Goal: Task Accomplishment & Management: Complete application form

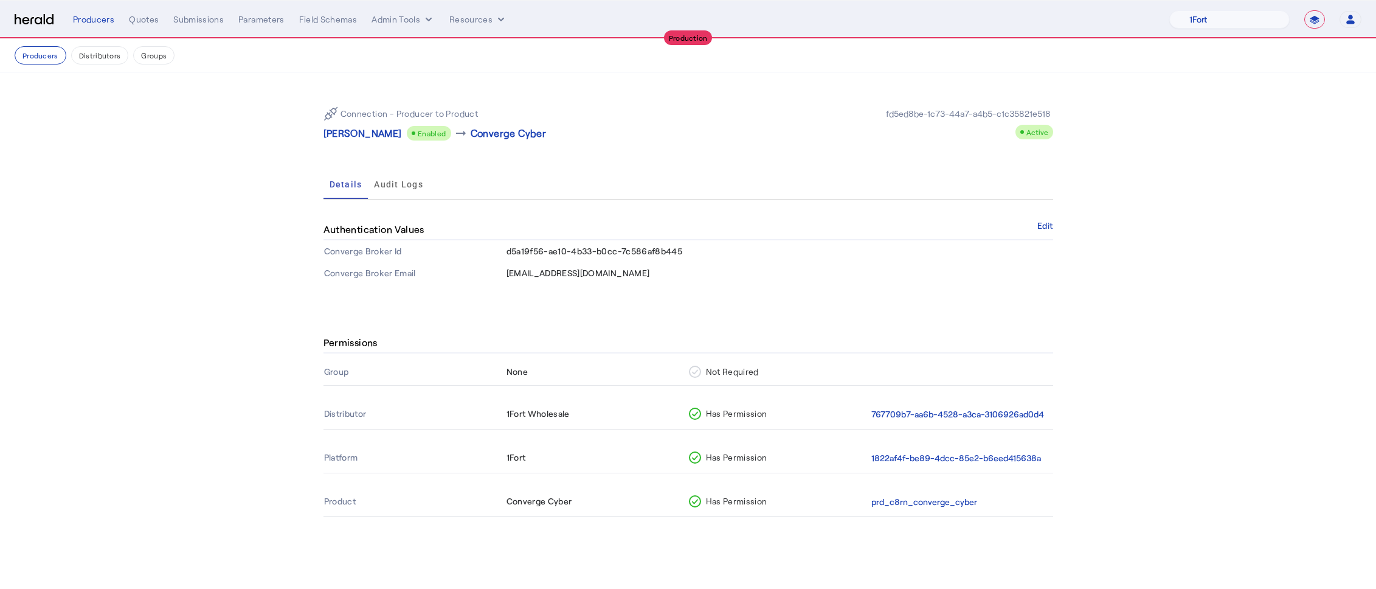
select select "**********"
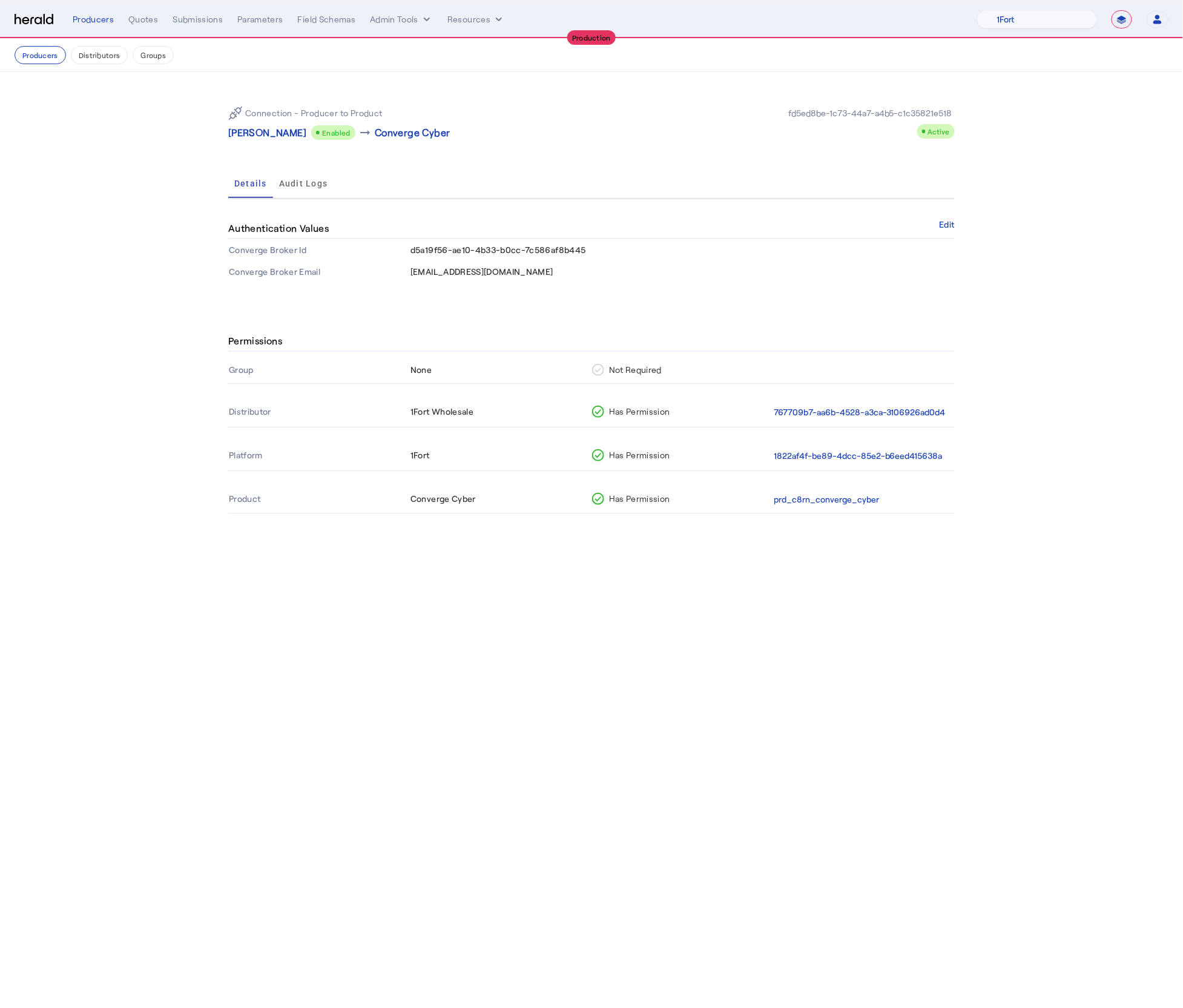
drag, startPoint x: 142, startPoint y: 268, endPoint x: 125, endPoint y: 261, distance: 18.4
click at [138, 268] on section "Connection - Producer to Product Toby Hung Enabled arrow_right_alt Converge Cyb…" at bounding box center [592, 189] width 1183 height 235
click at [142, 22] on div "Quotes" at bounding box center [143, 19] width 30 height 12
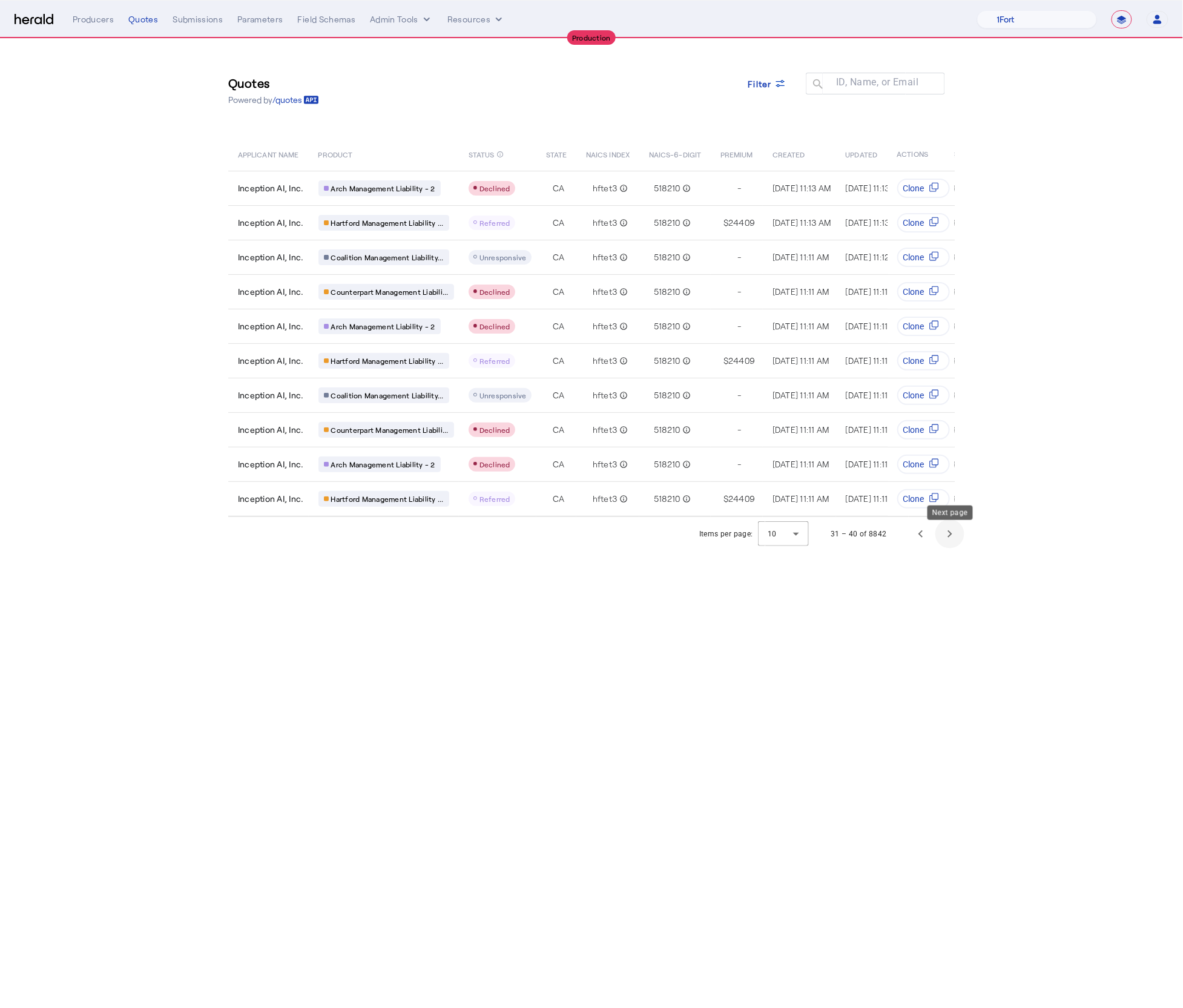
click at [940, 546] on span "Next page" at bounding box center [949, 534] width 29 height 29
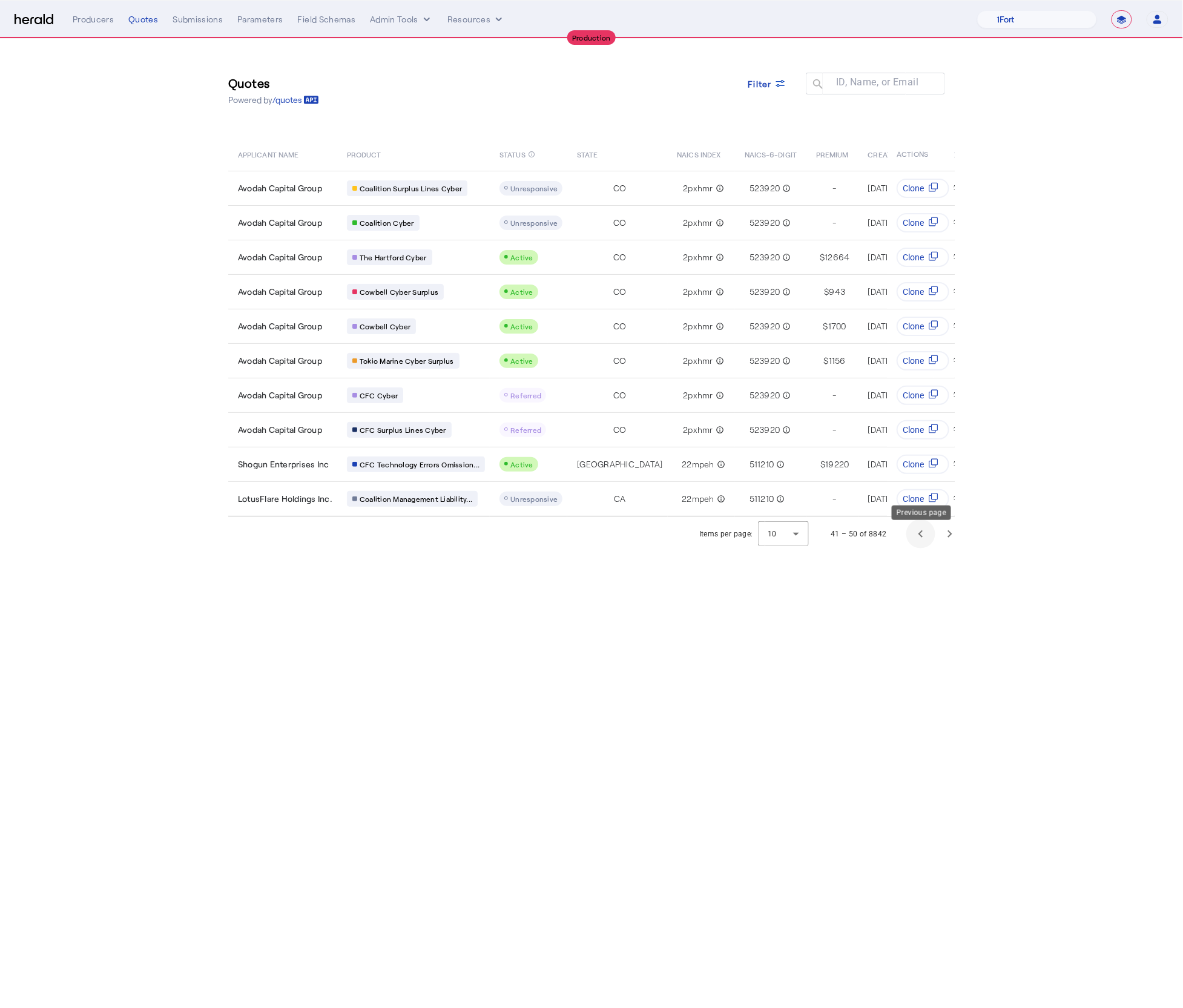
click at [924, 545] on span "Previous page" at bounding box center [920, 534] width 29 height 29
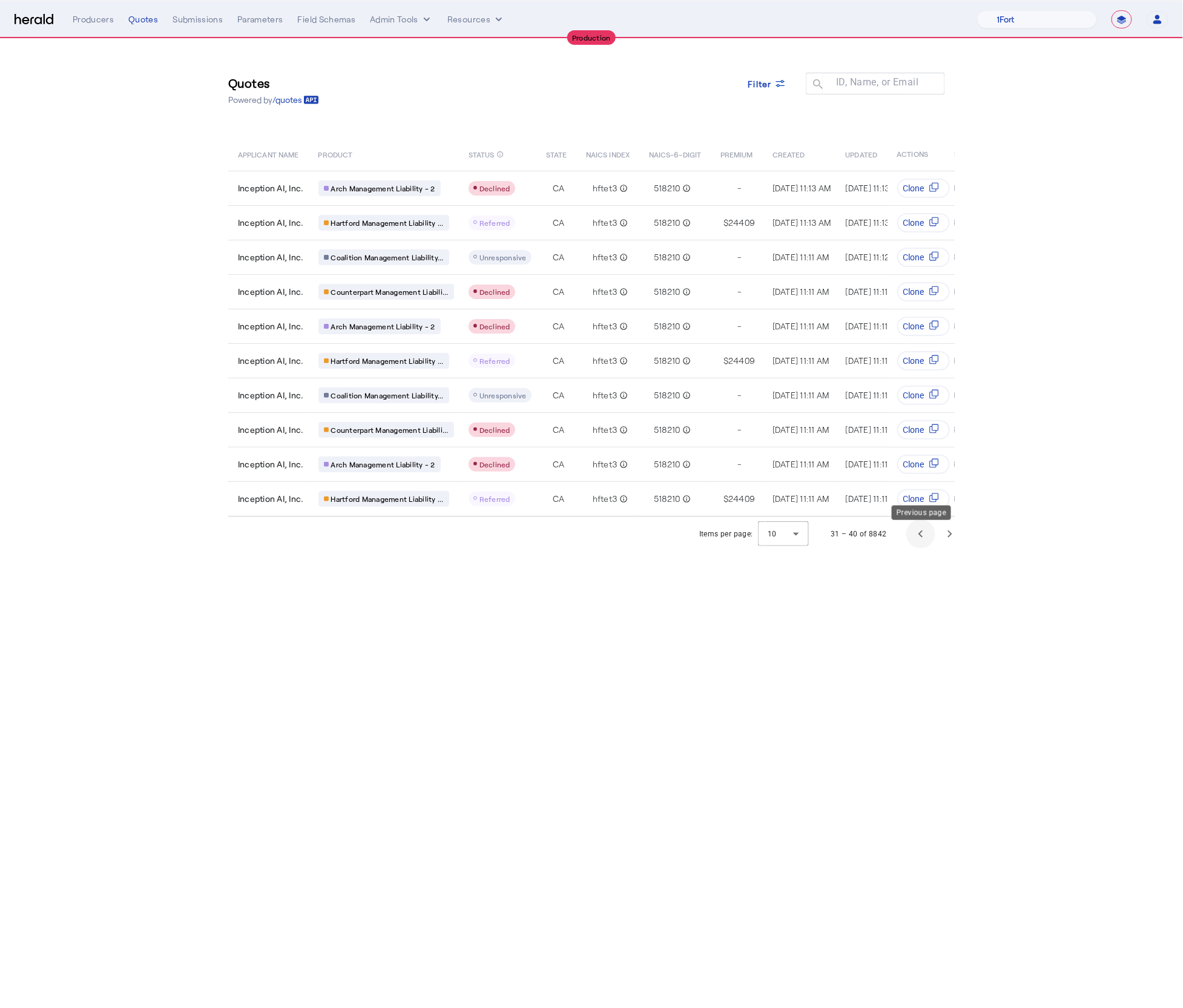
click at [923, 545] on span "Previous page" at bounding box center [920, 534] width 29 height 29
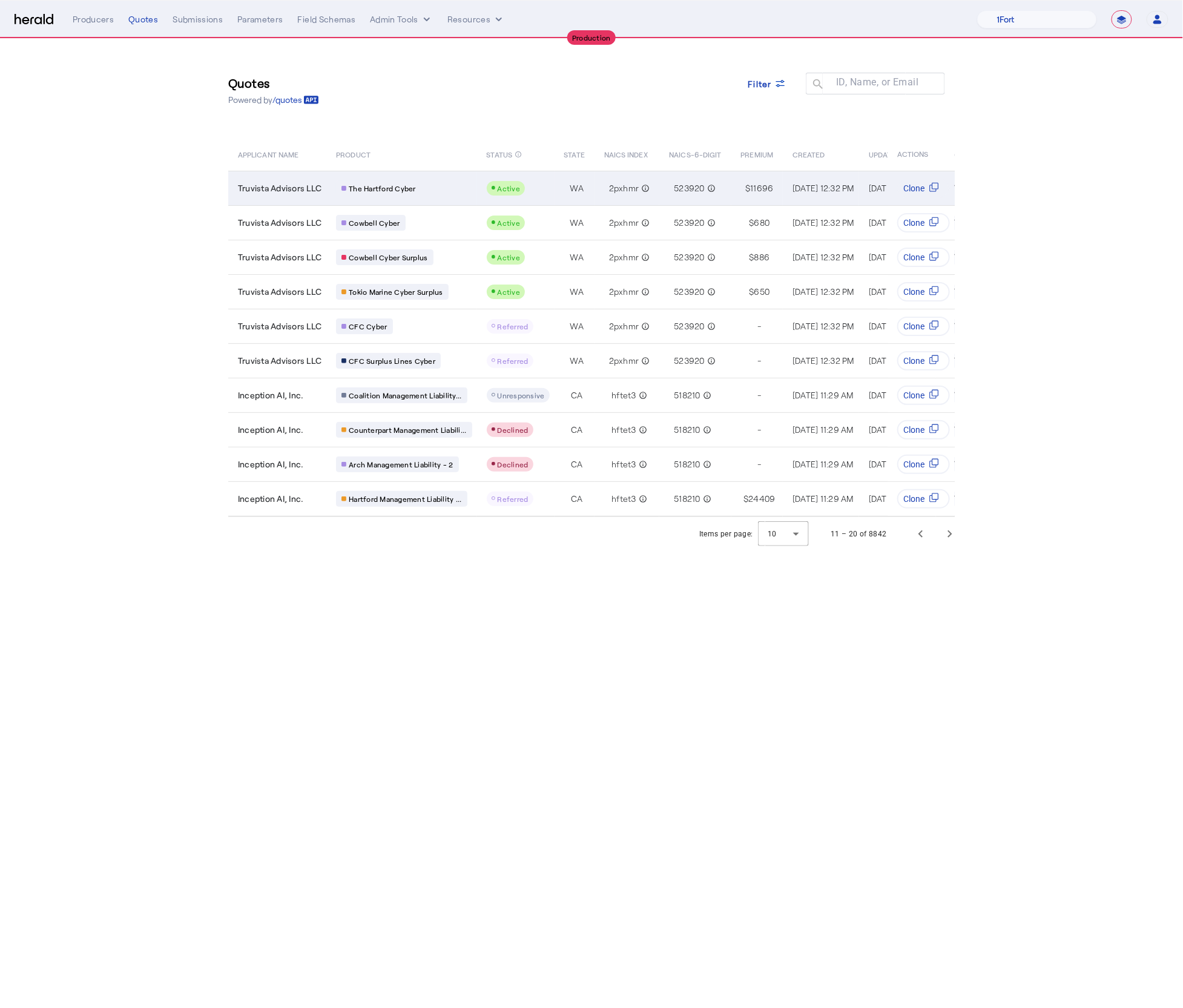
click at [304, 190] on span "Truvista Advisors LLC" at bounding box center [280, 188] width 84 height 12
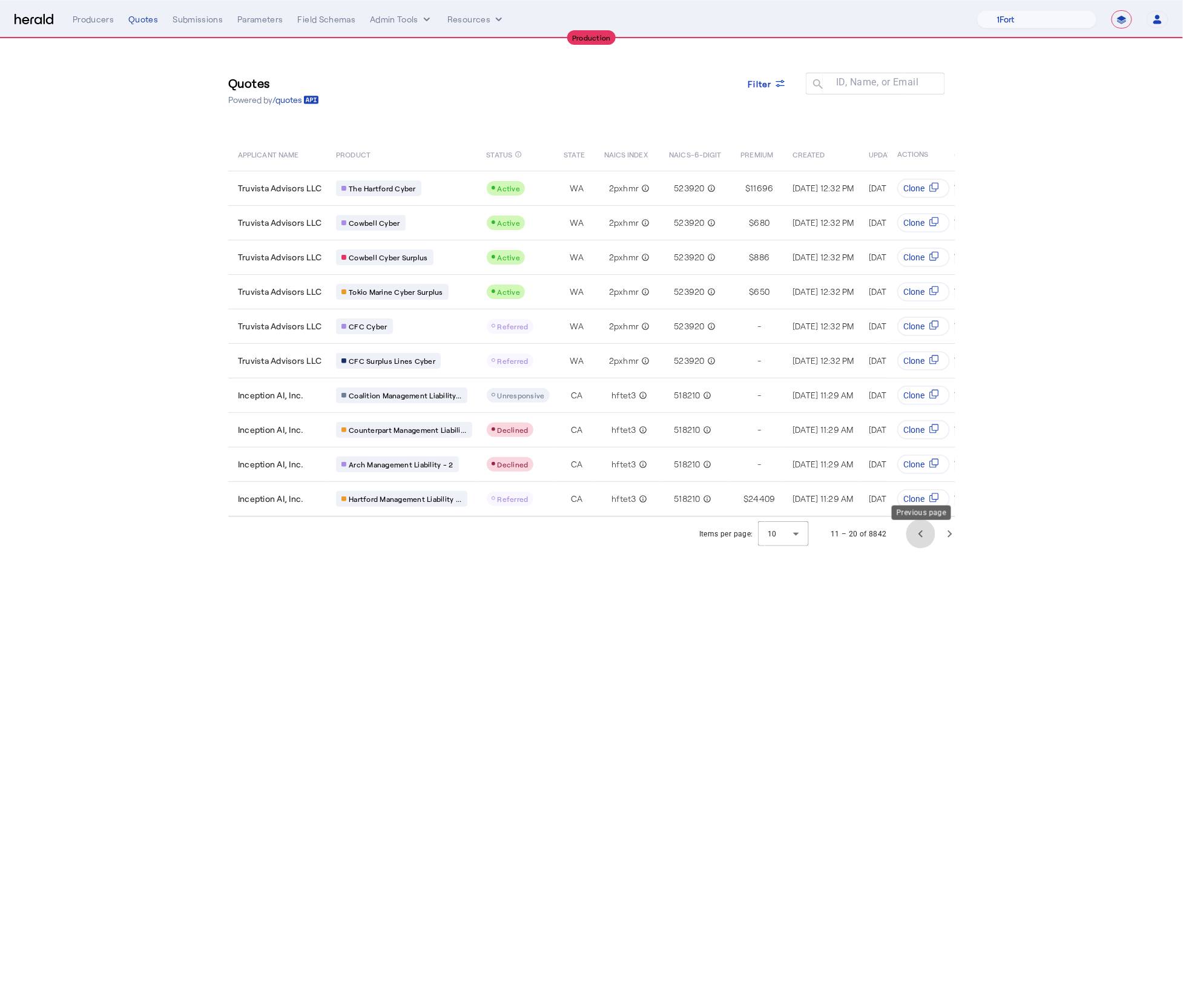
click at [927, 541] on span "Previous page" at bounding box center [920, 534] width 29 height 29
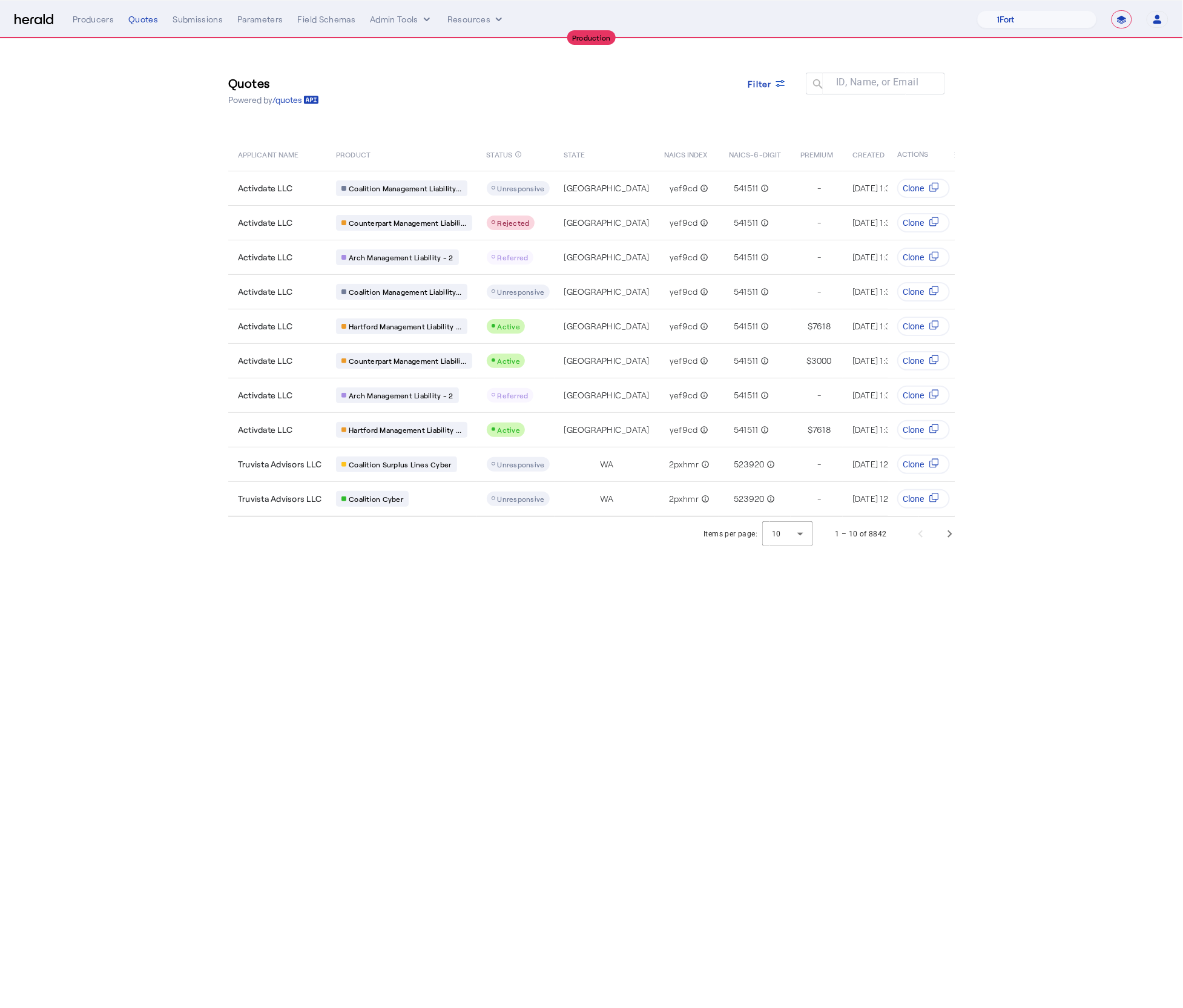
click at [132, 345] on section "Quotes Powered by /quotes Filter ID, Name, or Email search APPLICANT NAME PRODU…" at bounding box center [592, 295] width 1183 height 512
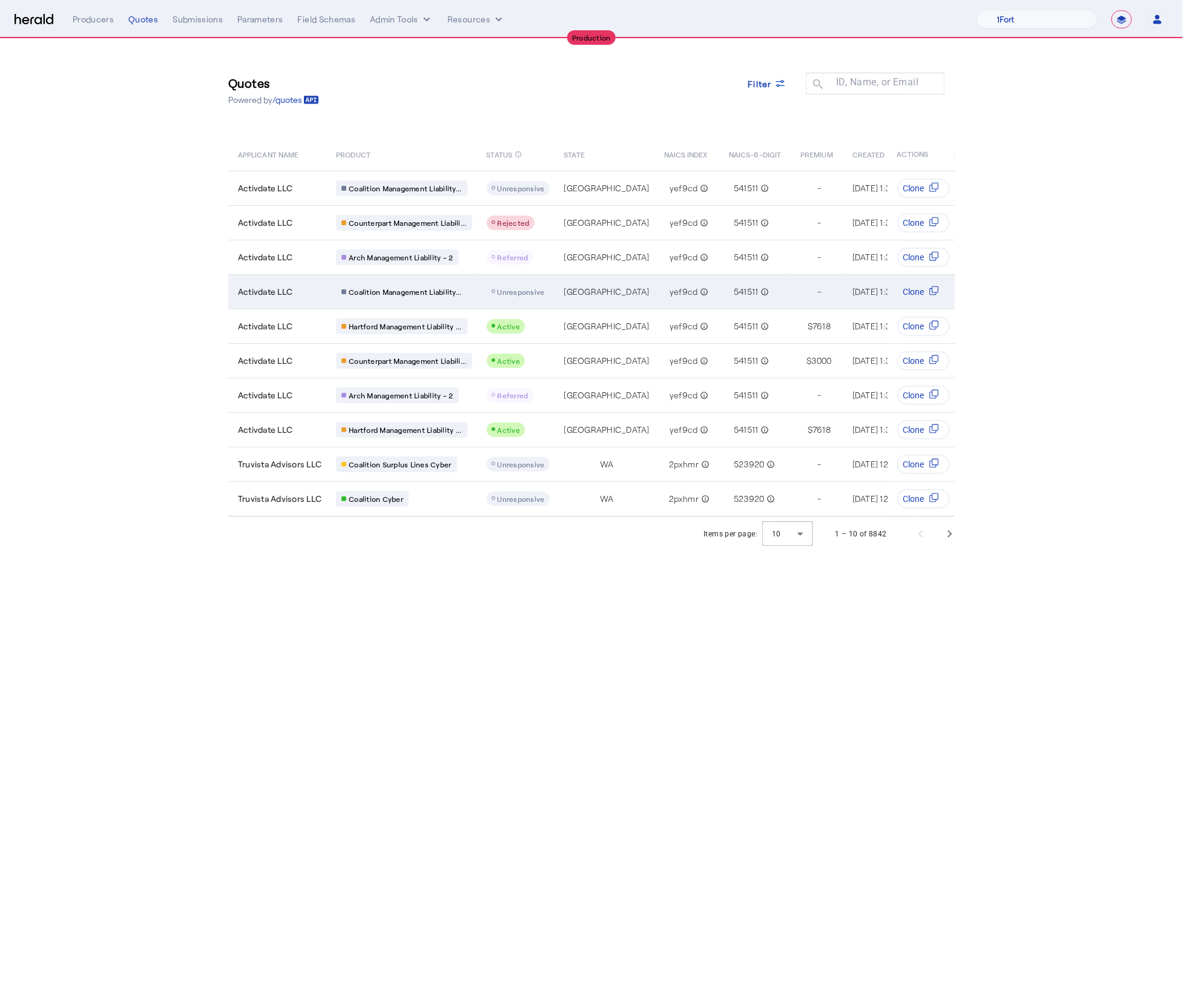
click at [284, 292] on span "Activdate LLC" at bounding box center [265, 292] width 55 height 12
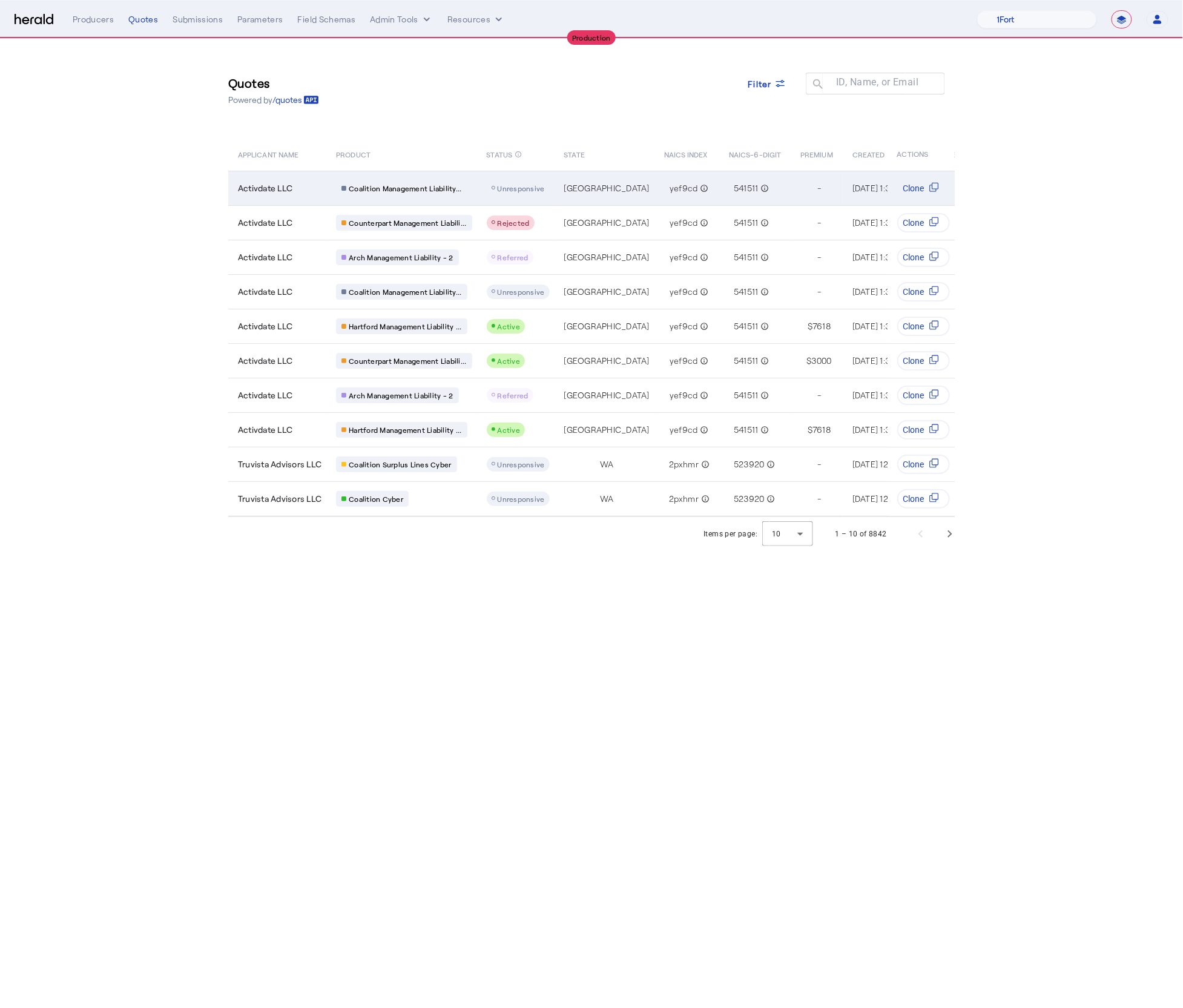
click at [303, 188] on div "Activdate LLC" at bounding box center [280, 188] width 84 height 12
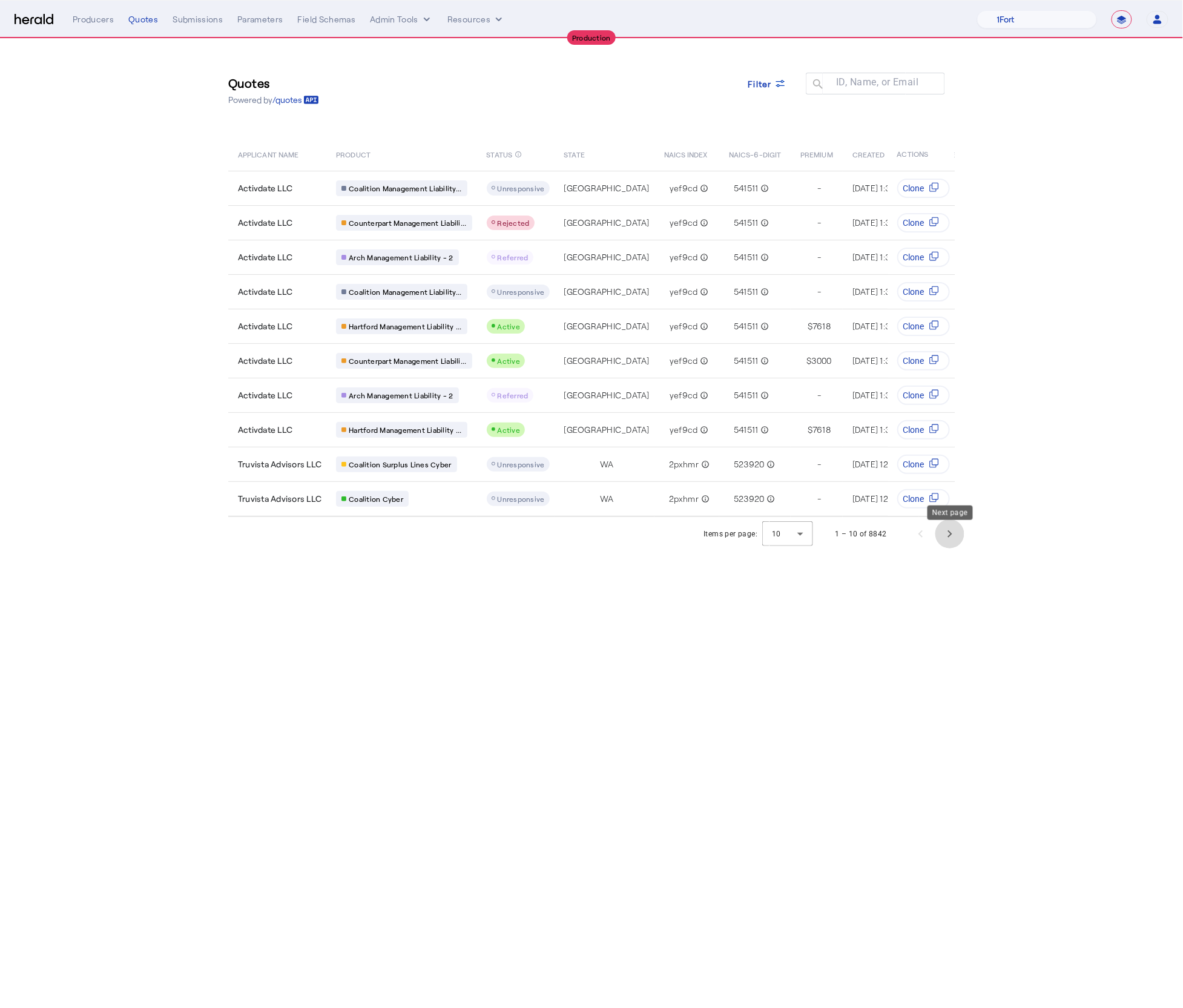
click at [950, 545] on span "Next page" at bounding box center [949, 534] width 29 height 29
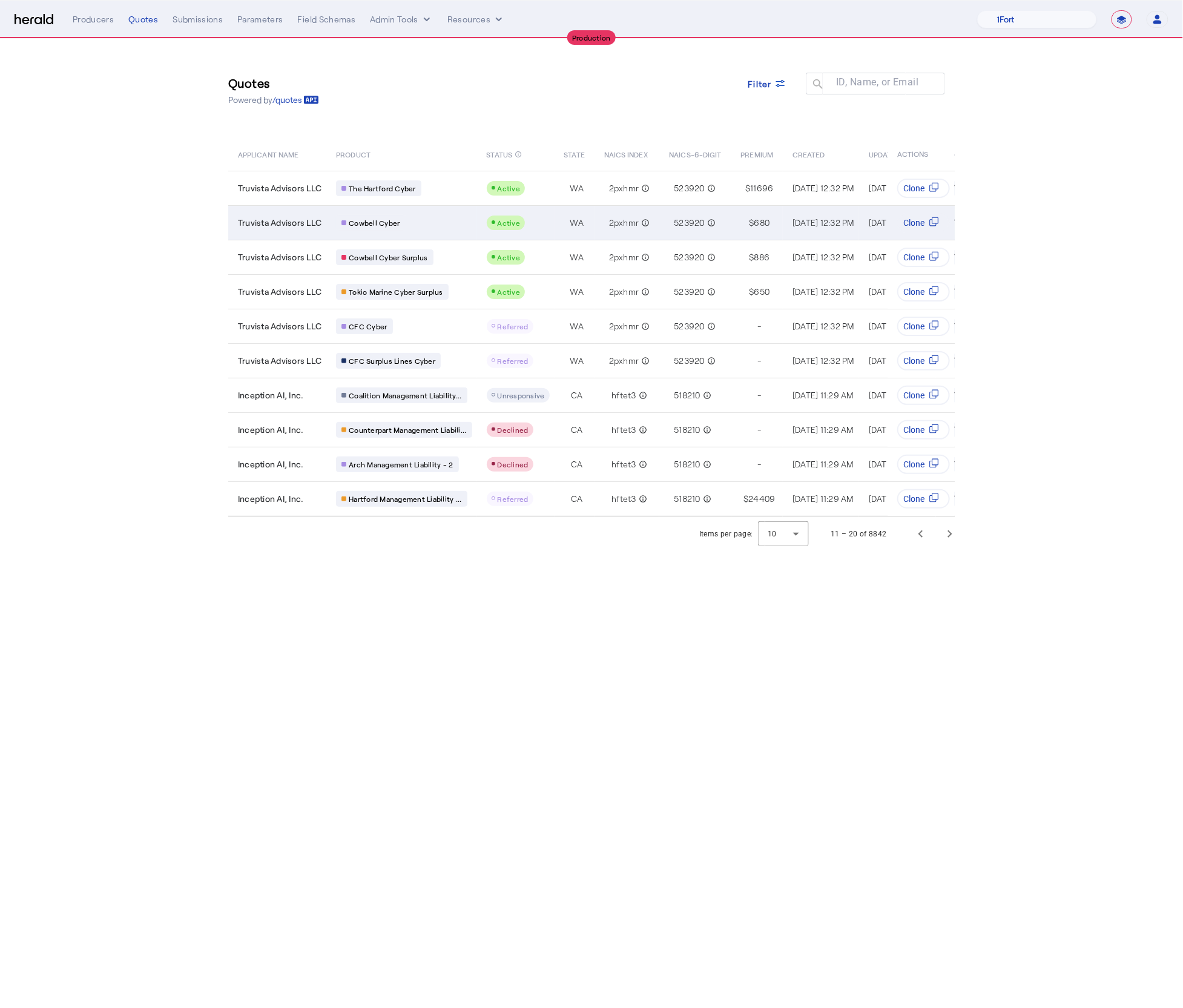
click at [429, 229] on div "Cowbell Cyber" at bounding box center [403, 223] width 135 height 16
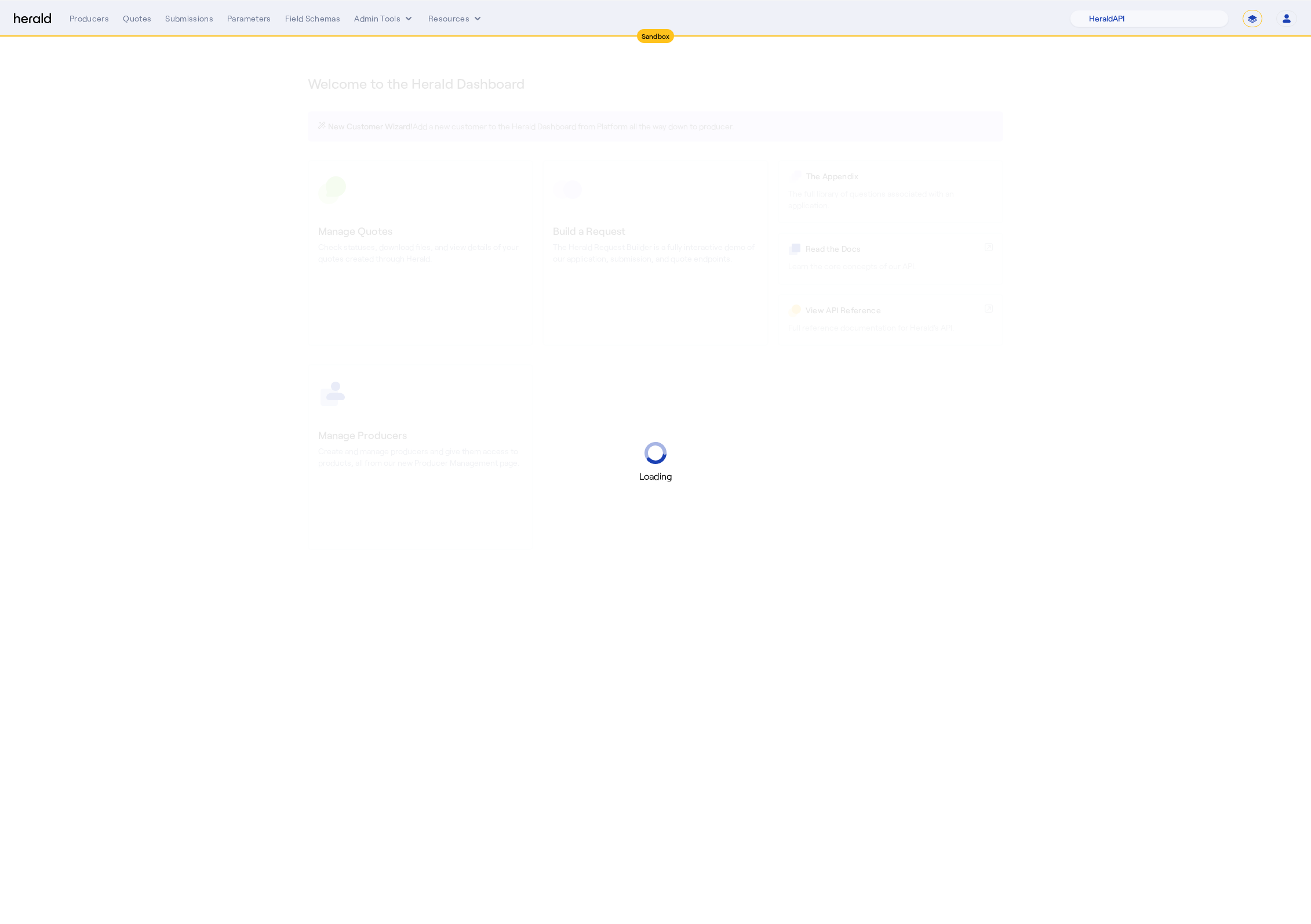
select select "pfm_2v8p_herald_api"
select select "*******"
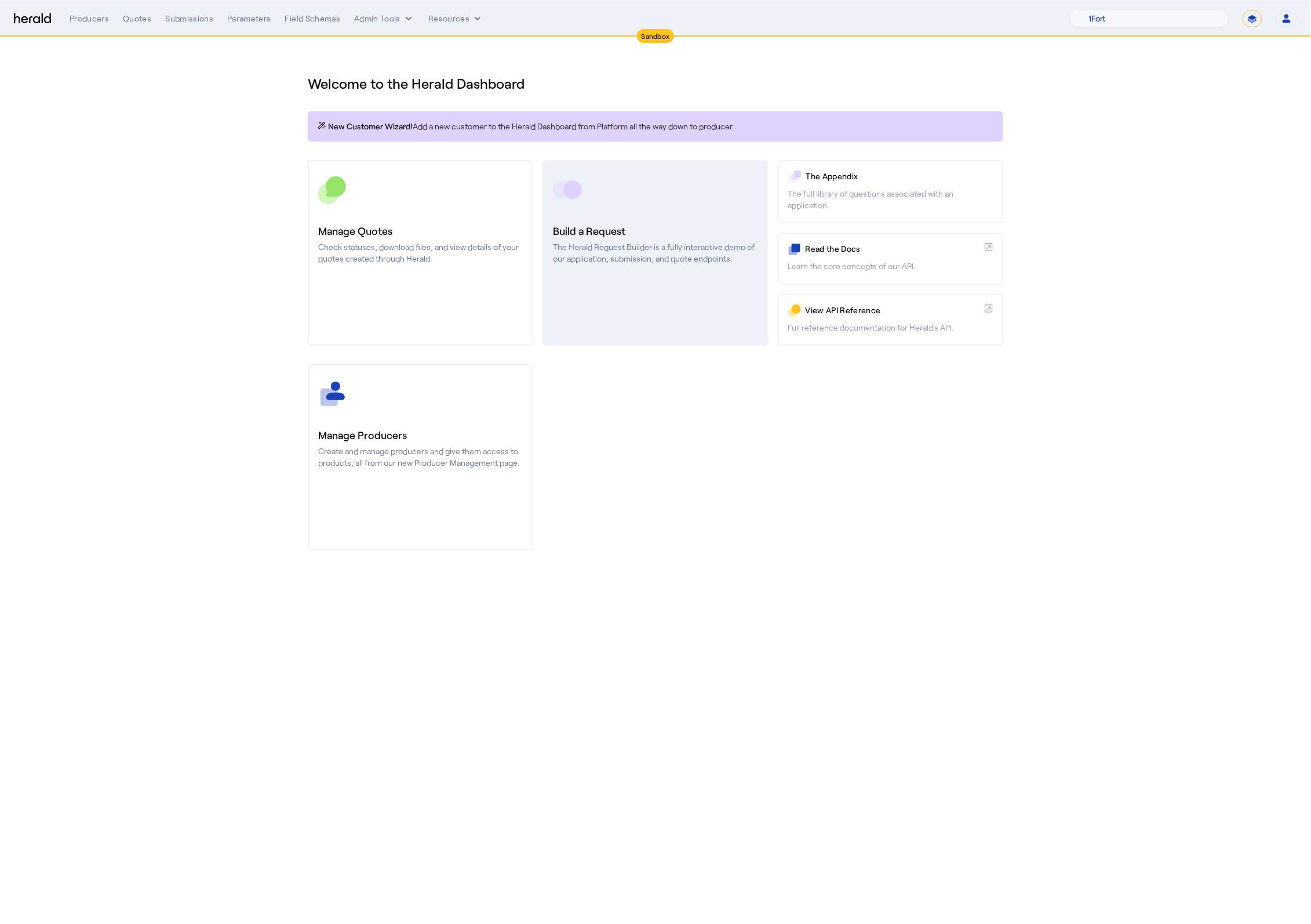
click at [664, 236] on h3 "Build a Request" at bounding box center [655, 230] width 205 height 16
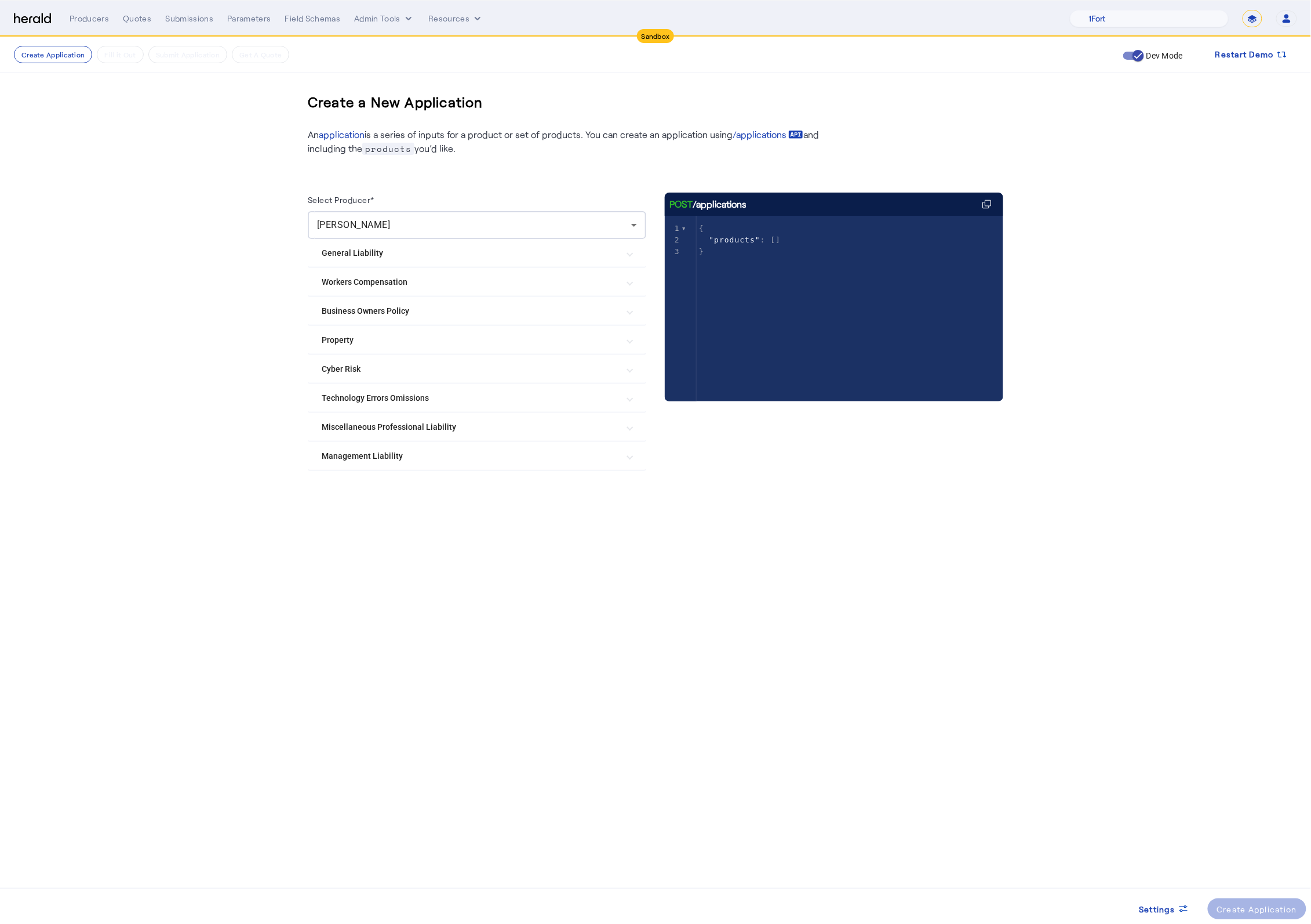
click at [490, 450] on Liability "Management Liability" at bounding box center [469, 456] width 297 height 12
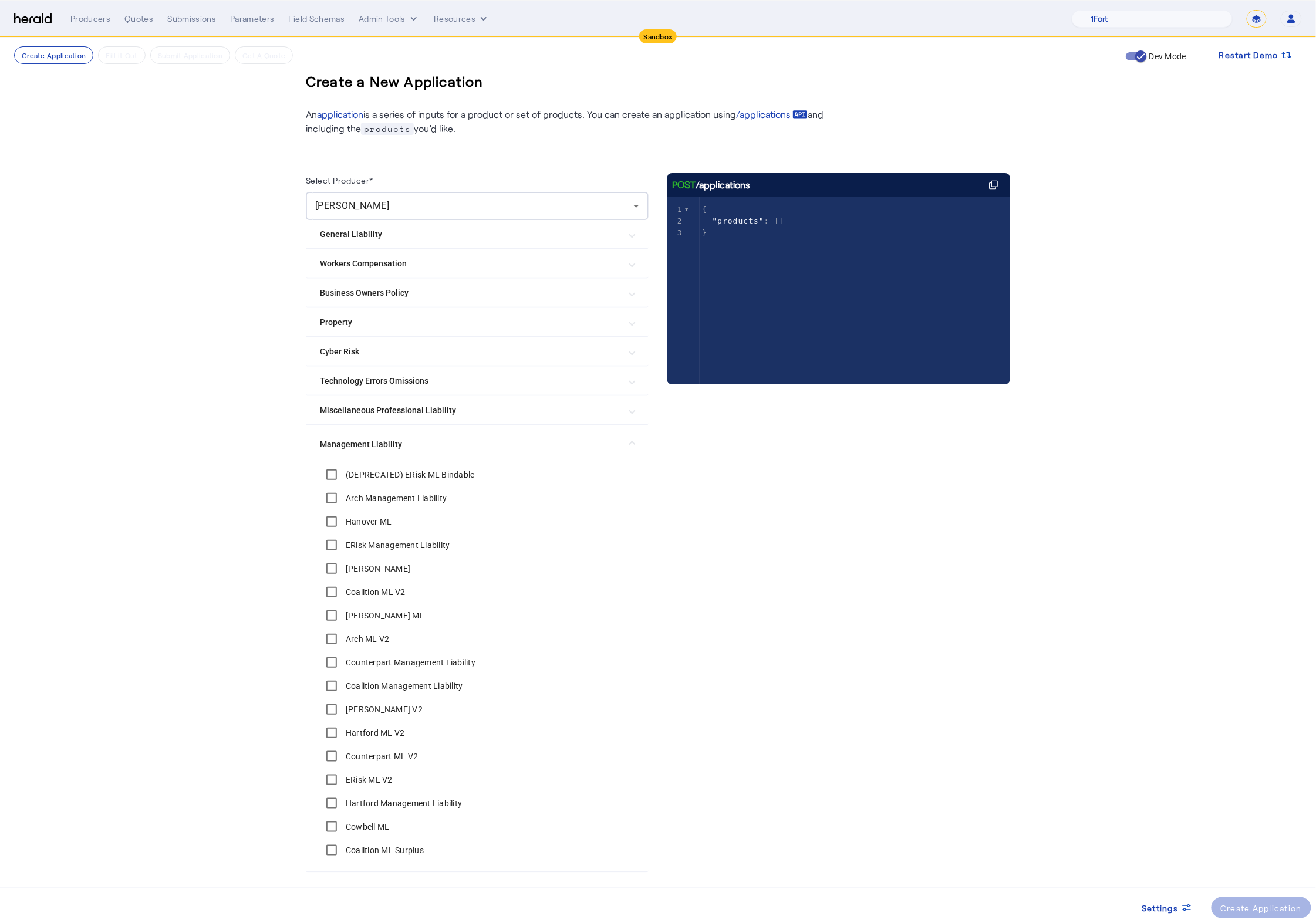
scroll to position [58, 0]
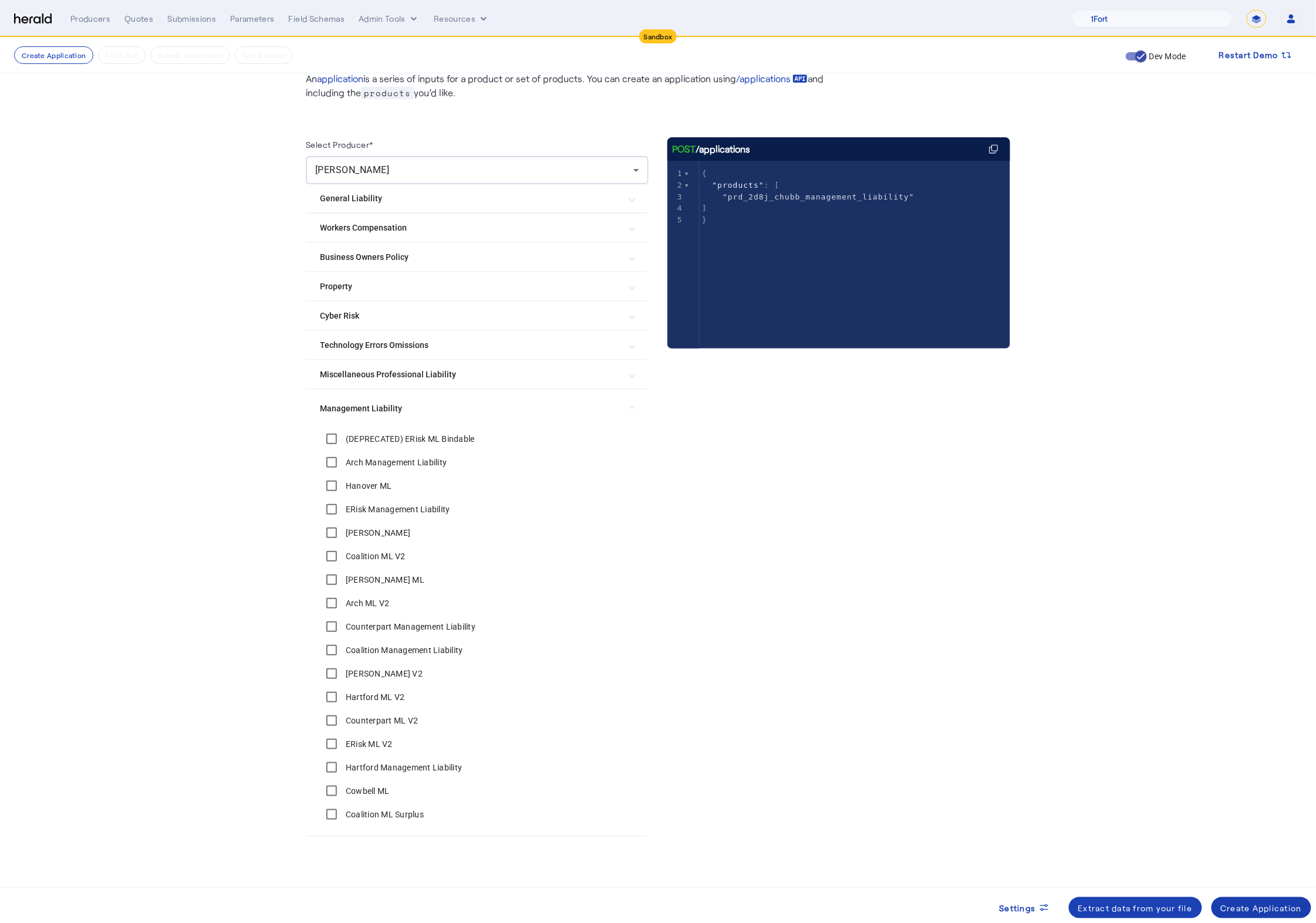
click at [1286, 903] on div "Create Application" at bounding box center [1262, 909] width 82 height 13
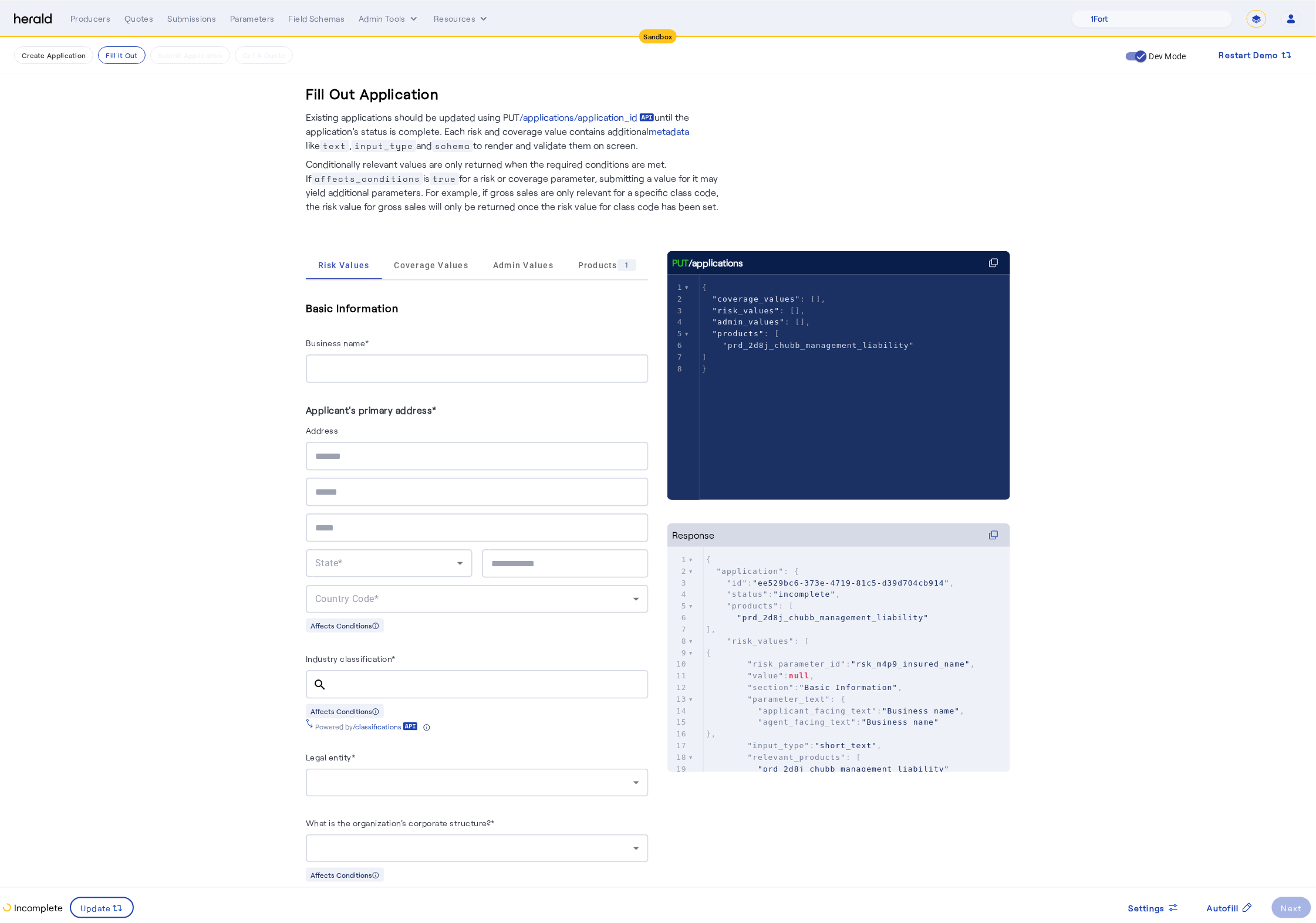
scroll to position [349, 0]
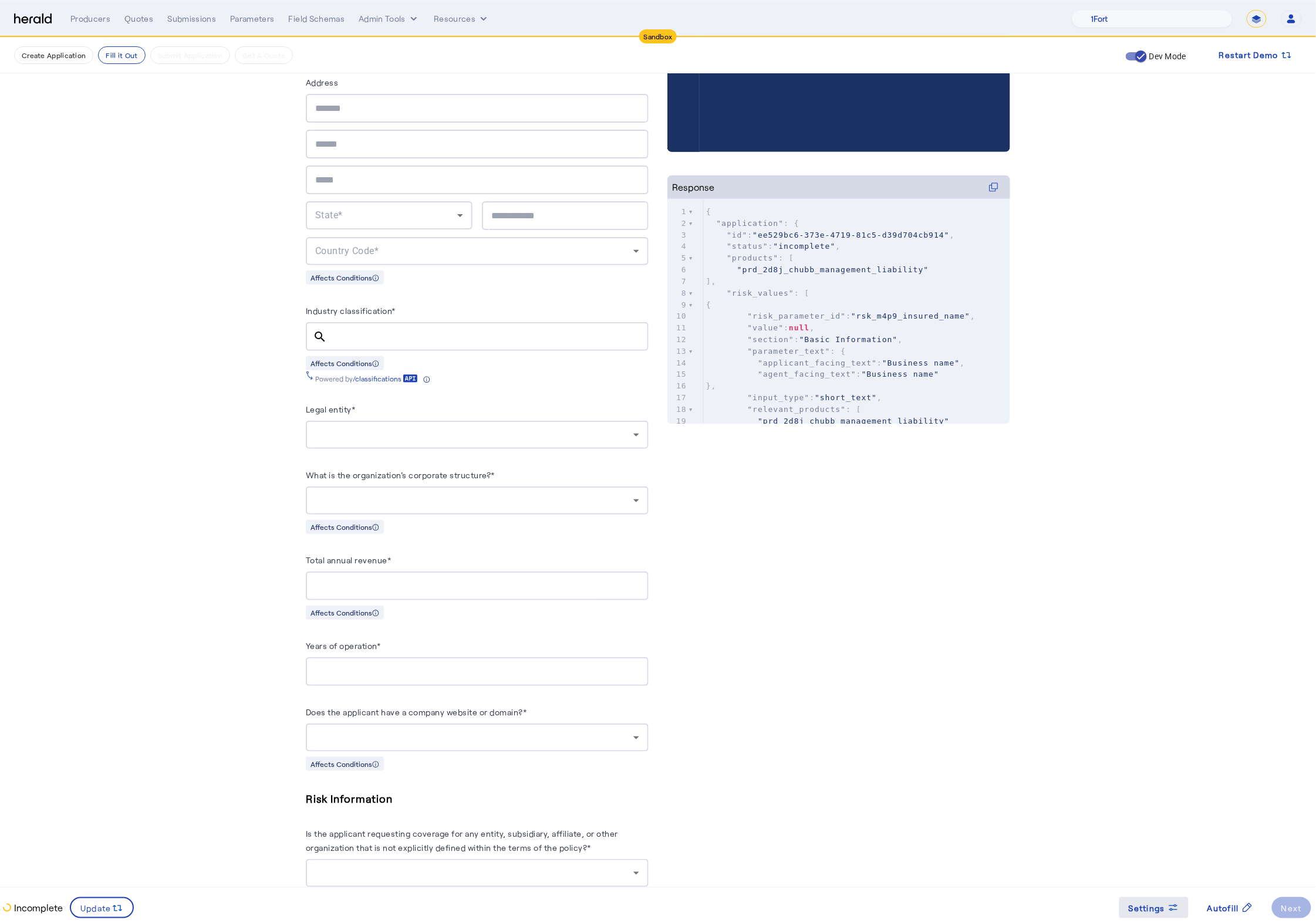
click at [1184, 909] on span at bounding box center [1154, 908] width 70 height 28
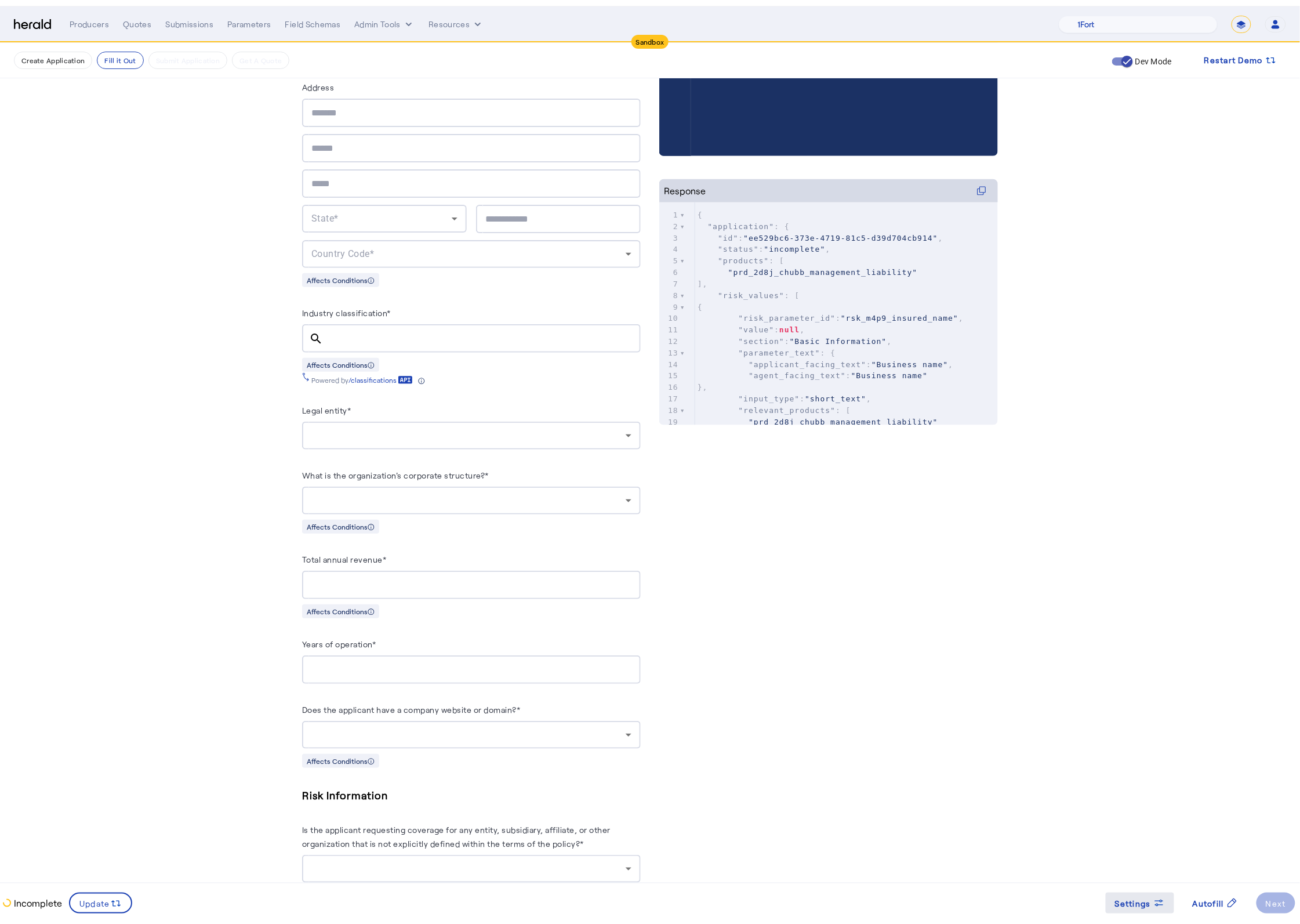
scroll to position [0, 0]
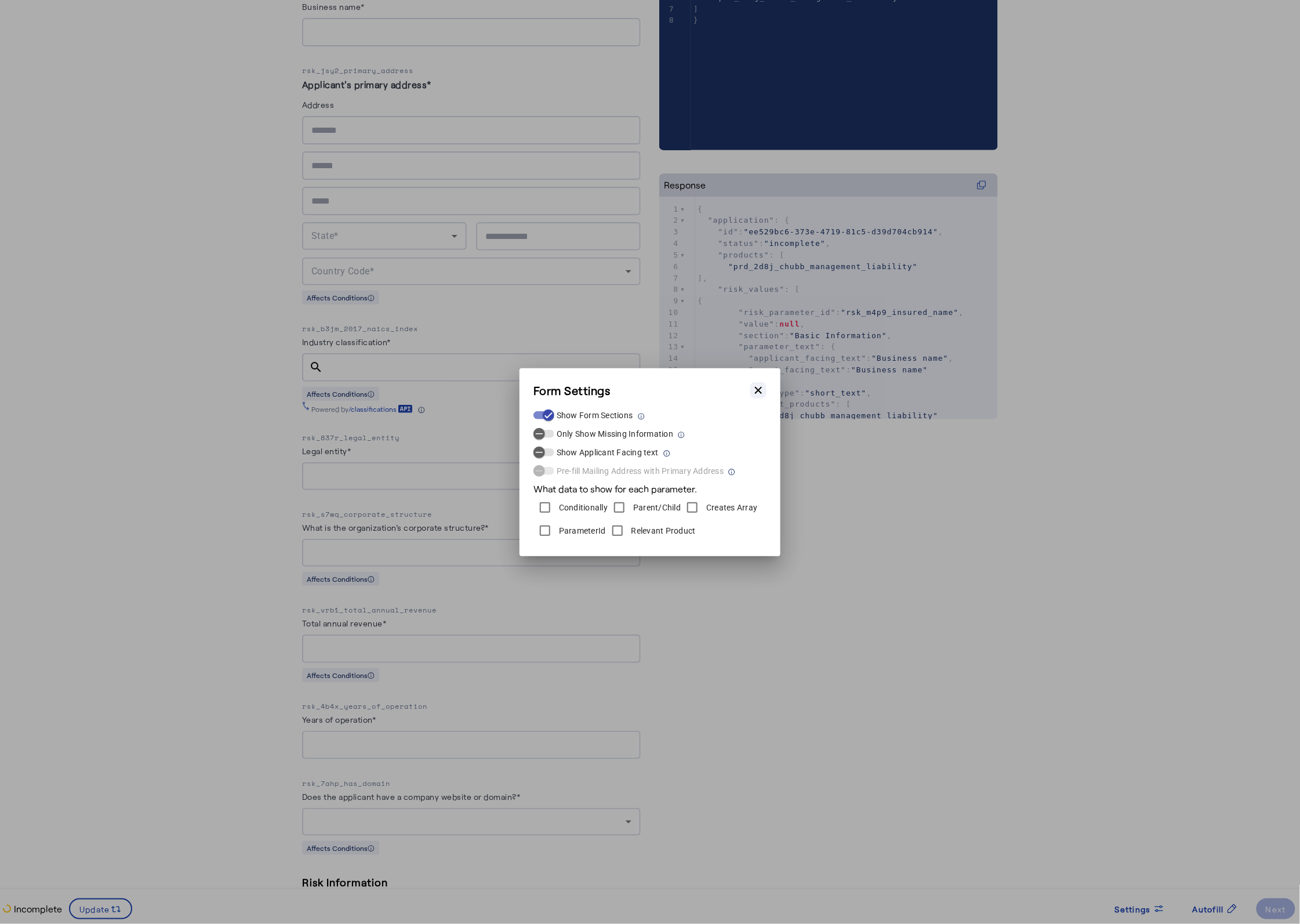
click at [763, 390] on icon "button" at bounding box center [758, 390] width 11 height 11
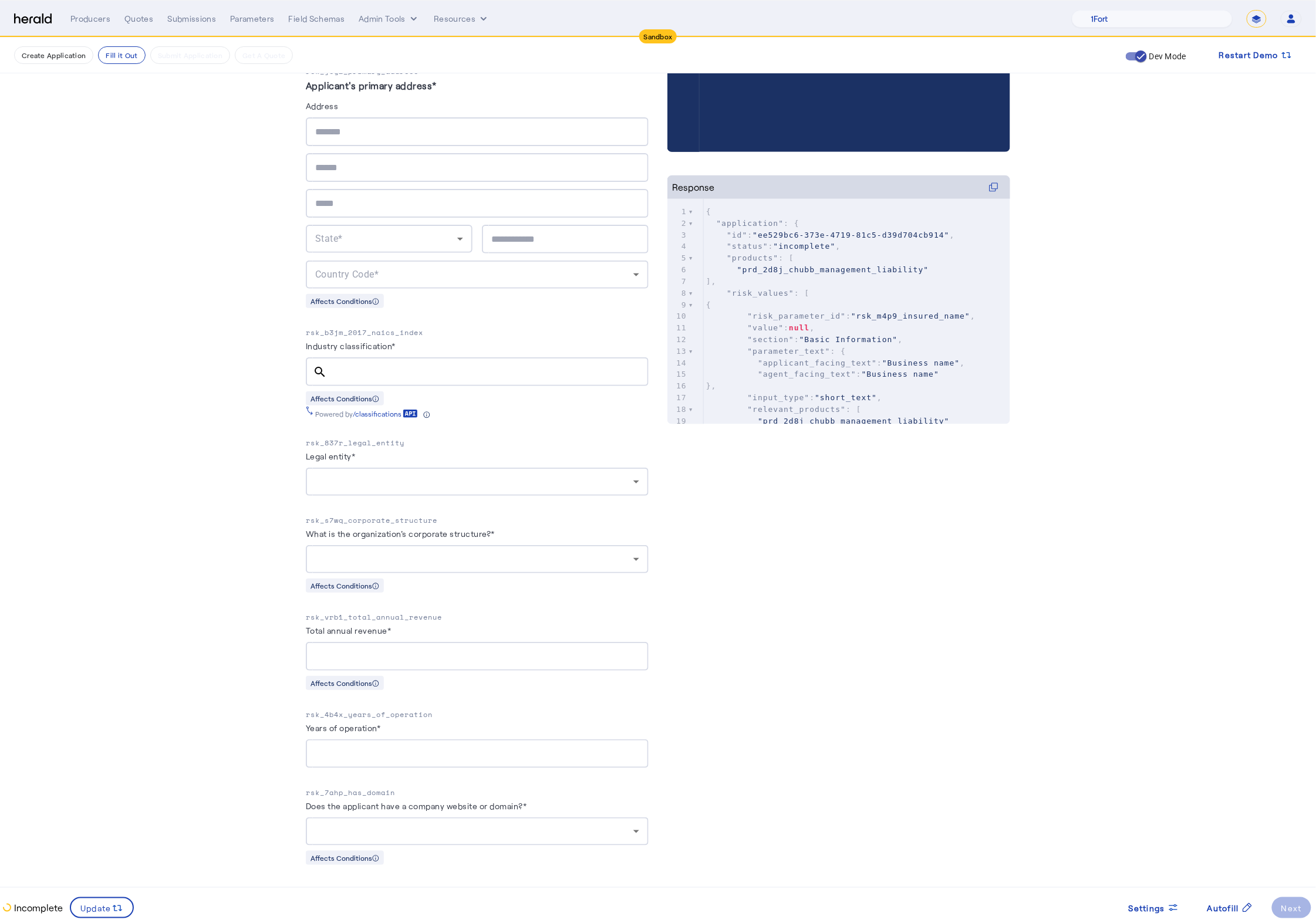
click at [201, 516] on fill-application-step "Create Application Fill it Out Submit Application Get A Quote Dev Mode Restart …" at bounding box center [658, 690] width 1316 height 2003
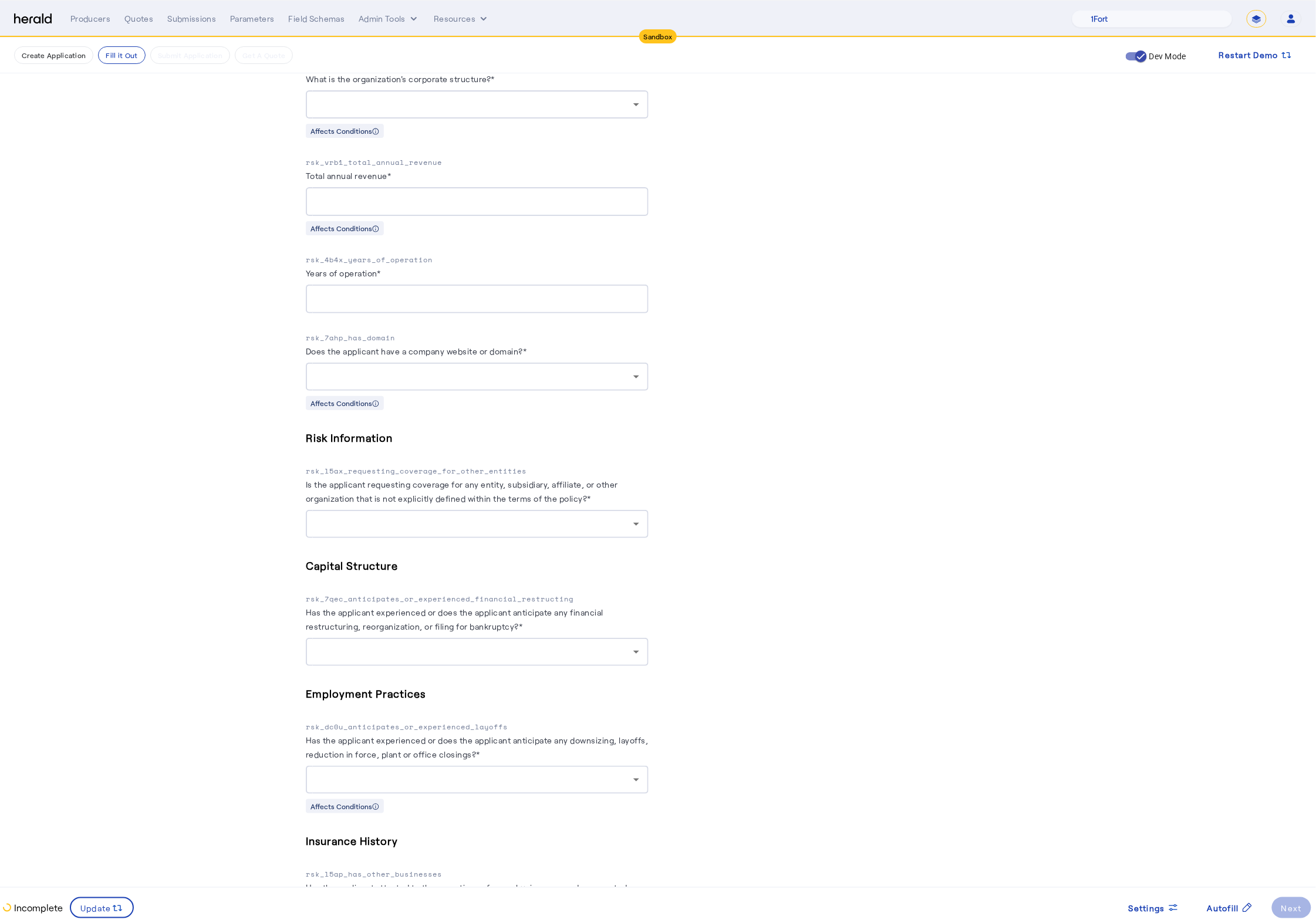
scroll to position [813, 0]
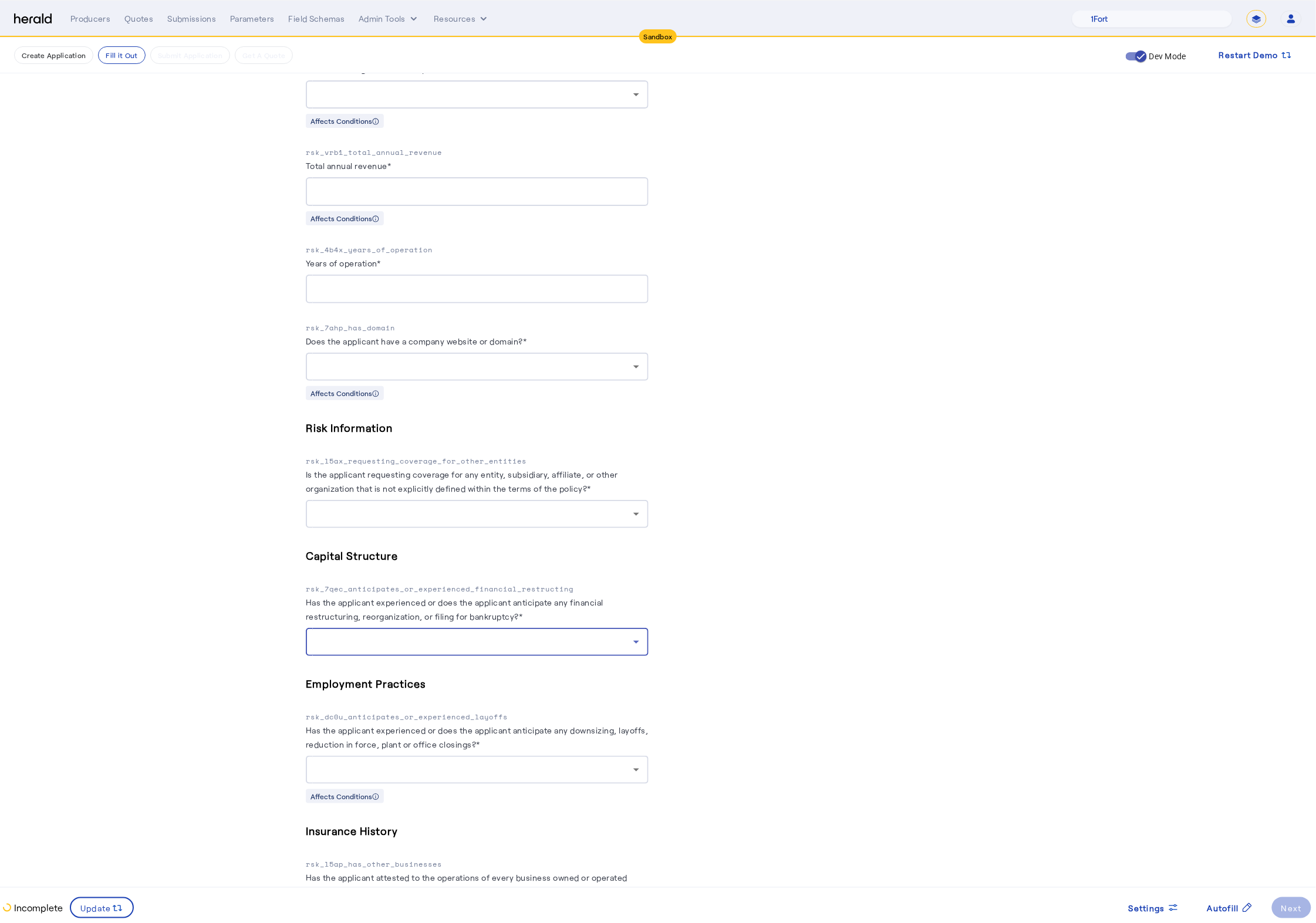
click at [570, 649] on div at bounding box center [475, 642] width 319 height 14
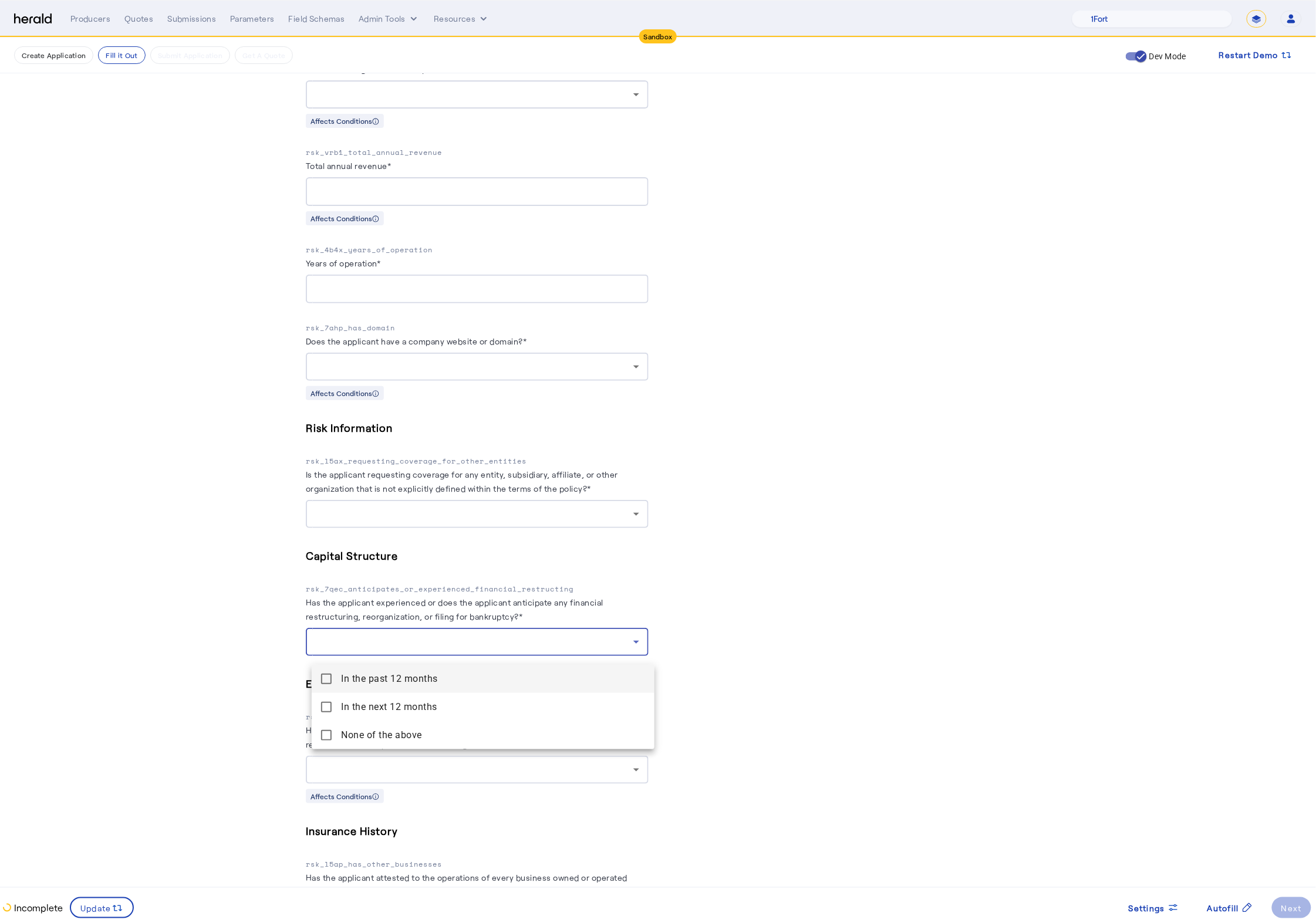
click at [929, 619] on div at bounding box center [658, 462] width 1316 height 923
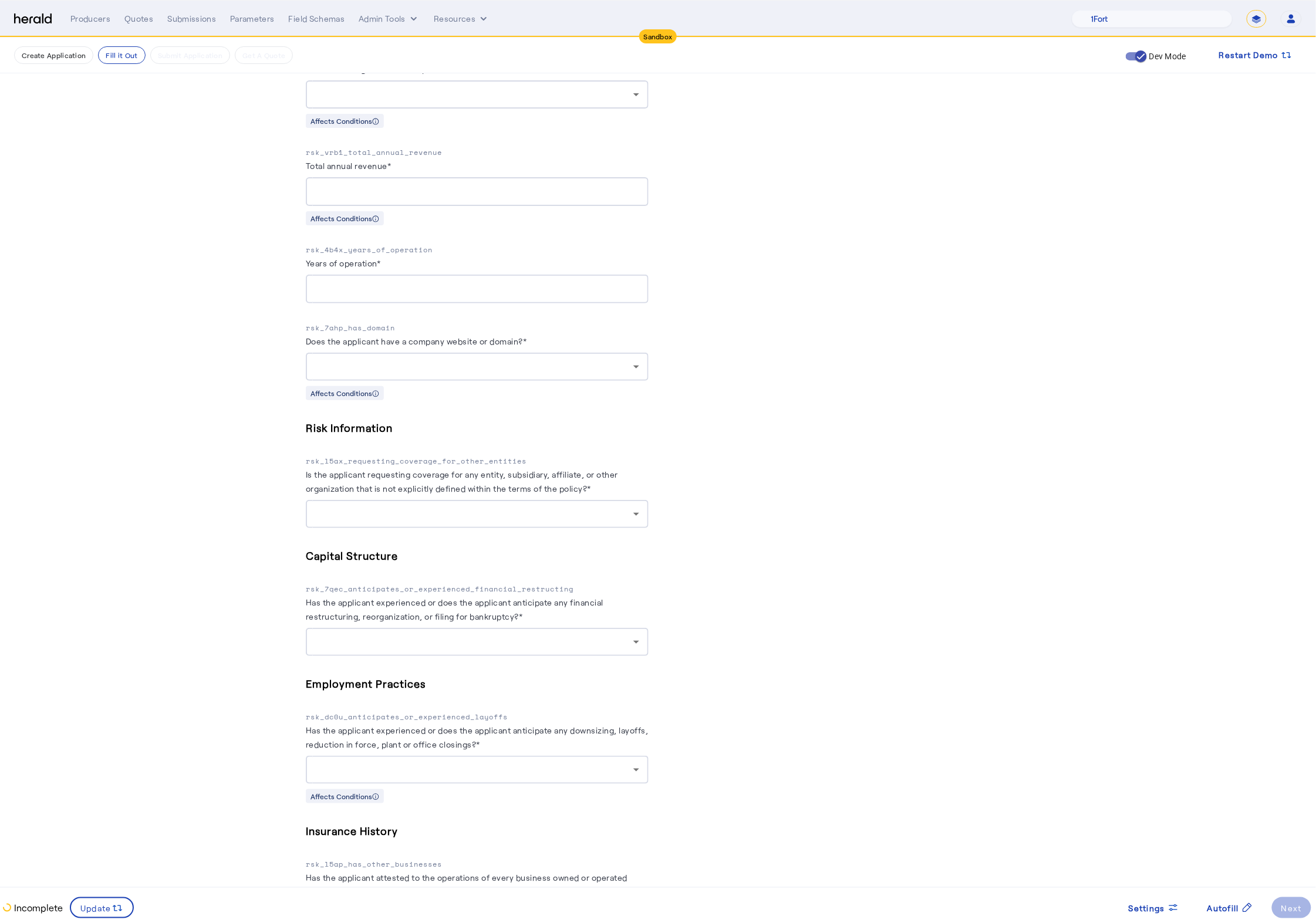
click at [1021, 414] on div "Fill Out Application Existing applications should be updated using PUT /applica…" at bounding box center [658, 226] width 751 height 2003
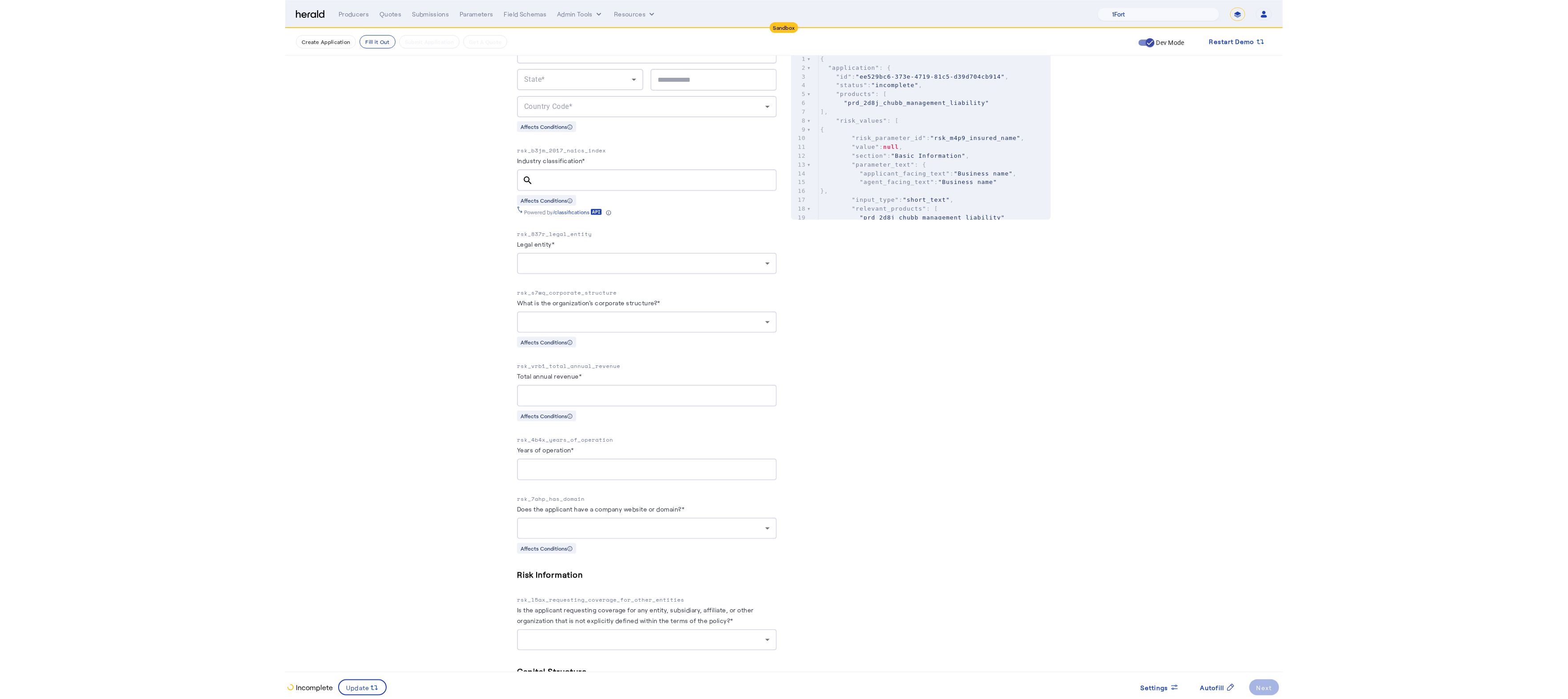
scroll to position [614, 0]
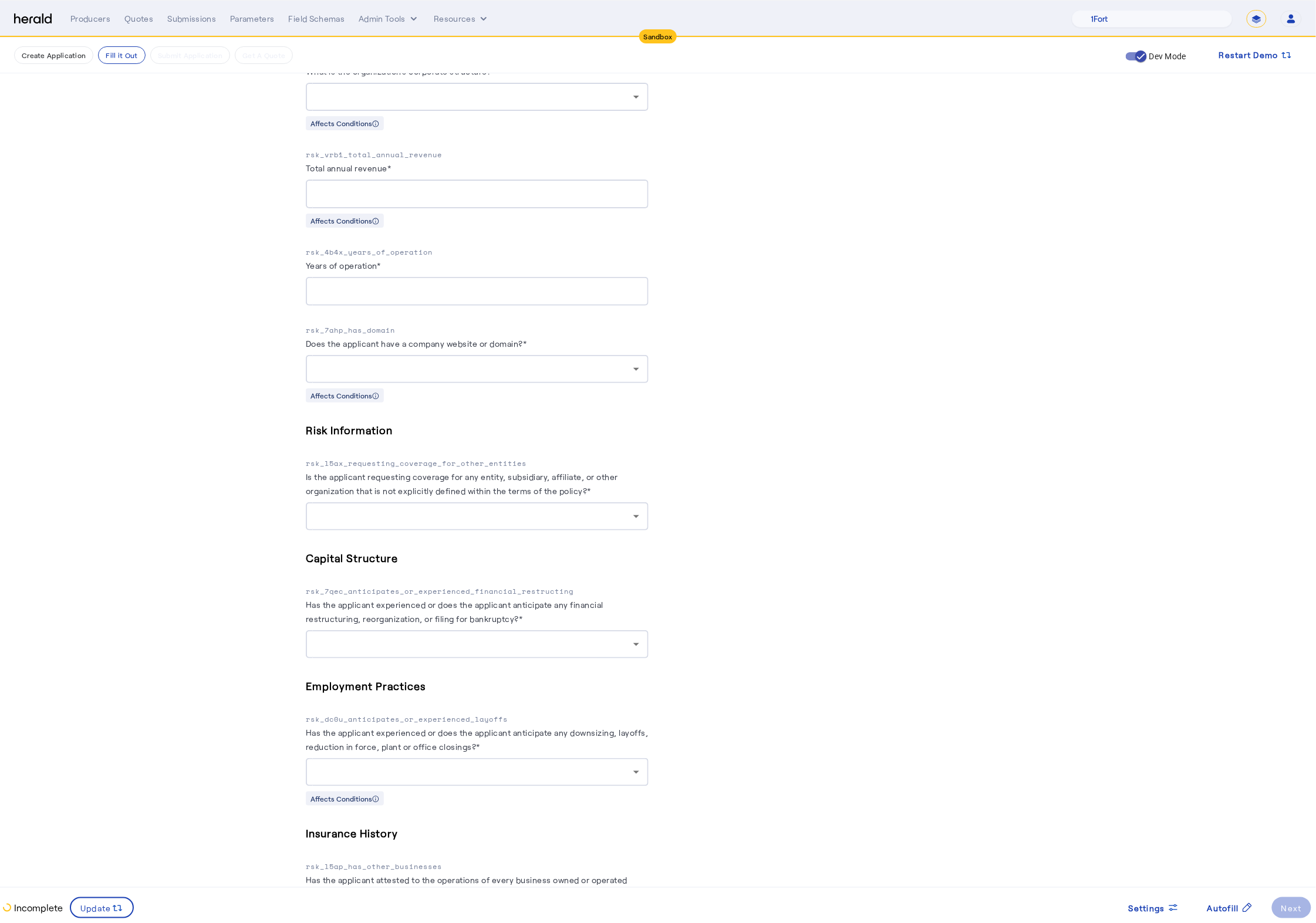
click at [465, 598] on p "rsk_7qec_anticipates_or_experienced_financial_restructing" at bounding box center [477, 592] width 343 height 12
click at [752, 627] on div "PUT /applications xxxxxxxxxx 8 1 { 2 "coverage_values" : [], 3 "risk_values" : …" at bounding box center [838, 312] width 343 height 1743
click at [490, 598] on p "rsk_7qec_anticipates_or_experienced_financial_restructing" at bounding box center [477, 592] width 343 height 12
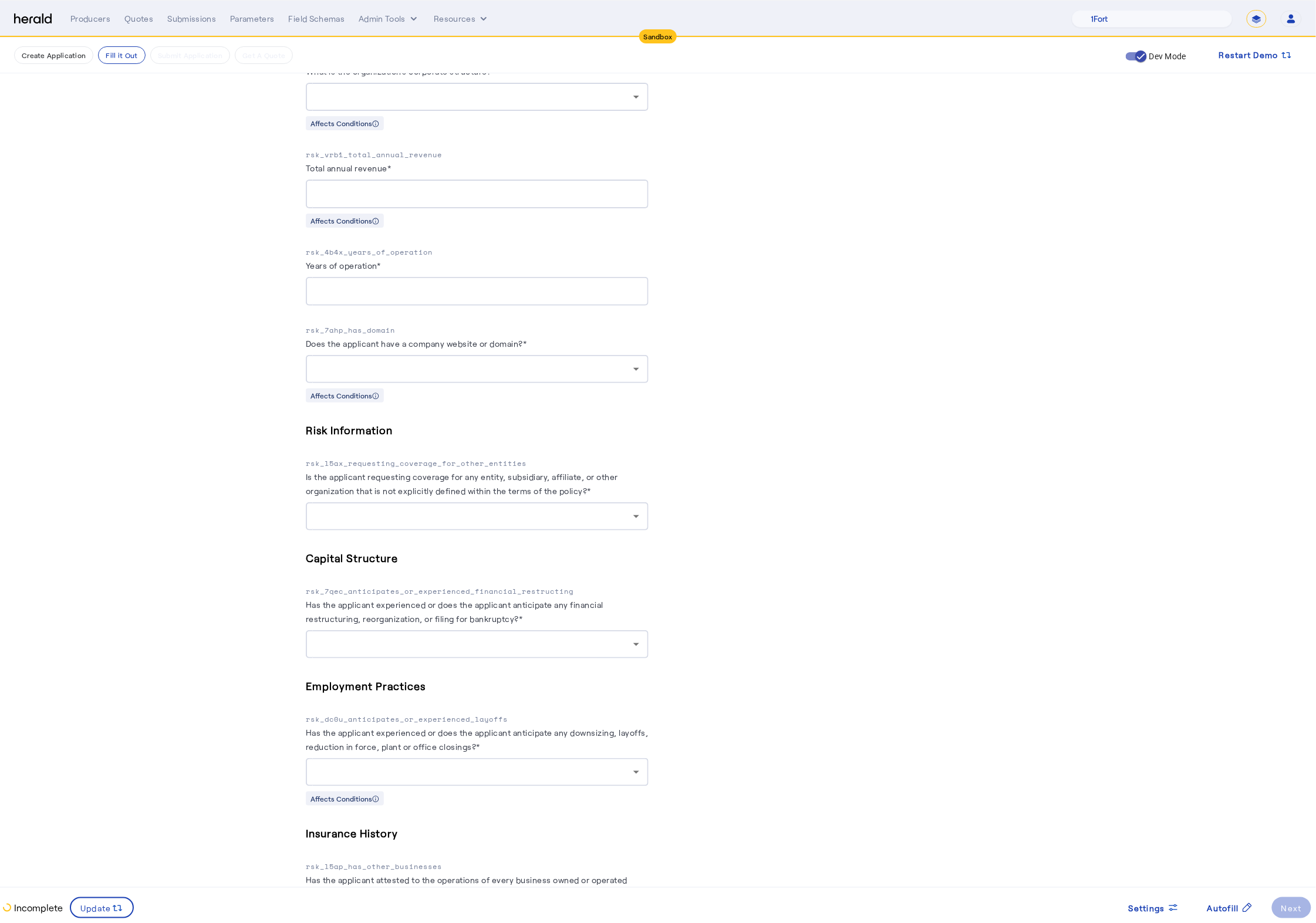
click at [721, 609] on div "PUT /applications xxxxxxxxxx 8 1 { 2 "coverage_values" : [], 3 "risk_values" : …" at bounding box center [838, 312] width 343 height 1743
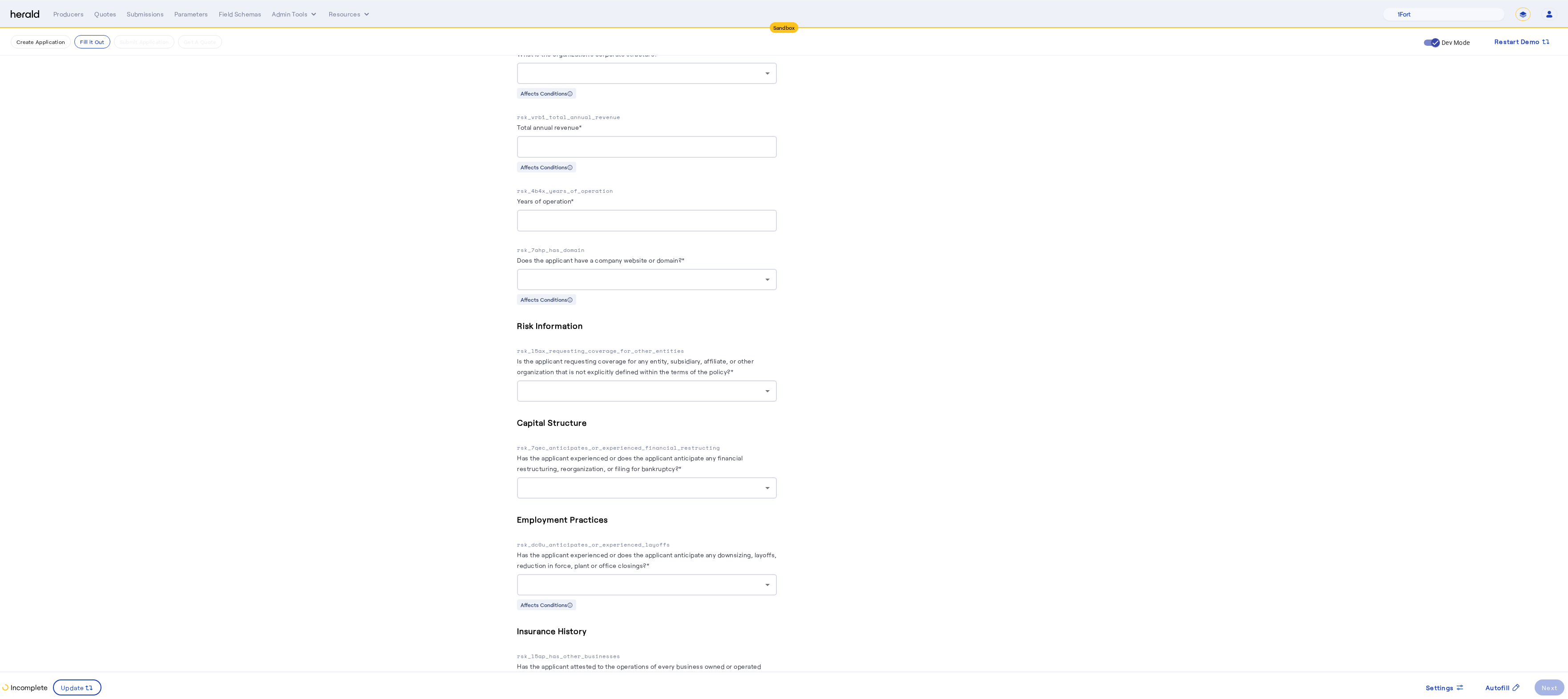
click at [1006, 132] on fill-application-step "Create Application Fill it Out Submit Application Get A Quote Dev Mode Restart …" at bounding box center [784, 173] width 1568 height 1517
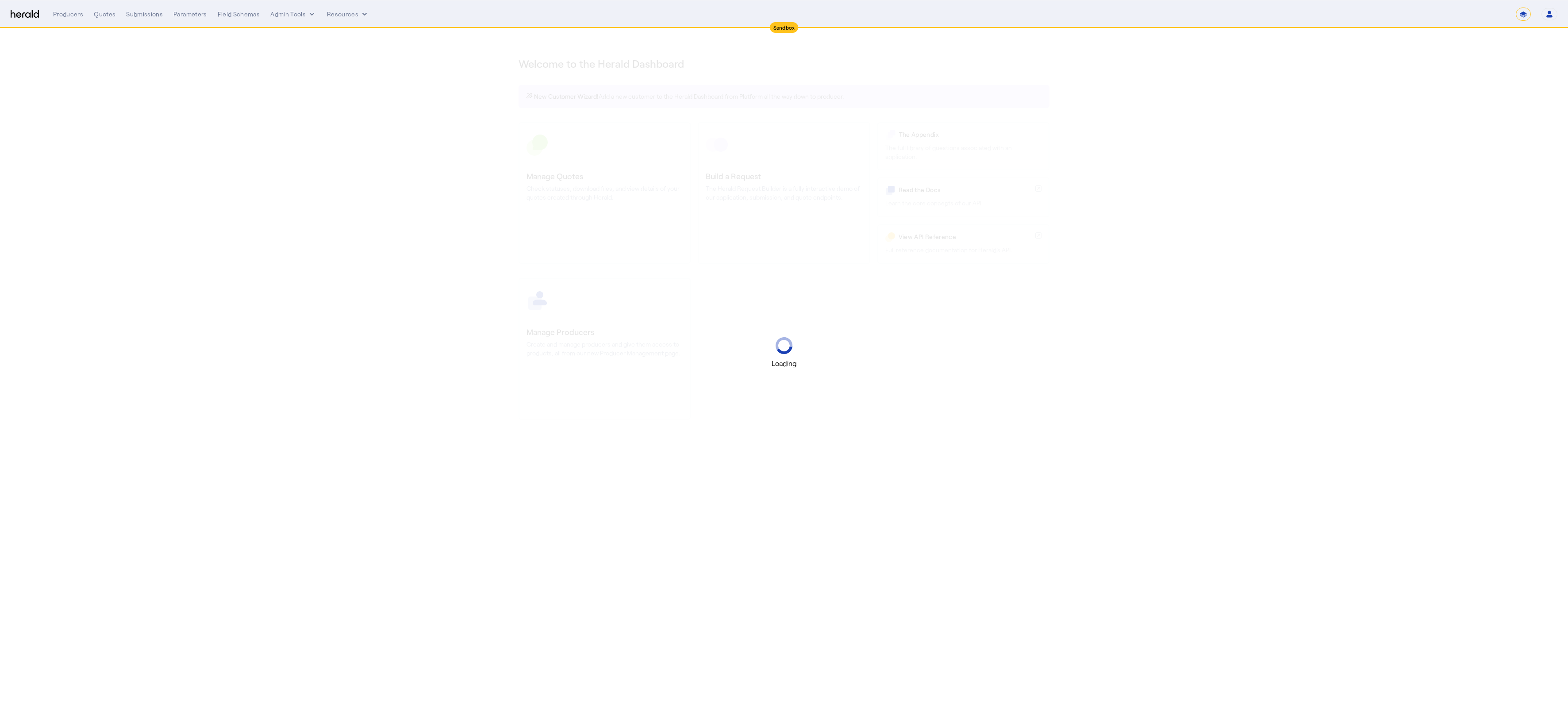
select select "*******"
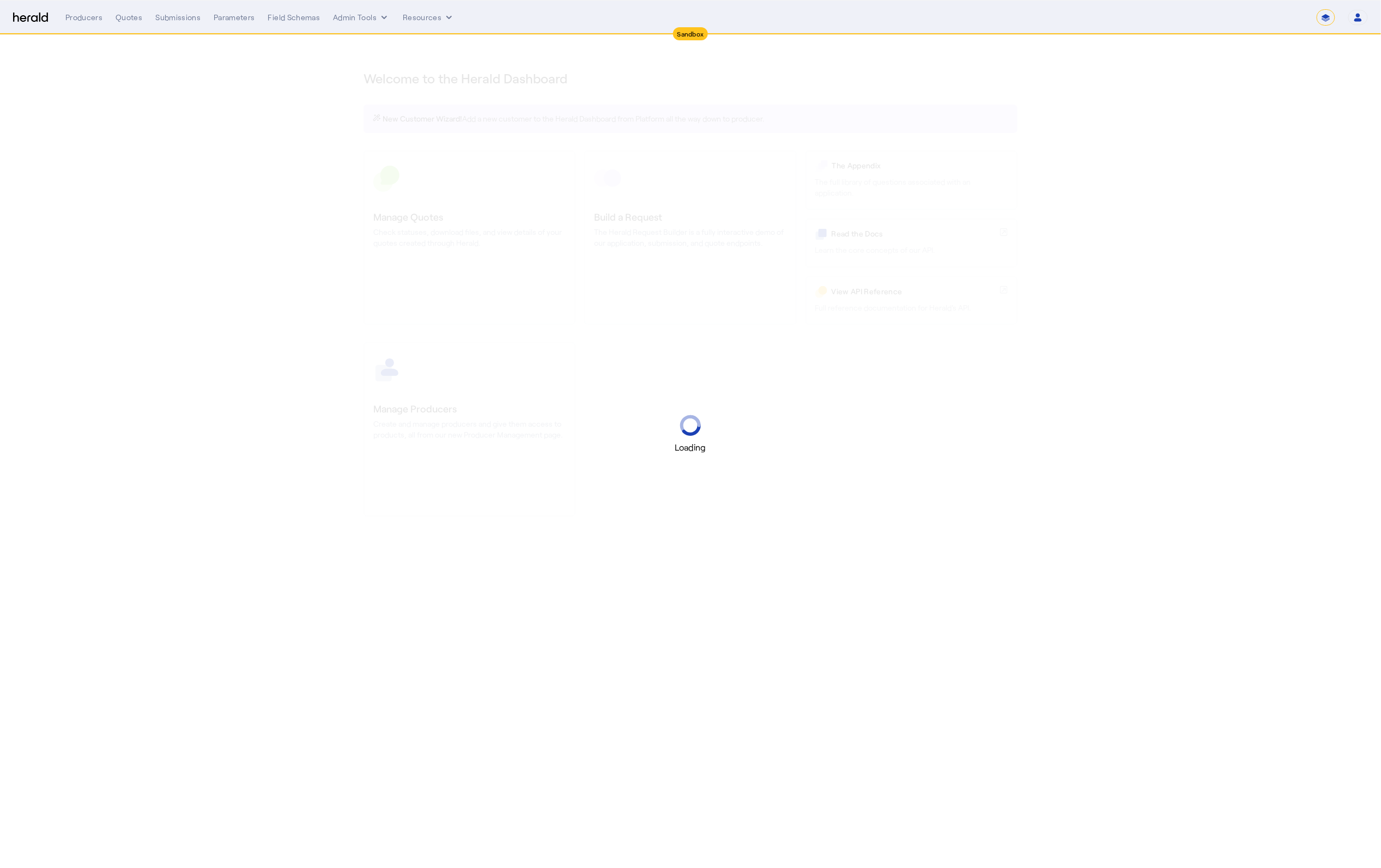
select select "pfm_2v8p_herald_api"
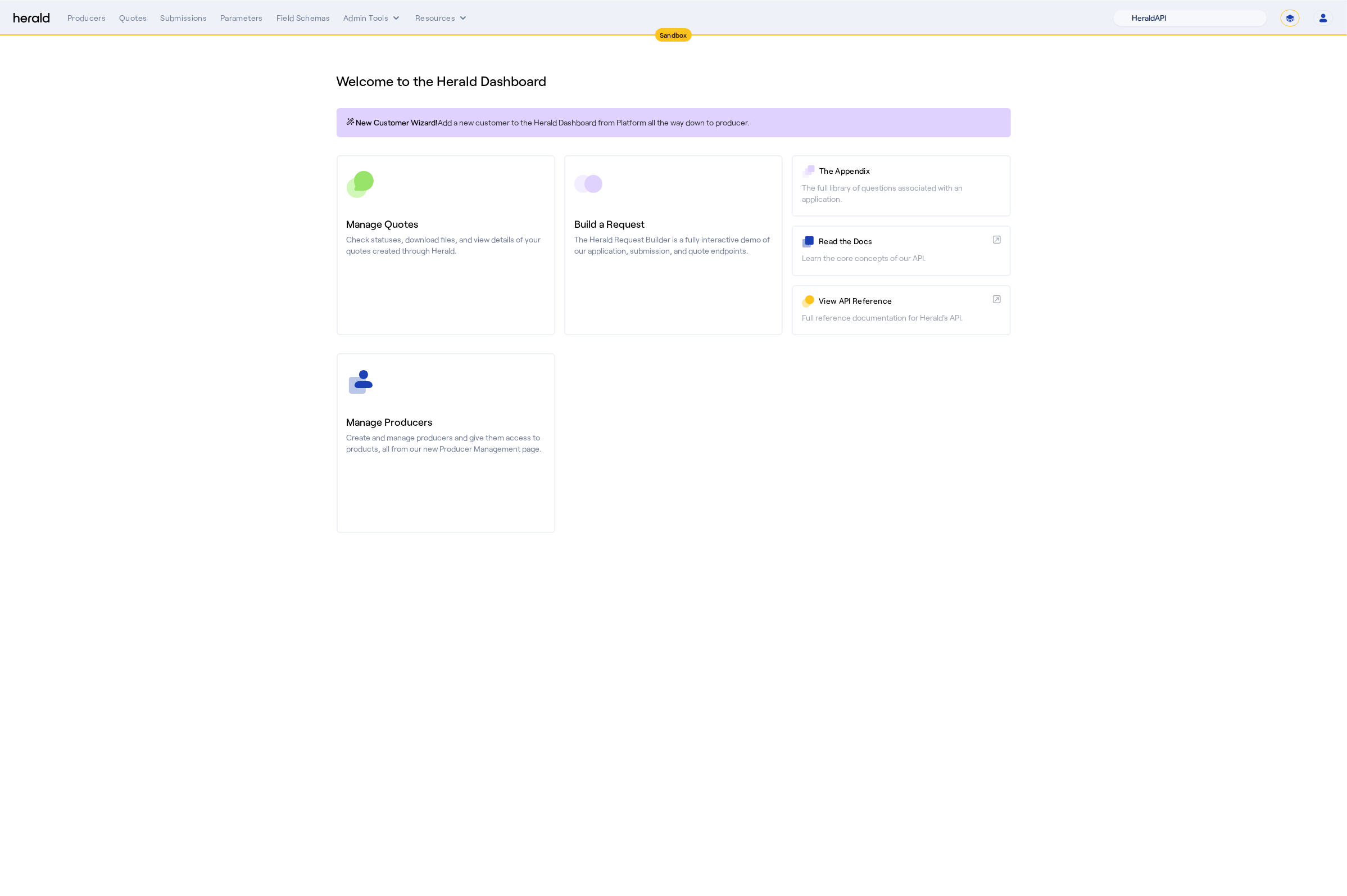
click at [1214, 21] on select "1Fort Acrisure Acturis Affinity Advisors Affinity Risk Agentero AmWins Anzen Ao…" at bounding box center [1190, 18] width 154 height 17
click at [1290, 20] on select "**********" at bounding box center [1291, 18] width 19 height 17
select select "**********"
click at [1281, 9] on select "**********" at bounding box center [1291, 18] width 19 height 17
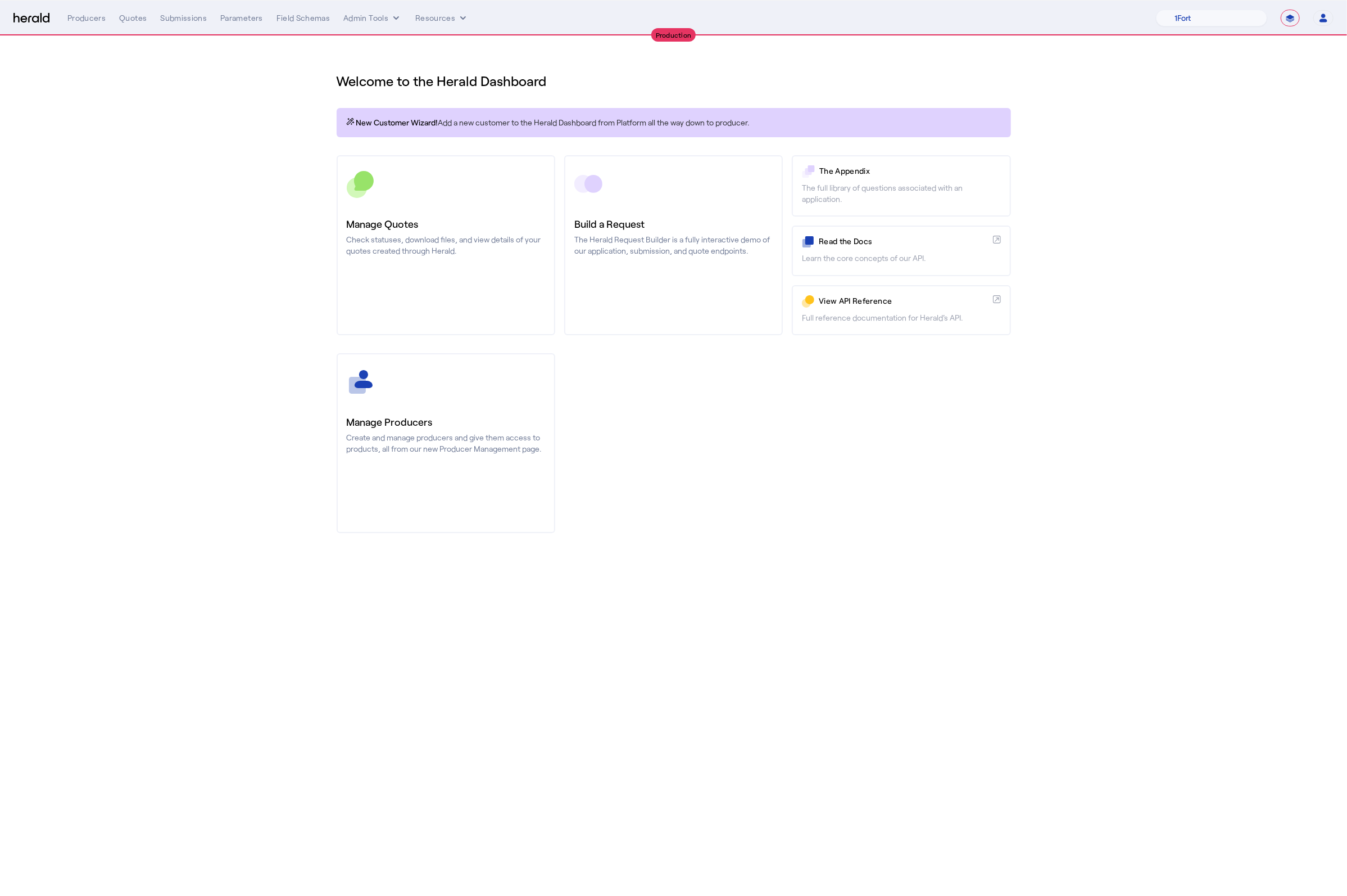
click at [1092, 236] on section "Welcome to the Herald Dashboard New Customer Wizard! Add a new customer to the …" at bounding box center [673, 296] width 1347 height 520
click at [136, 22] on div "Quotes" at bounding box center [133, 18] width 28 height 11
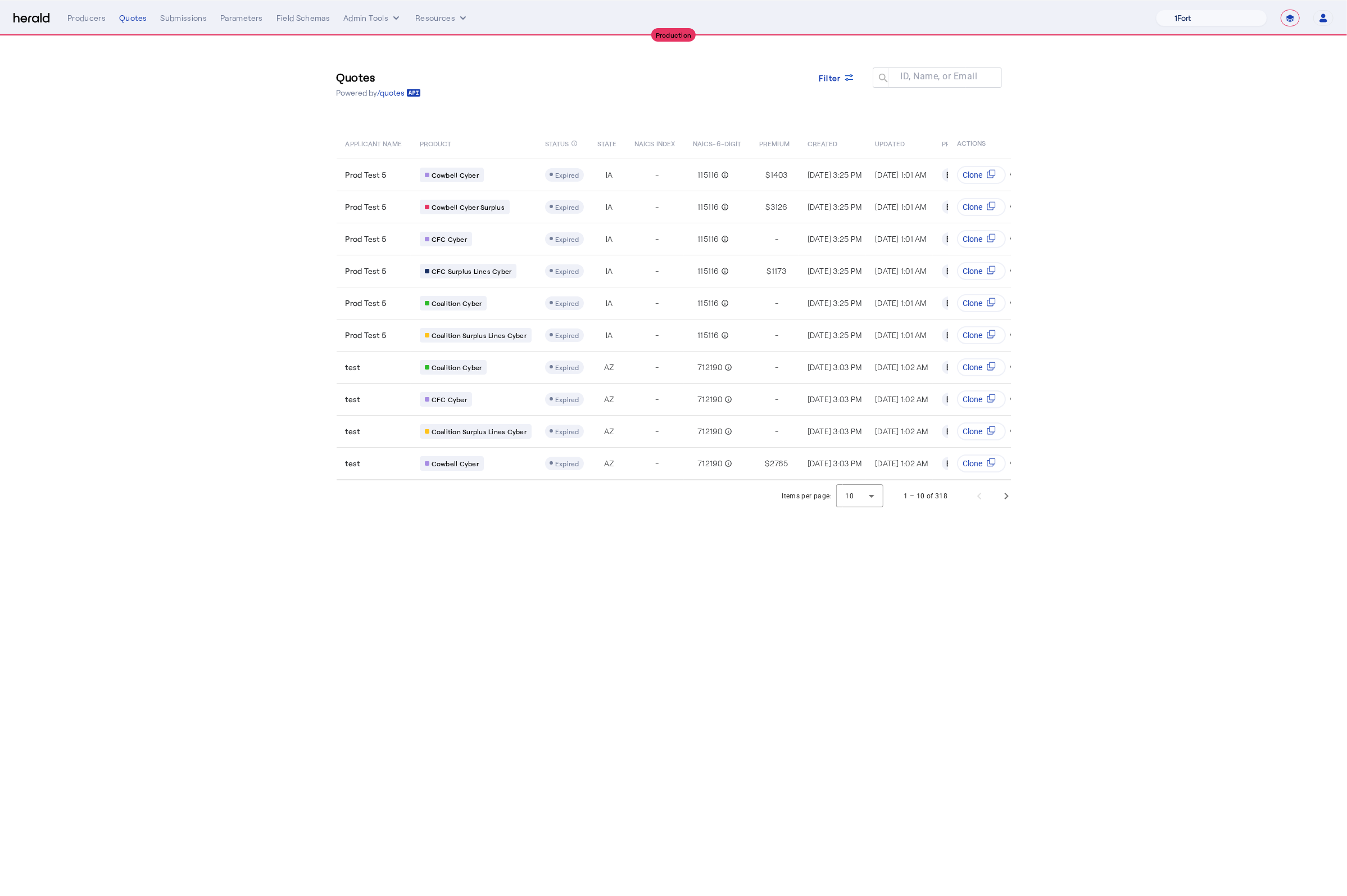
click at [1201, 24] on select "1Fort Affinity Risk Billy BindHQ Bunker CRC Campus Coverage Citadel Fifthwall F…" at bounding box center [1212, 18] width 111 height 17
select select "pfm_lx2v_founder_shield"
click at [1157, 9] on select "1Fort Affinity Risk Billy BindHQ Bunker CRC Campus Coverage Citadel Fifthwall F…" at bounding box center [1212, 18] width 111 height 17
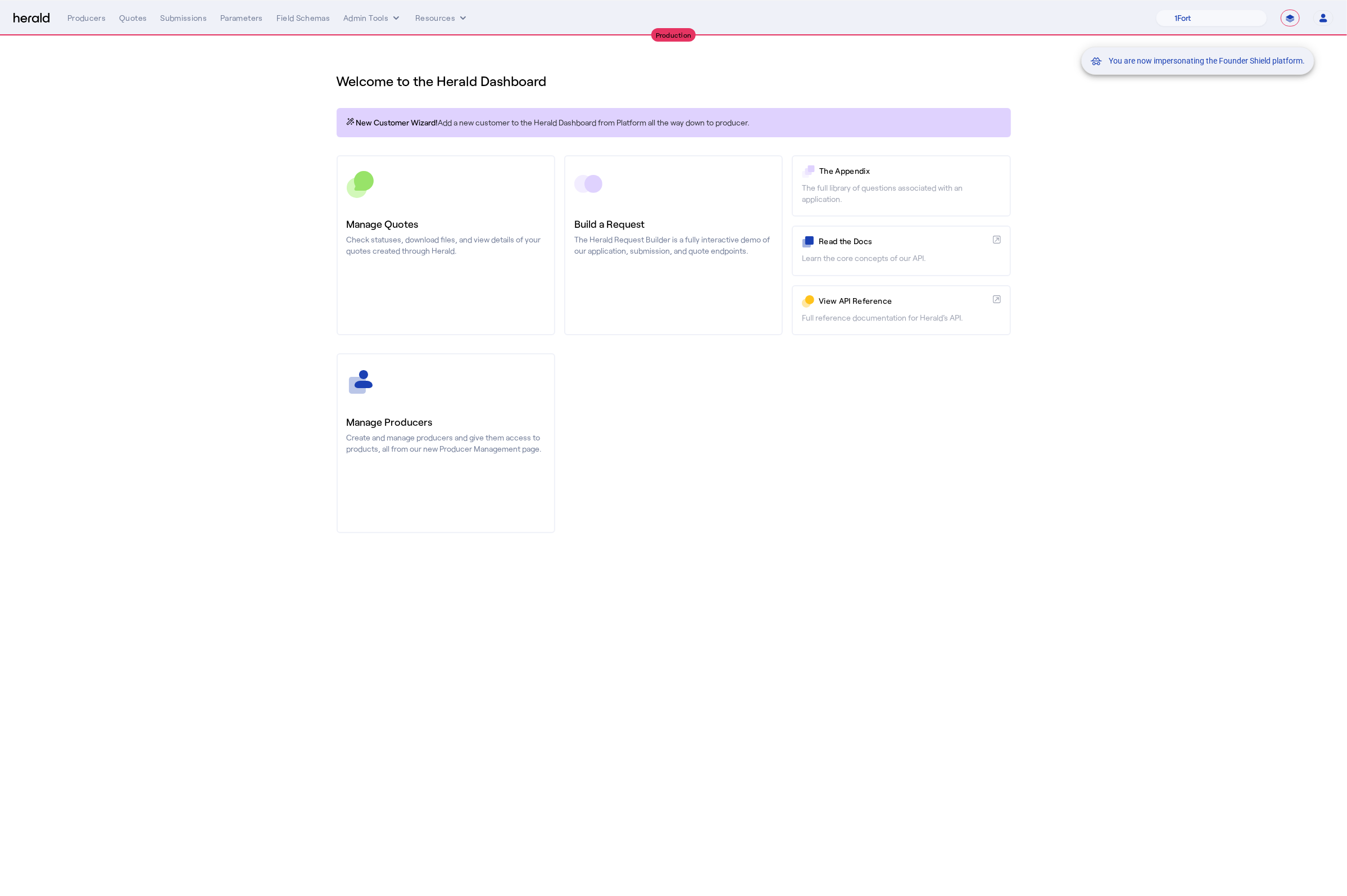
click at [113, 183] on div "You are now impersonating the Founder Shield platform." at bounding box center [673, 448] width 1347 height 896
click at [137, 9] on div "You are now impersonating the Founder Shield platform." at bounding box center [673, 448] width 1347 height 896
click at [136, 18] on div "You are now impersonating the Founder Shield platform." at bounding box center [673, 448] width 1347 height 896
click at [136, 20] on div "Quotes" at bounding box center [133, 18] width 28 height 11
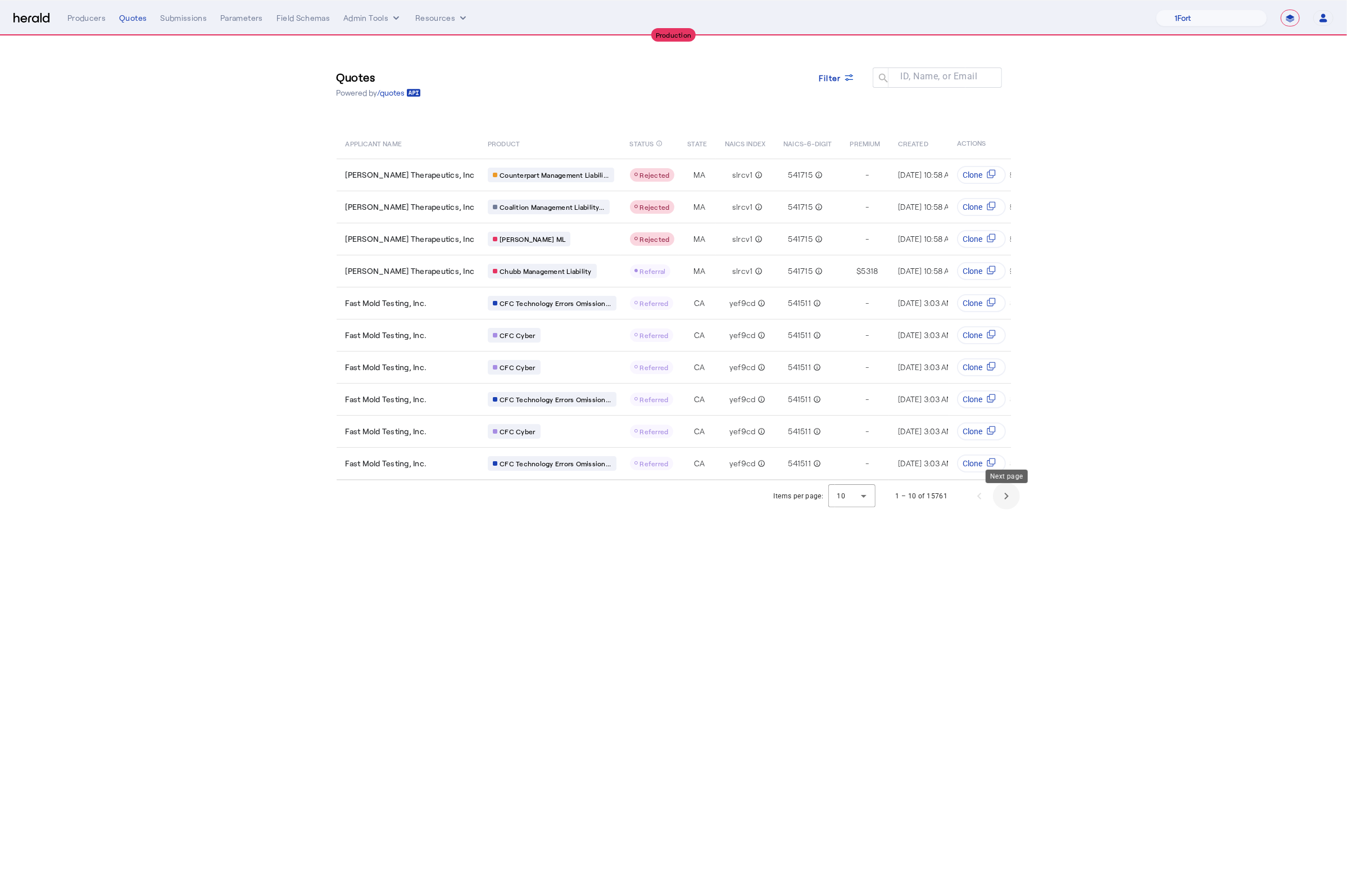
click at [1014, 507] on span "Next page" at bounding box center [1006, 496] width 27 height 27
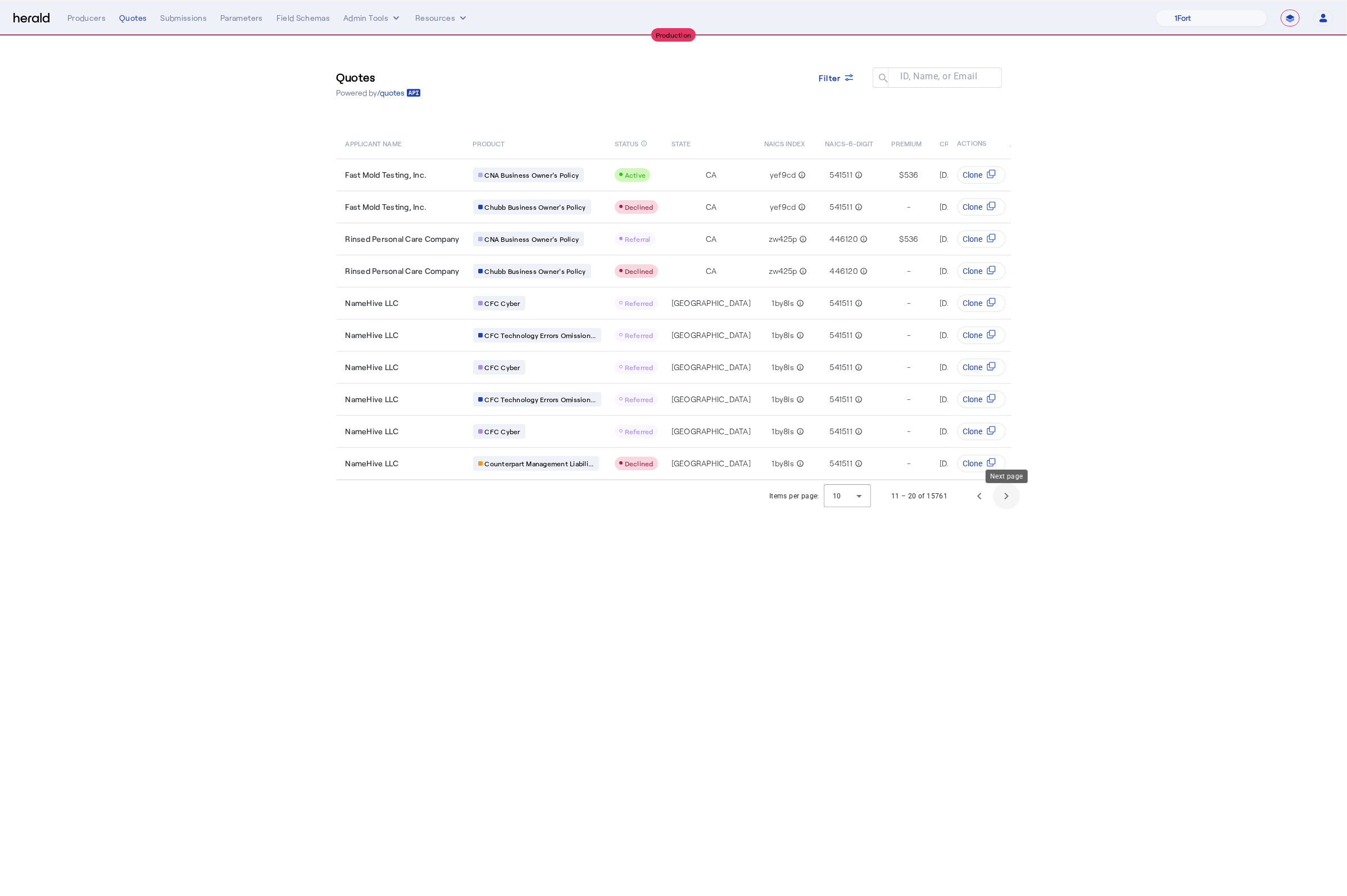
click at [1014, 500] on span "Next page" at bounding box center [1006, 496] width 27 height 27
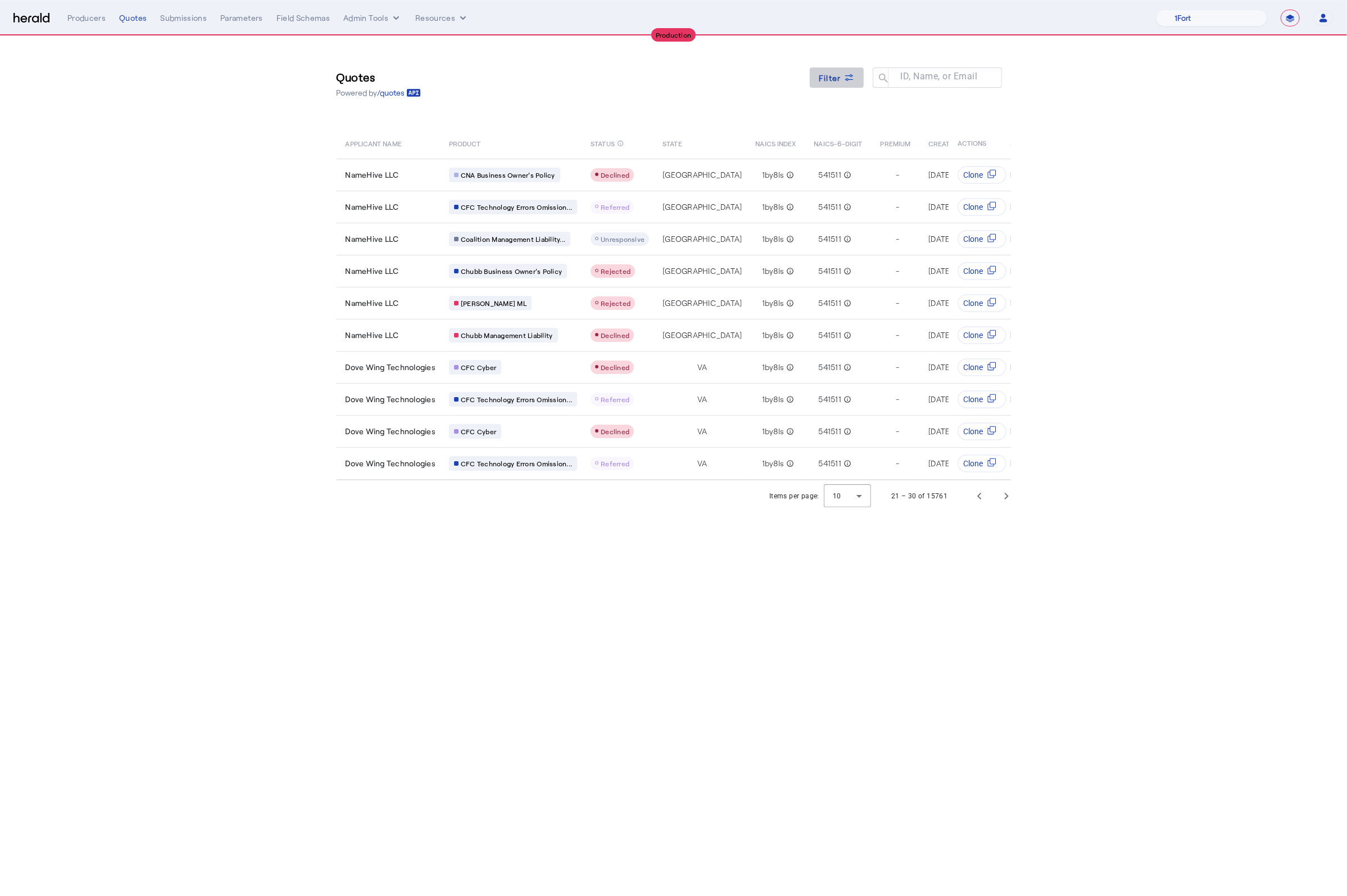
click at [827, 76] on span "Filter" at bounding box center [830, 78] width 22 height 12
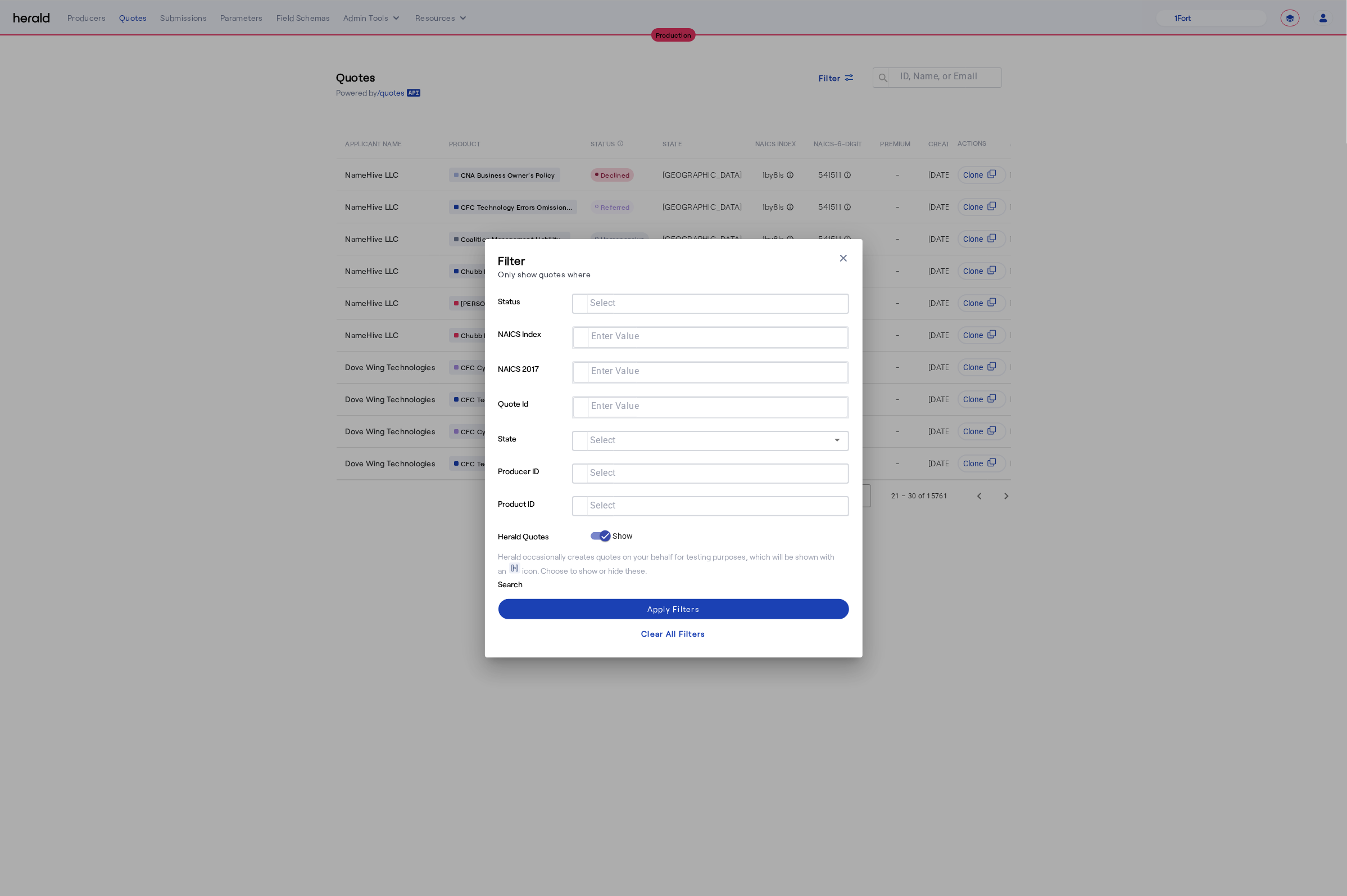
click at [621, 510] on input "Select" at bounding box center [708, 505] width 254 height 14
type input "*****"
click at [723, 606] on span at bounding box center [673, 608] width 350 height 27
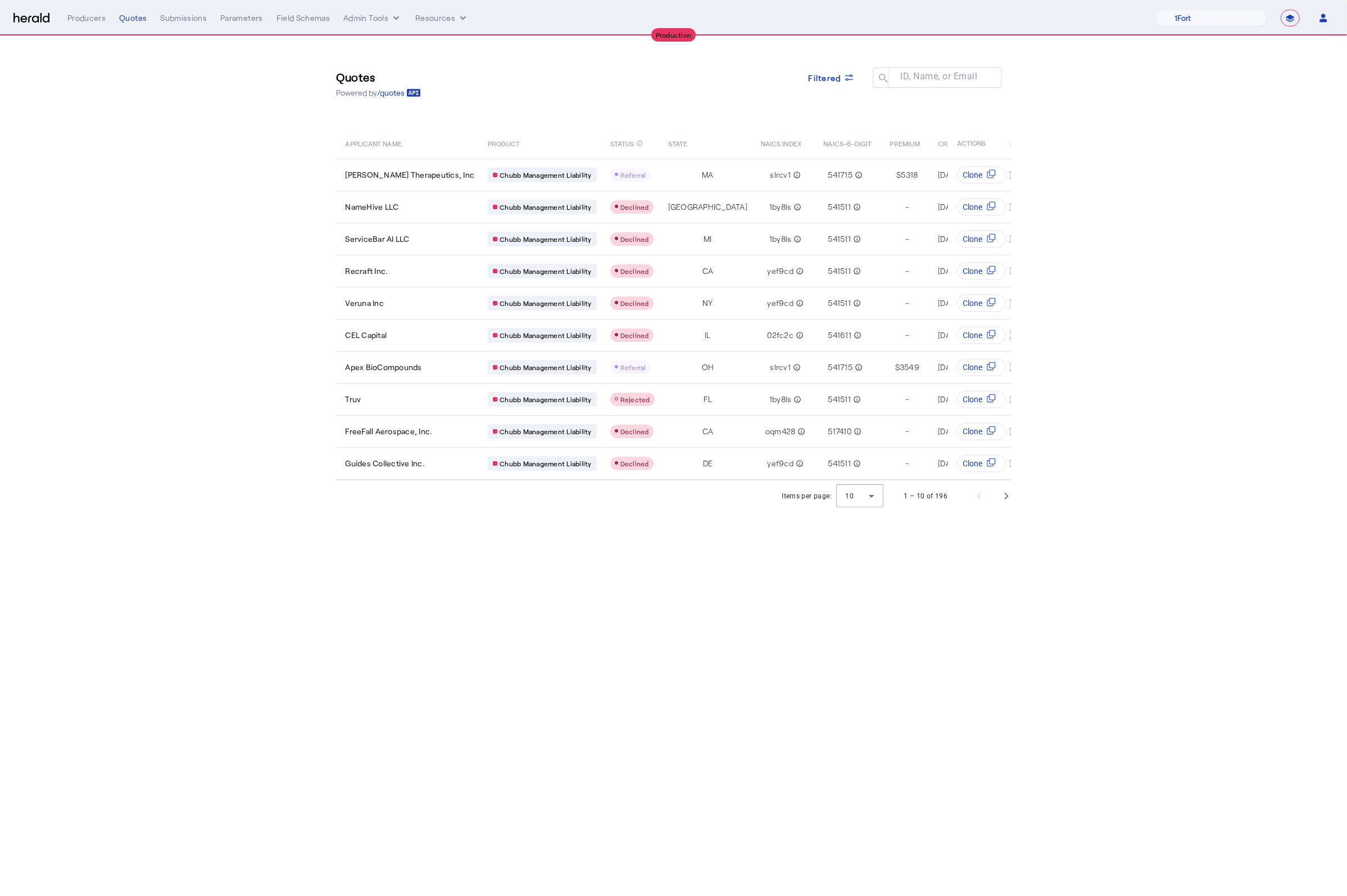
click at [708, 560] on body "**********" at bounding box center [673, 448] width 1347 height 896
click at [1009, 501] on span "Next page" at bounding box center [1006, 496] width 27 height 27
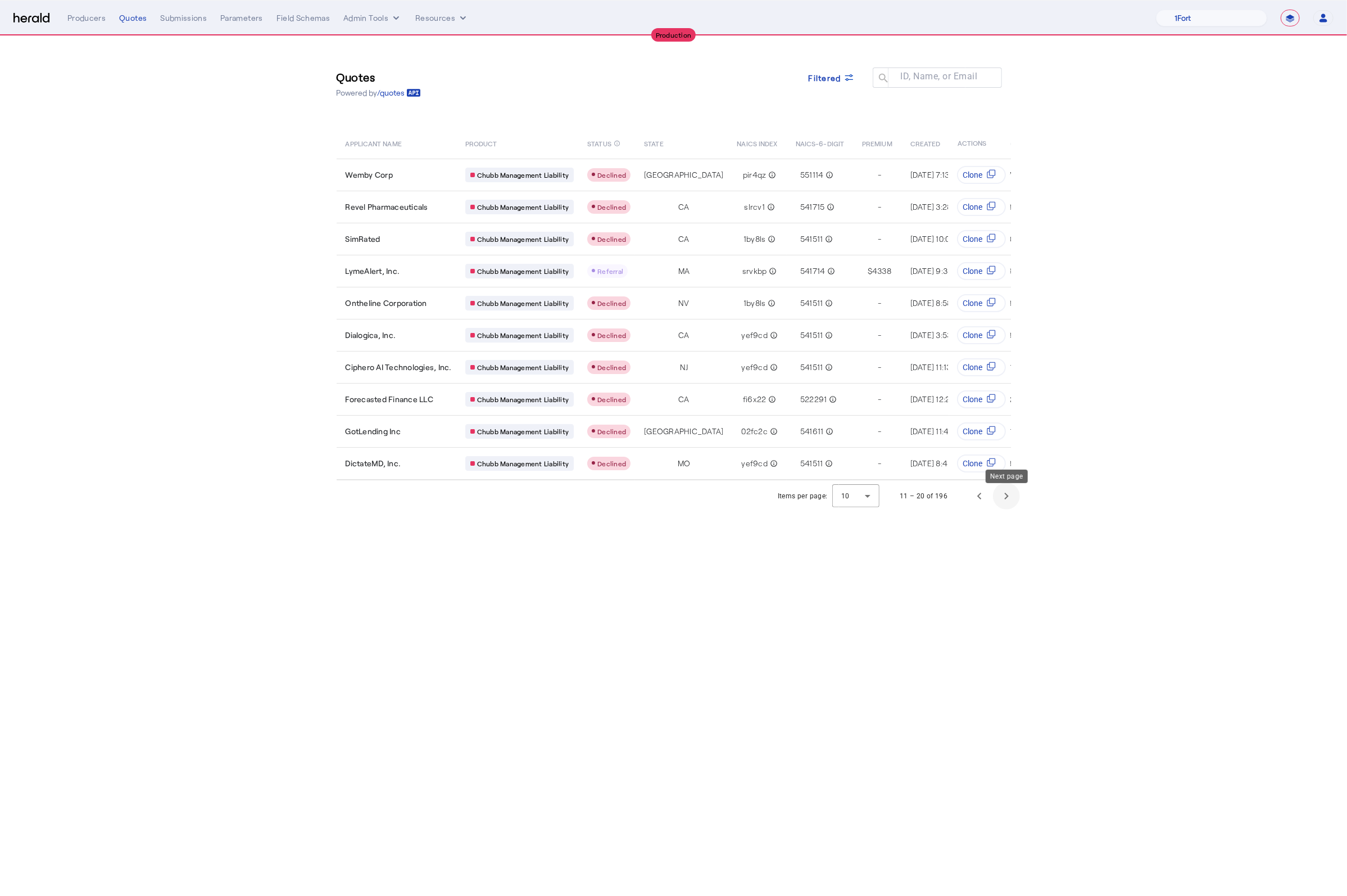
click at [1008, 501] on span "Next page" at bounding box center [1006, 496] width 27 height 27
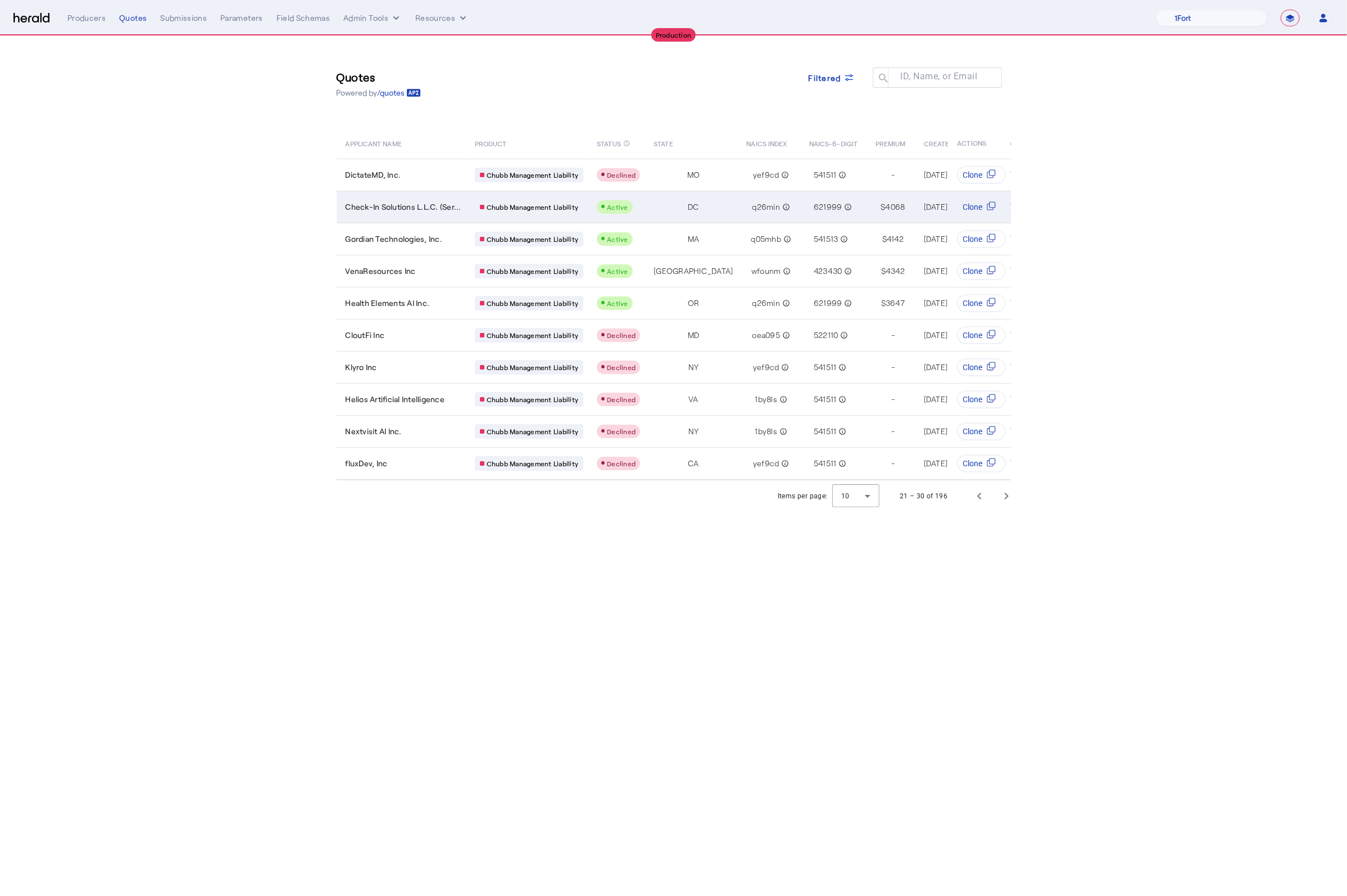
click at [417, 219] on td "Check-In Solutions L.L.C. (Ser..." at bounding box center [401, 206] width 129 height 32
click at [976, 509] on span "Previous page" at bounding box center [979, 496] width 27 height 27
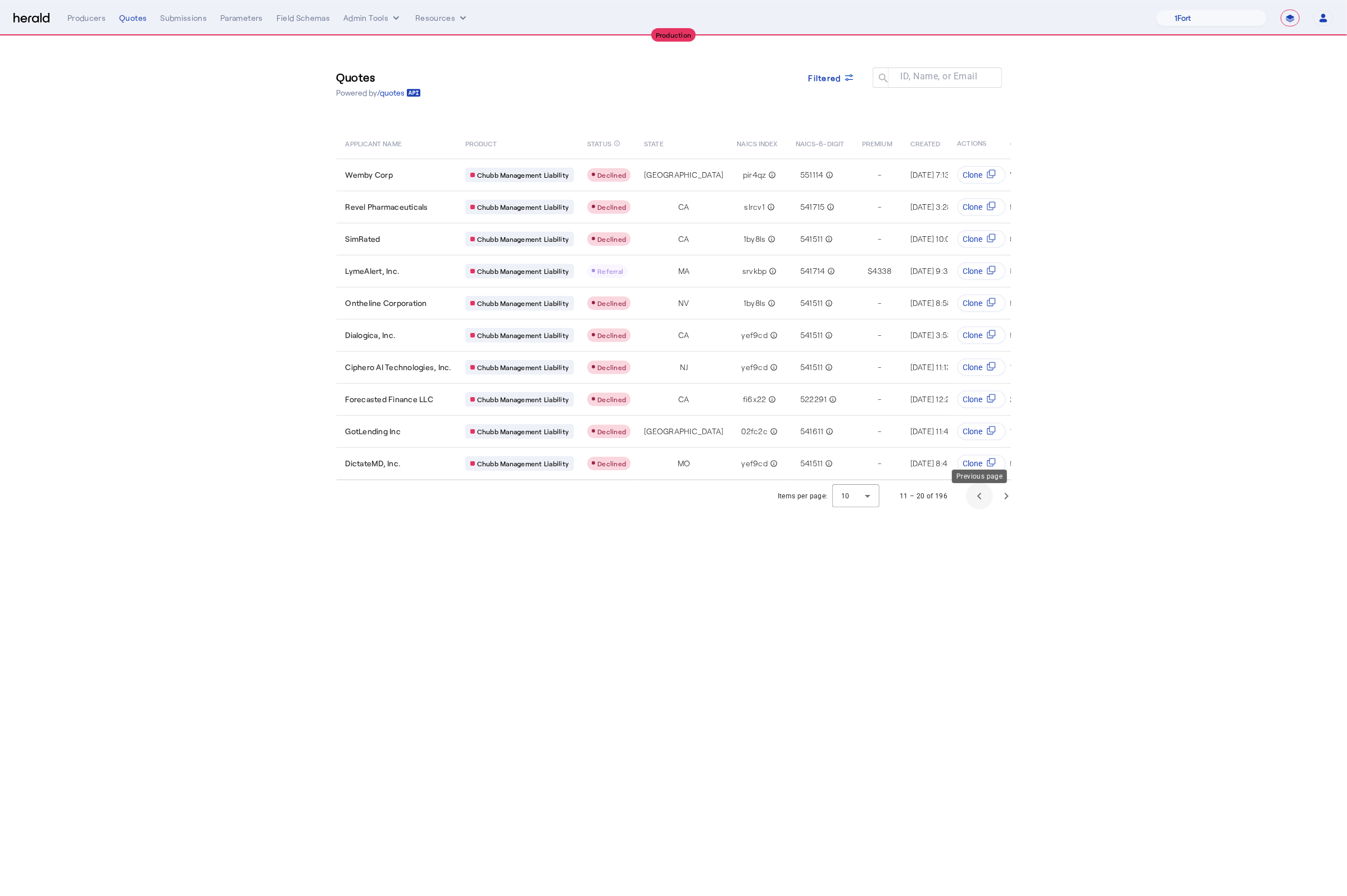
click at [976, 509] on span "Previous page" at bounding box center [979, 496] width 27 height 27
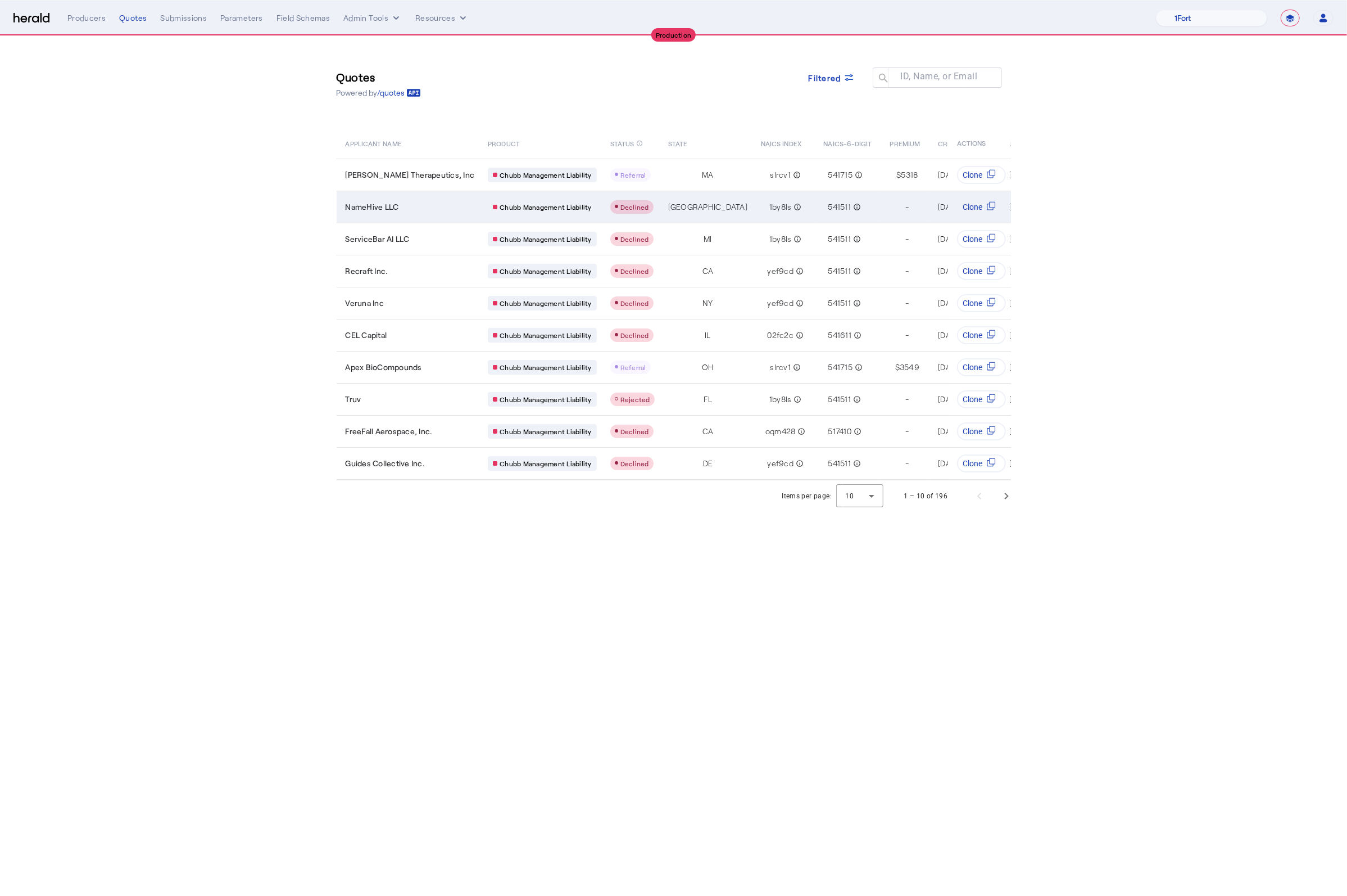
click at [393, 208] on span "NameHive LLC" at bounding box center [373, 207] width 54 height 11
click at [593, 676] on body "**********" at bounding box center [673, 448] width 1347 height 896
click at [1003, 505] on span "Next page" at bounding box center [1006, 496] width 27 height 27
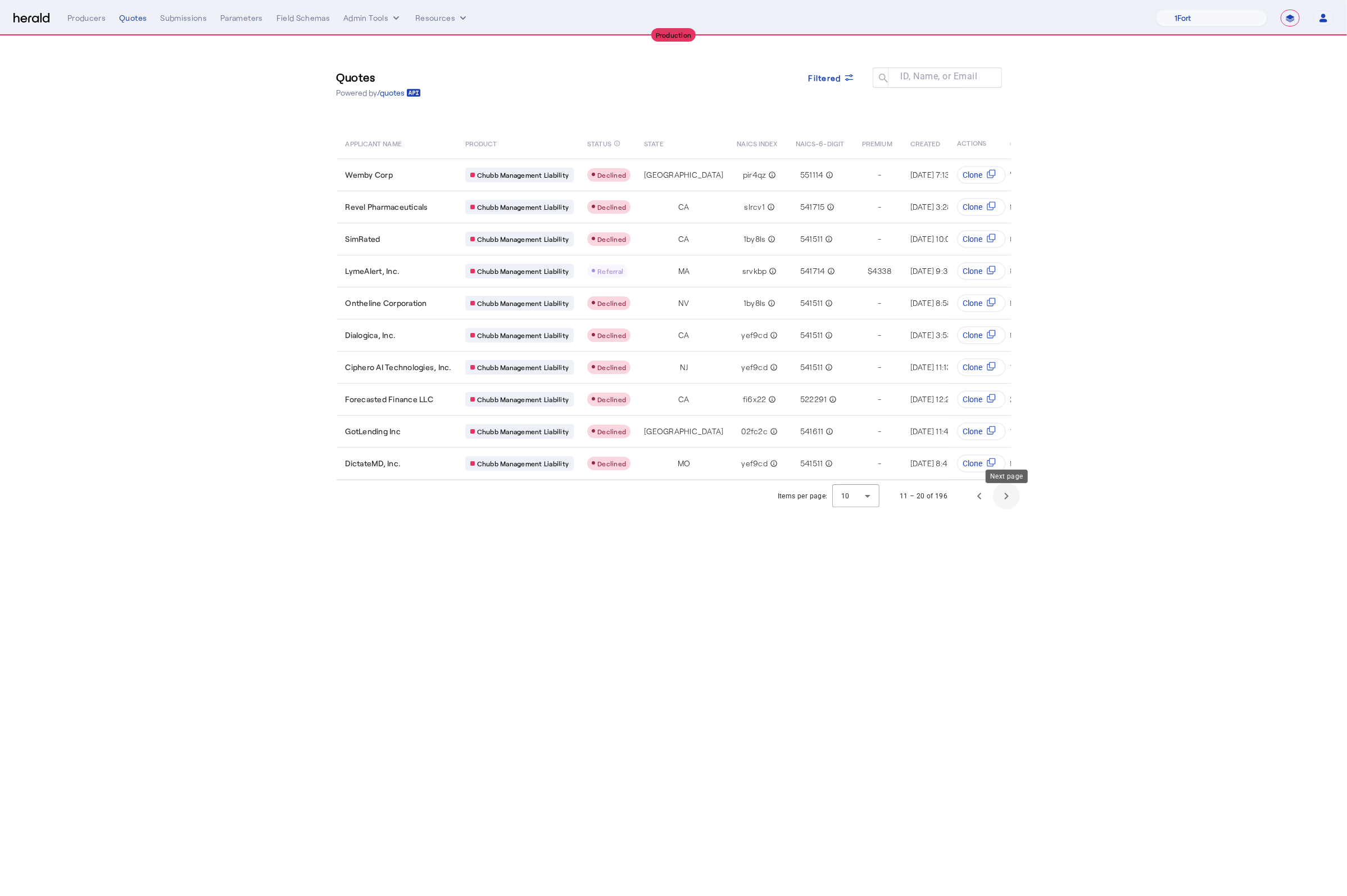
click at [1006, 509] on span "Next page" at bounding box center [1006, 496] width 27 height 27
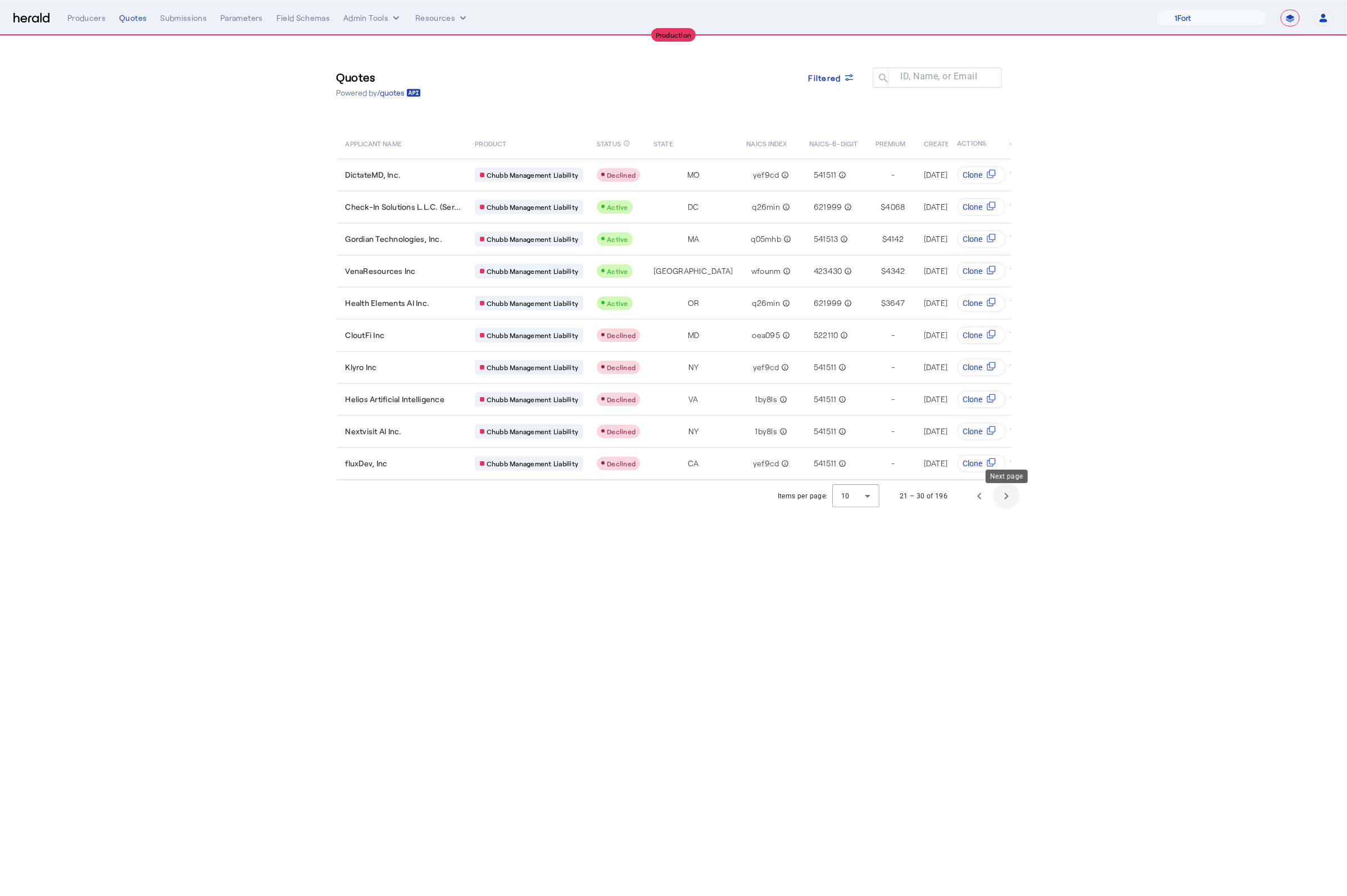
click at [1002, 501] on span "Next page" at bounding box center [1006, 496] width 27 height 27
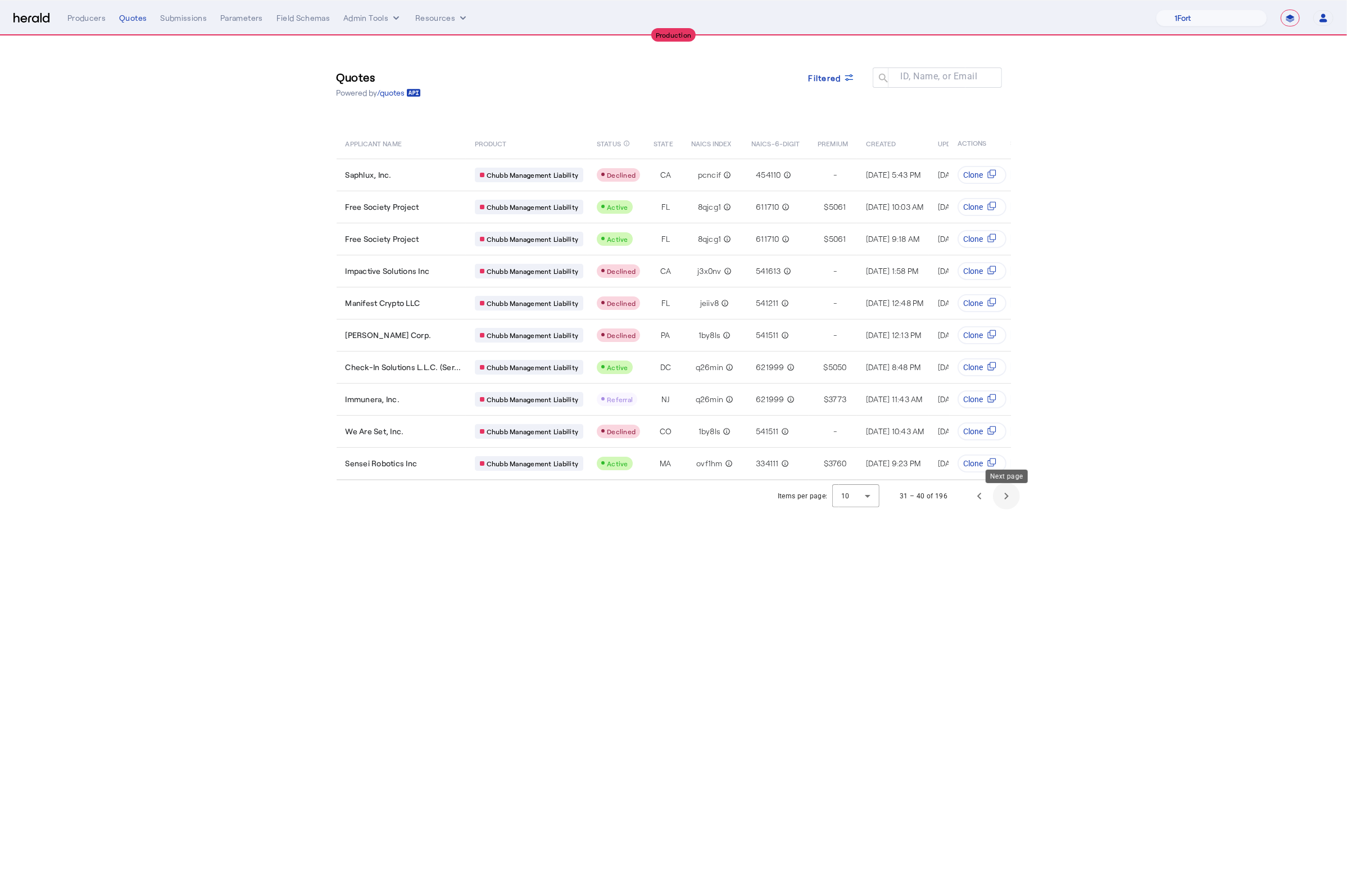
click at [1011, 501] on span "Next page" at bounding box center [1006, 496] width 27 height 27
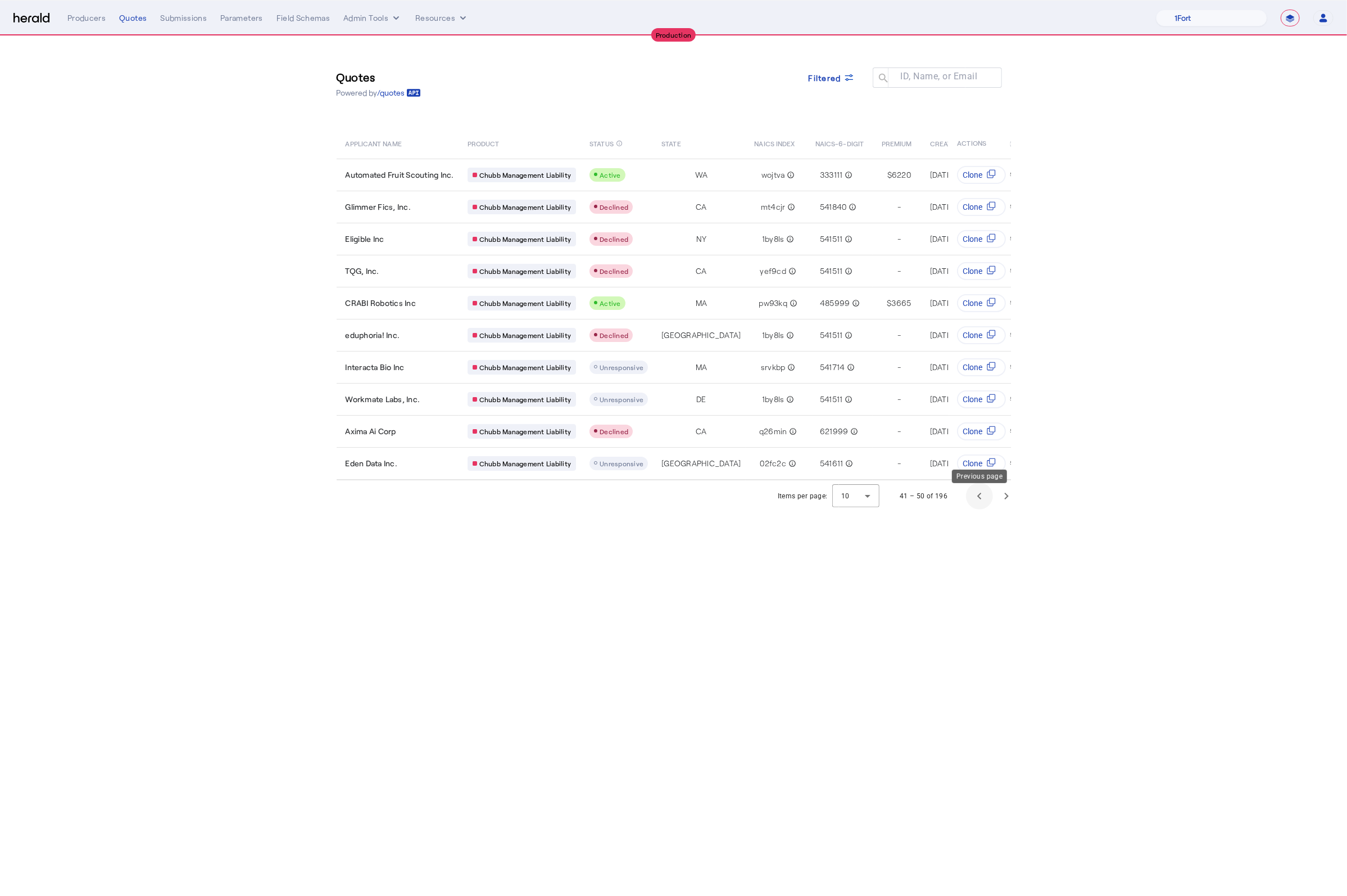
click at [971, 498] on span "Previous page" at bounding box center [979, 496] width 27 height 27
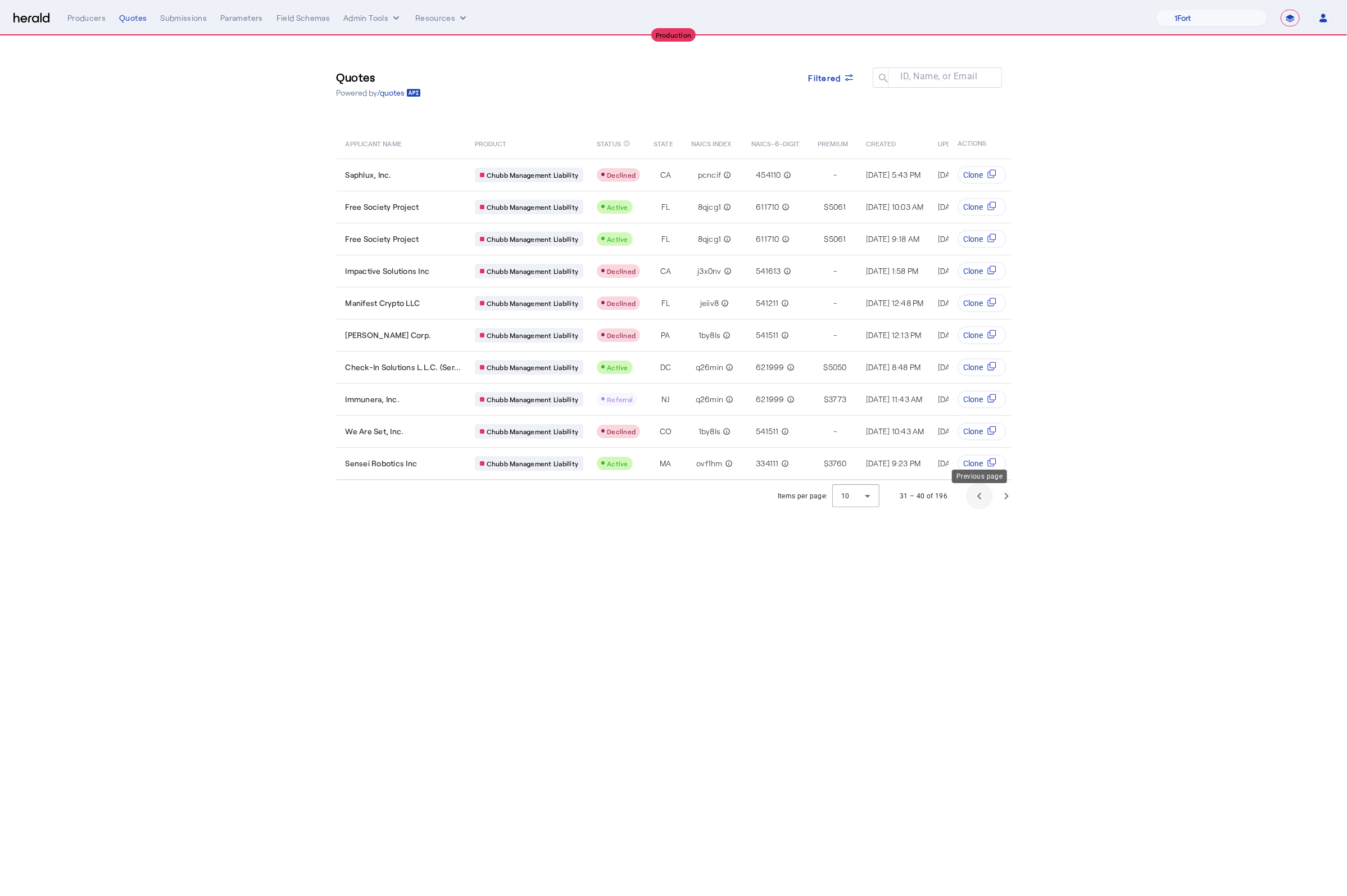
click at [975, 501] on span "Previous page" at bounding box center [979, 496] width 27 height 27
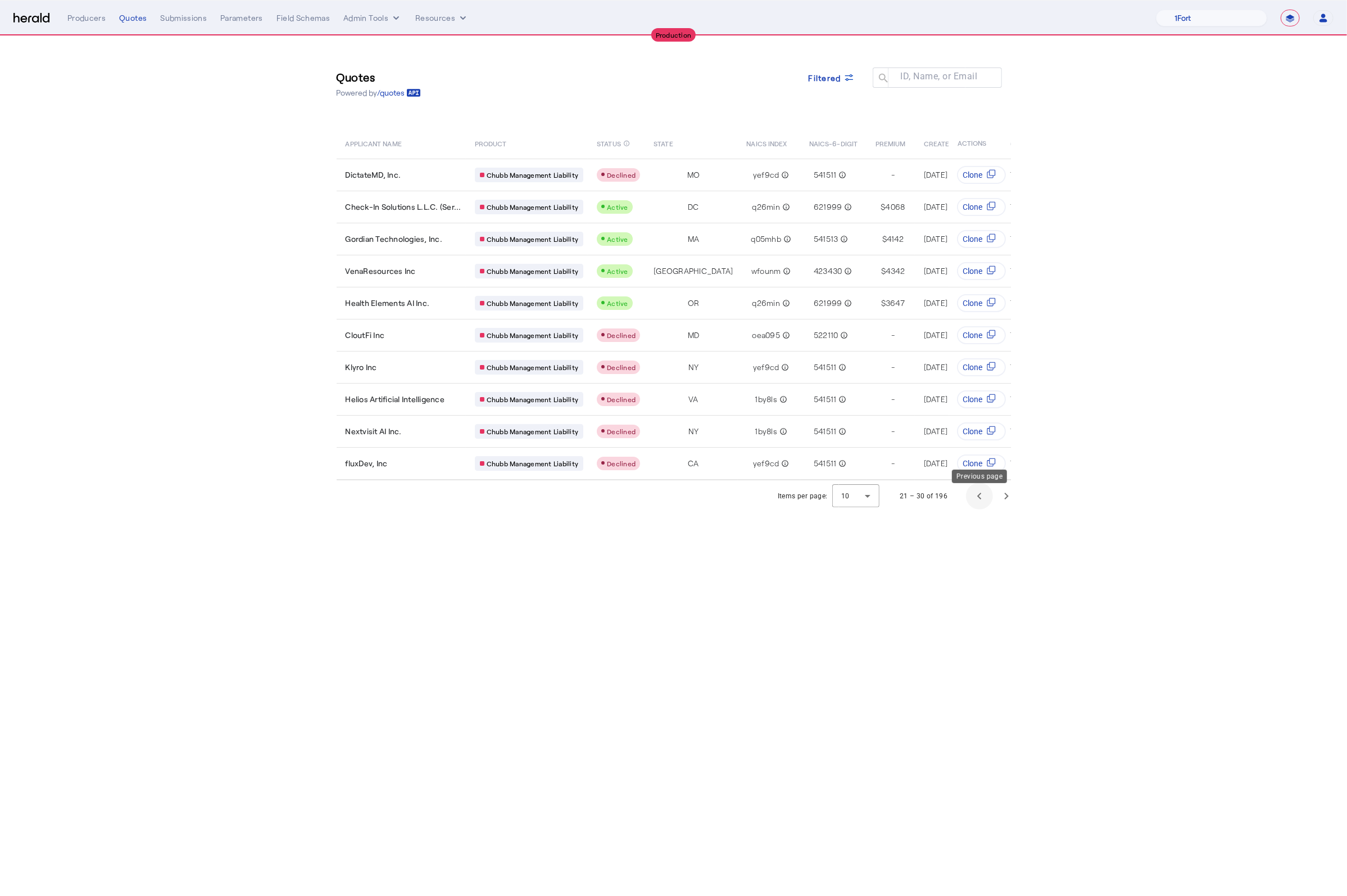
click at [977, 503] on span "Previous page" at bounding box center [979, 496] width 27 height 27
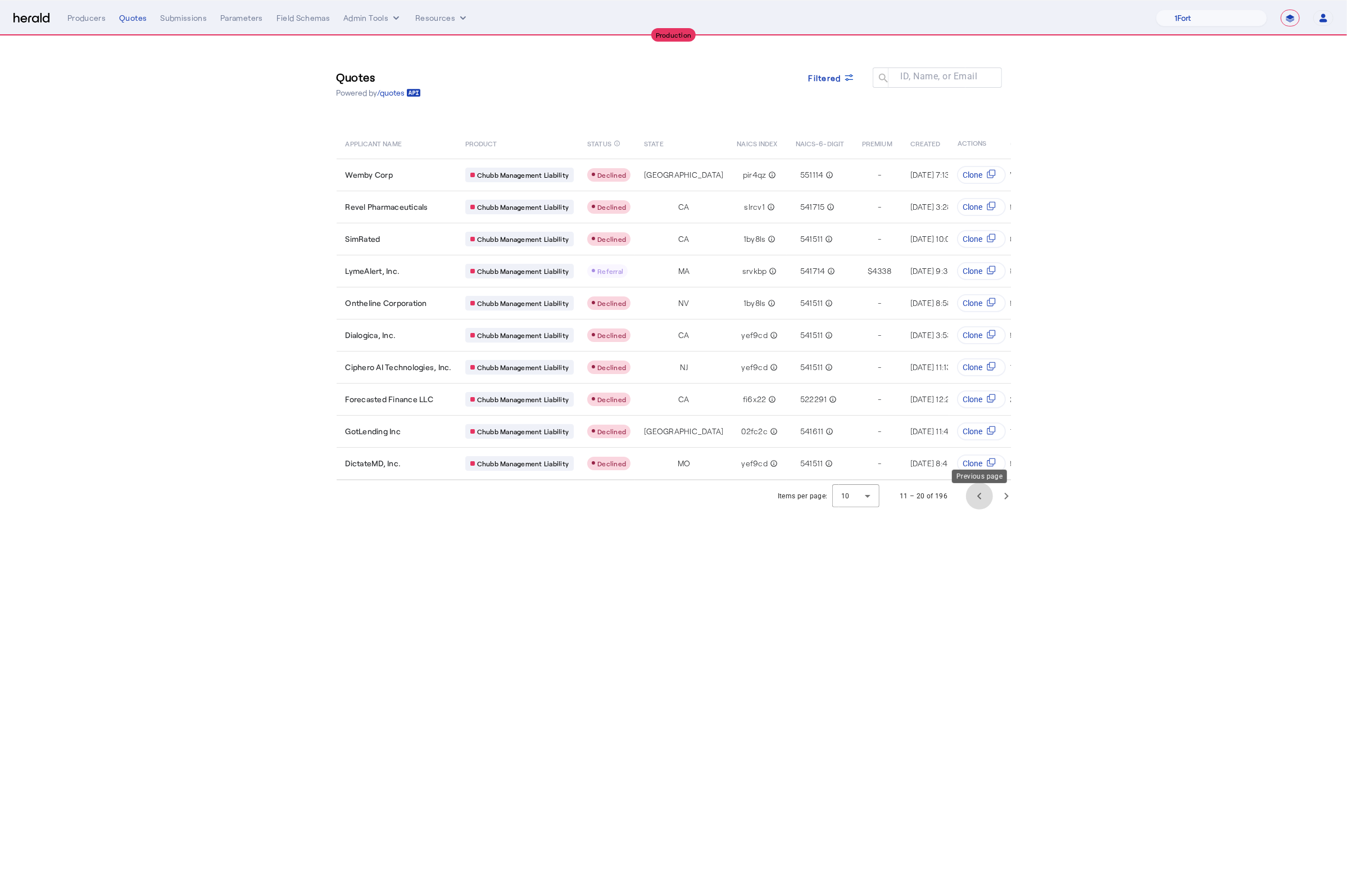
click at [977, 503] on span "Previous page" at bounding box center [979, 496] width 27 height 27
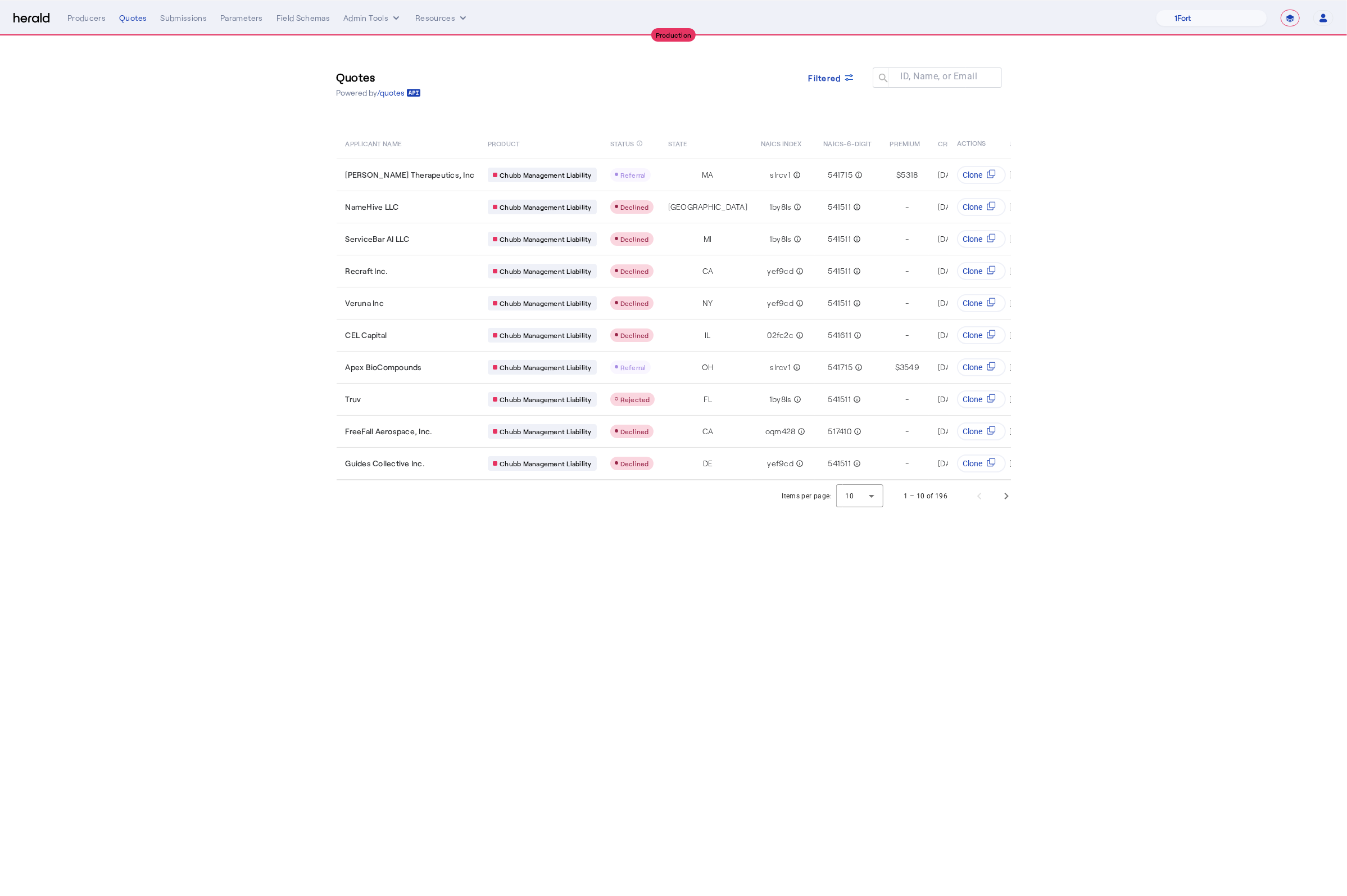
click at [659, 571] on body "**********" at bounding box center [673, 448] width 1347 height 896
click at [420, 240] on div "ServiceBar AI LLC" at bounding box center [410, 239] width 129 height 11
click at [408, 277] on td "Recraft Inc." at bounding box center [408, 270] width 142 height 32
click at [573, 119] on div "Quotes Powered by /quotes Filtered ID, Name, or Email search APPLICANT NAME PRO…" at bounding box center [674, 258] width 719 height 444
click at [385, 202] on span "NameHive LLC" at bounding box center [373, 207] width 54 height 11
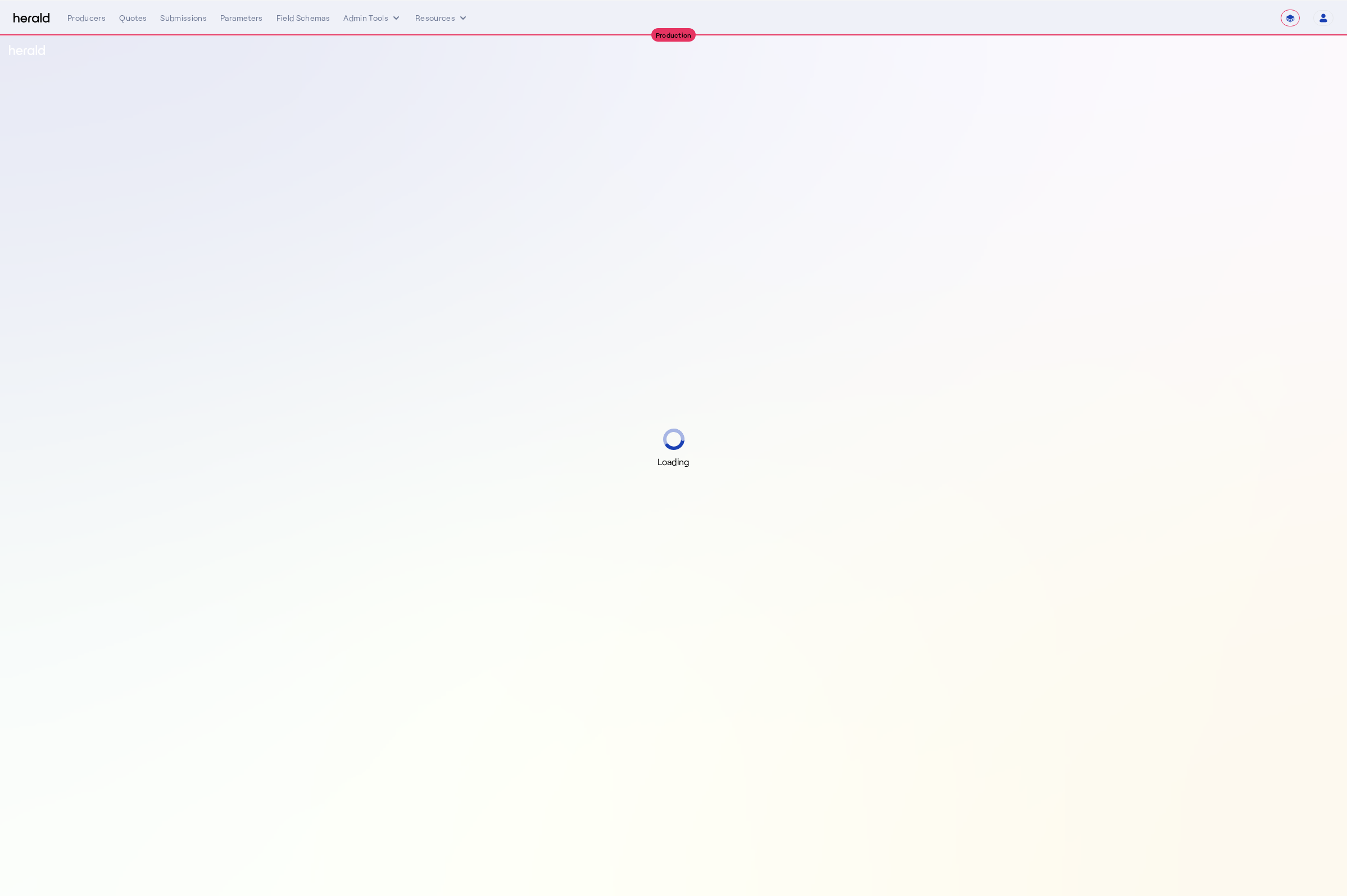
select select "**********"
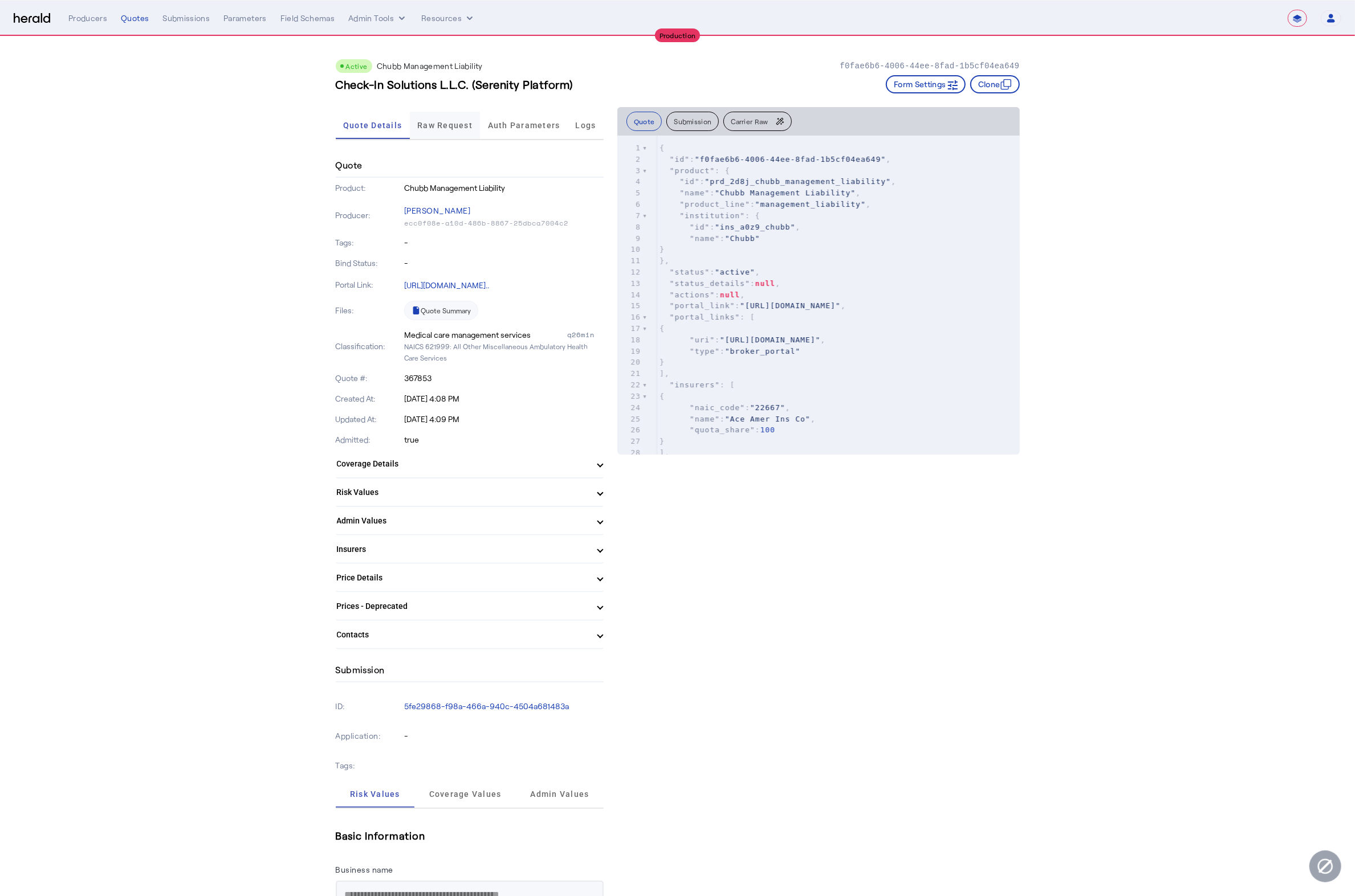
click at [439, 123] on span "Raw Request" at bounding box center [444, 126] width 55 height 8
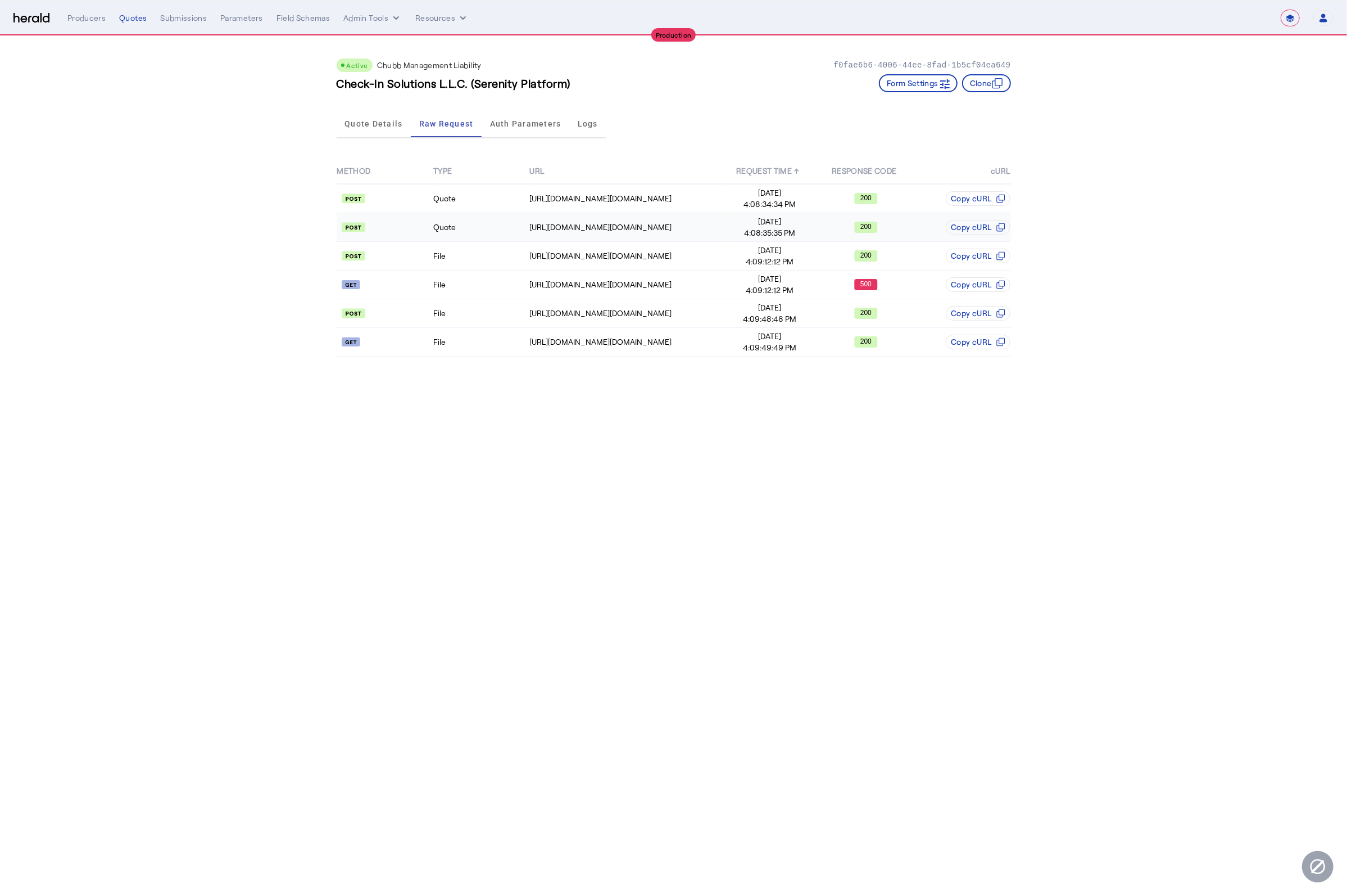
click at [451, 222] on td "Quote" at bounding box center [481, 227] width 96 height 29
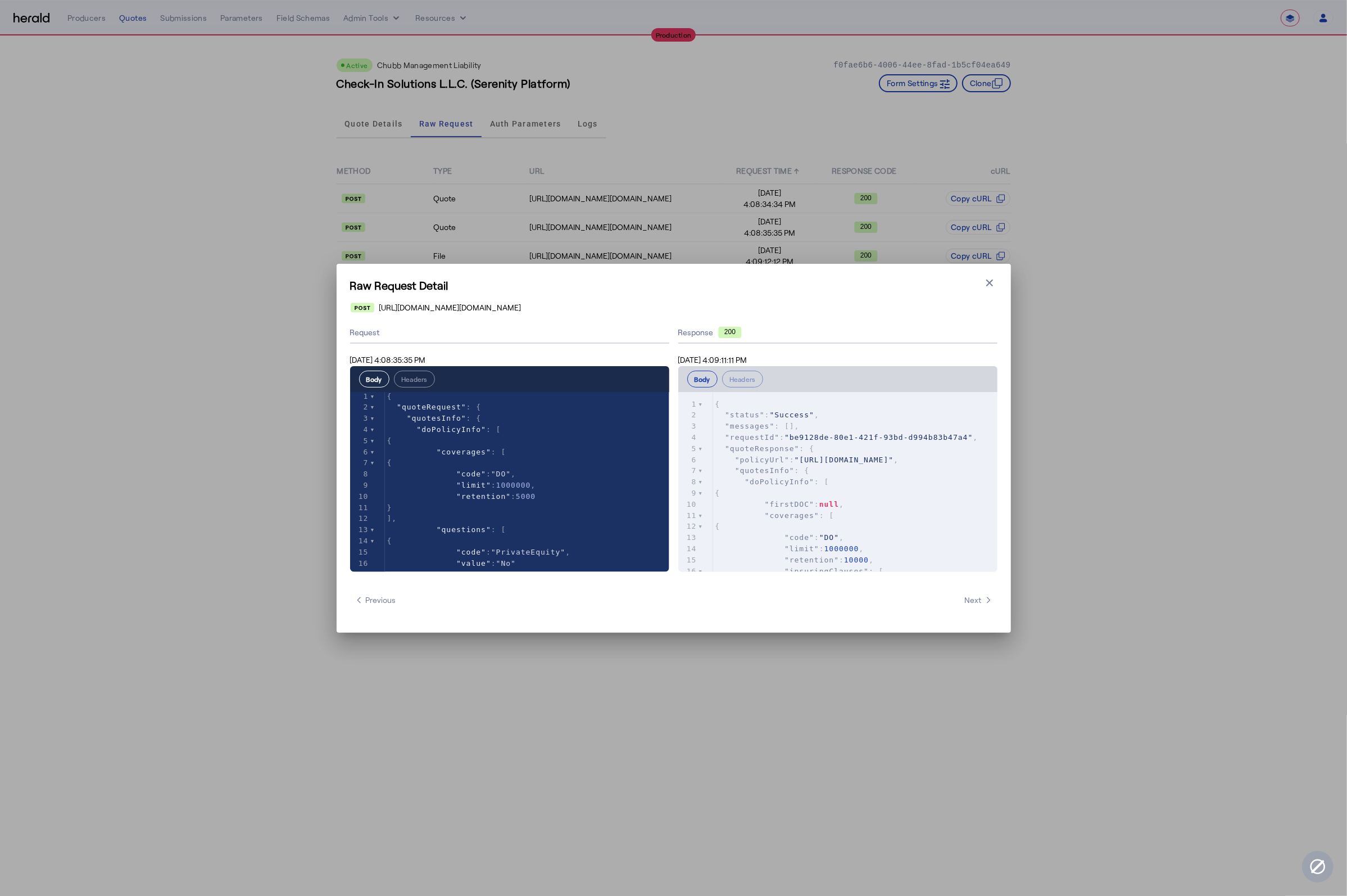
scroll to position [21, 0]
type input "****"
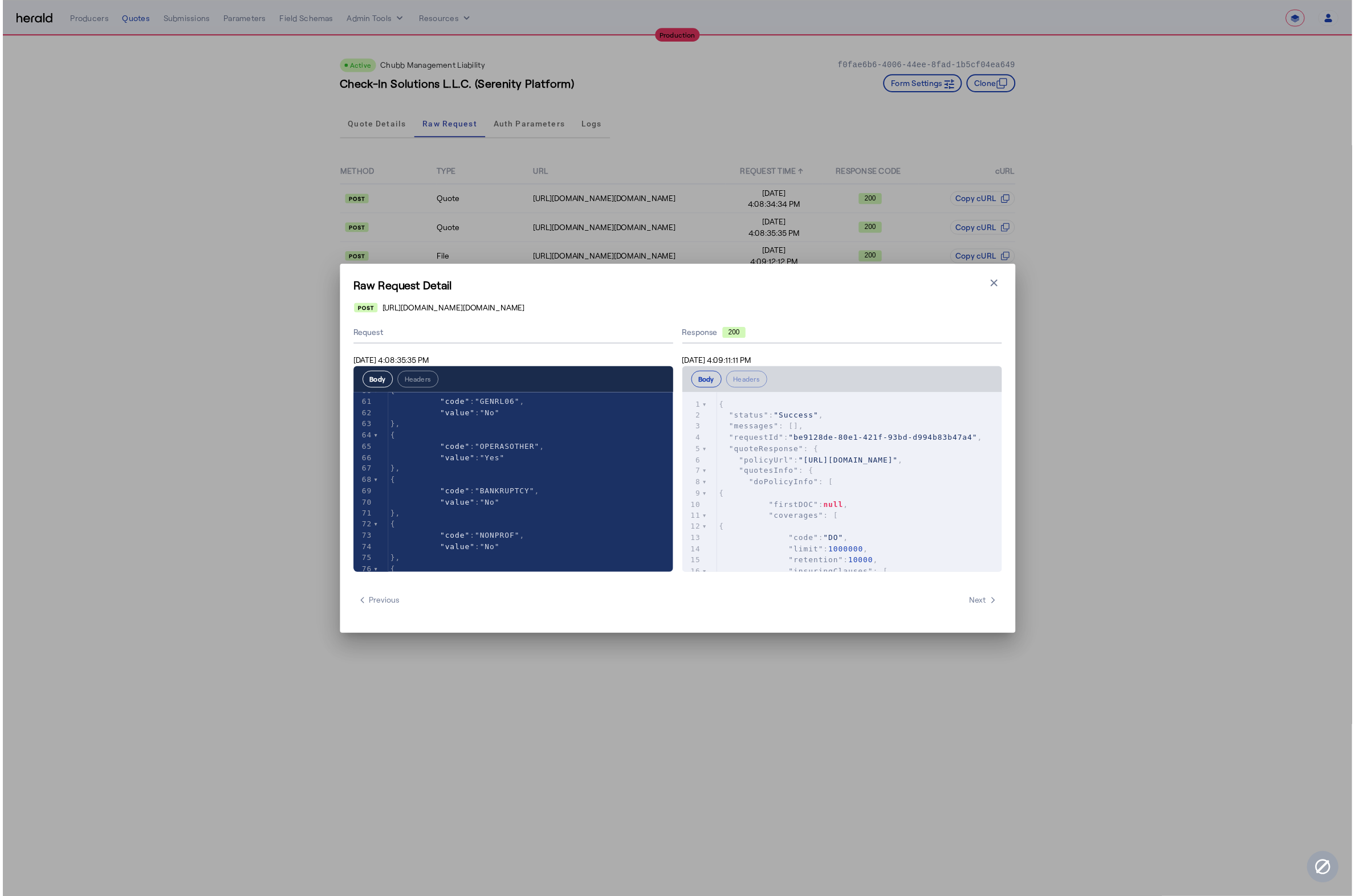
scroll to position [692, 0]
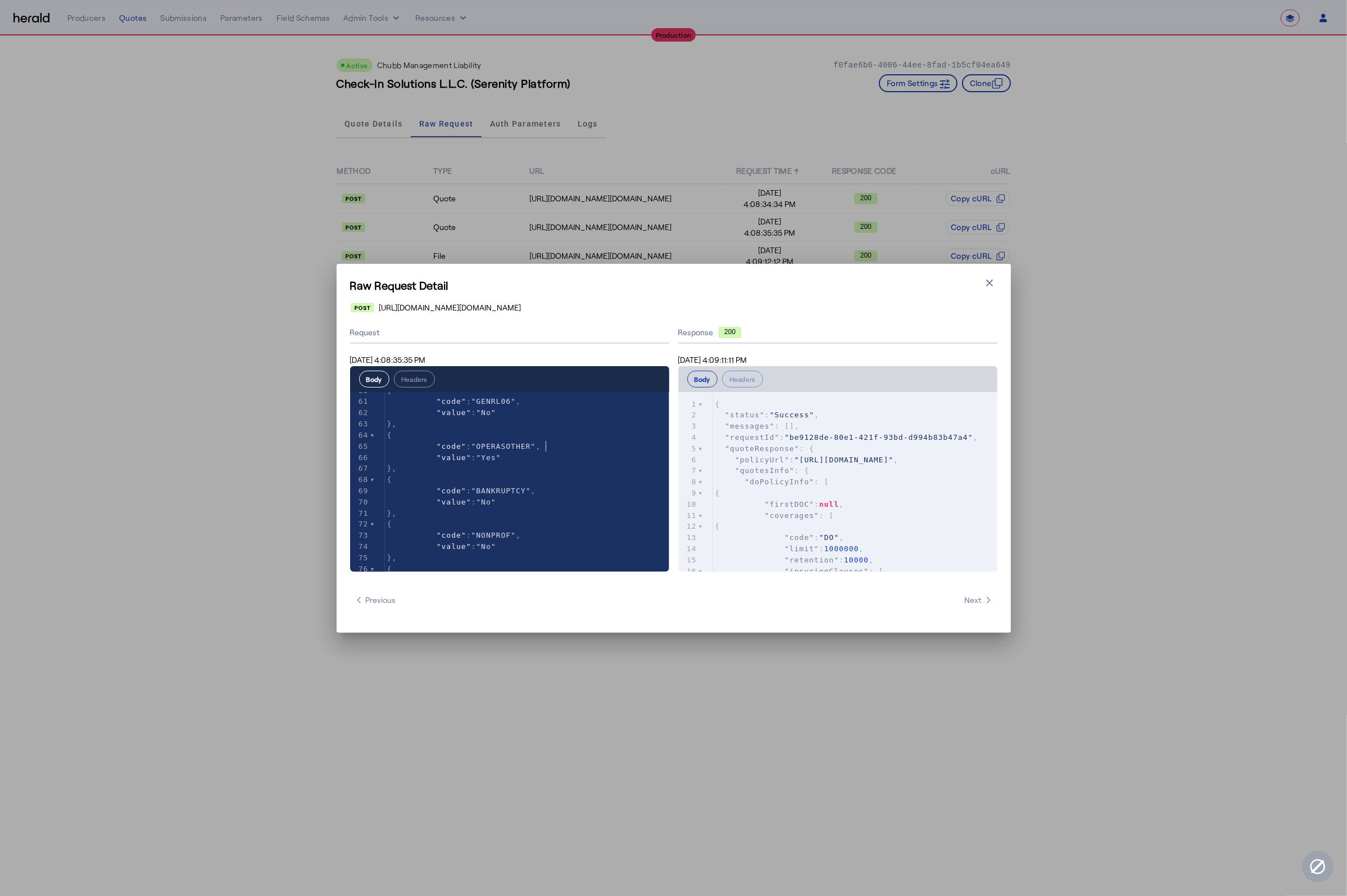
click at [1244, 434] on div "Raw Request Detail Close modal [URL][DOMAIN_NAME][DOMAIN_NAME] Request [DATE] 4…" at bounding box center [673, 448] width 1347 height 896
click at [992, 277] on icon "button" at bounding box center [990, 283] width 11 height 11
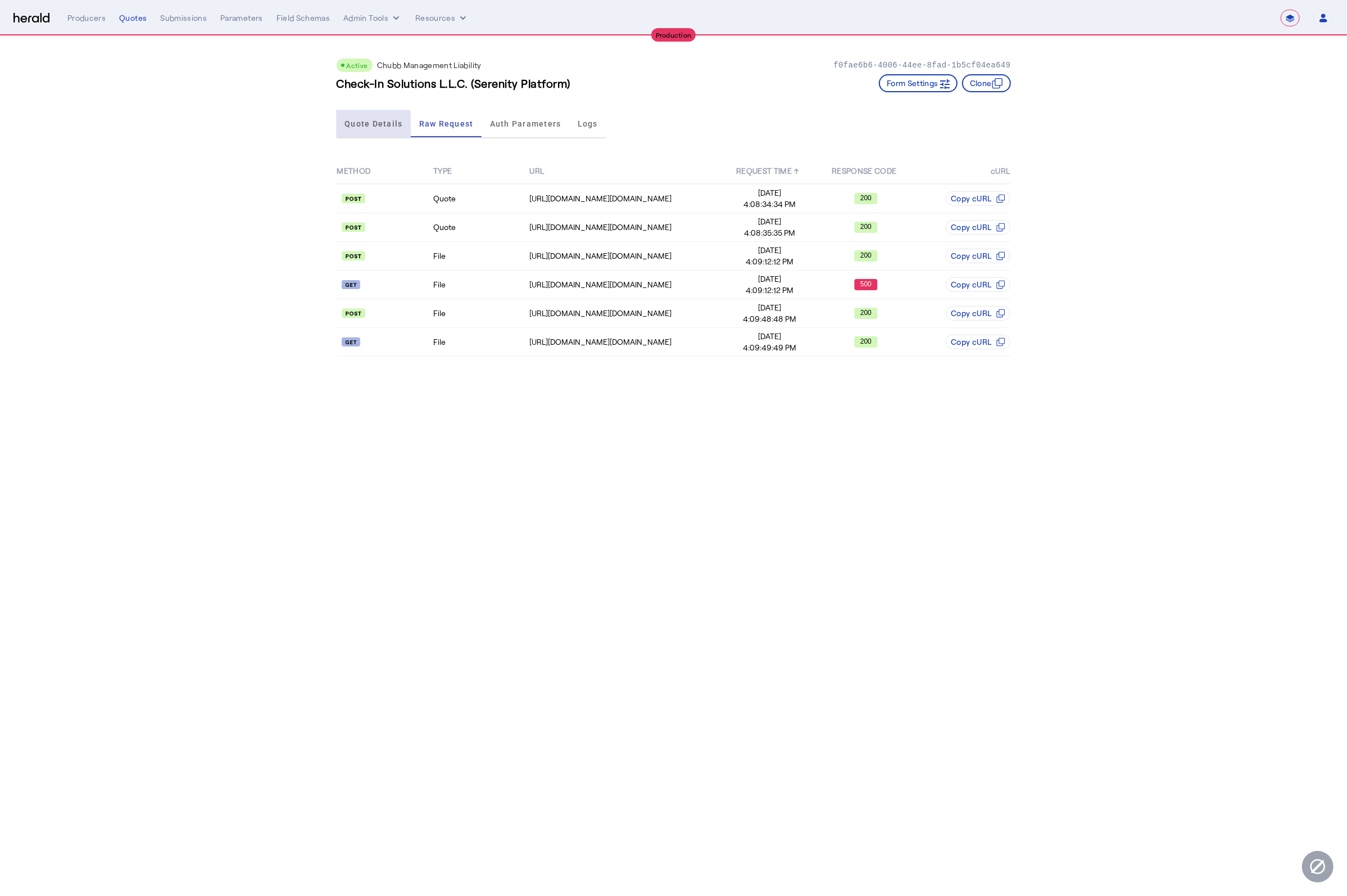
click at [373, 125] on span "Quote Details" at bounding box center [373, 124] width 58 height 8
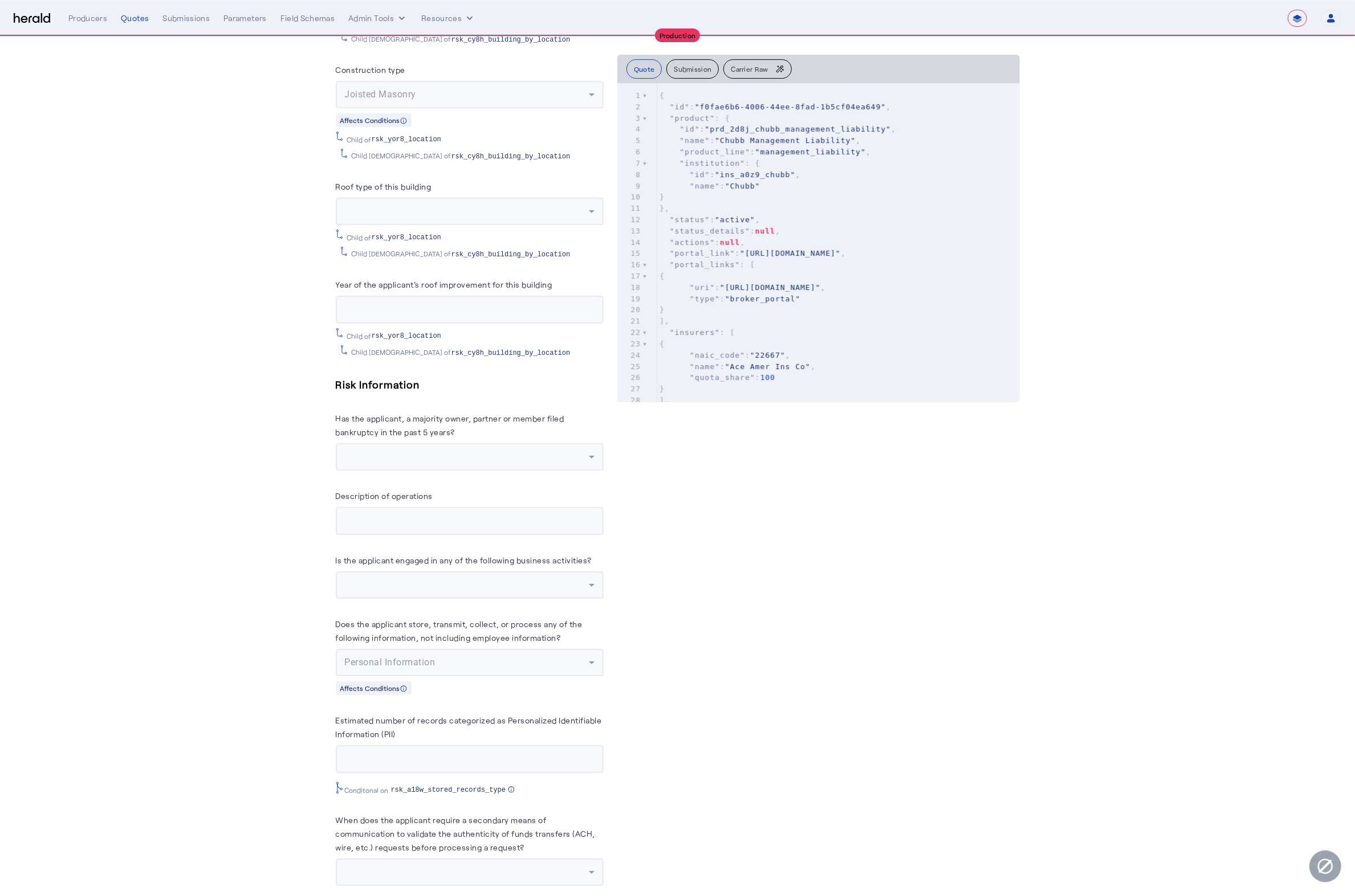
scroll to position [7482, 0]
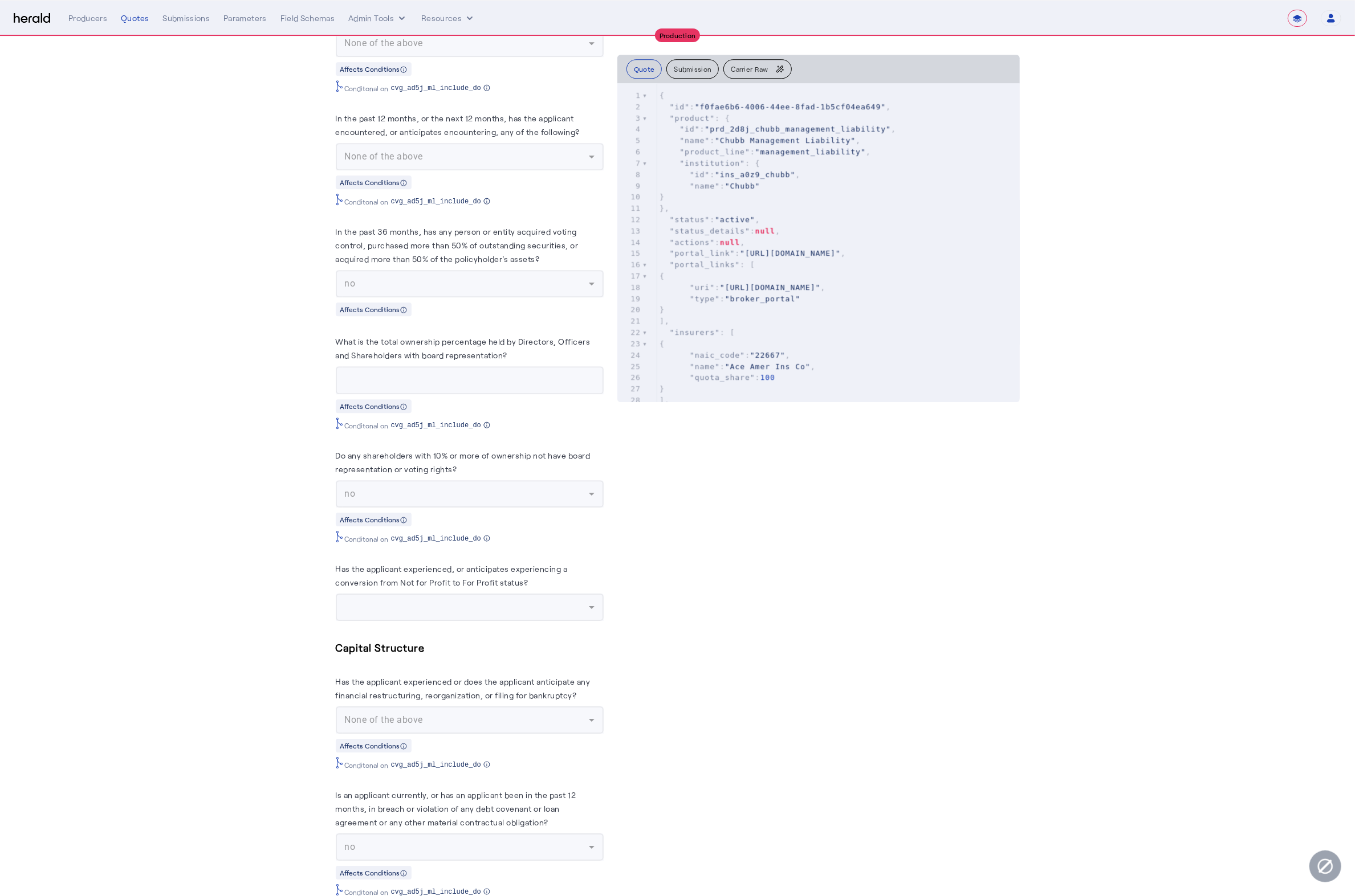
scroll to position [7135, 0]
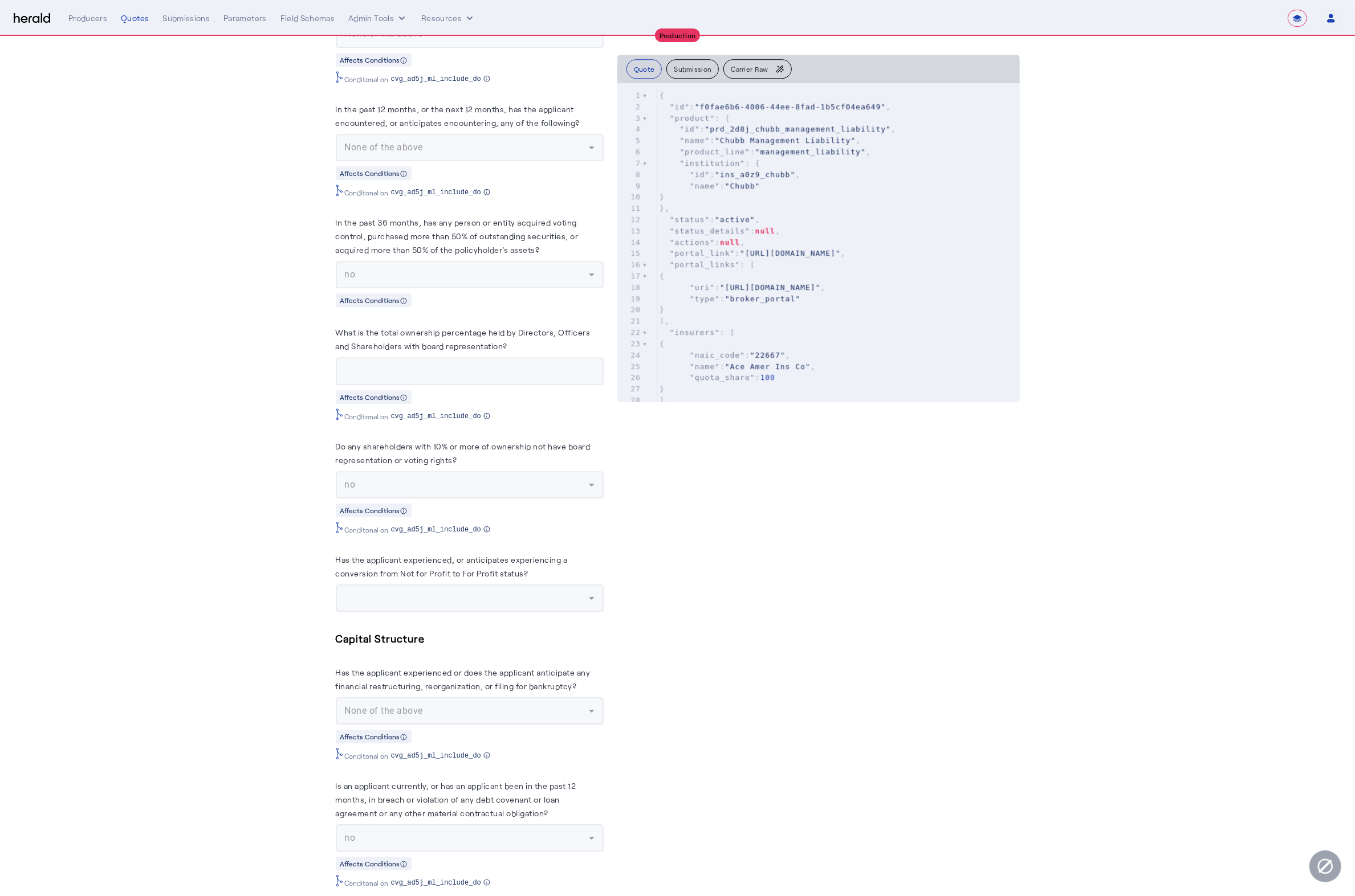
drag, startPoint x: 851, startPoint y: 495, endPoint x: 838, endPoint y: 470, distance: 28.2
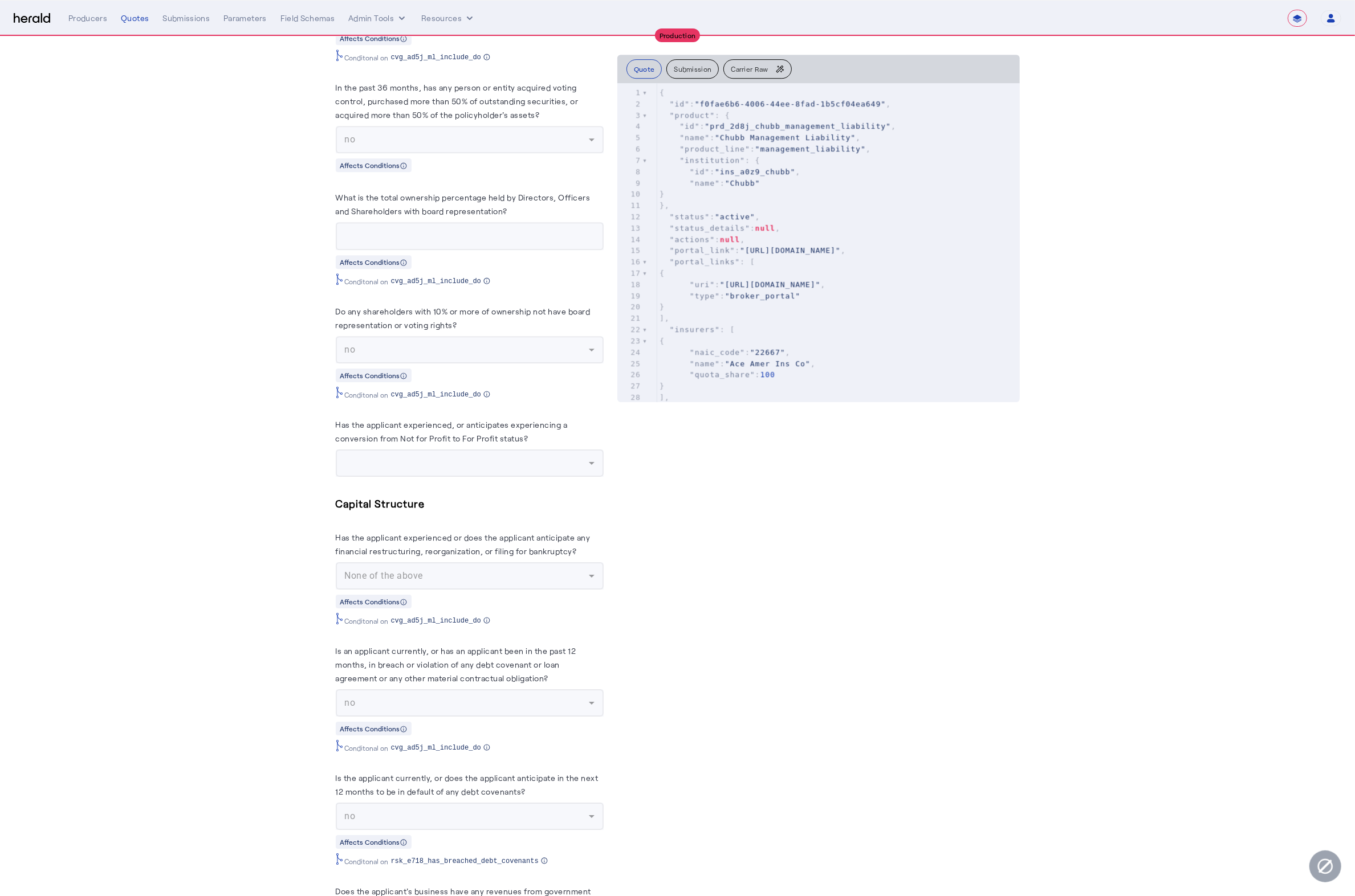
scroll to position [7275, 0]
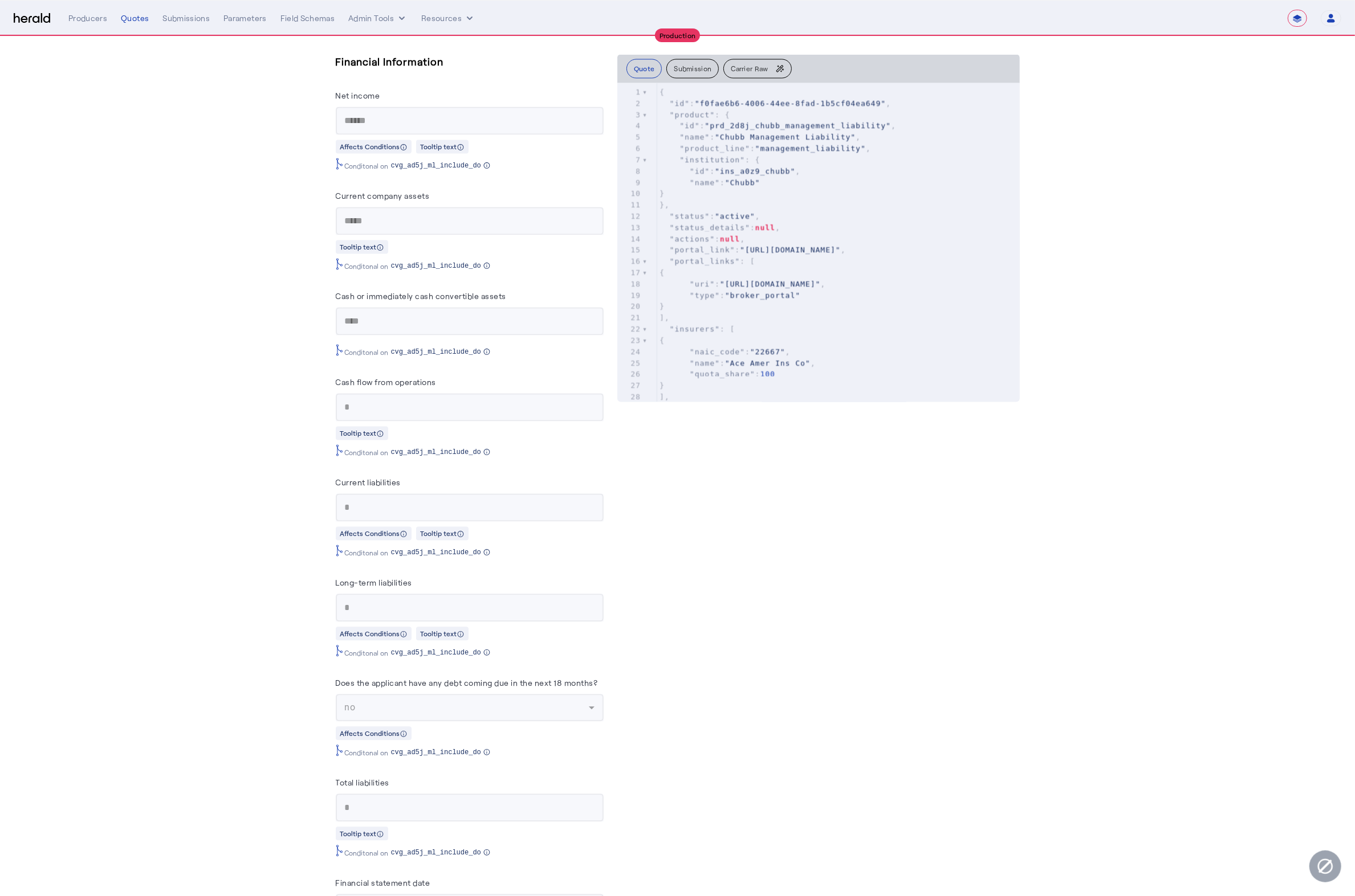
scroll to position [0, 0]
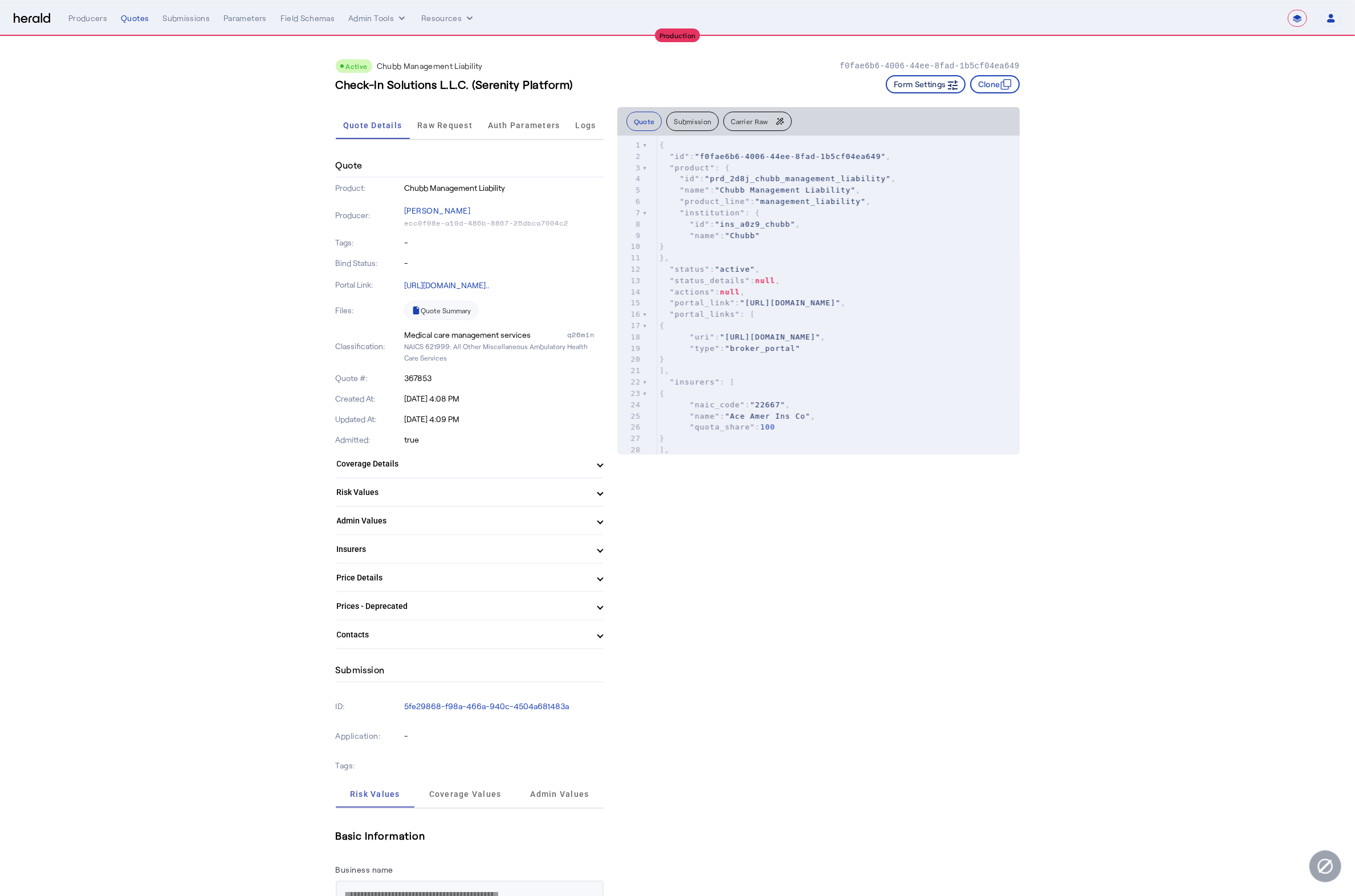
click at [921, 91] on button "Form Settings" at bounding box center [926, 83] width 80 height 18
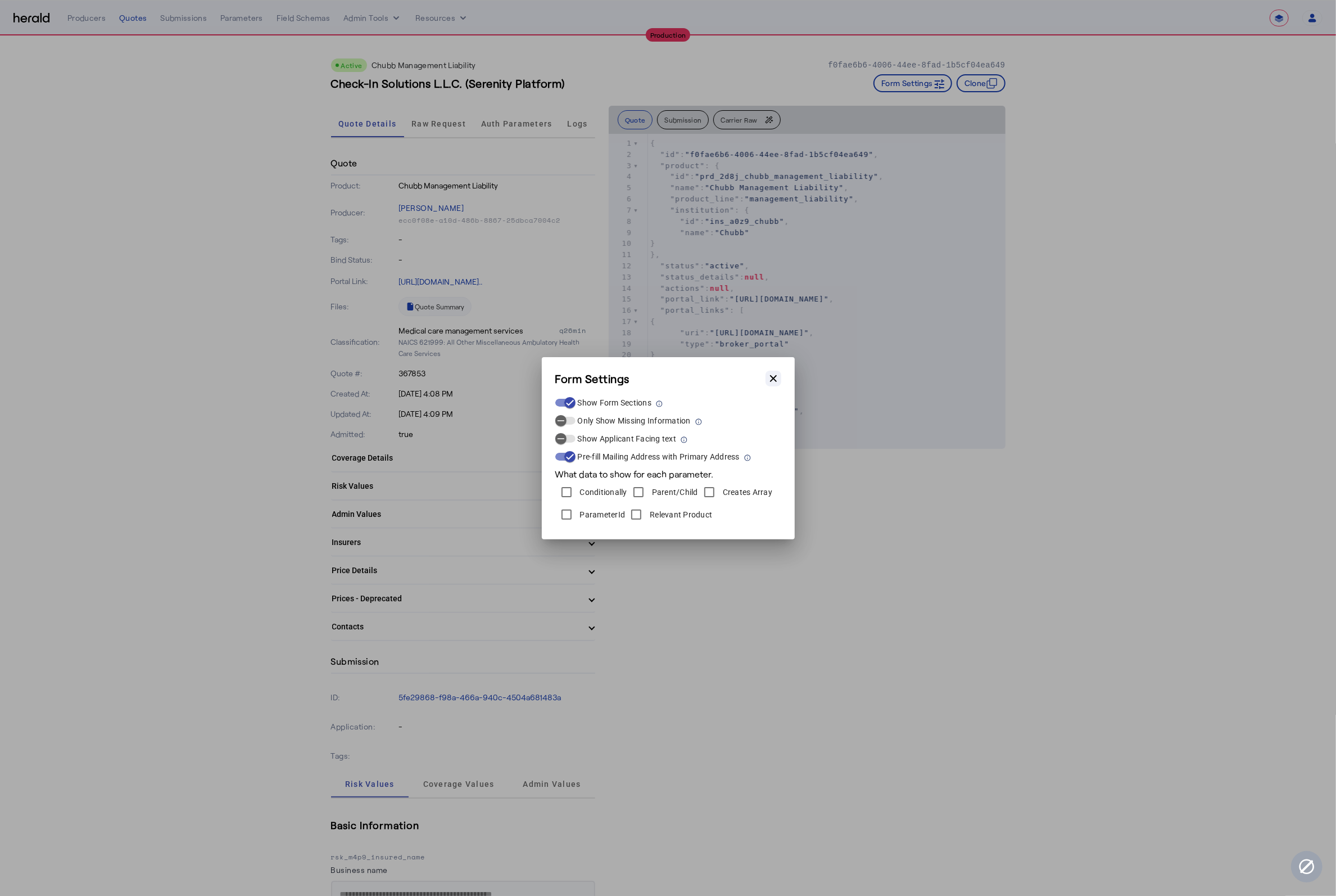
click at [779, 377] on button "Close modal" at bounding box center [773, 378] width 16 height 16
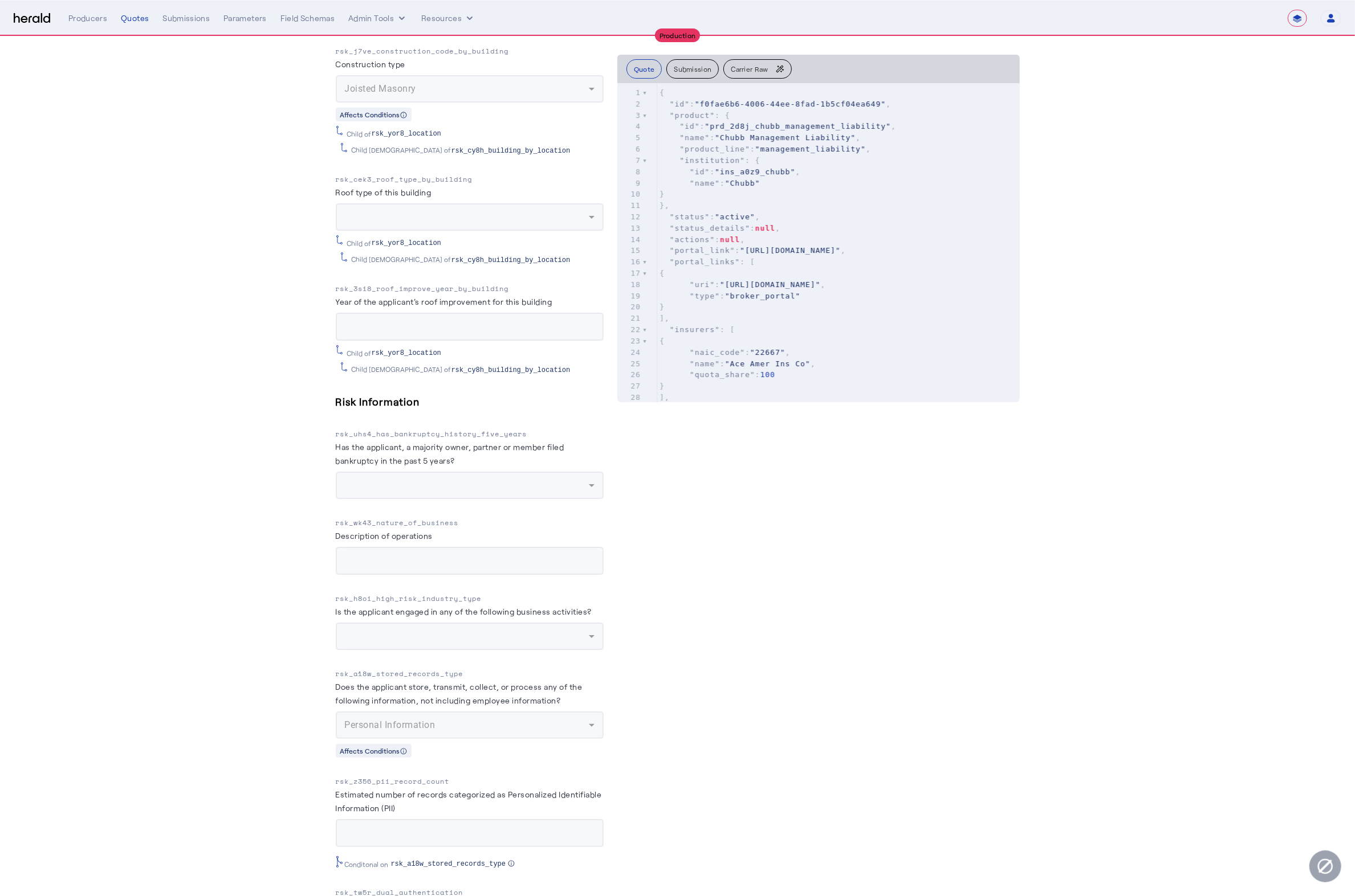
scroll to position [8250, 0]
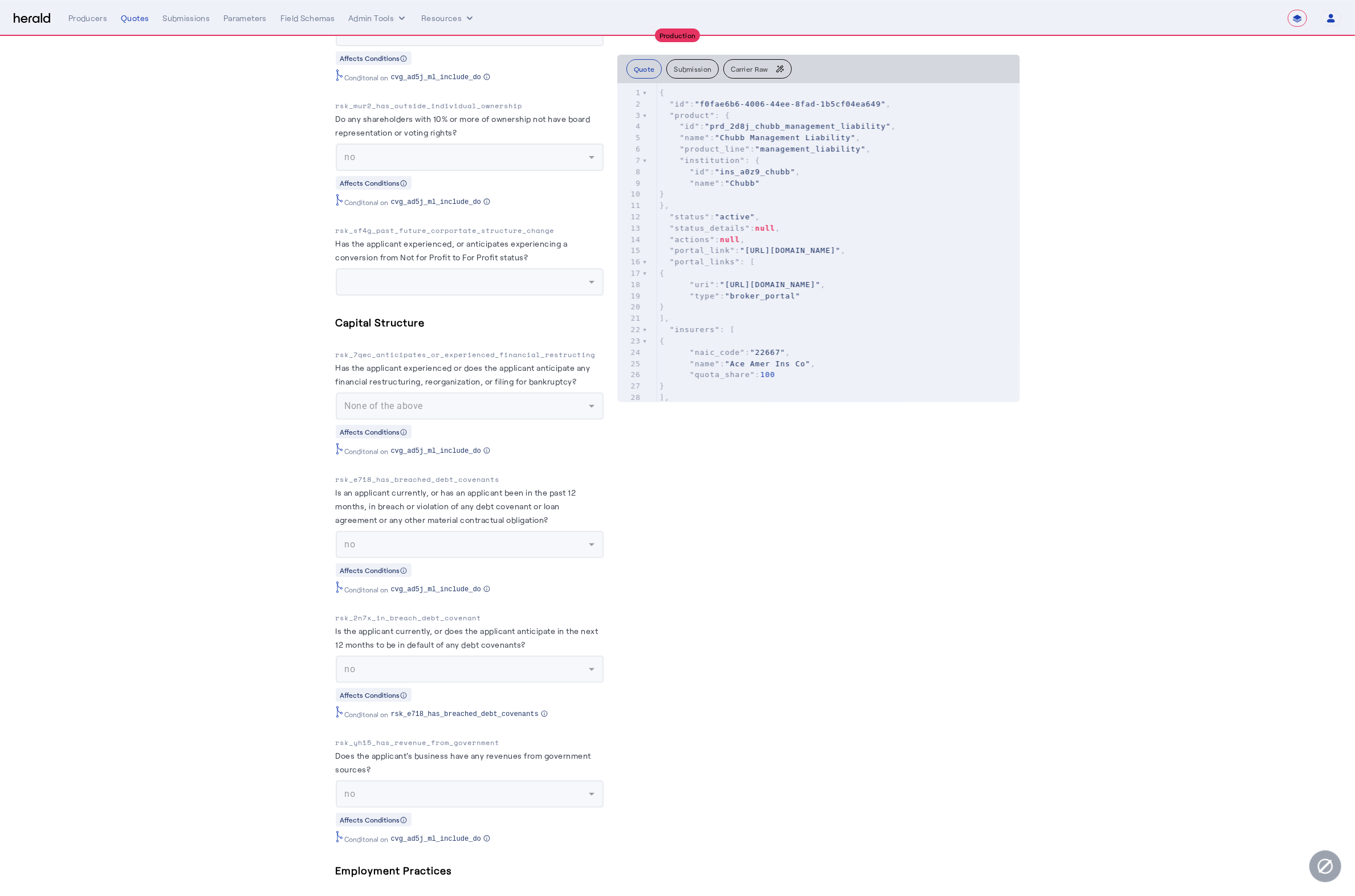
click at [450, 361] on p "rsk_7qec_anticipates_or_experienced_financial_restructing" at bounding box center [470, 355] width 268 height 11
click at [519, 361] on p "rsk_7qec_anticipates_or_experienced_financial_restructing" at bounding box center [470, 355] width 268 height 11
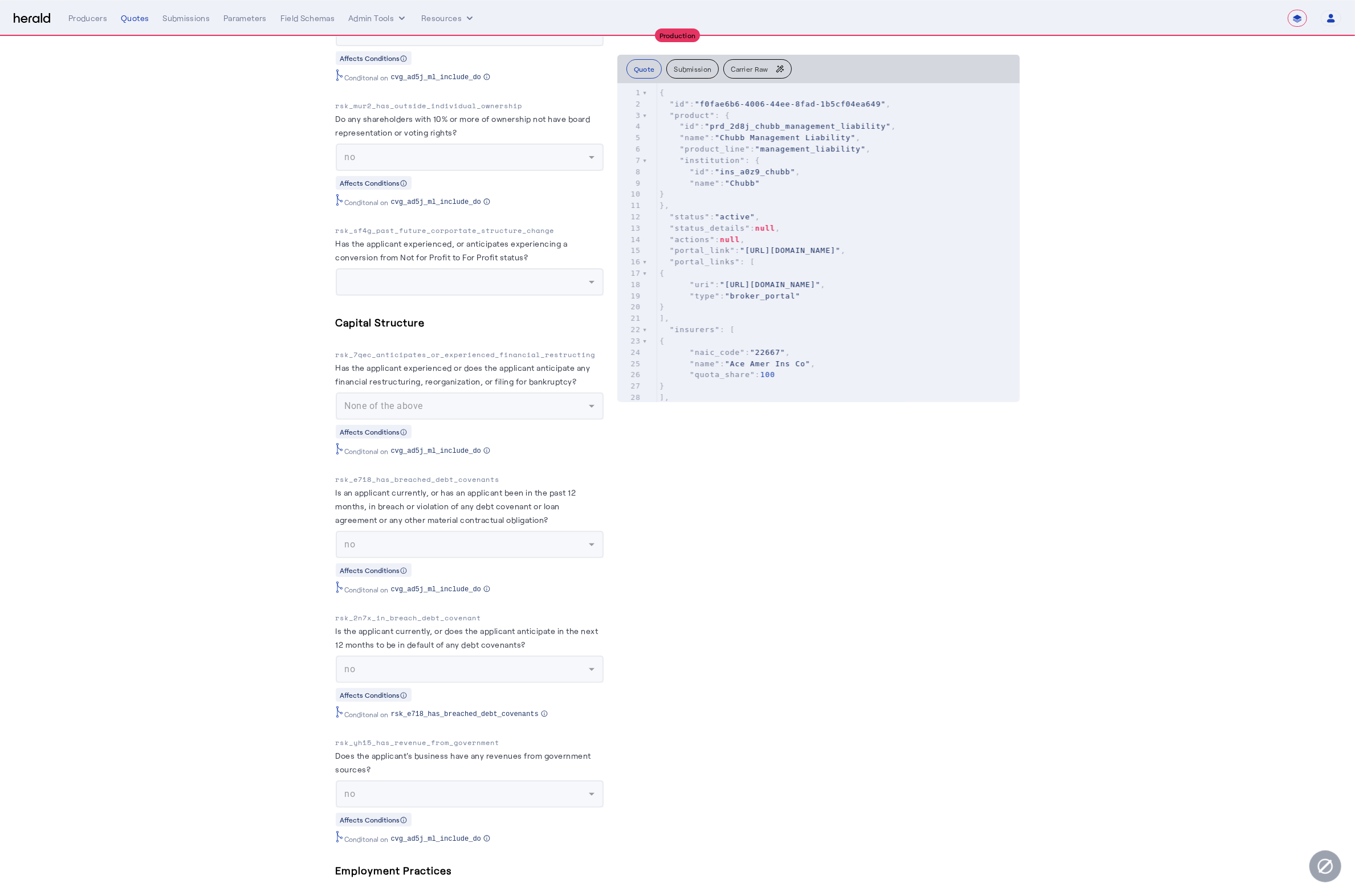
copy p "rsk_7qec_anticipates_or_experienced_financial_restructing"
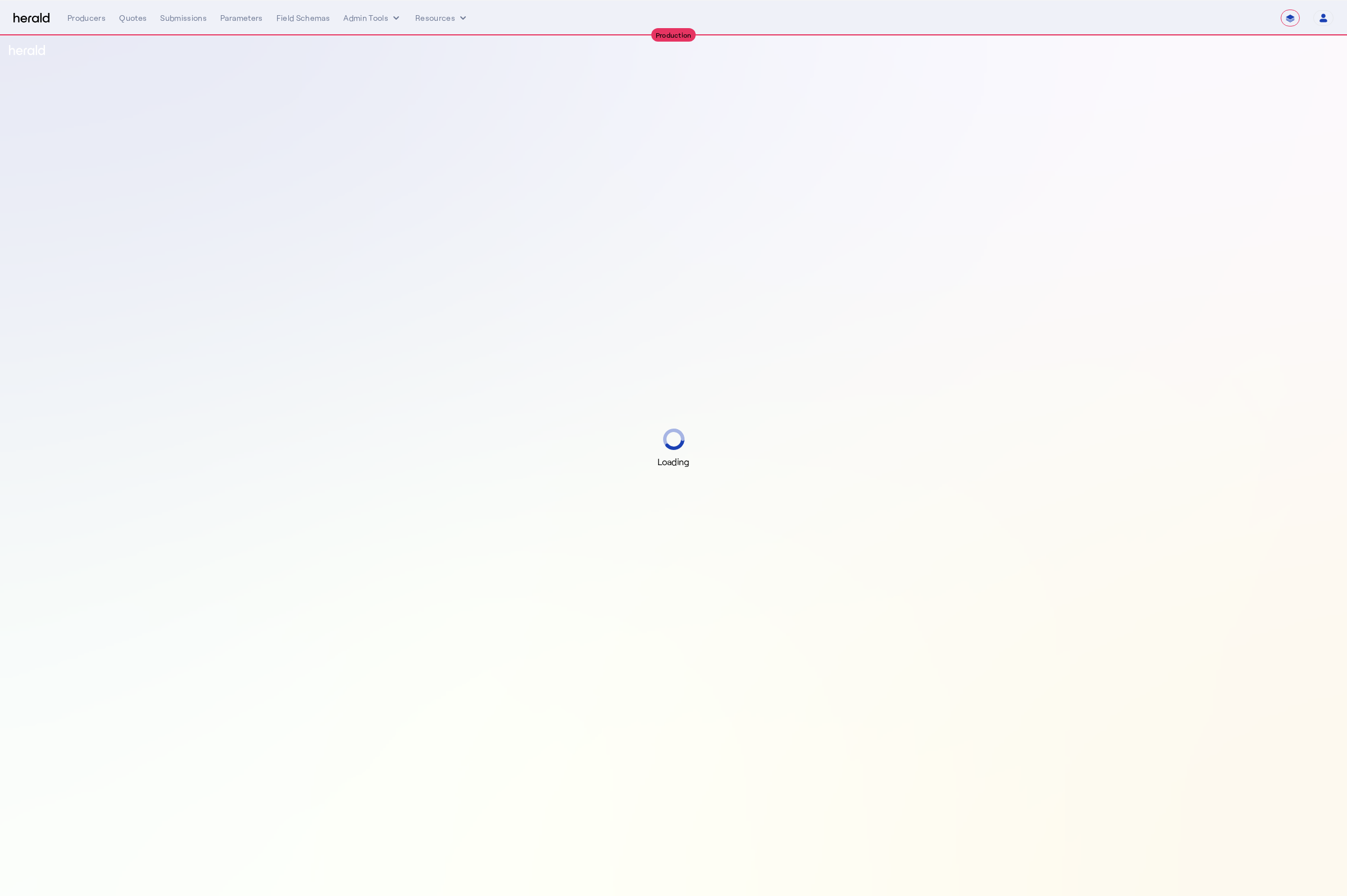
select select "**********"
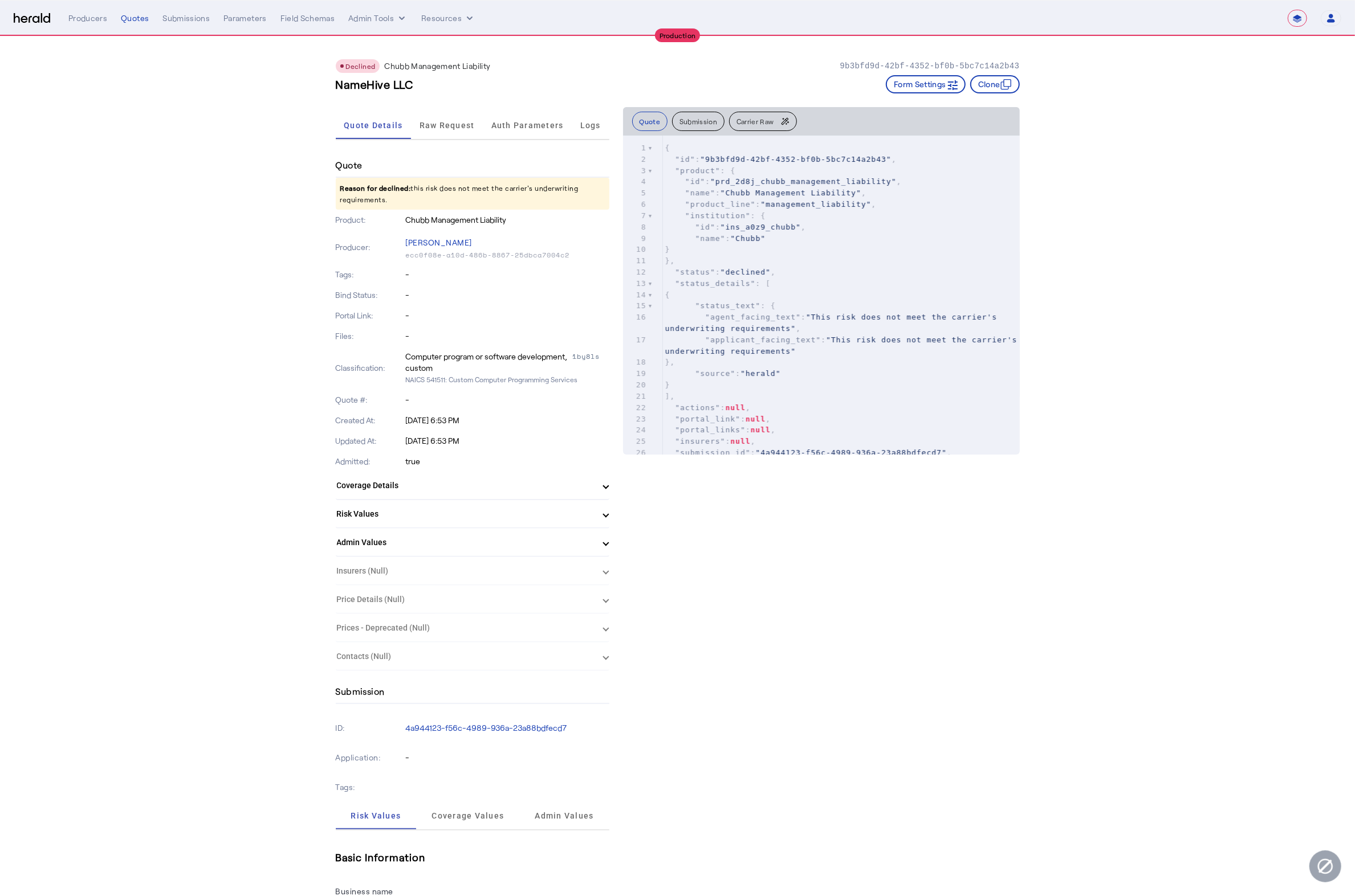
click at [441, 117] on span "Raw Request" at bounding box center [447, 125] width 55 height 27
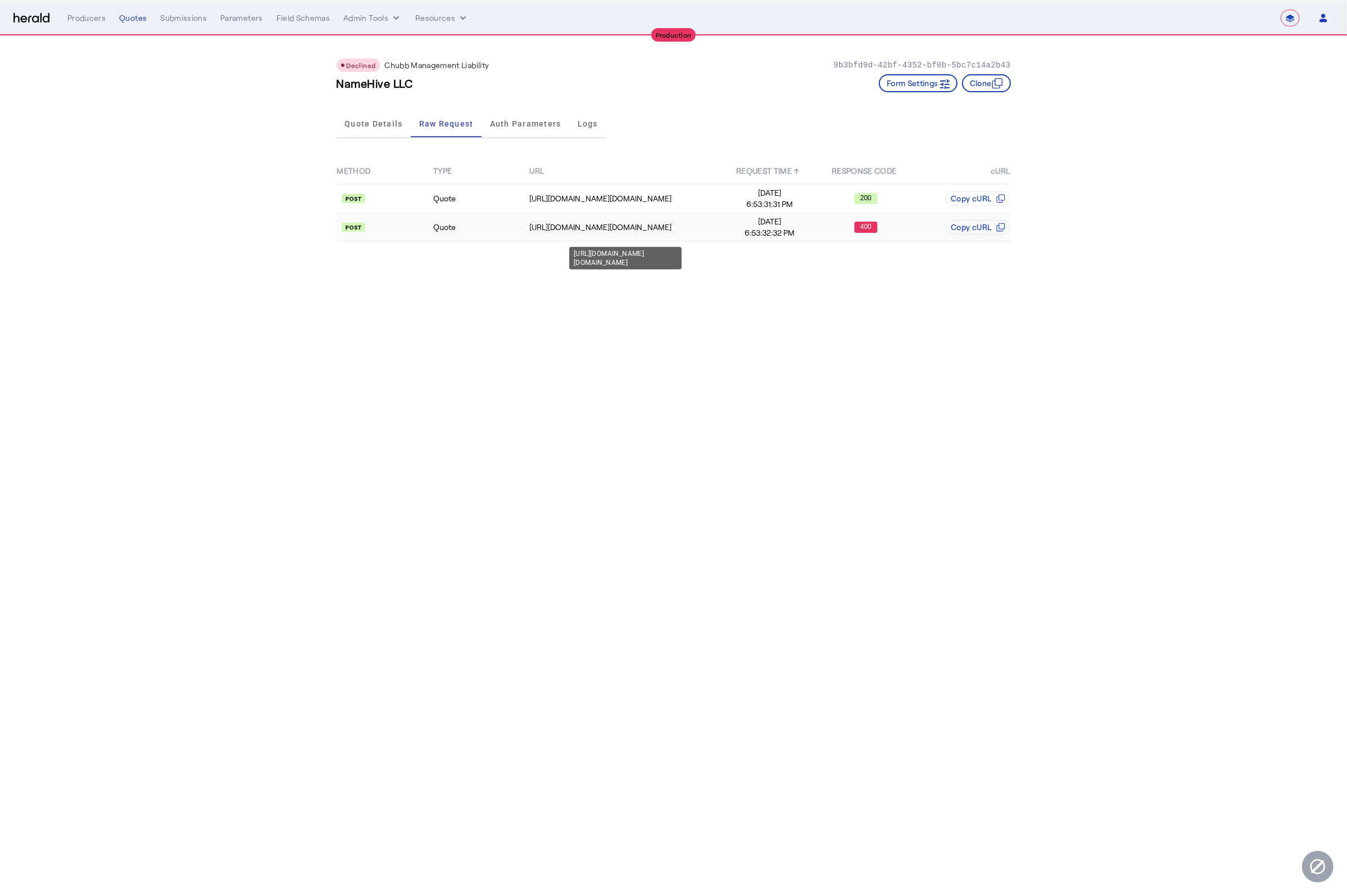
click at [646, 230] on div "[URL][DOMAIN_NAME][DOMAIN_NAME]" at bounding box center [625, 227] width 191 height 11
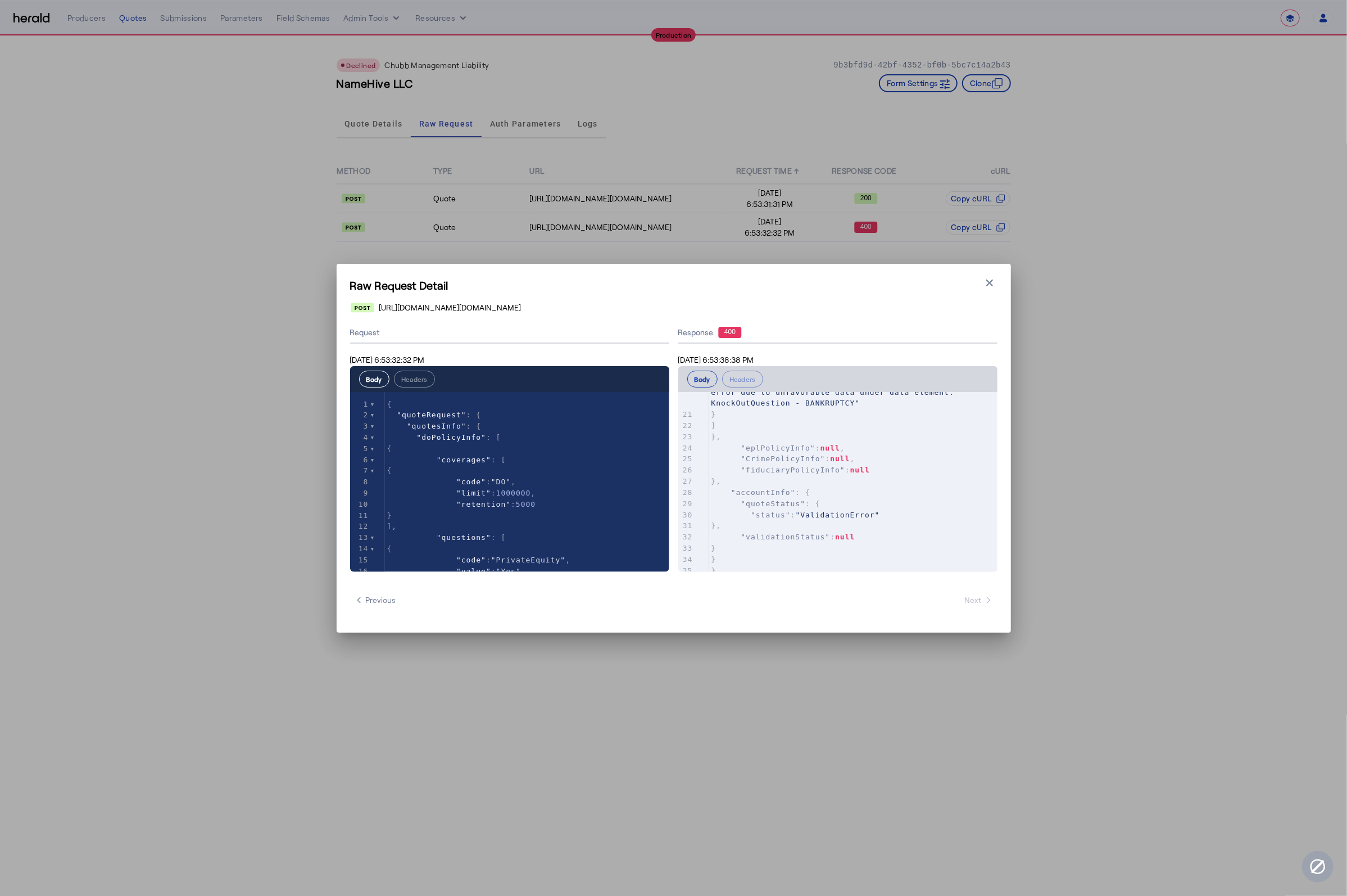
scroll to position [256, 0]
type input "****"
type textarea "**********"
drag, startPoint x: 501, startPoint y: 493, endPoint x: 369, endPoint y: 470, distance: 134.0
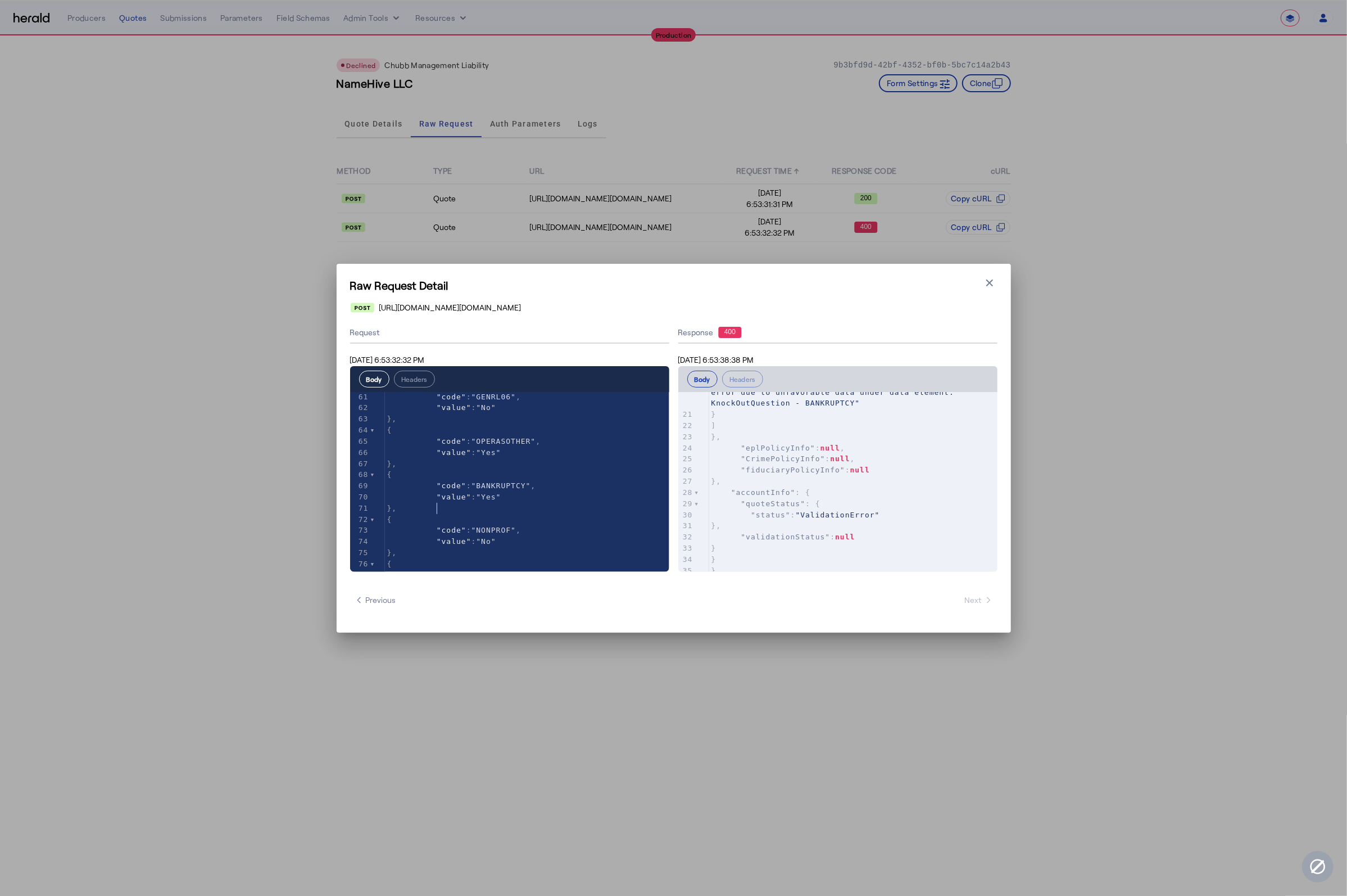
type textarea "**********"
drag, startPoint x: 534, startPoint y: 495, endPoint x: 382, endPoint y: 470, distance: 154.0
click at [988, 283] on icon "button" at bounding box center [989, 282] width 6 height 6
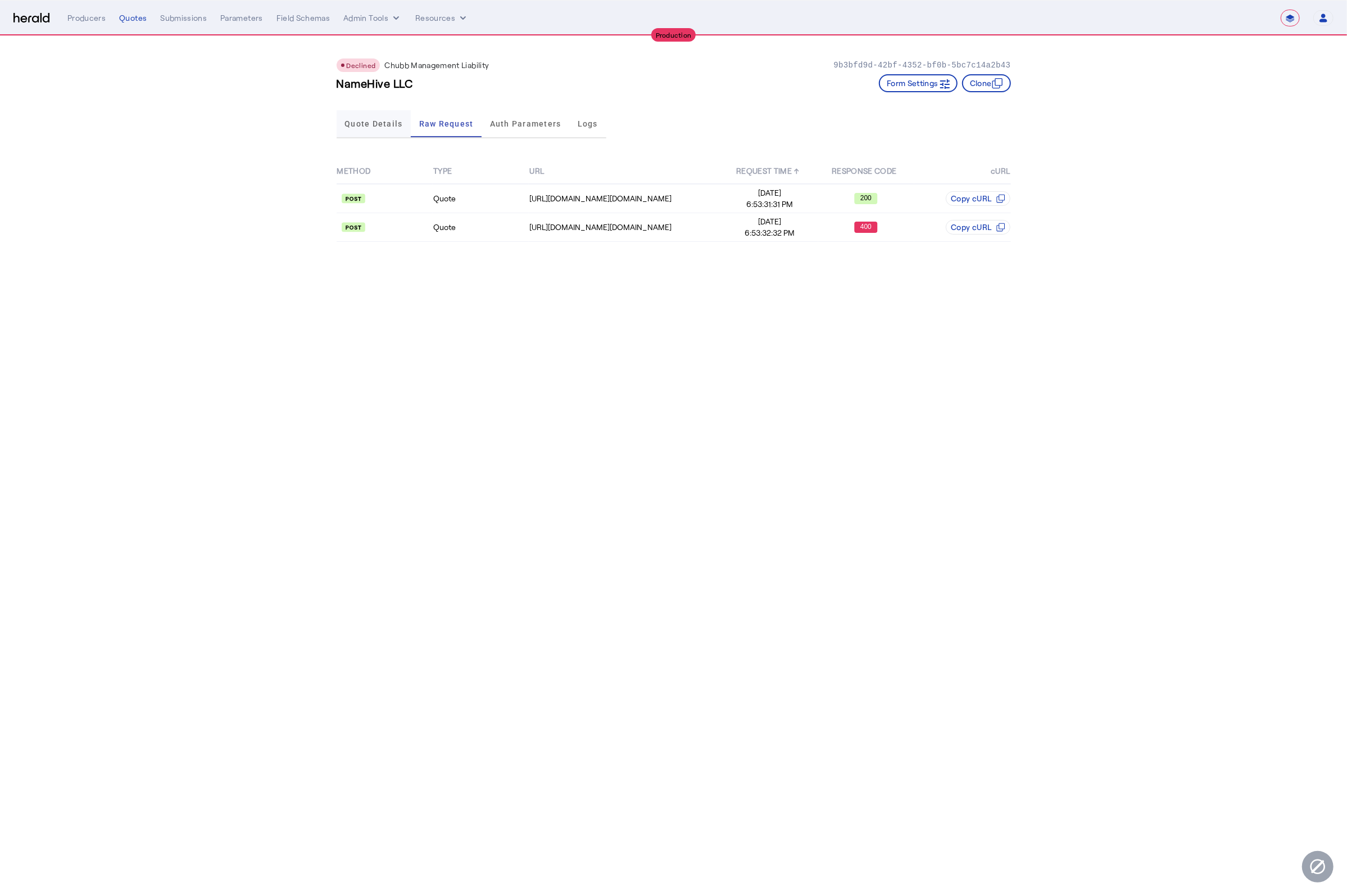
click at [351, 121] on span "Quote Details" at bounding box center [373, 124] width 58 height 8
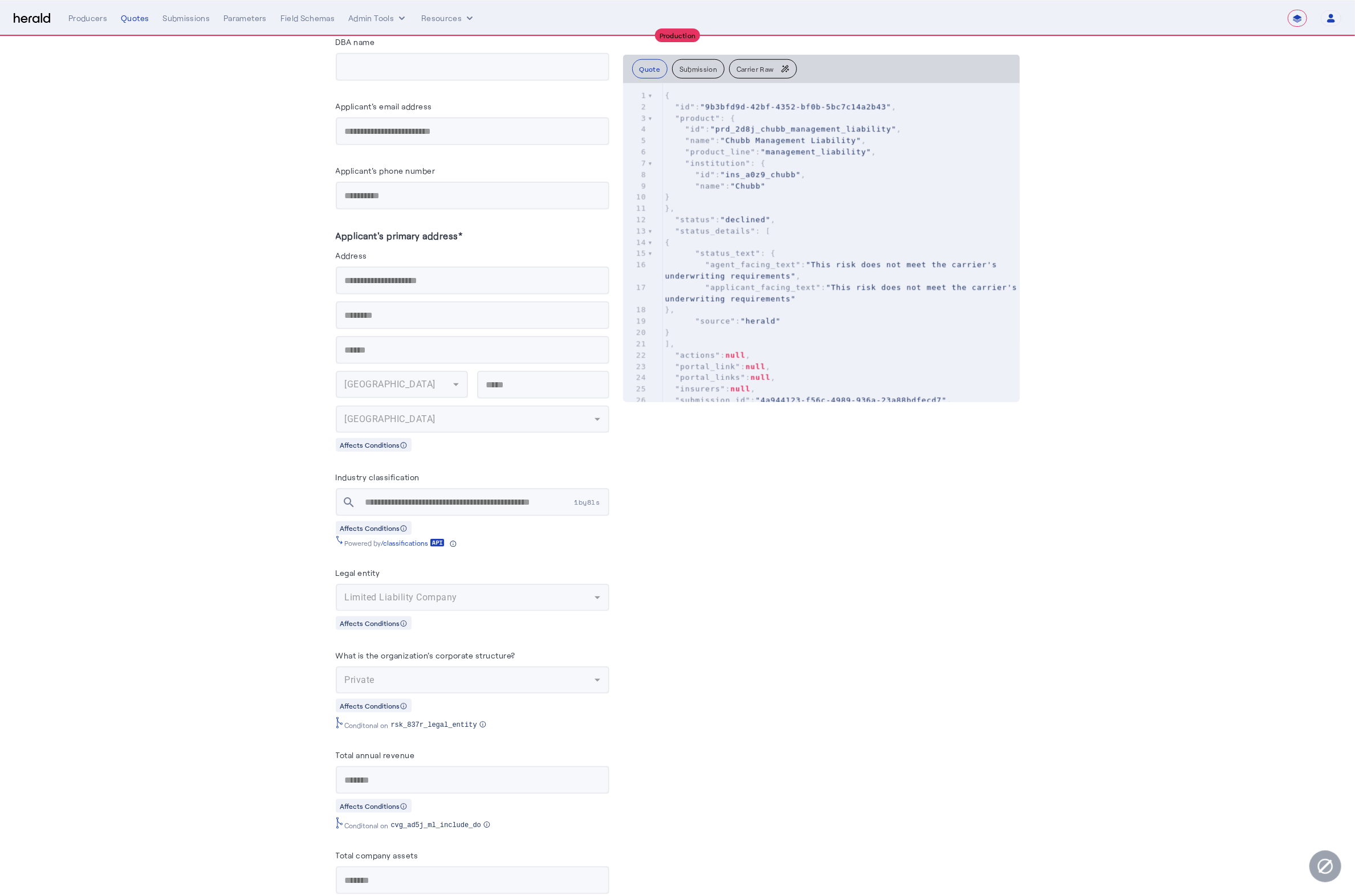
click at [593, 500] on span "1by8ls" at bounding box center [592, 502] width 35 height 9
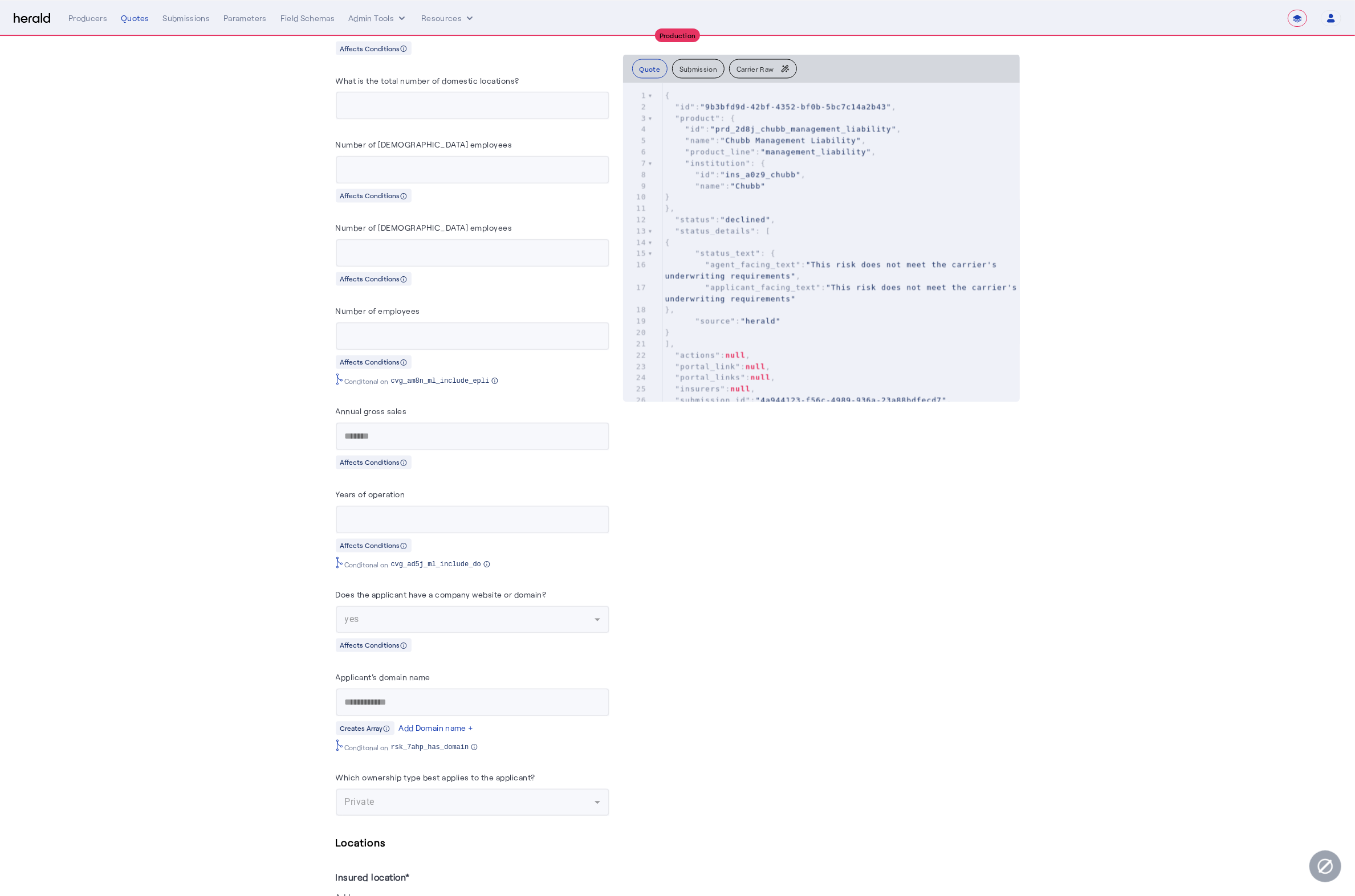
click at [505, 600] on label "Does the applicant have a company website or domain?" at bounding box center [441, 595] width 211 height 9
click at [609, 606] on div "Does the applicant have a company website or domain?" at bounding box center [473, 596] width 274 height 18
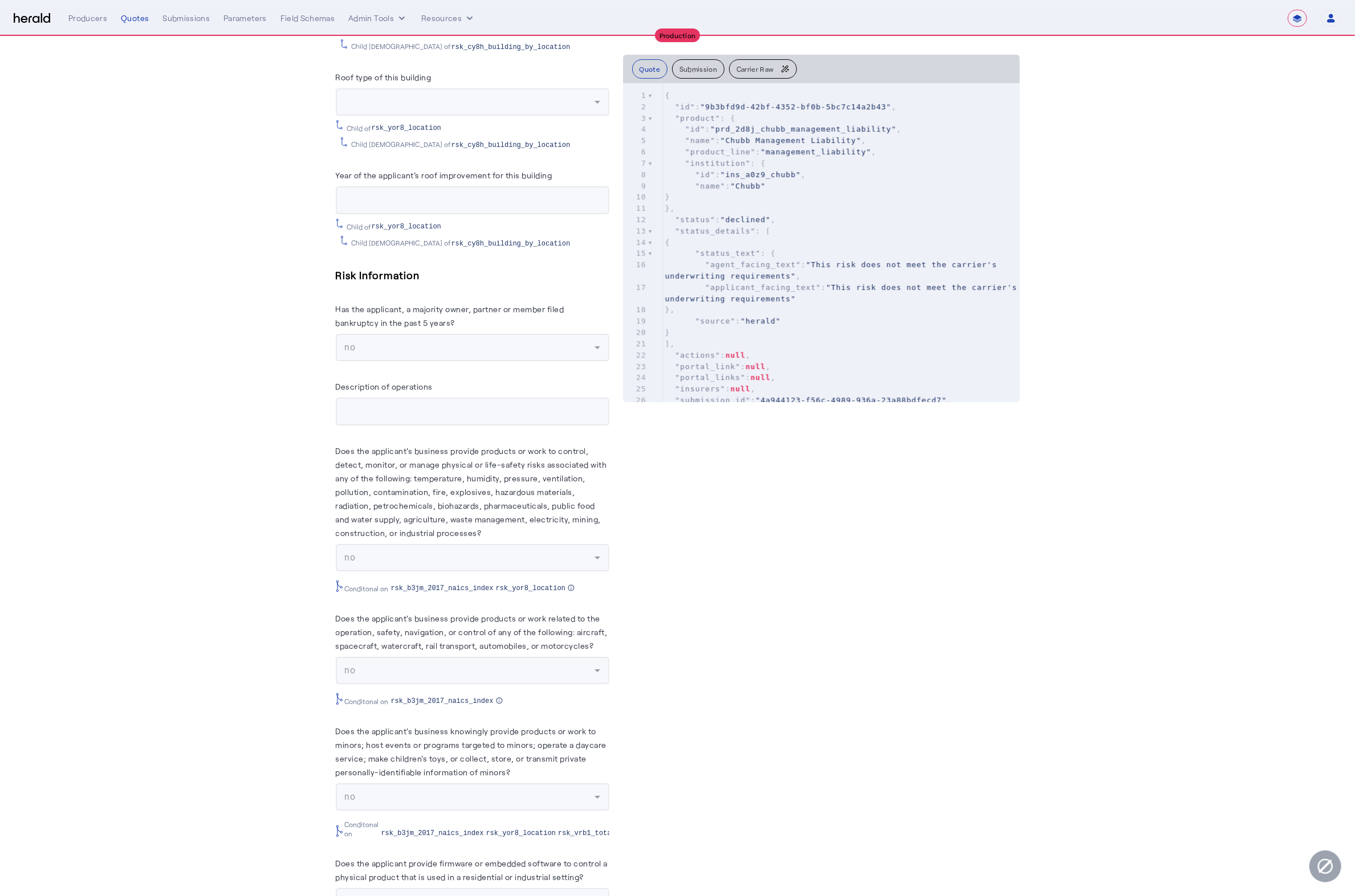
click at [479, 516] on herald-label "Does the applicant's business provide products or work to control, detect, moni…" at bounding box center [473, 494] width 274 height 100
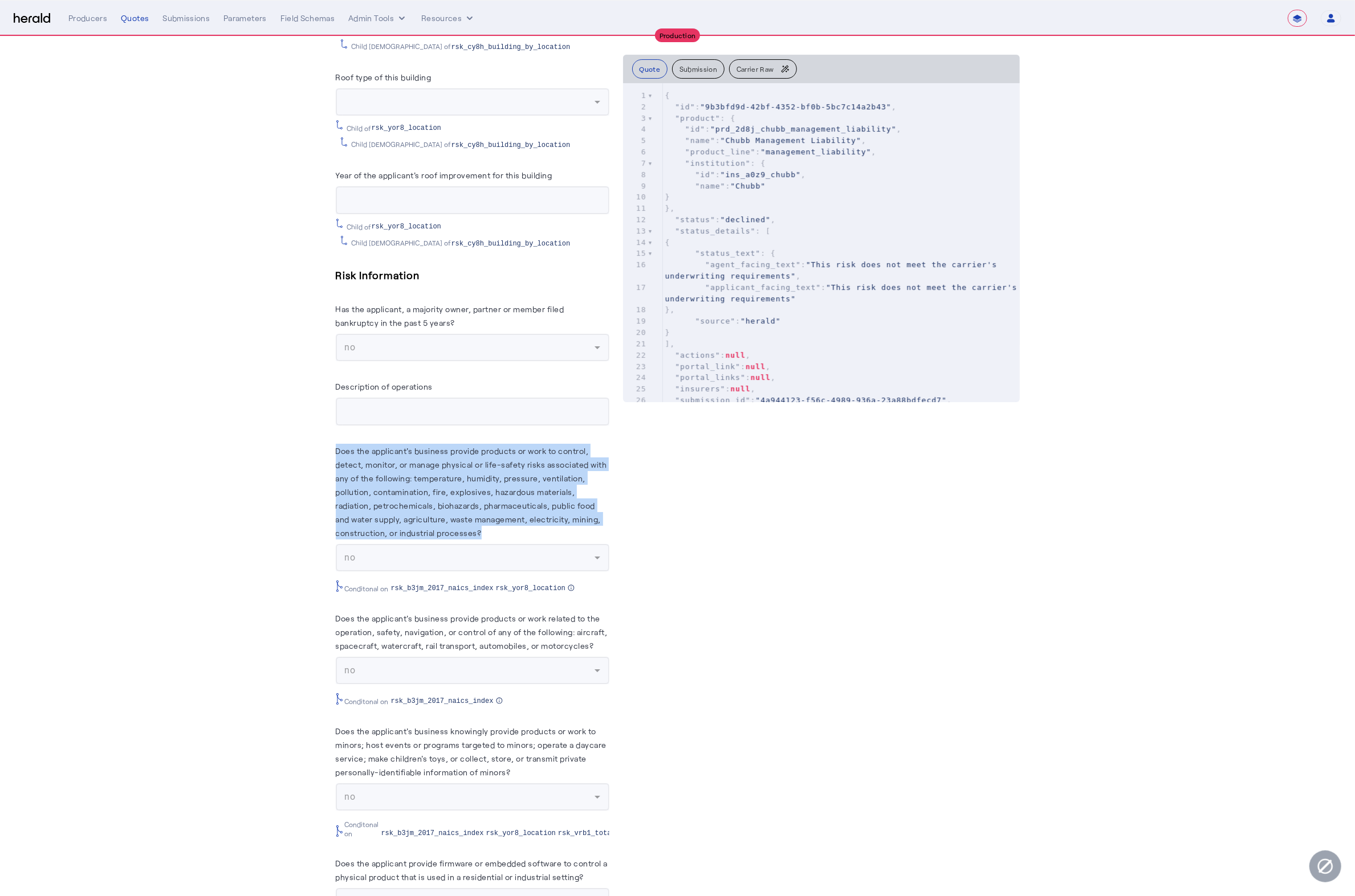
drag, startPoint x: 479, startPoint y: 516, endPoint x: 519, endPoint y: 529, distance: 42.1
click at [480, 516] on herald-label "Does the applicant's business provide products or work to control, detect, moni…" at bounding box center [473, 494] width 274 height 100
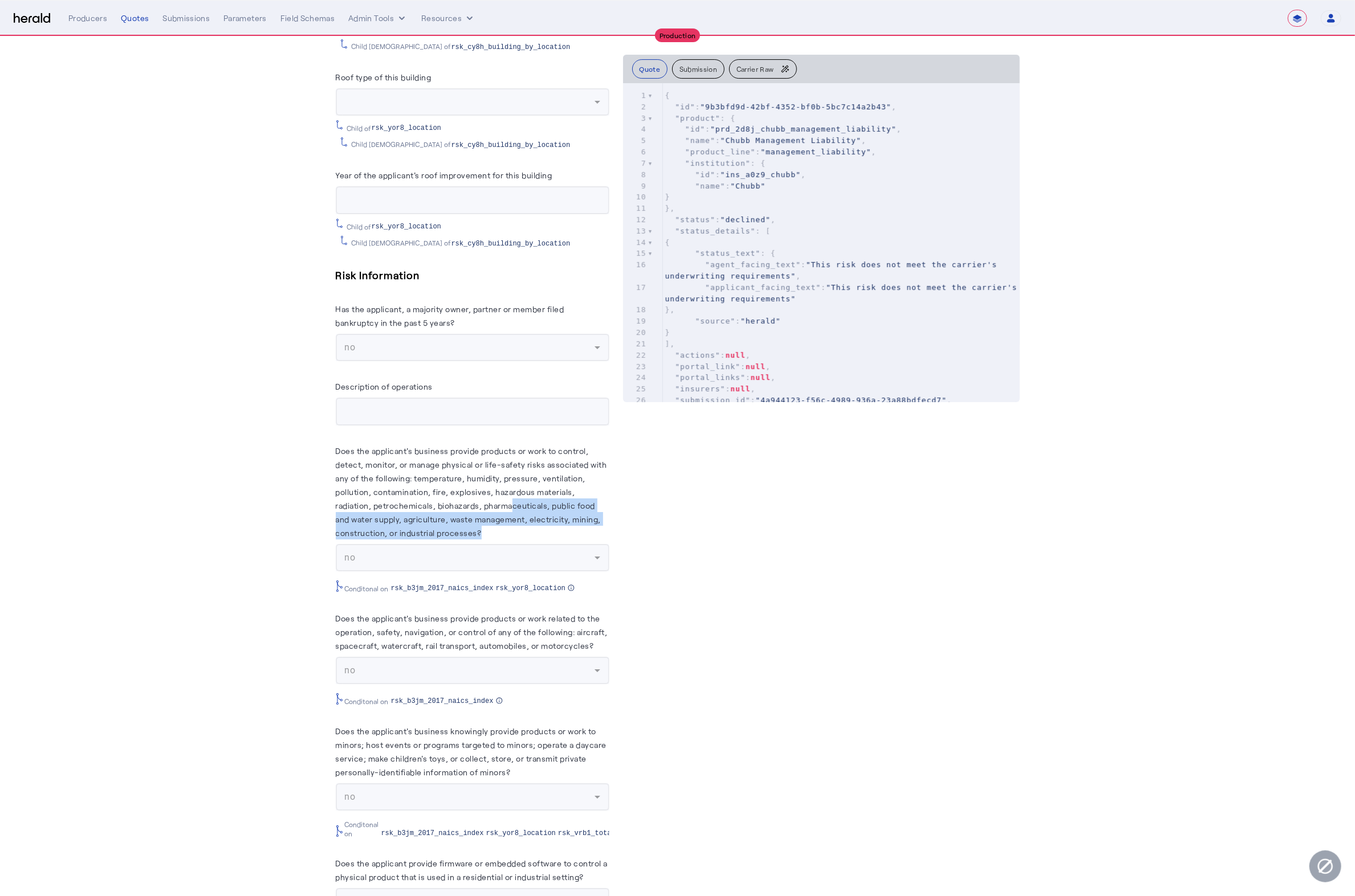
click at [521, 530] on herald-label "Does the applicant's business provide products or work to control, detect, moni…" at bounding box center [473, 494] width 274 height 100
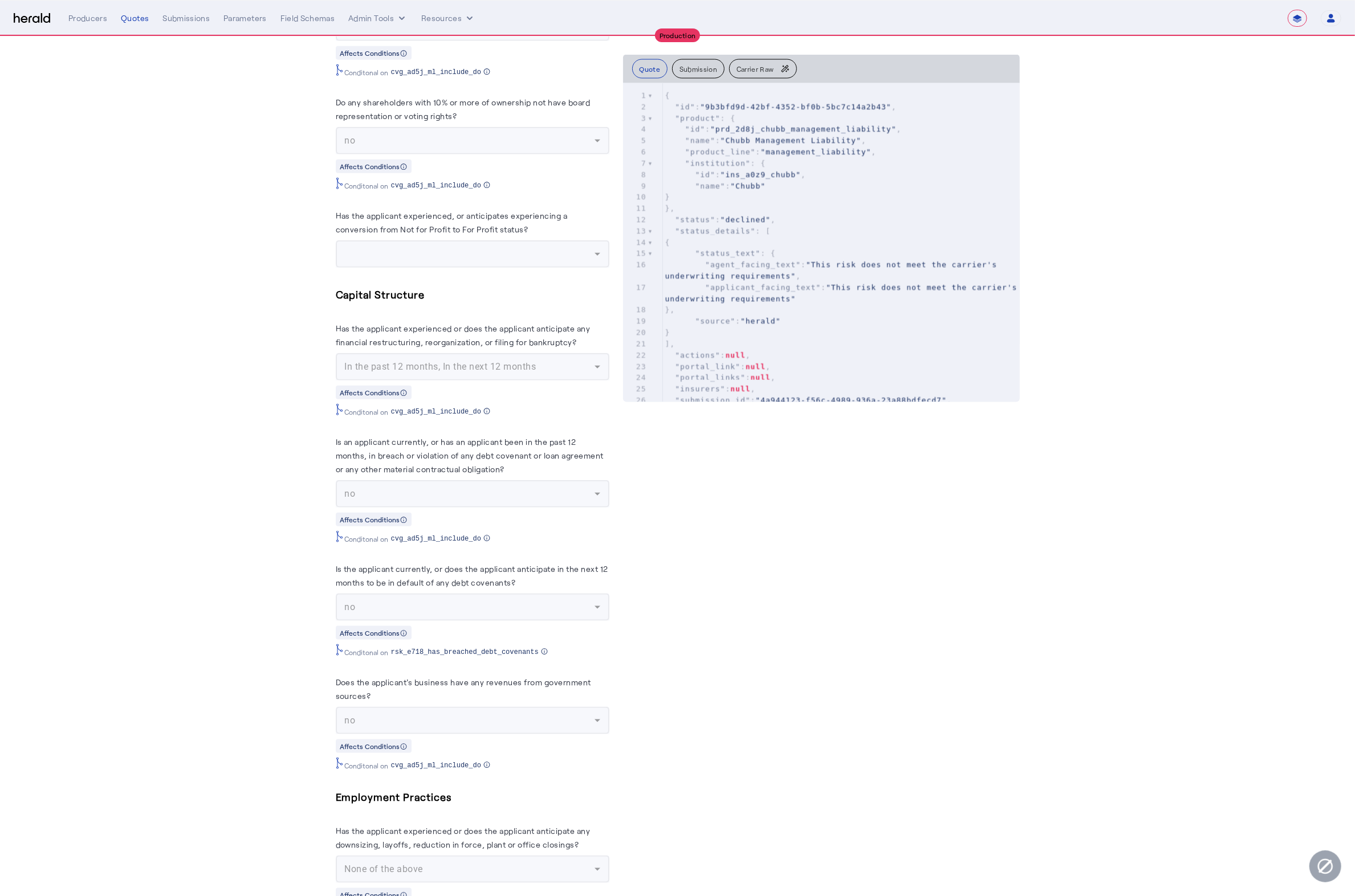
click at [587, 381] on mat-form-field "In the past 12 months, In the next 12 months" at bounding box center [473, 366] width 274 height 27
click at [596, 381] on mat-form-field "In the past 12 months, In the next 12 months" at bounding box center [473, 366] width 274 height 27
click at [530, 347] on label "Has the applicant experienced or does the applicant anticipate any financial re…" at bounding box center [463, 335] width 255 height 23
click at [478, 381] on mat-form-field "In the past 12 months, In the next 12 months" at bounding box center [473, 366] width 274 height 27
click at [472, 381] on mat-form-field "In the past 12 months, In the next 12 months" at bounding box center [473, 366] width 274 height 27
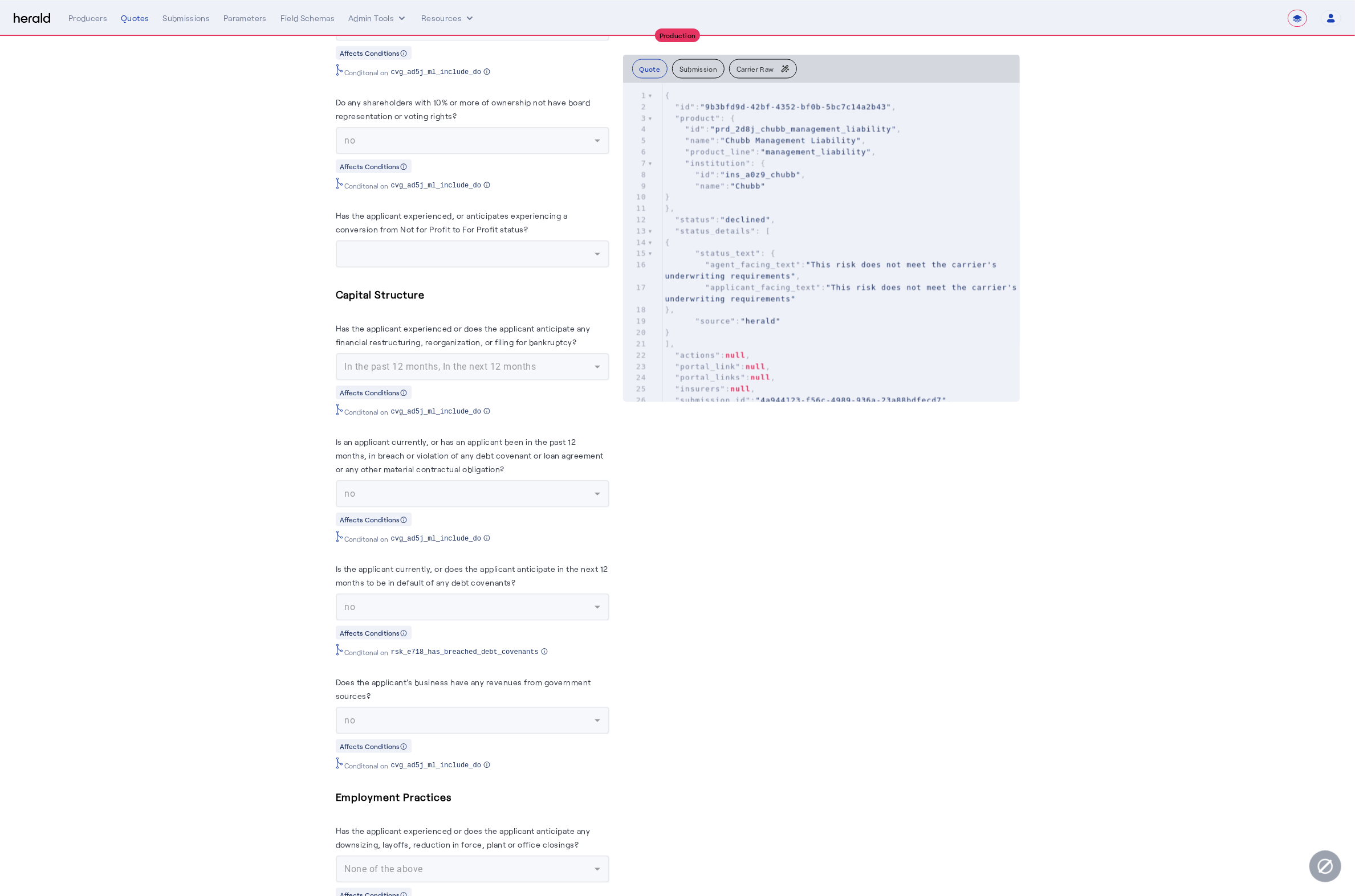
click at [591, 381] on mat-form-field "In the past 12 months, In the next 12 months" at bounding box center [473, 366] width 274 height 27
drag, startPoint x: 526, startPoint y: 453, endPoint x: 365, endPoint y: 435, distance: 162.0
click at [372, 353] on herald-label "Has the applicant experienced or does the applicant anticipate any financial re…" at bounding box center [473, 337] width 274 height 32
click at [363, 347] on label "Has the applicant experienced or does the applicant anticipate any financial re…" at bounding box center [463, 335] width 255 height 23
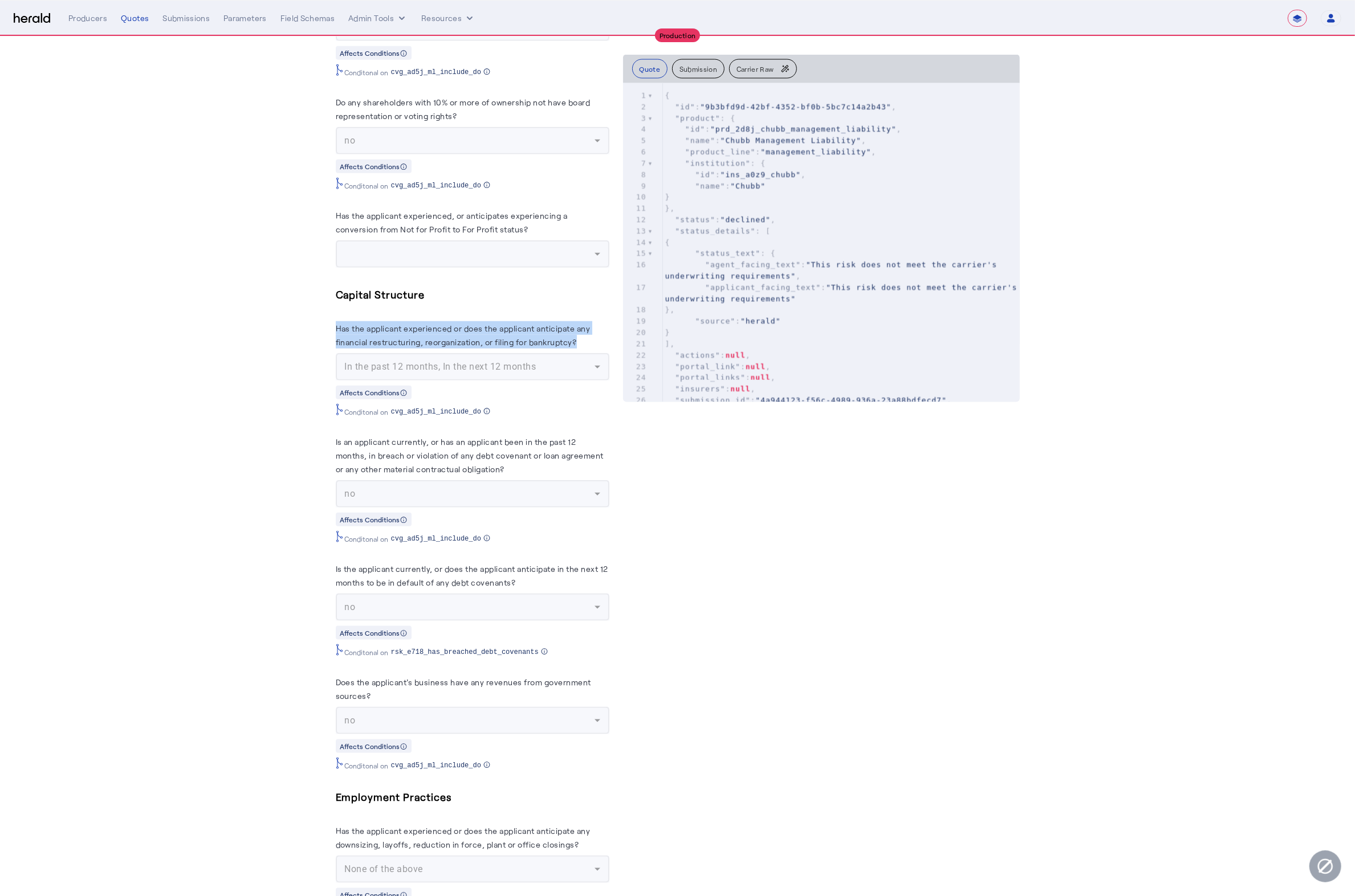
drag, startPoint x: 514, startPoint y: 444, endPoint x: 316, endPoint y: 428, distance: 198.6
click at [601, 399] on div "Affects Conditions" at bounding box center [473, 392] width 274 height 14
drag, startPoint x: 508, startPoint y: 453, endPoint x: 498, endPoint y: 363, distance: 90.6
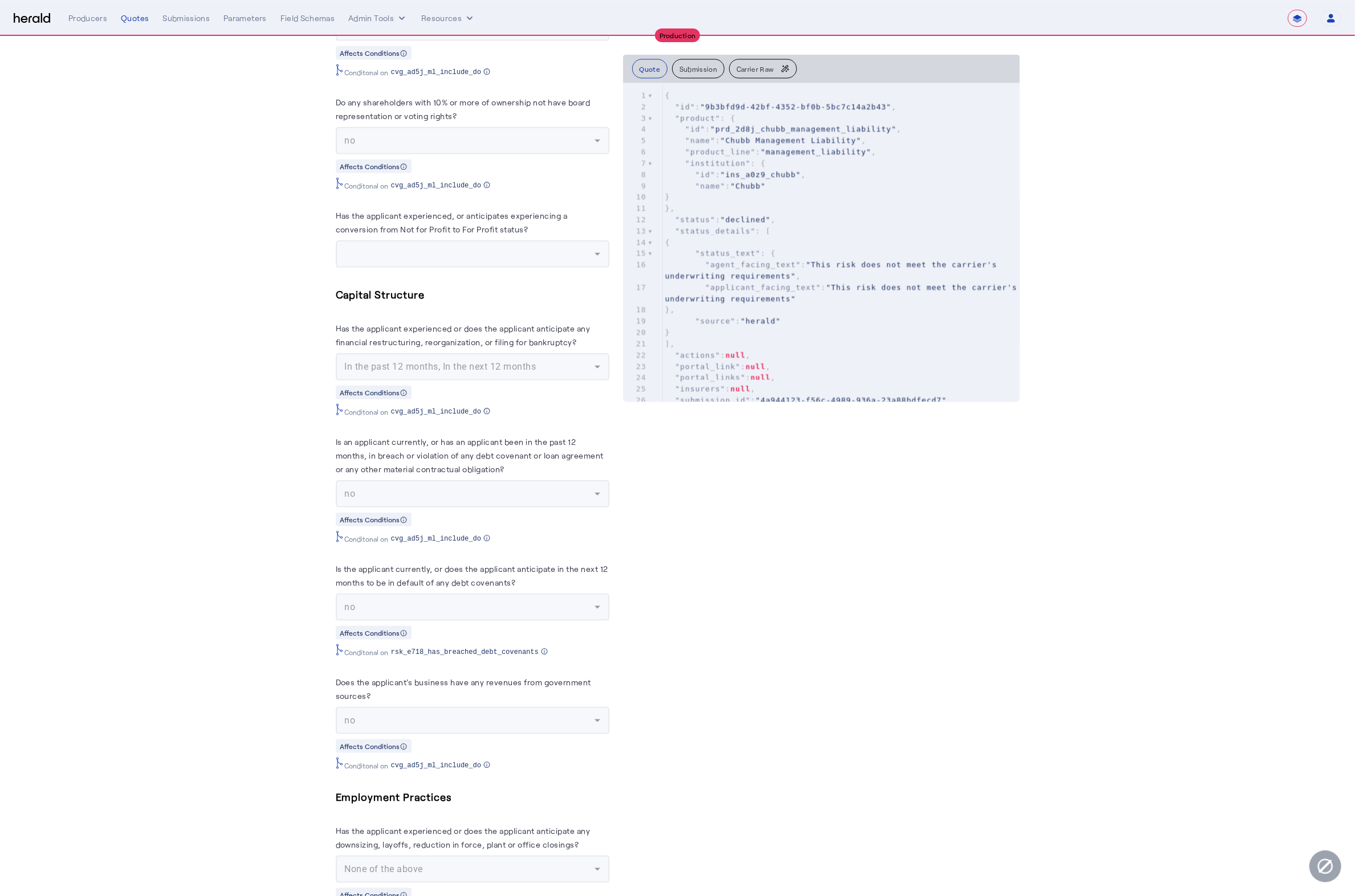
click at [508, 353] on herald-label "Has the applicant experienced or does the applicant anticipate any financial re…" at bounding box center [473, 337] width 274 height 32
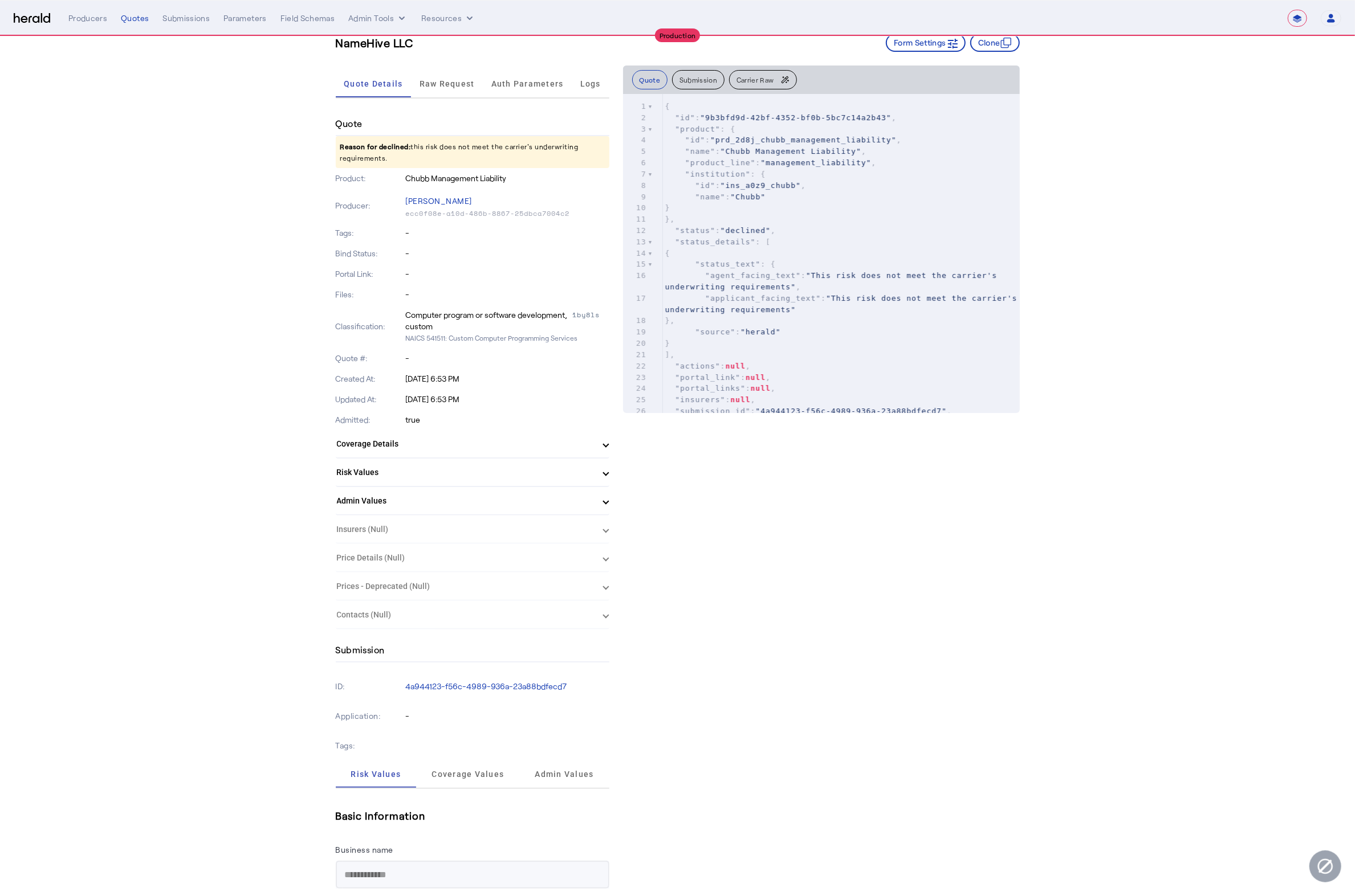
scroll to position [0, 0]
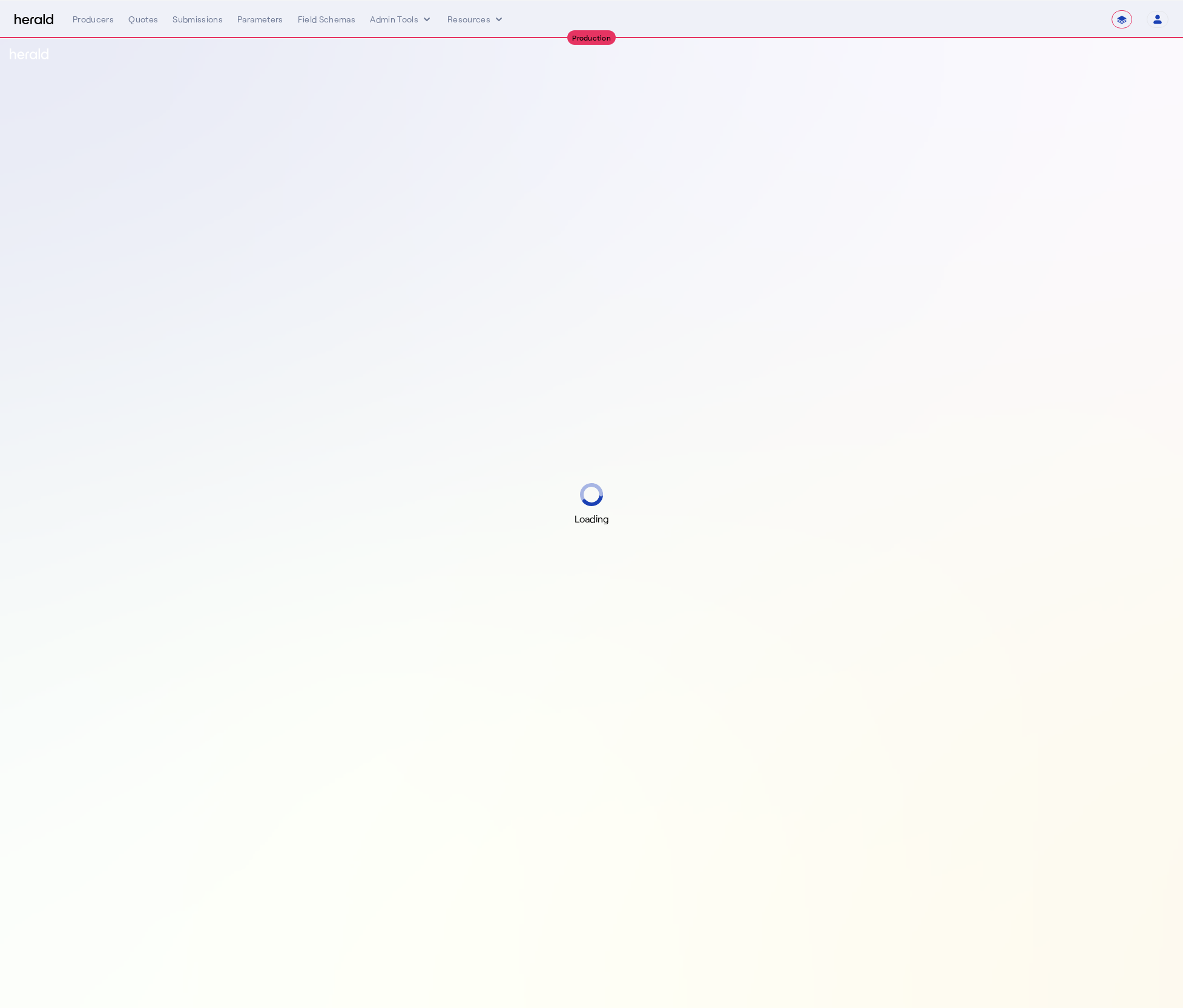
select select "**********"
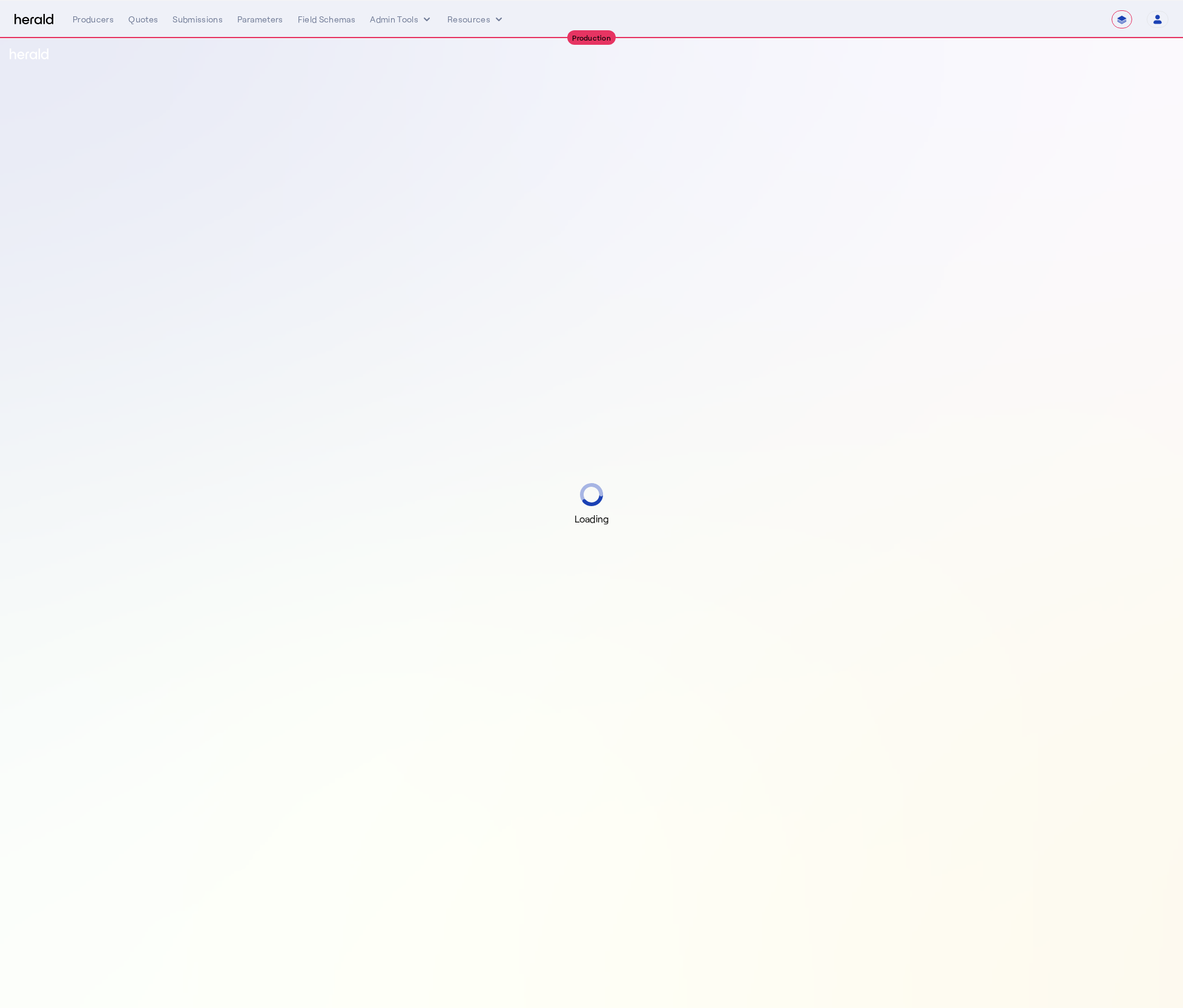
select select "**********"
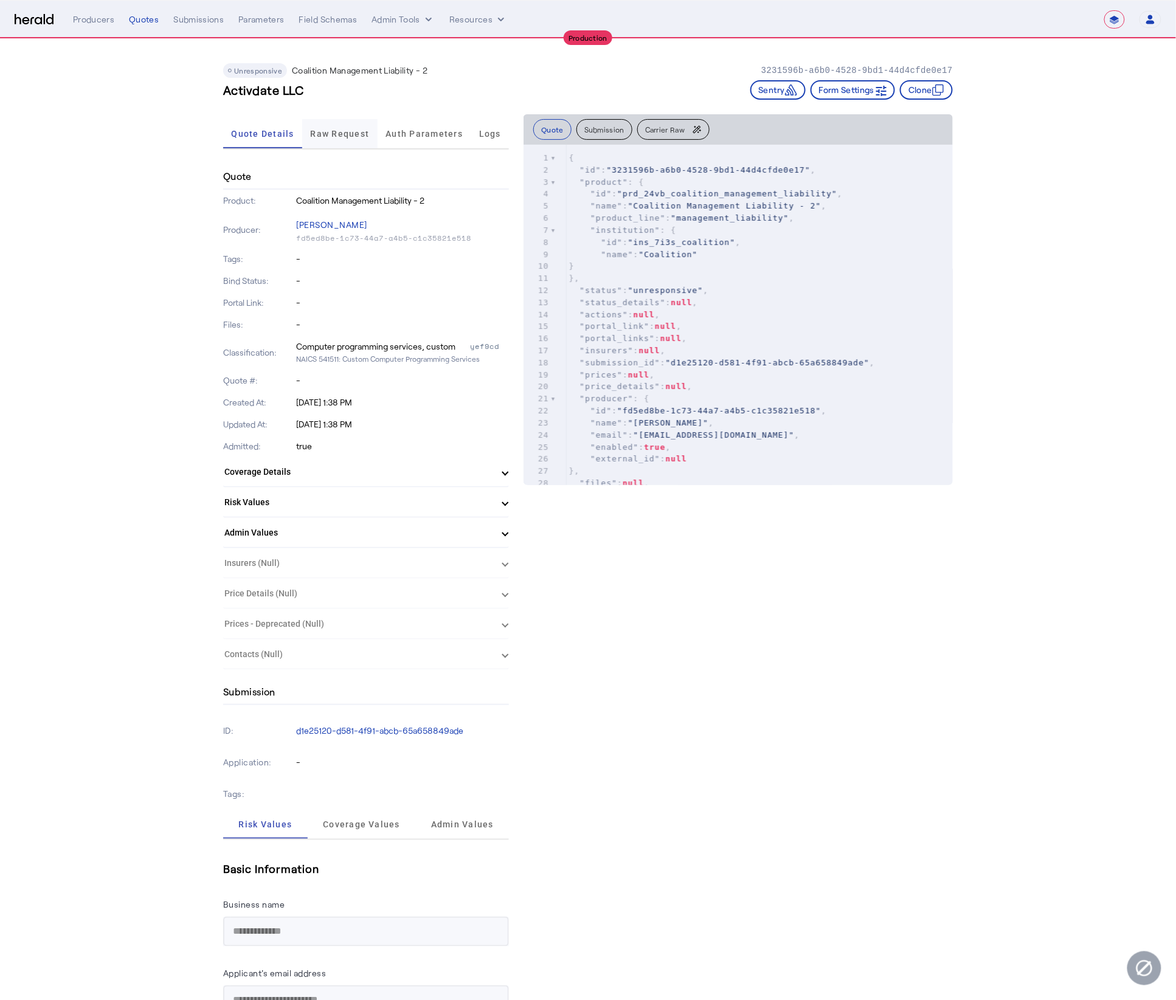
click at [340, 142] on span "Raw Request" at bounding box center [340, 133] width 59 height 29
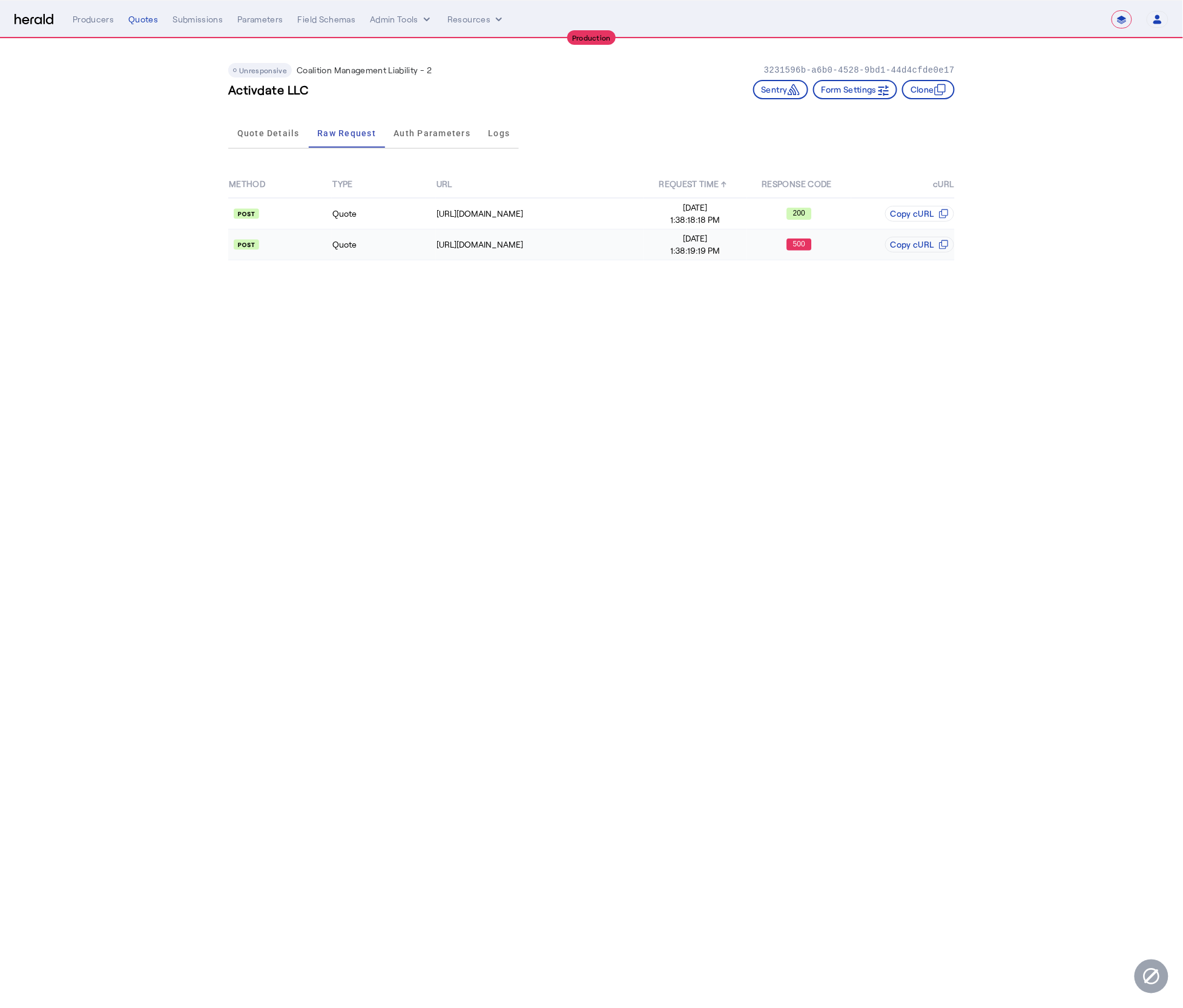
click at [596, 250] on td "[URL][DOMAIN_NAME]" at bounding box center [540, 244] width 208 height 31
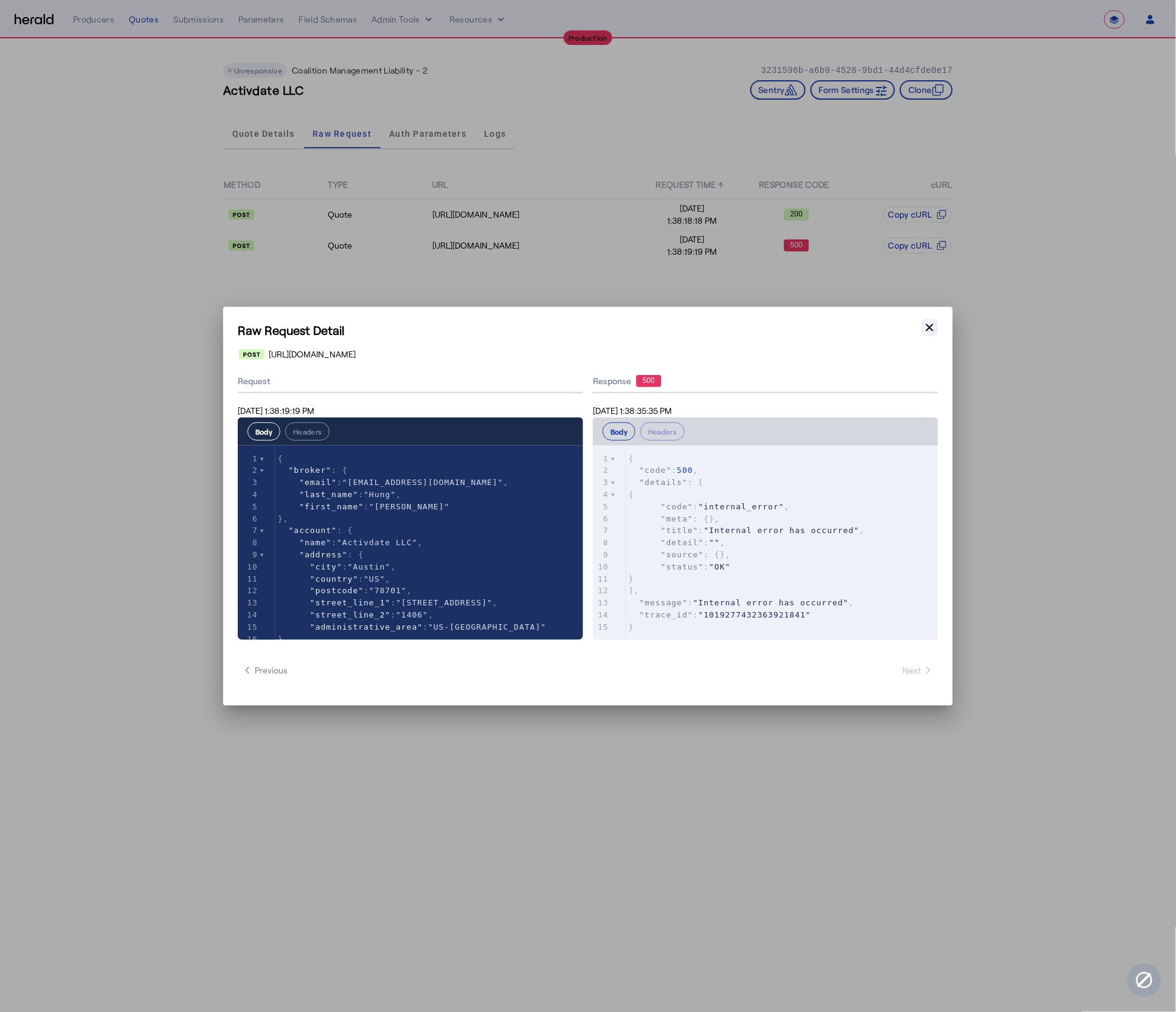
click at [929, 331] on icon "button" at bounding box center [930, 328] width 12 height 12
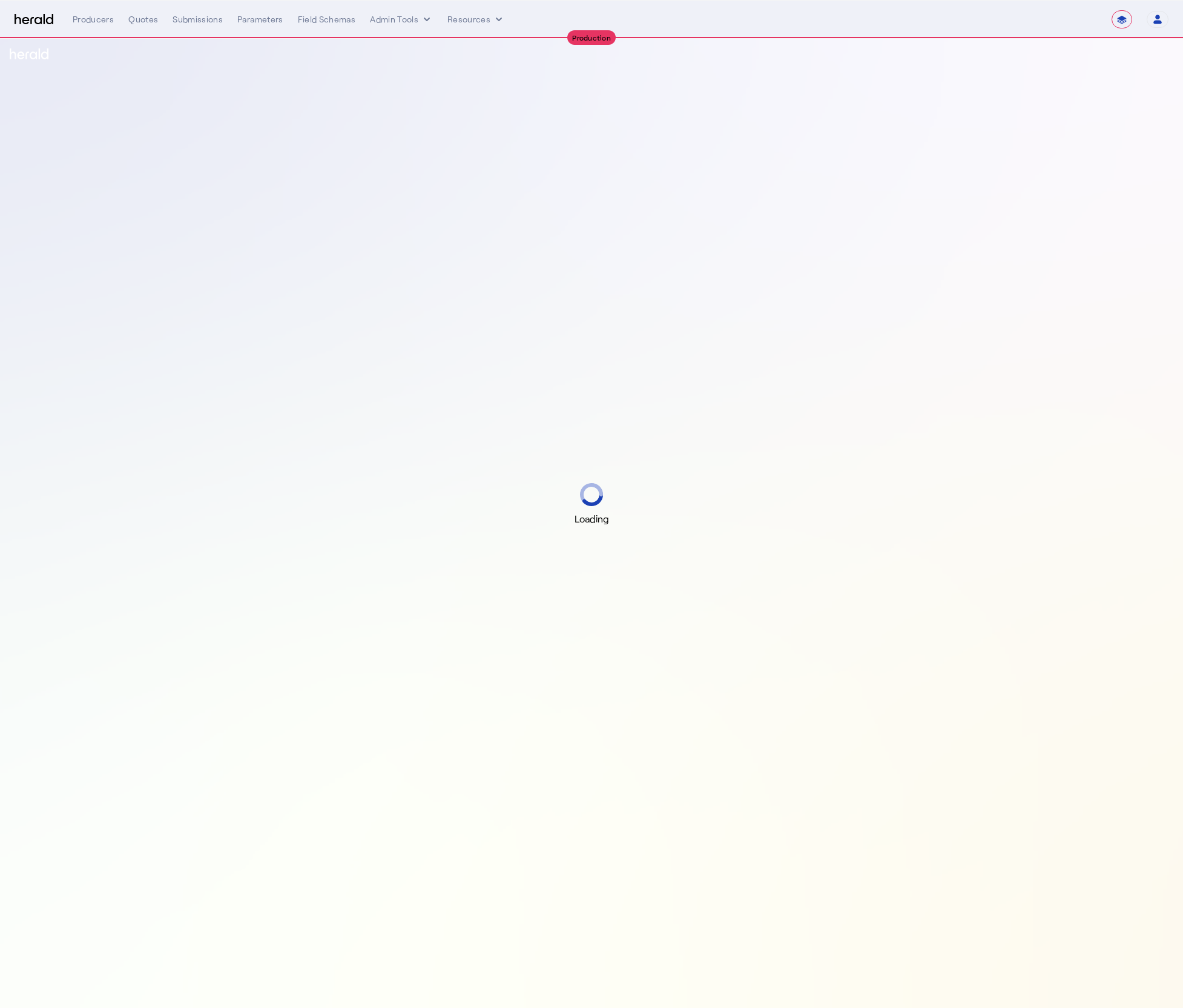
select select "**********"
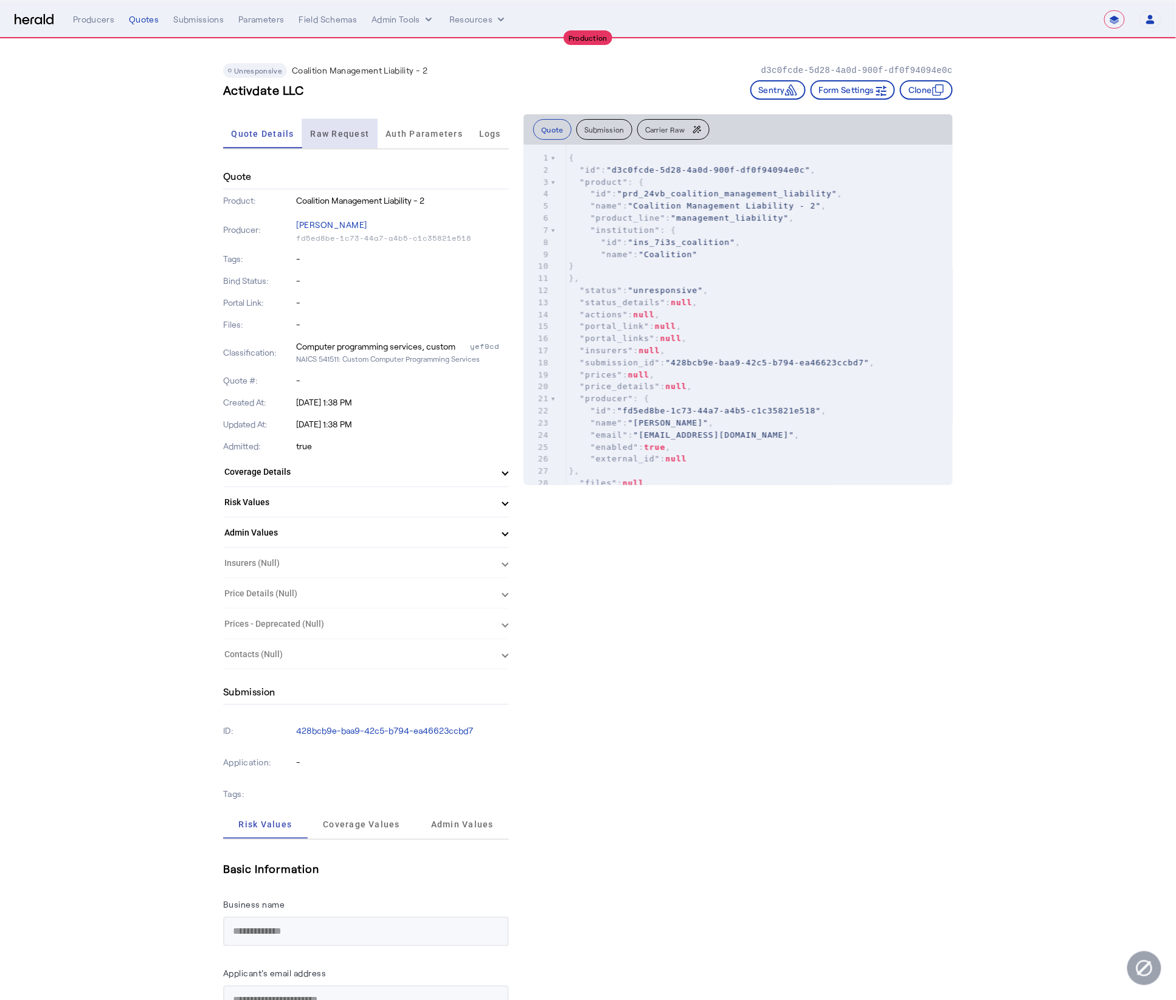
click at [335, 144] on span "Raw Request" at bounding box center [340, 133] width 59 height 29
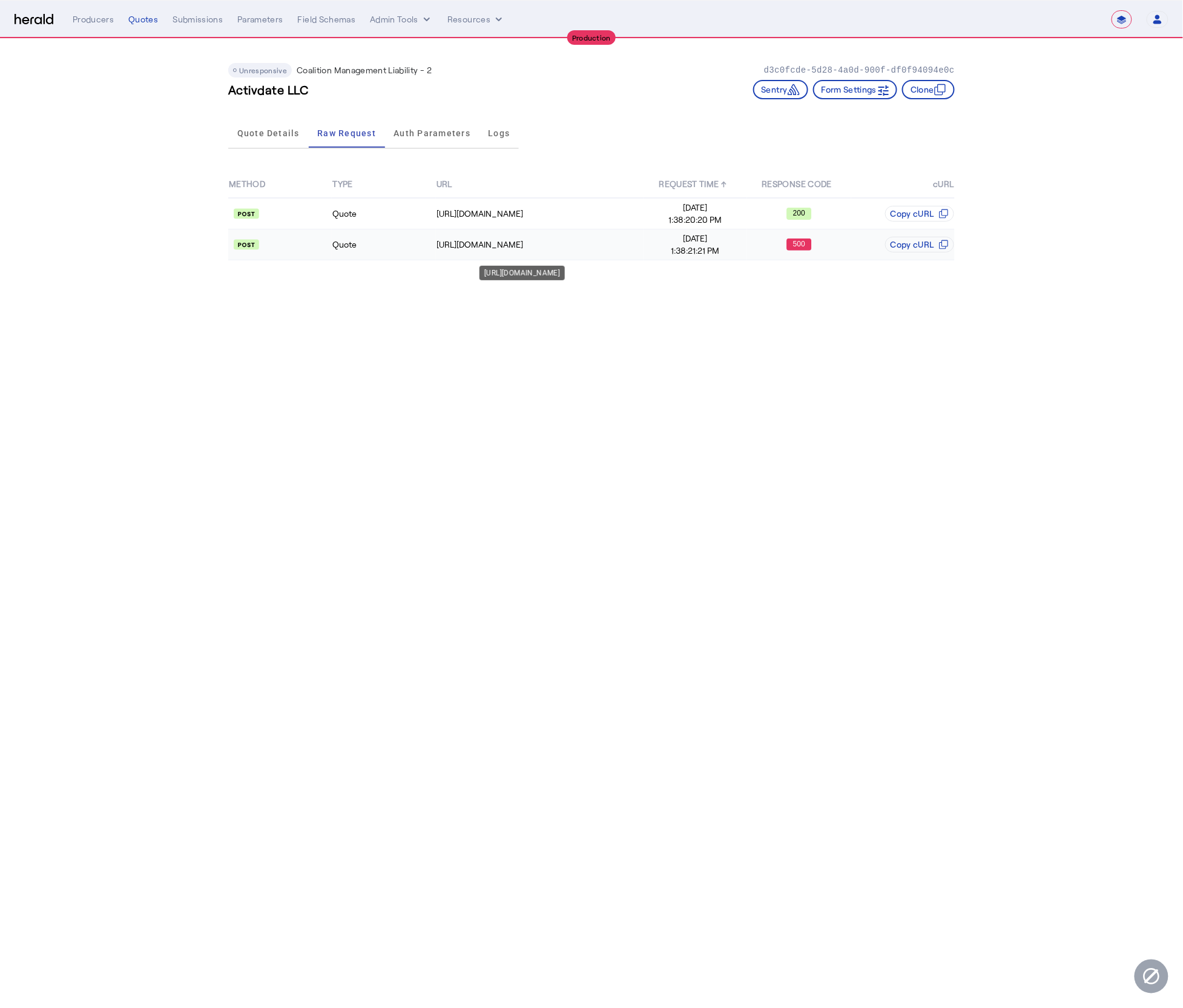
click at [600, 257] on td "https://distribution-api.coalitioninc.com/v2/submissions" at bounding box center [540, 244] width 208 height 31
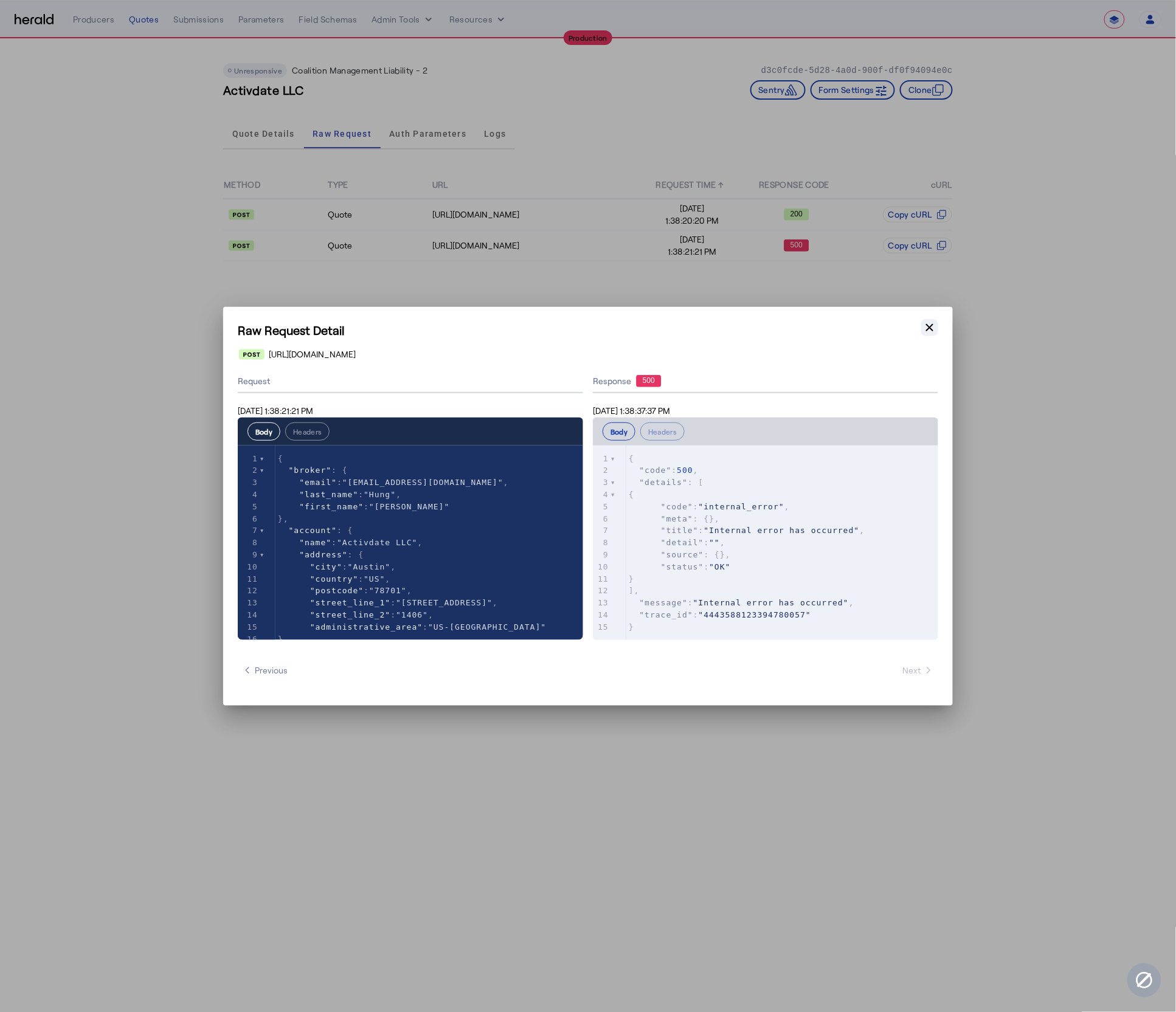
click at [930, 333] on icon "button" at bounding box center [930, 328] width 12 height 12
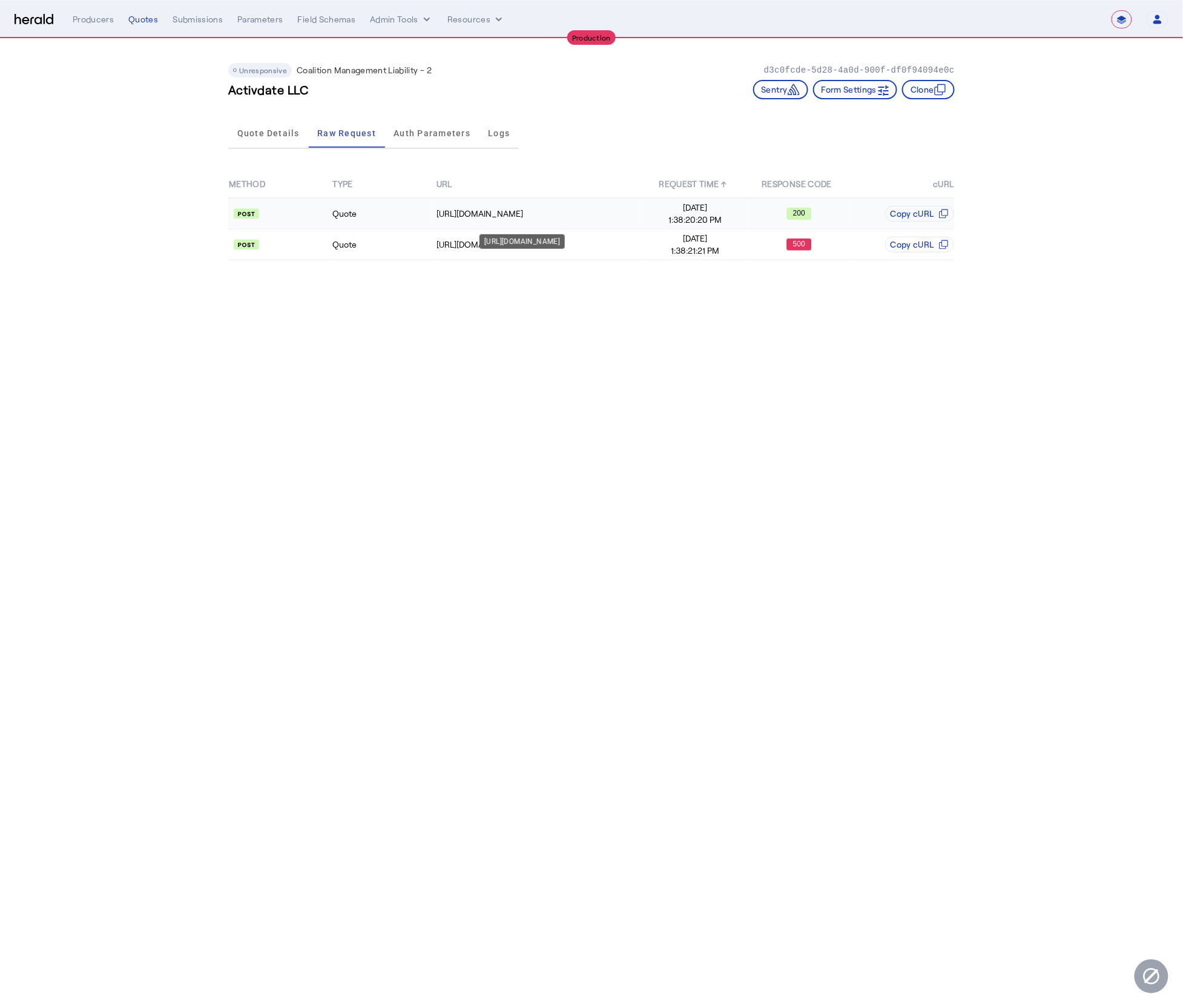
click at [573, 218] on td "https://distribution-api.coalitioninc.com/v2/login" at bounding box center [540, 214] width 208 height 32
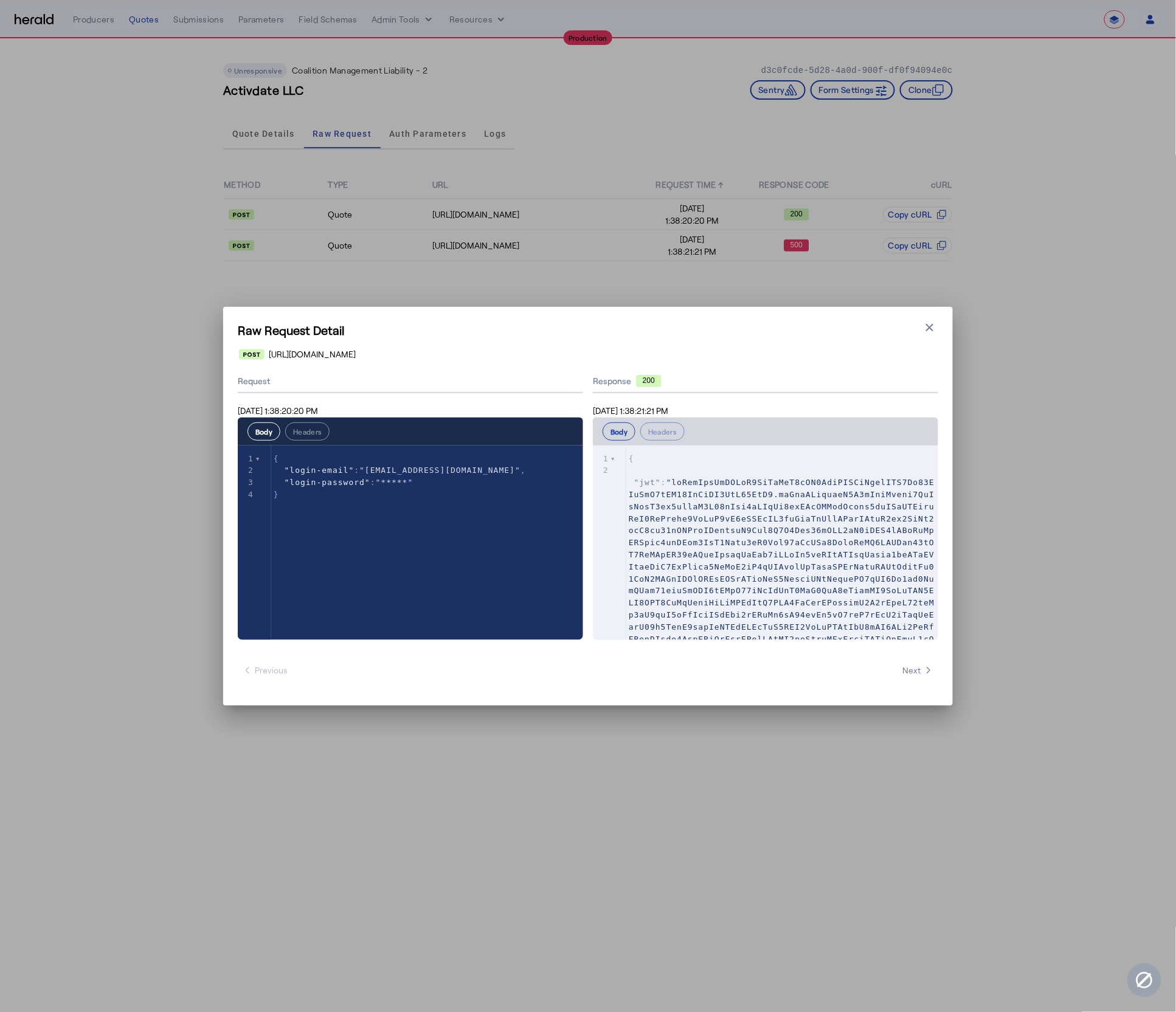
click at [781, 503] on span at bounding box center [782, 627] width 306 height 299
click at [927, 329] on icon "button" at bounding box center [929, 326] width 7 height 7
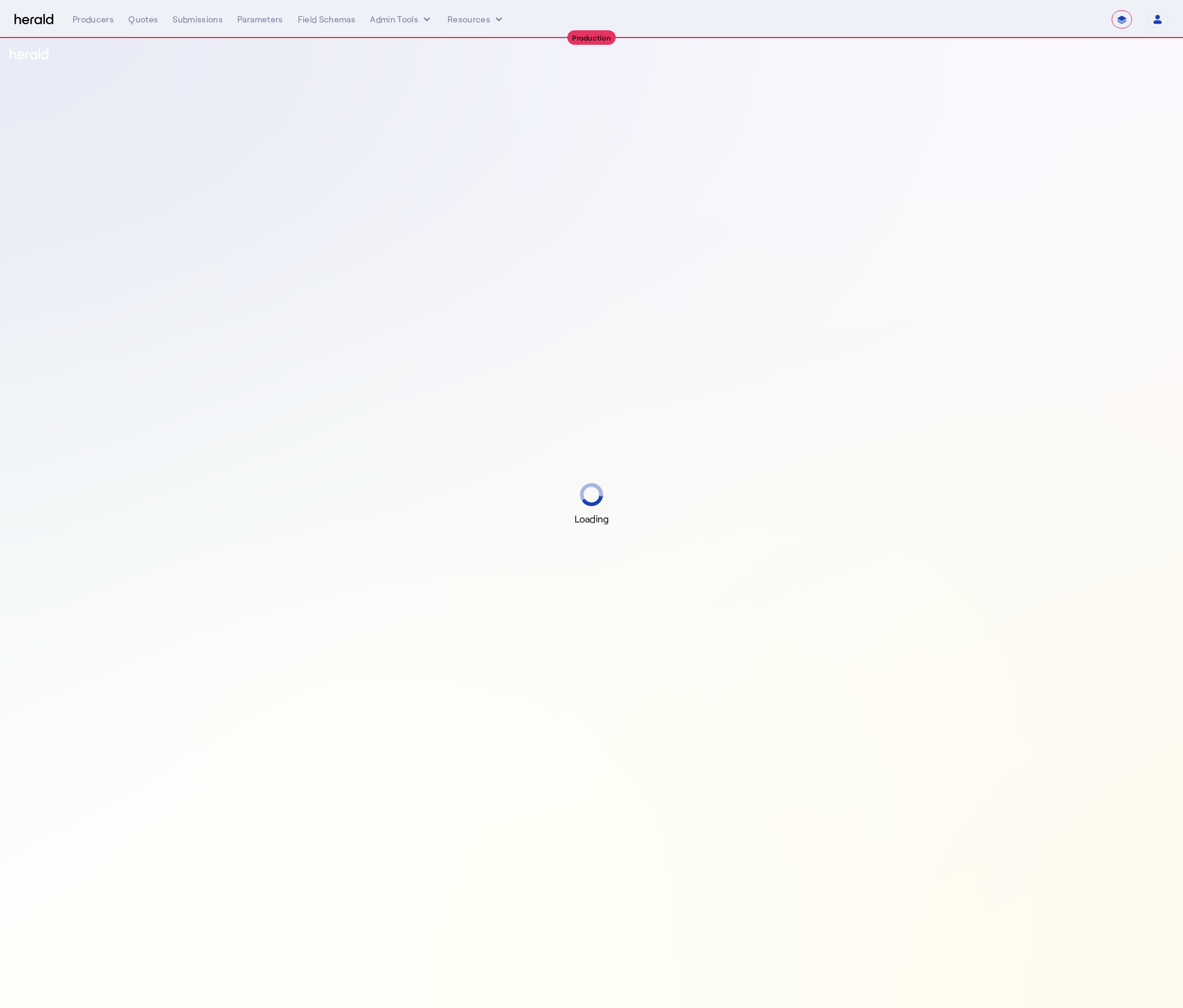
select select "**********"
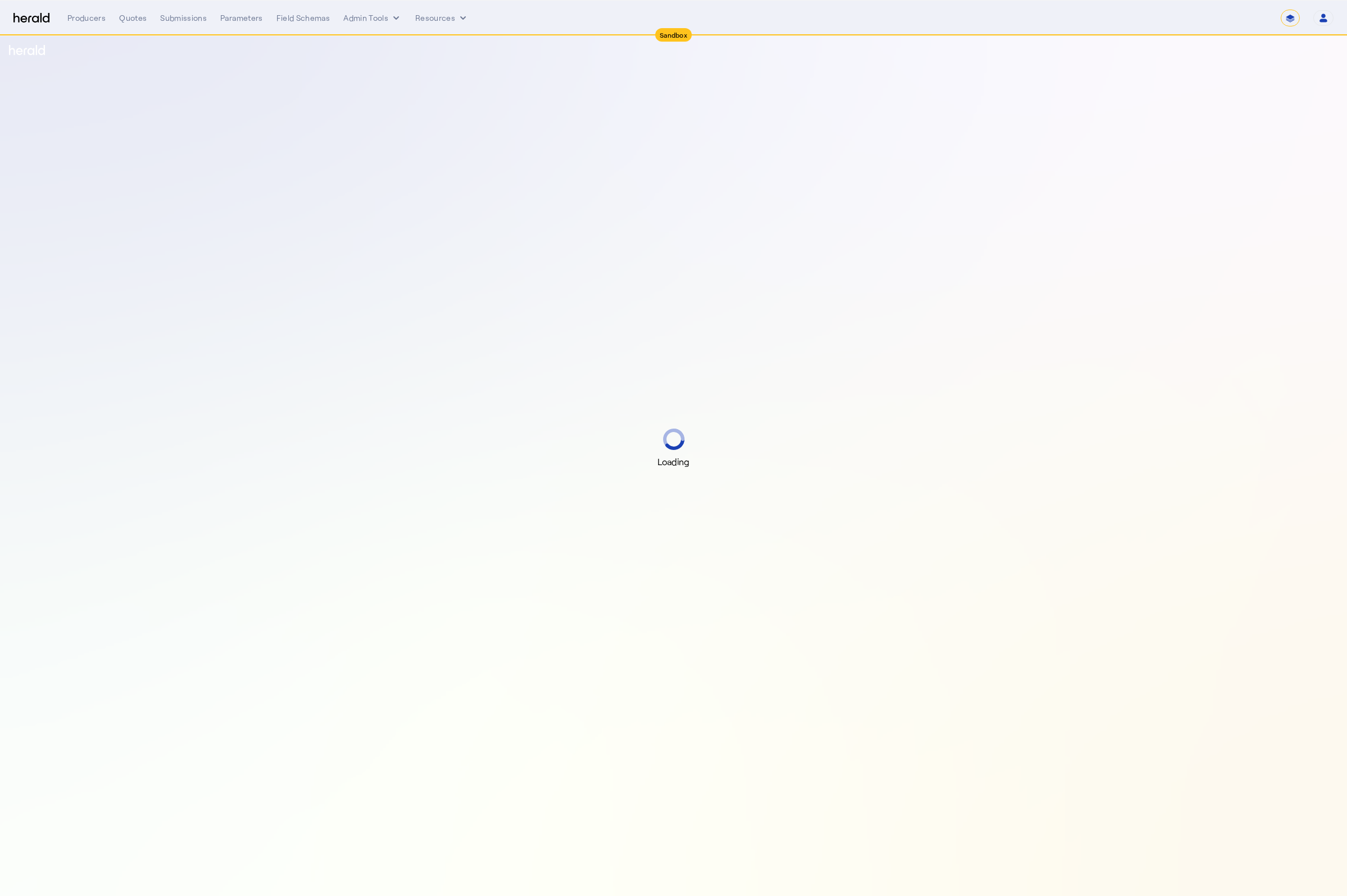
select select "*******"
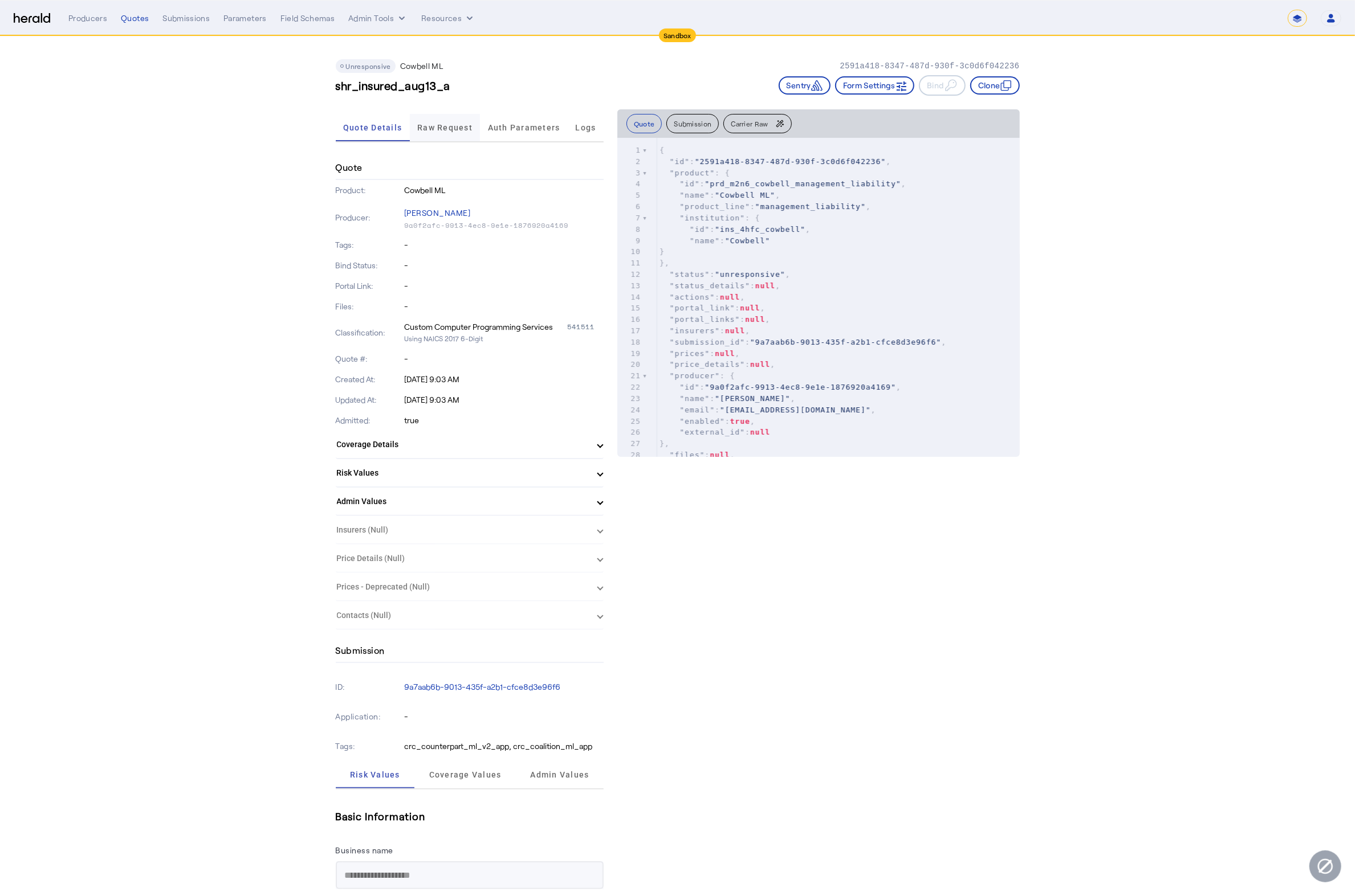
click at [456, 138] on span "Raw Request" at bounding box center [444, 127] width 55 height 27
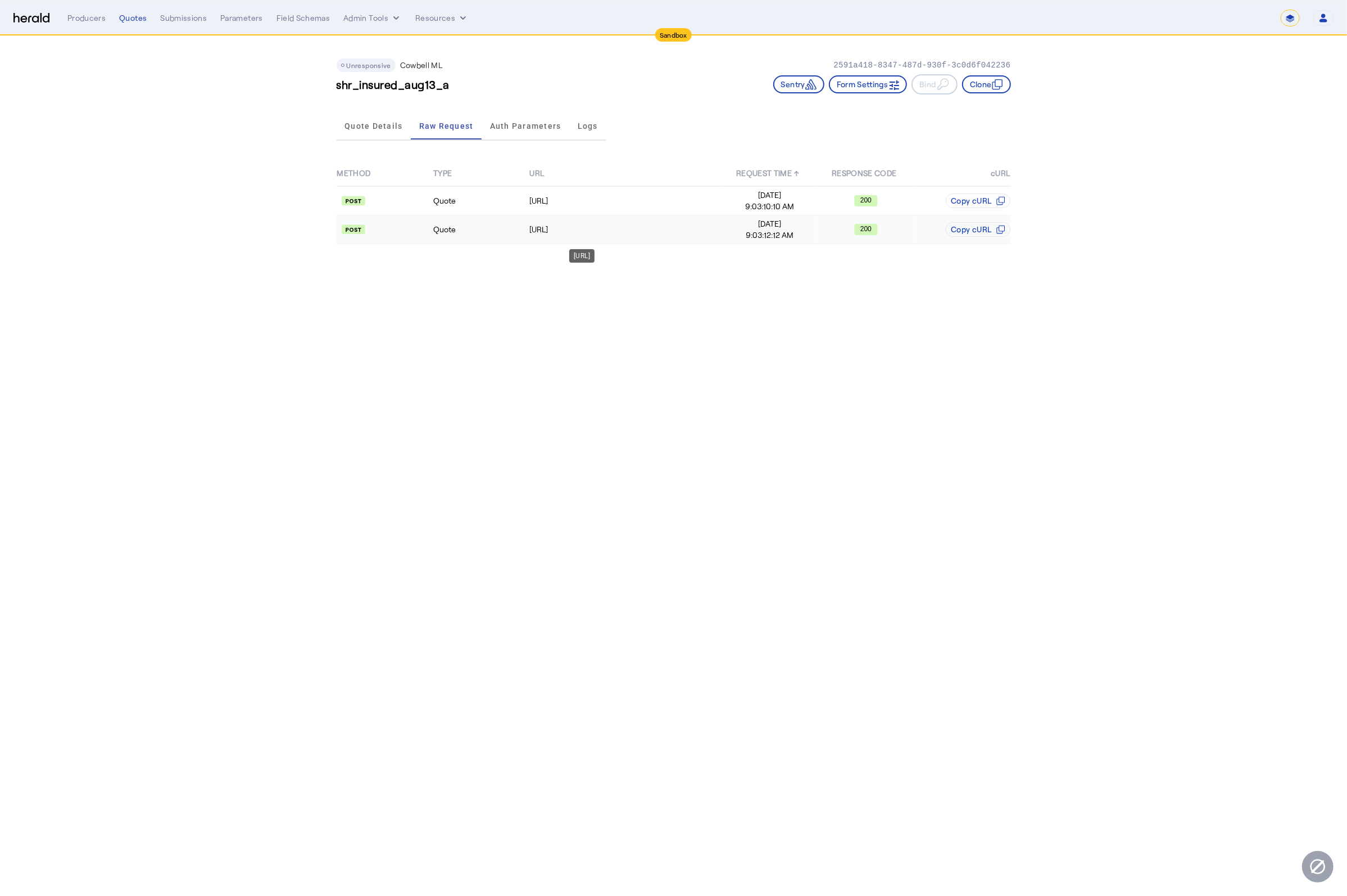
click at [554, 236] on td "[URL]" at bounding box center [625, 229] width 193 height 29
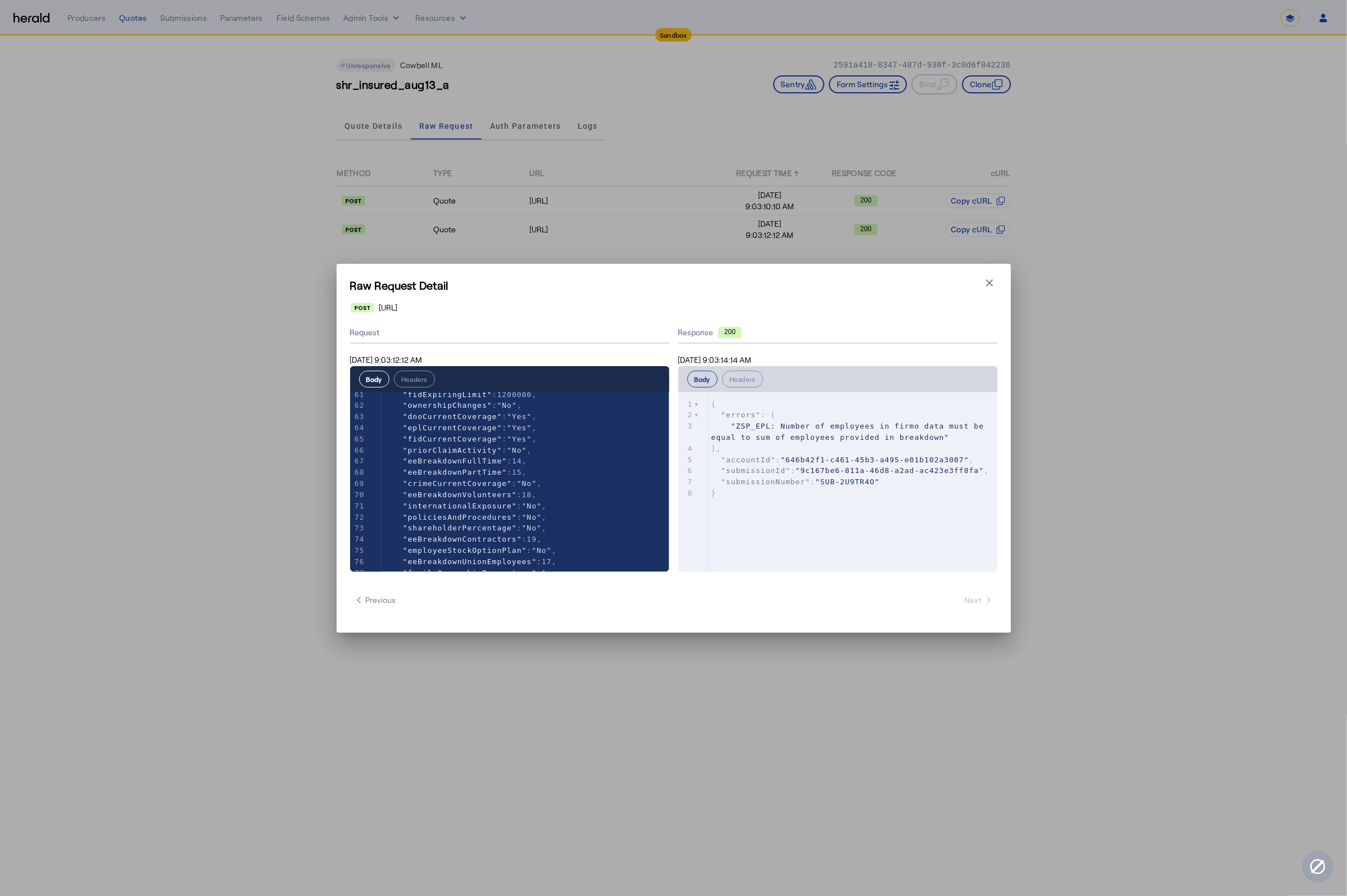
scroll to position [693, 0]
type textarea "**********"
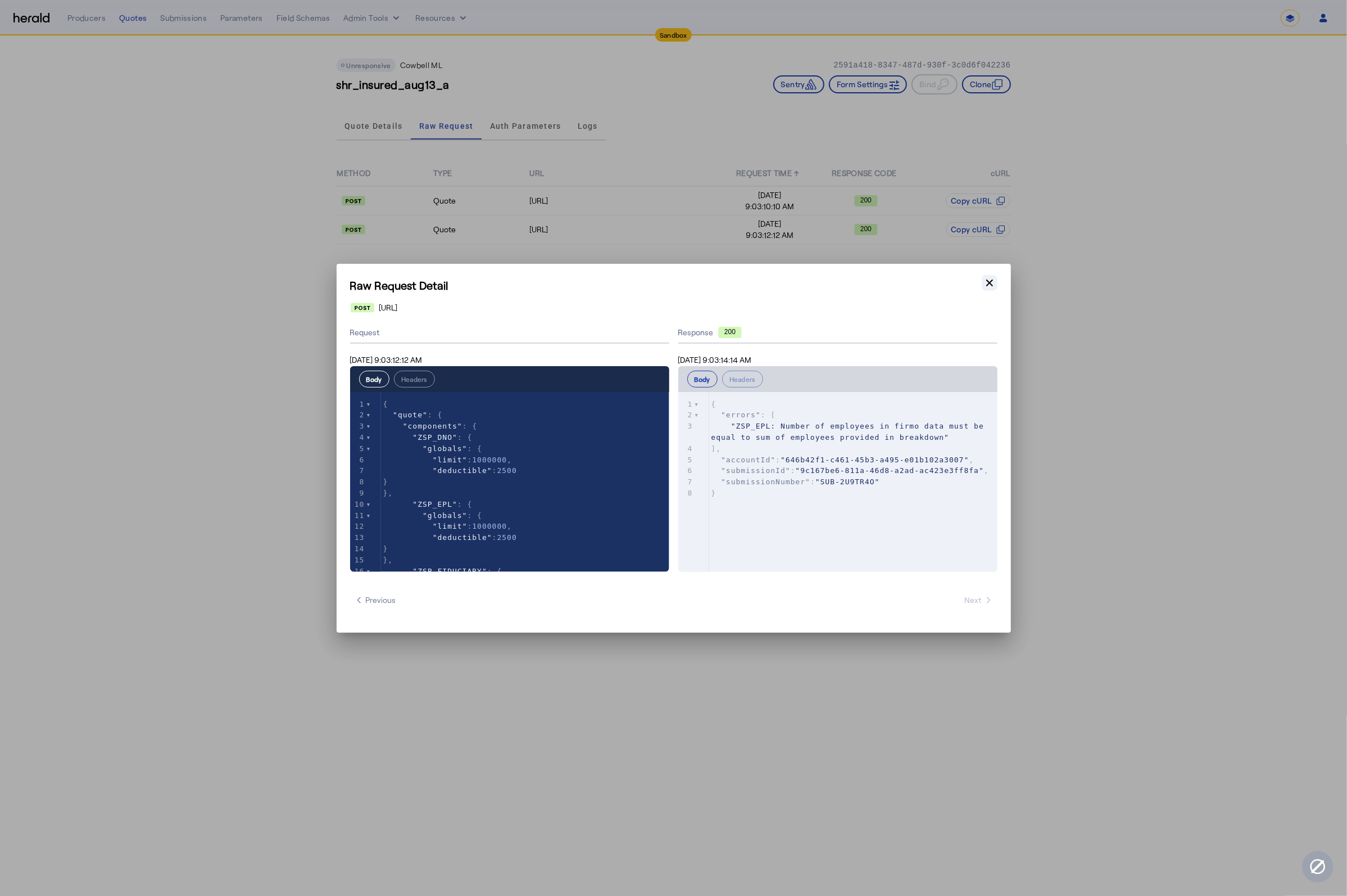
click at [985, 289] on button "Close modal" at bounding box center [989, 282] width 16 height 16
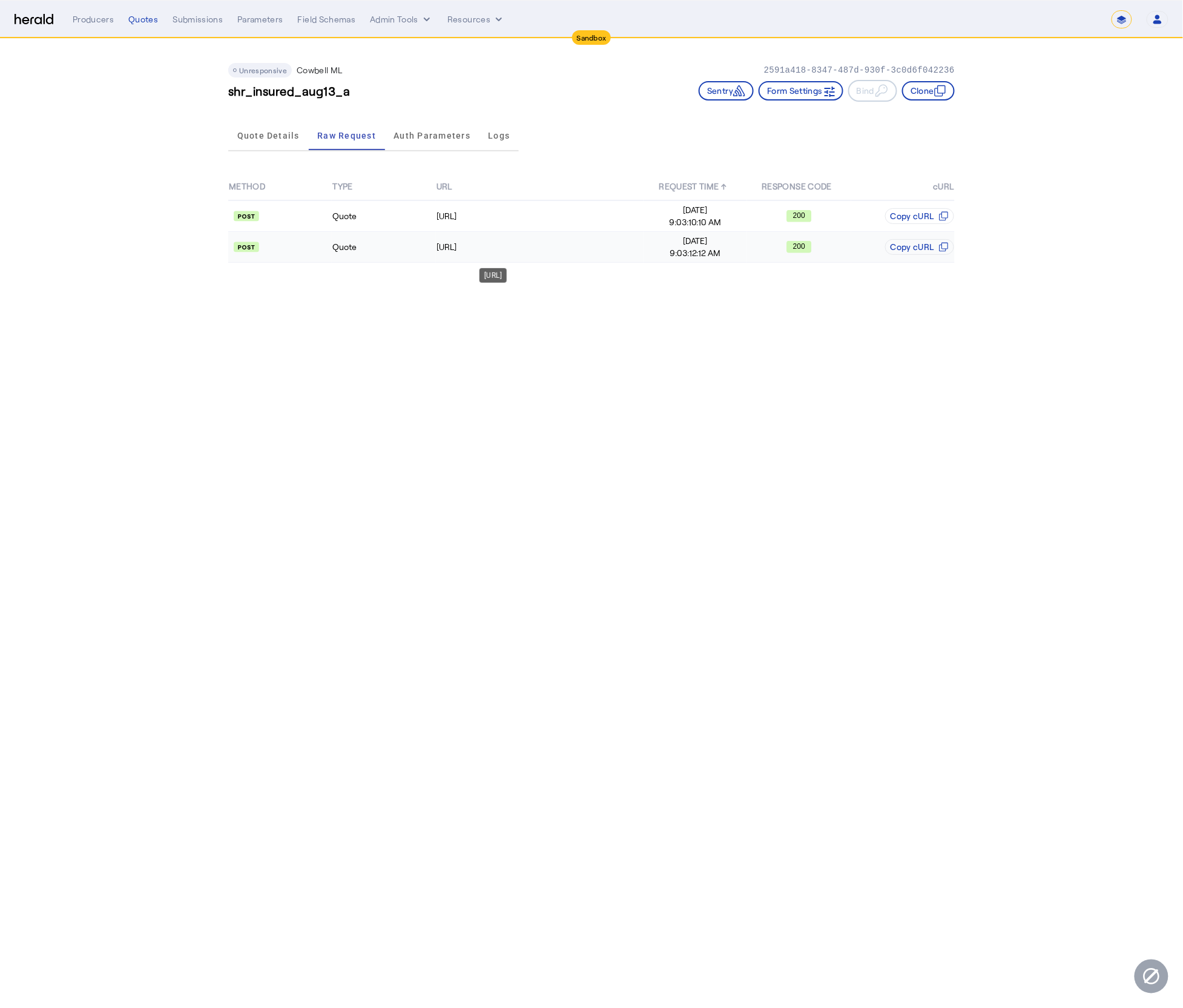
click at [512, 239] on td "[URL]" at bounding box center [540, 247] width 208 height 31
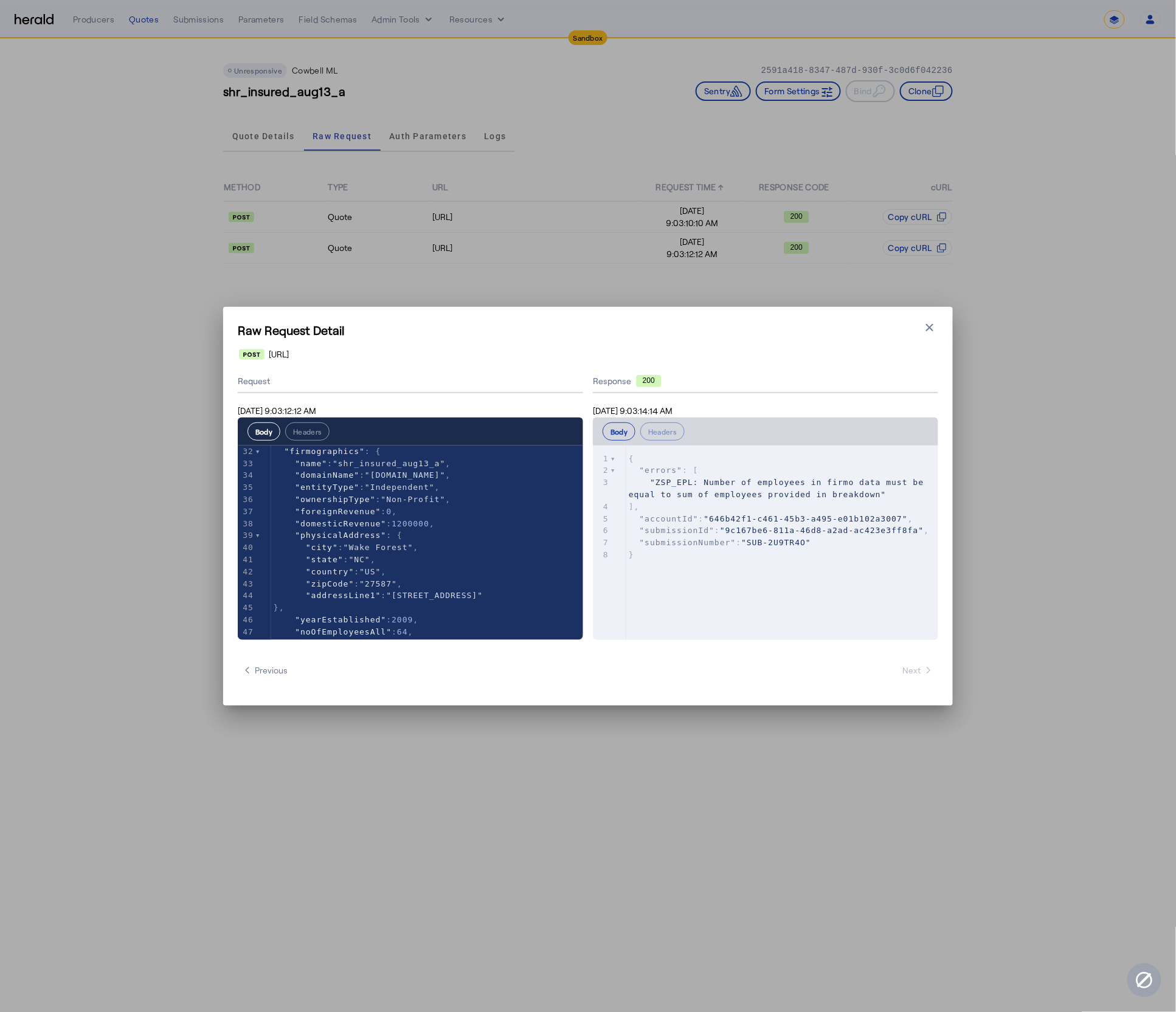
scroll to position [400, 0]
type textarea "**********"
click at [936, 328] on icon "button" at bounding box center [930, 328] width 12 height 12
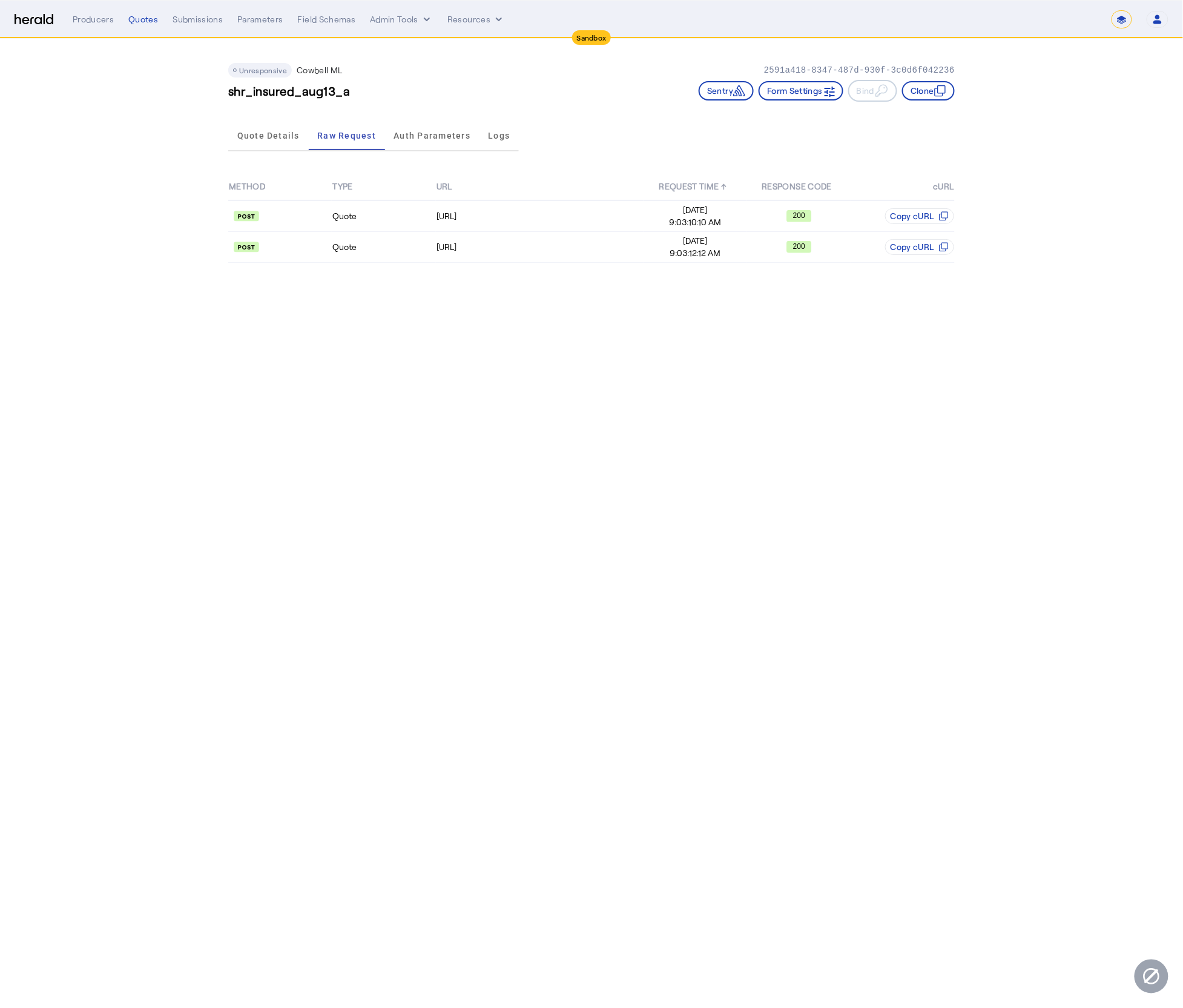
click at [314, 78] on div "Unresponsive Cowbell ML 2591a418-8347-487d-930f-3c0d6f042236 shr_insured_aug13_…" at bounding box center [592, 78] width 727 height 78
click at [315, 74] on p "Cowbell ML" at bounding box center [320, 70] width 46 height 12
click at [338, 75] on p "Cowbell ML" at bounding box center [320, 70] width 46 height 12
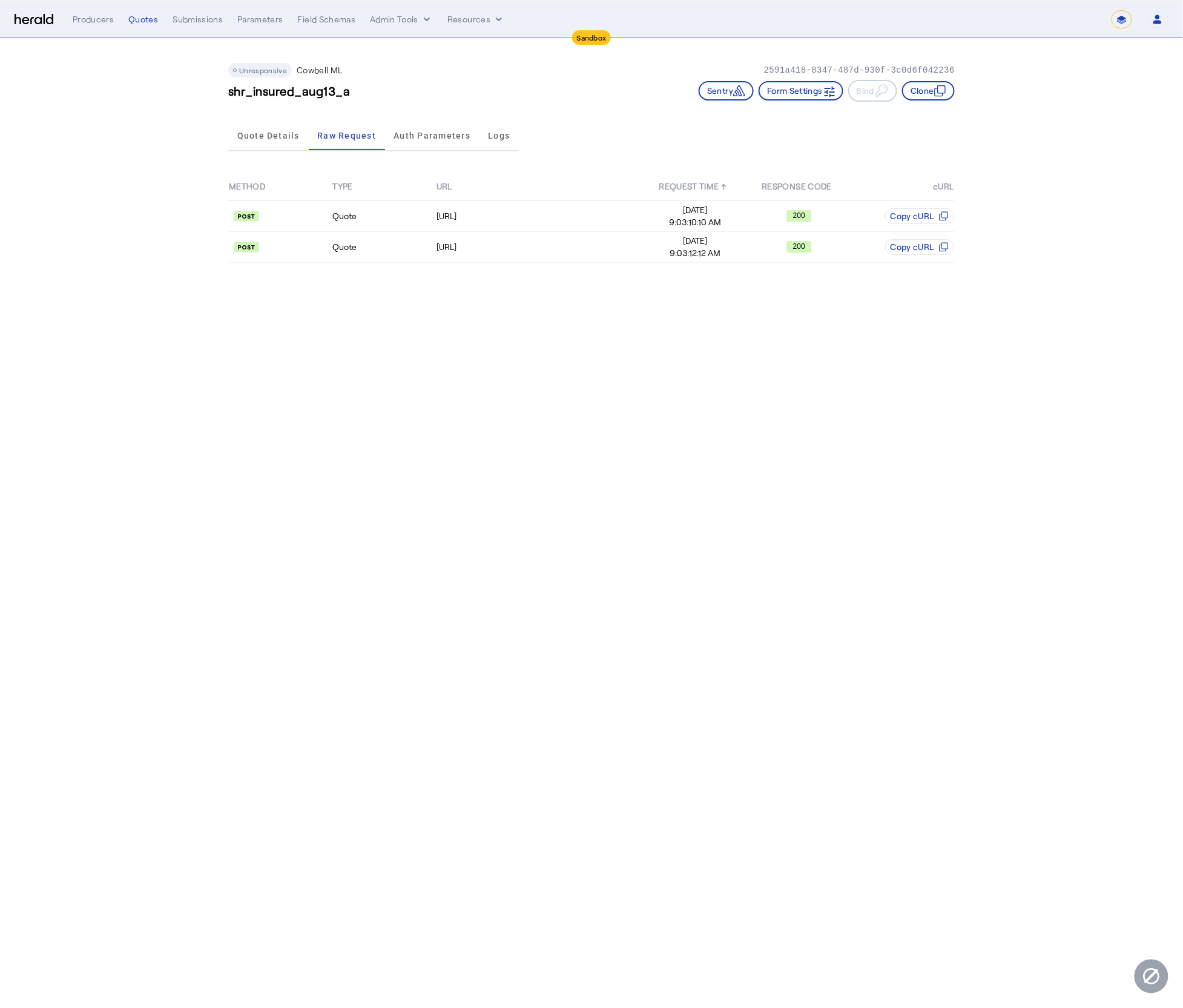
click at [338, 75] on p "Cowbell ML" at bounding box center [320, 70] width 46 height 12
click at [338, 74] on p "Cowbell ML" at bounding box center [320, 70] width 46 height 12
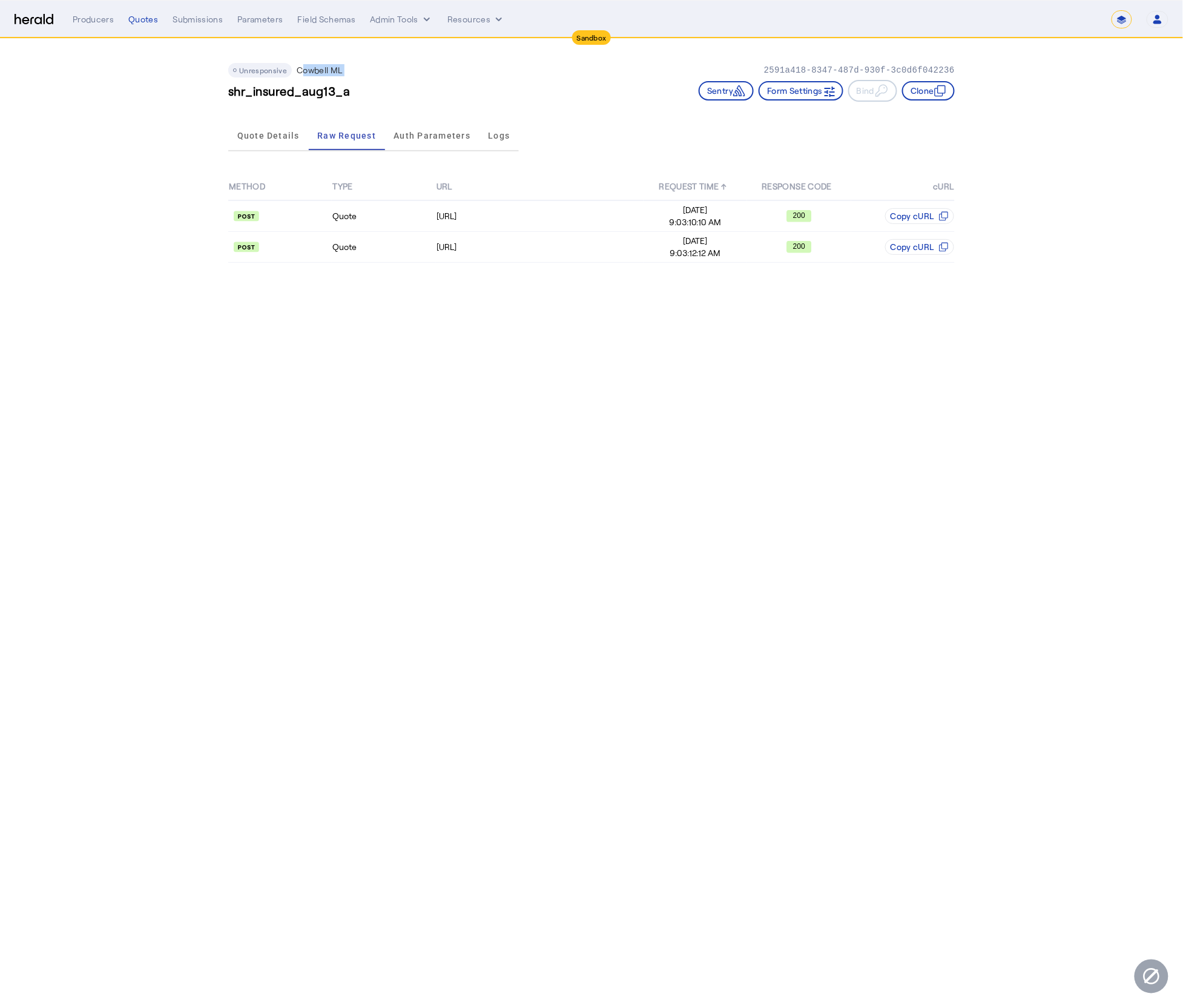
click at [498, 588] on body "**********" at bounding box center [592, 504] width 1183 height 1008
click at [253, 141] on span "Quote Details" at bounding box center [268, 135] width 63 height 29
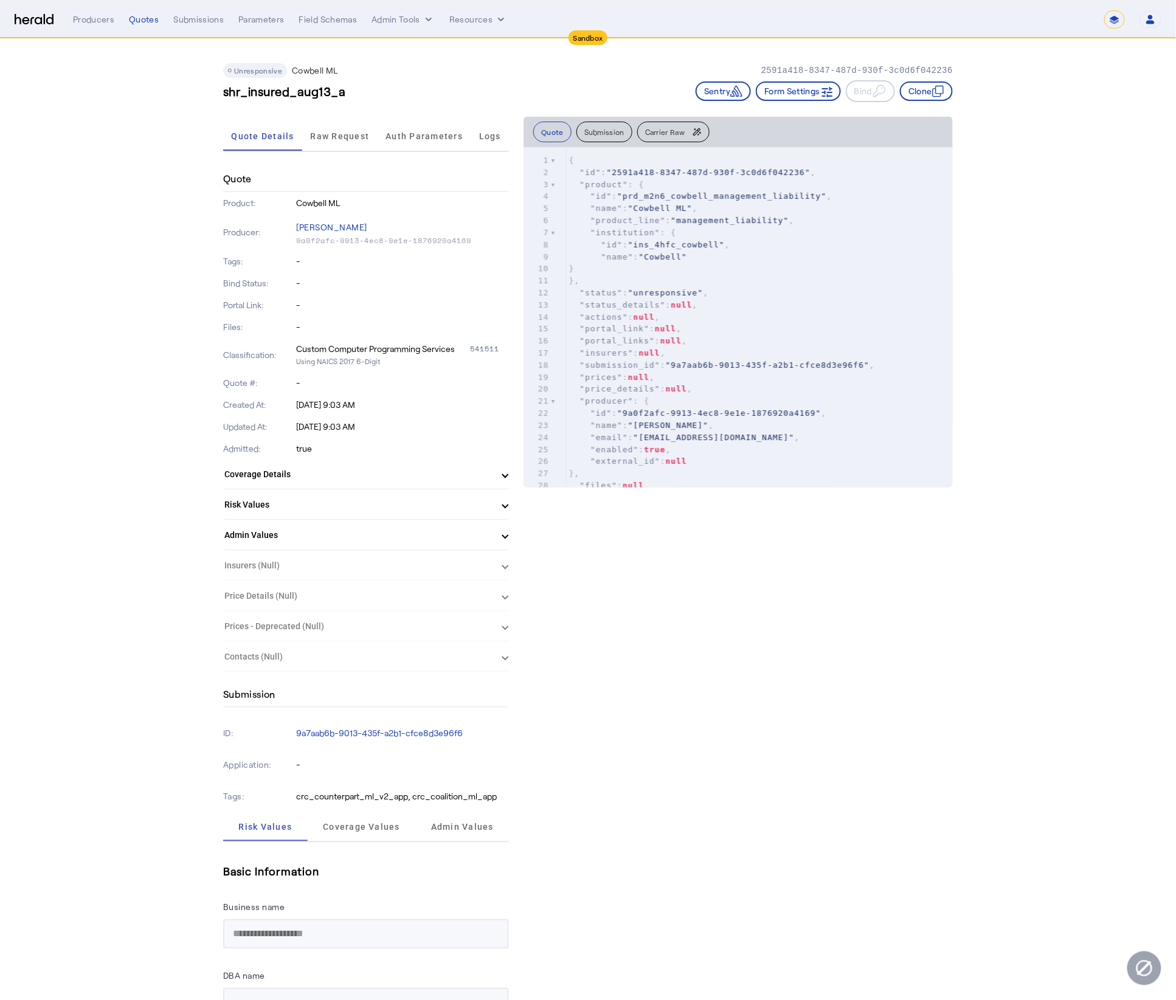
click at [724, 198] on span ""prd_m2n6_cowbell_management_liability"" at bounding box center [721, 196] width 209 height 9
type textarea "**********"
click at [724, 198] on span ""prd_m2n6_cowbell_management_liability"" at bounding box center [721, 196] width 209 height 9
click at [725, 240] on span ""ins_4hfc_cowbell"" at bounding box center [676, 244] width 97 height 9
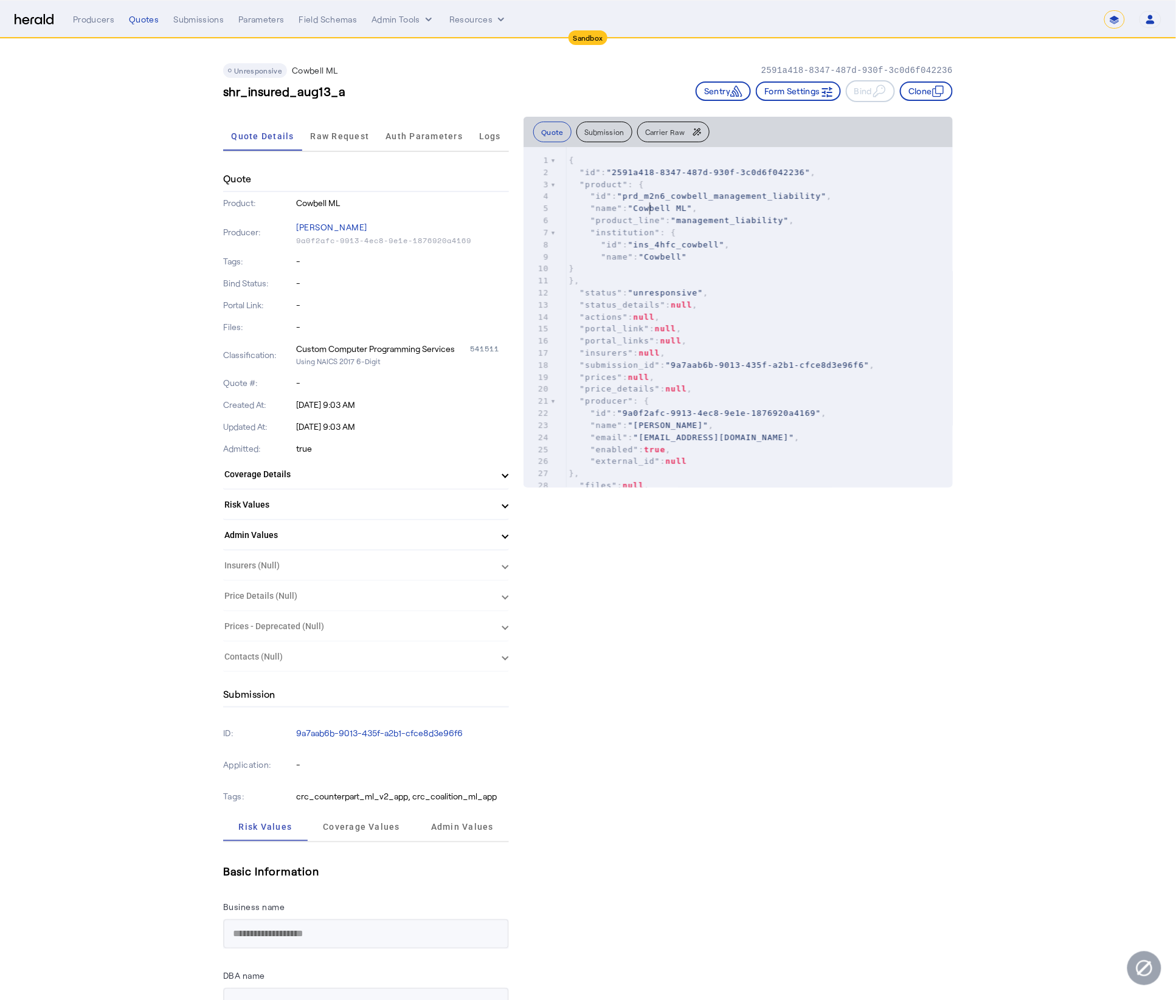
click at [656, 210] on span ""Cowbell ML"" at bounding box center [660, 208] width 64 height 9
type textarea "*******"
click at [656, 210] on span ""Cowbell ML"" at bounding box center [660, 208] width 64 height 9
click at [673, 219] on span ""product_line" : "management_liability" ," at bounding box center [682, 220] width 226 height 9
click at [650, 208] on span ""Cowbell ML"" at bounding box center [660, 208] width 64 height 9
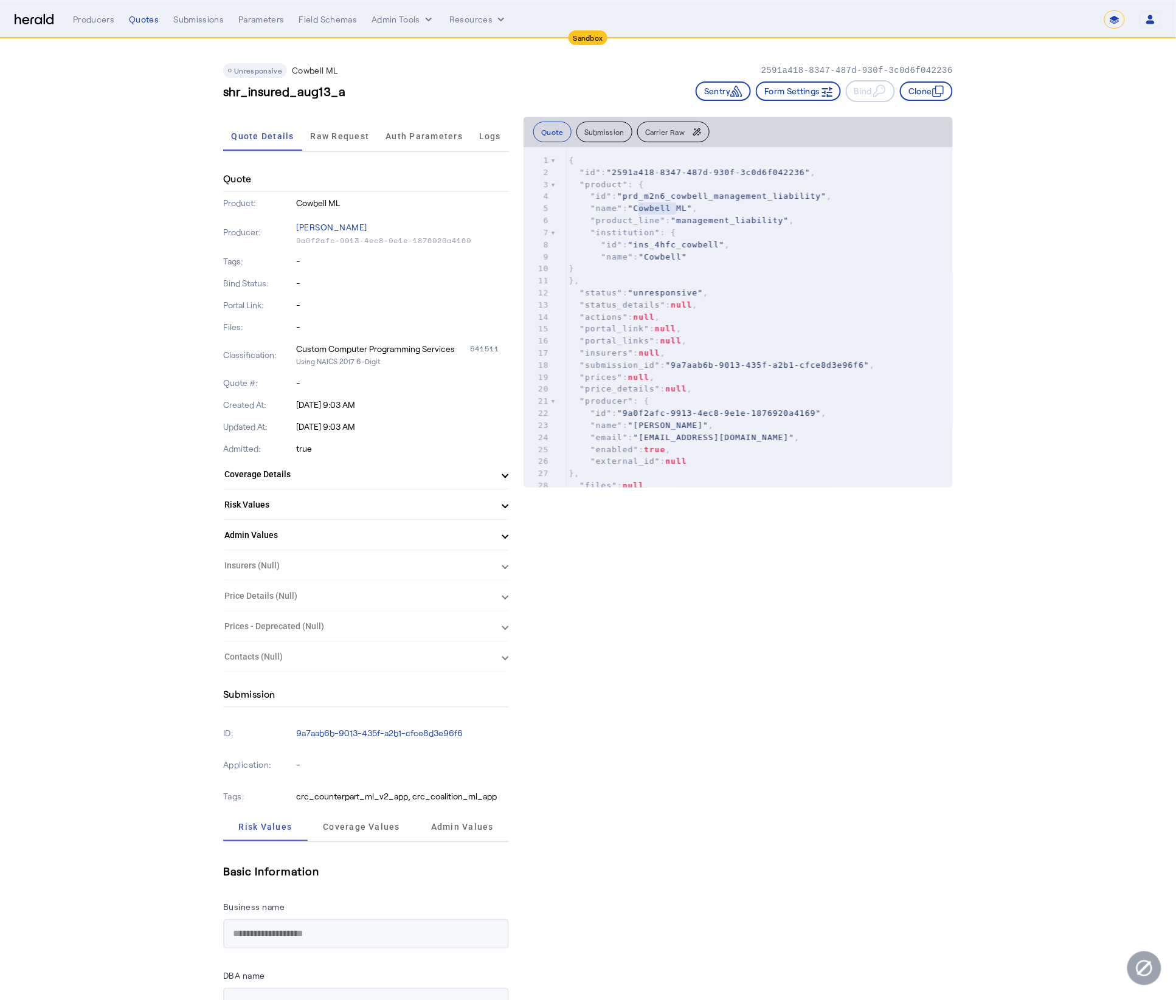
type textarea "*******"
drag, startPoint x: 643, startPoint y: 209, endPoint x: 690, endPoint y: 212, distance: 47.5
click at [690, 212] on pre ""name" : "Cowbell ML" ," at bounding box center [759, 208] width 387 height 12
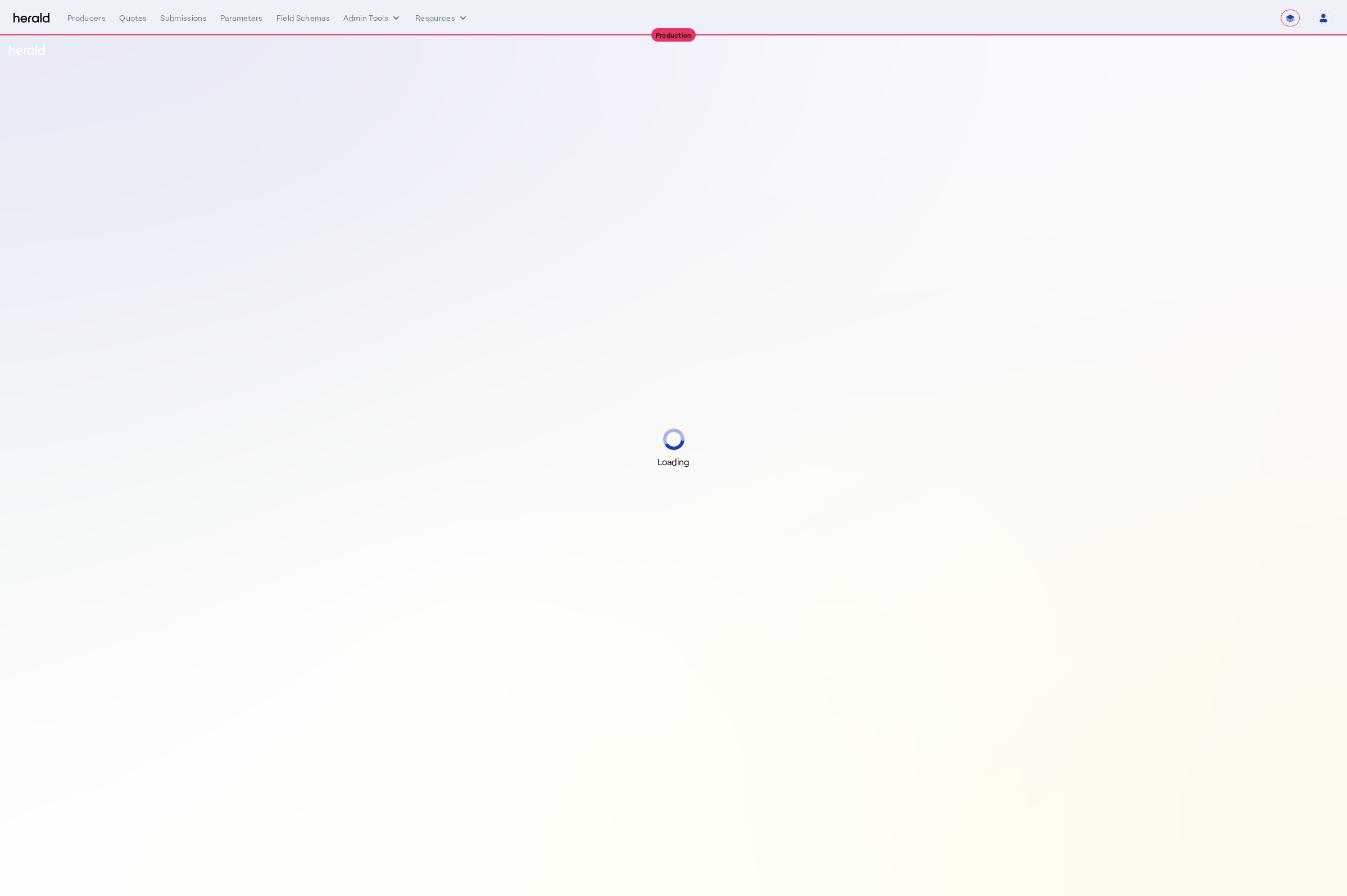
select select "**********"
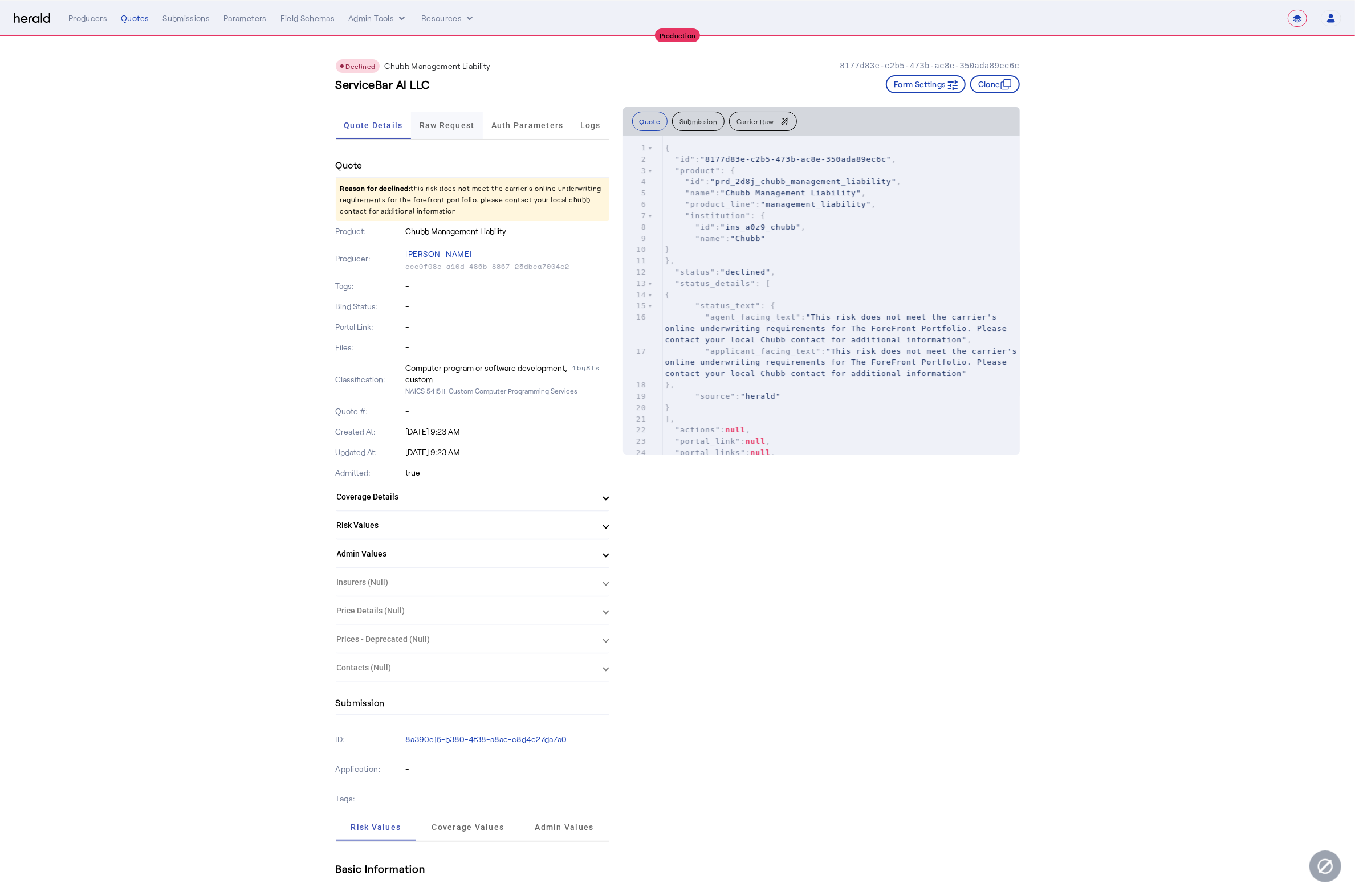
click at [431, 122] on span "Raw Request" at bounding box center [447, 126] width 55 height 8
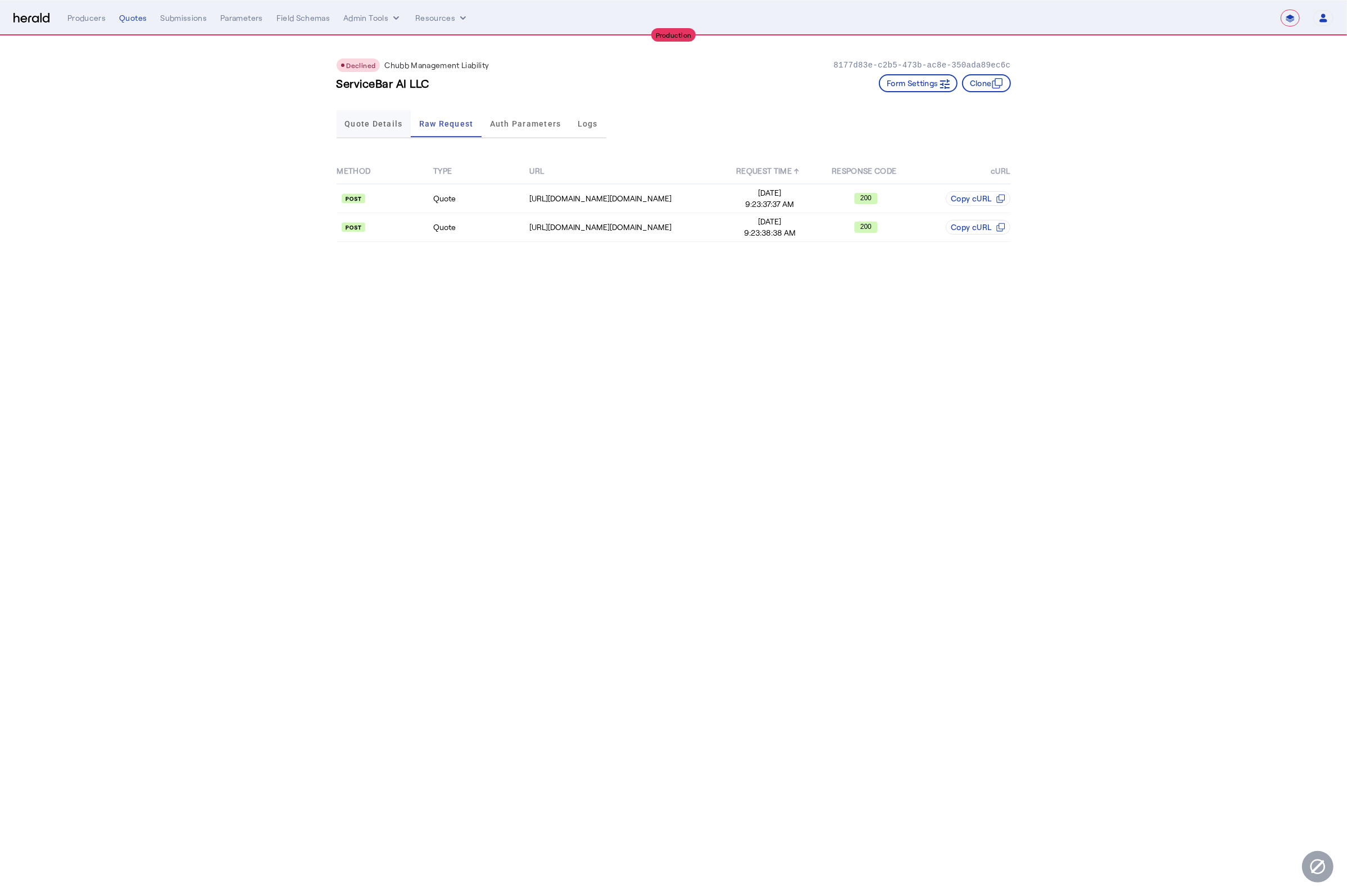
click at [363, 121] on span "Quote Details" at bounding box center [373, 124] width 58 height 8
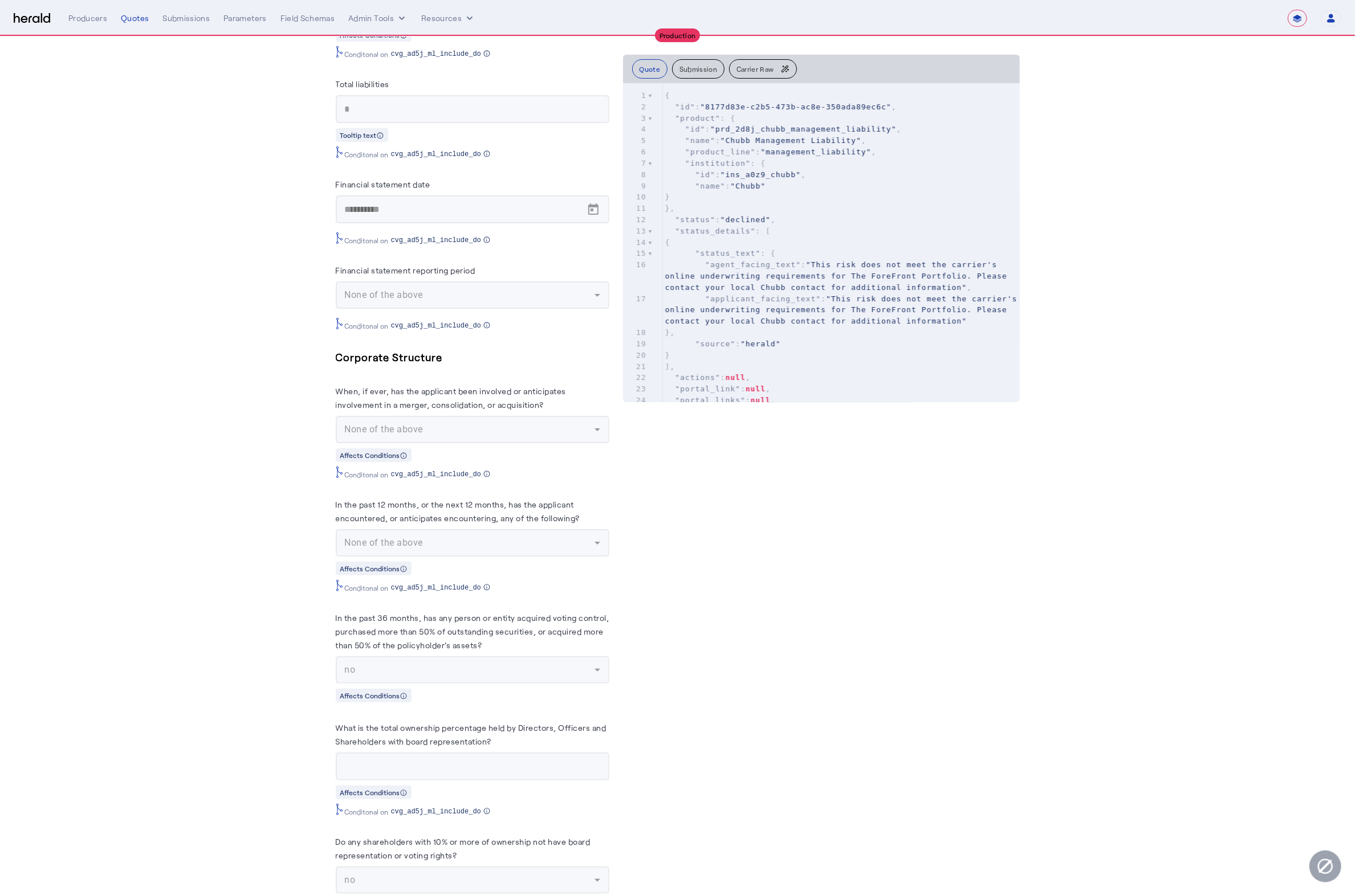
scroll to position [8125, 0]
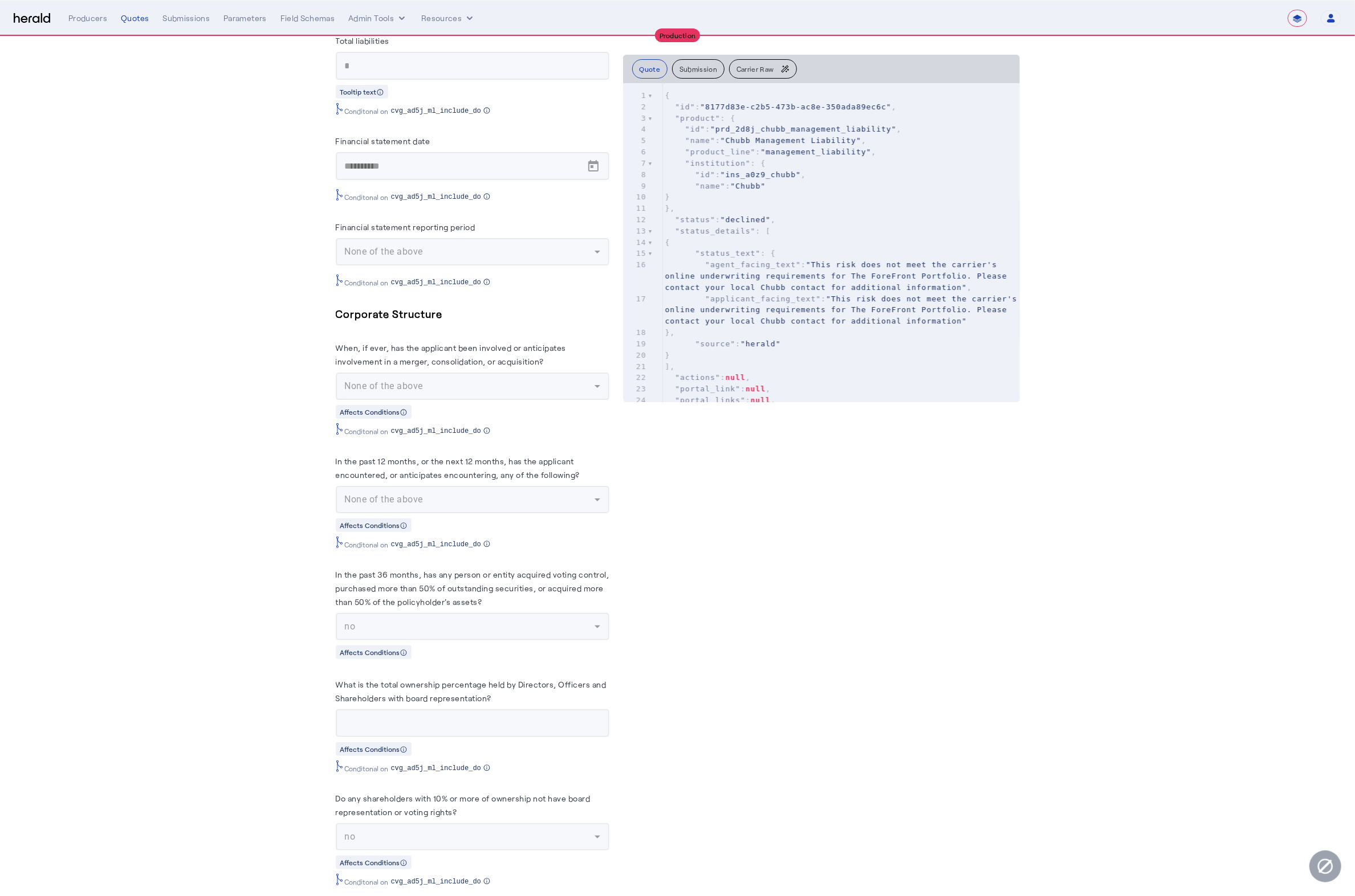
click at [708, 79] on div "Quote Submission Carrier Raw" at bounding box center [821, 68] width 397 height 28
click at [780, 182] on pre ""name" : "Chubb"" at bounding box center [841, 187] width 357 height 11
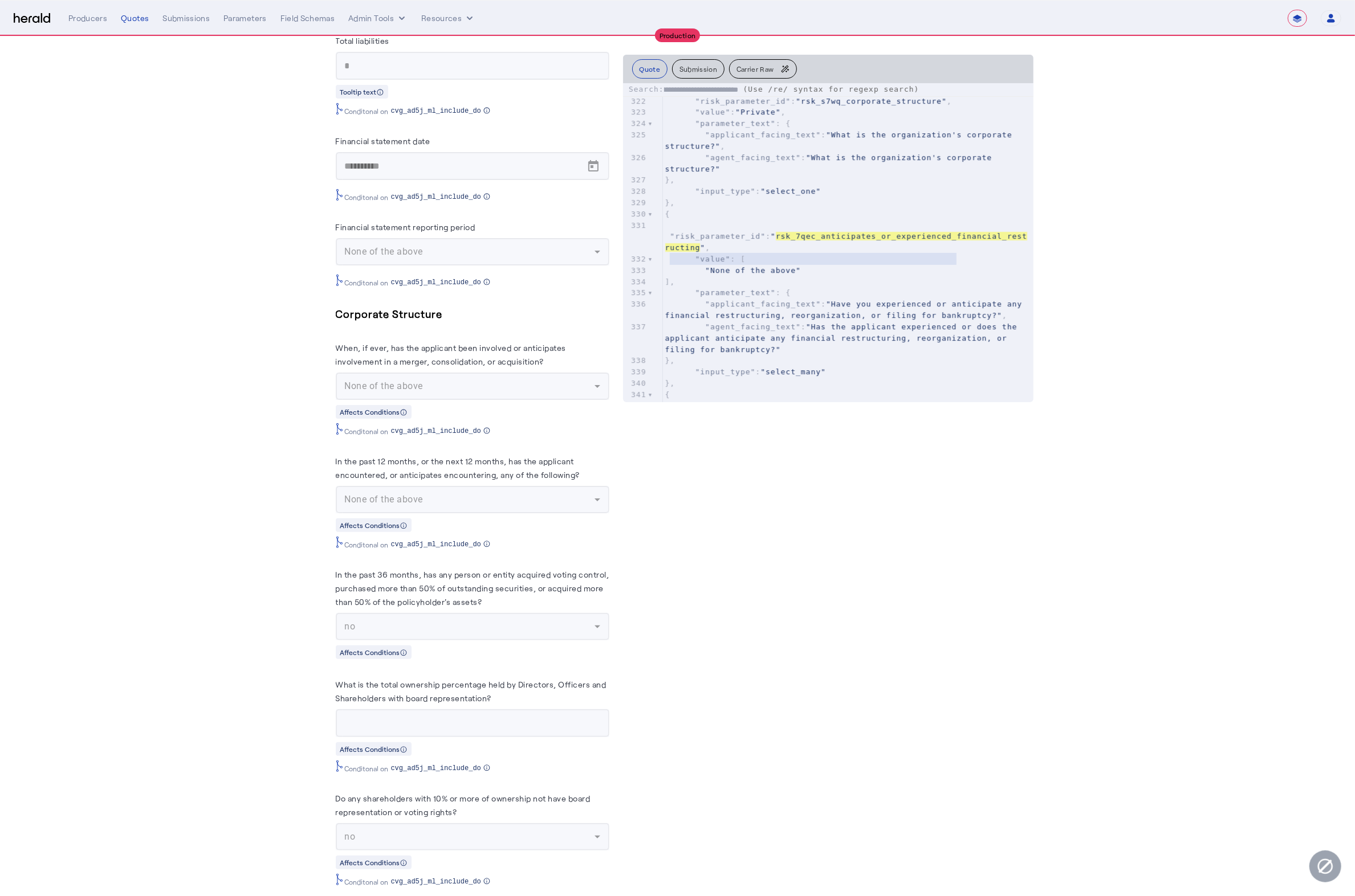
scroll to position [3880, 0]
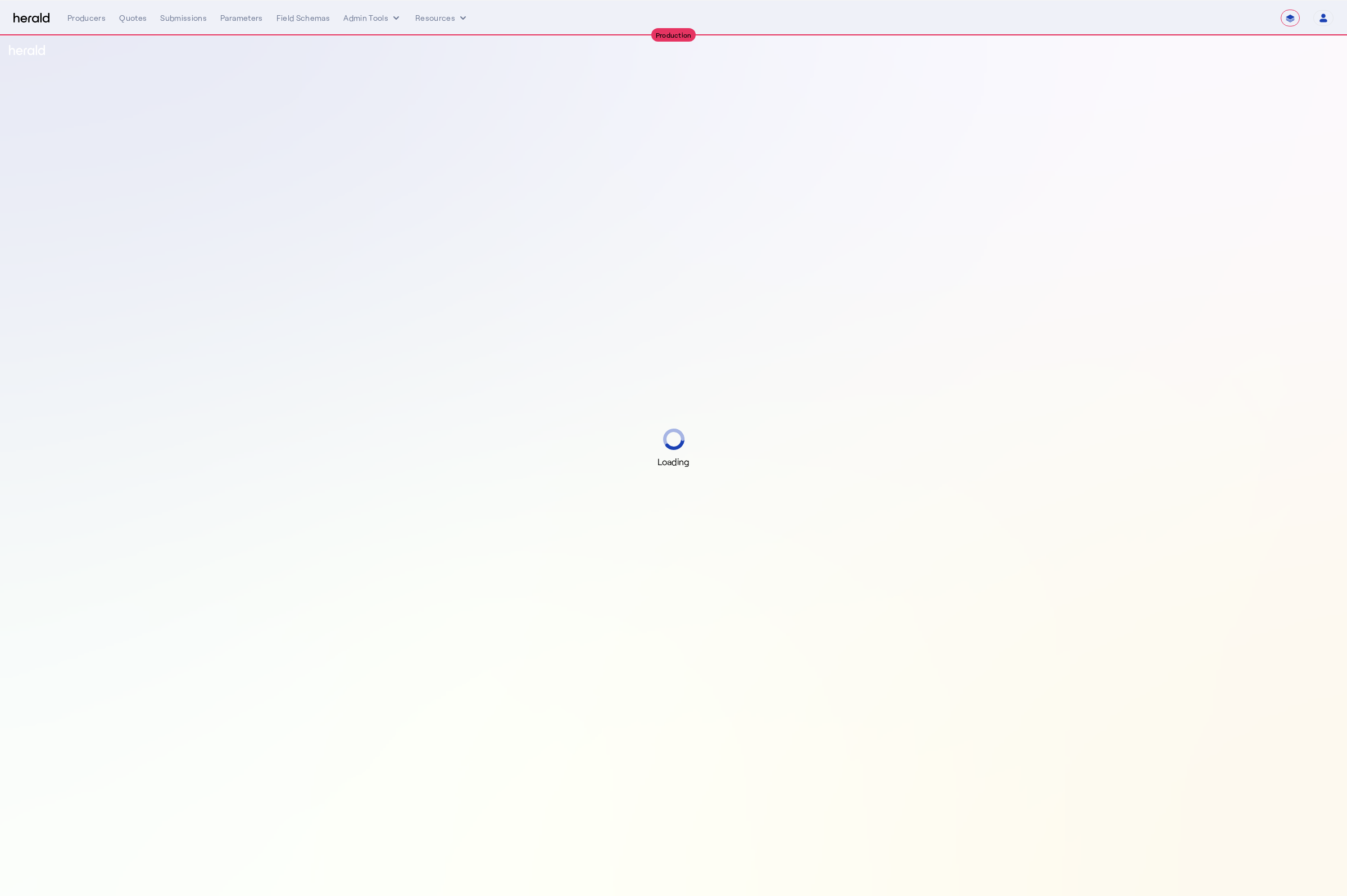
select select "**********"
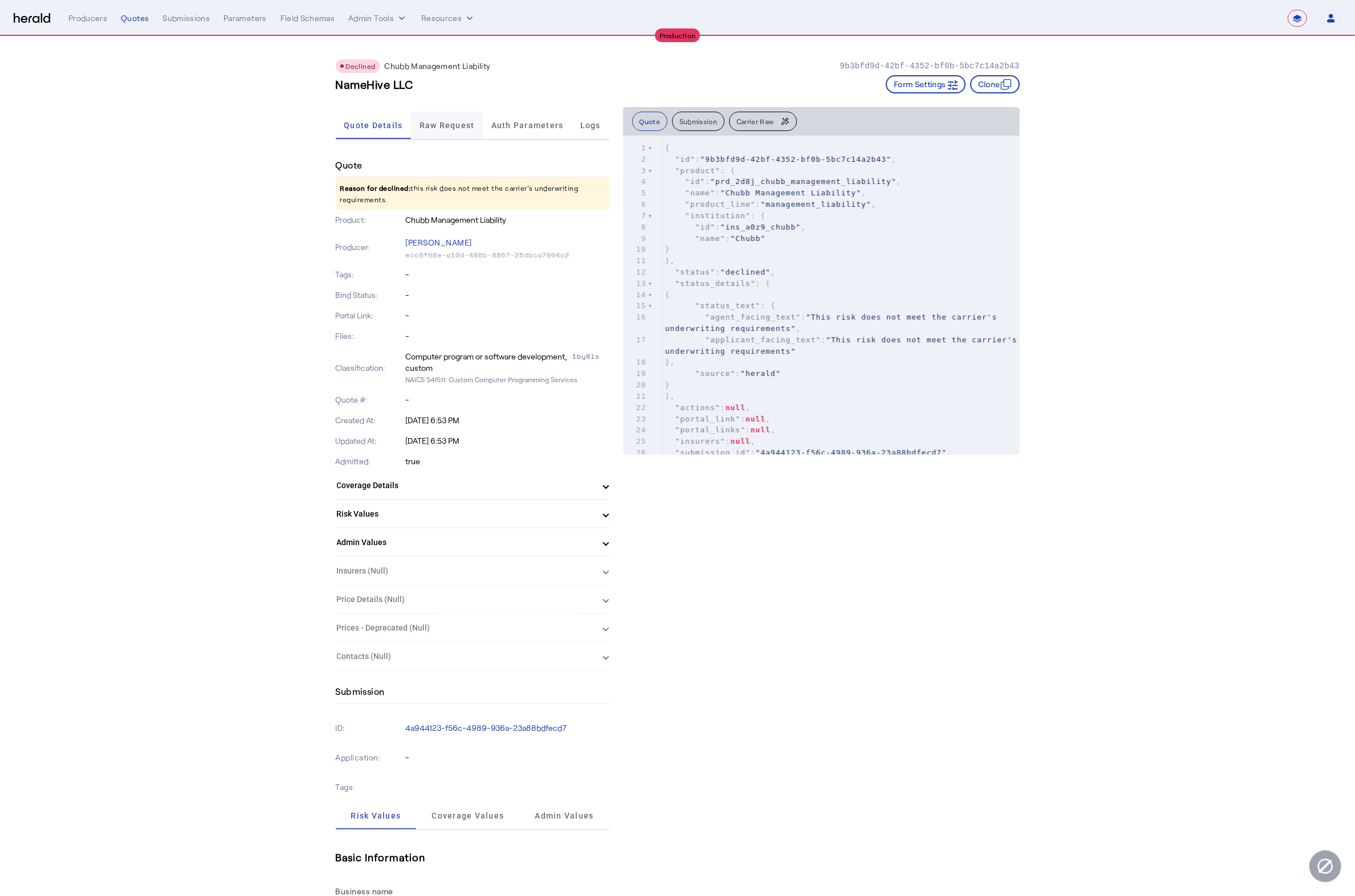
click at [462, 136] on span "Raw Request" at bounding box center [447, 125] width 55 height 27
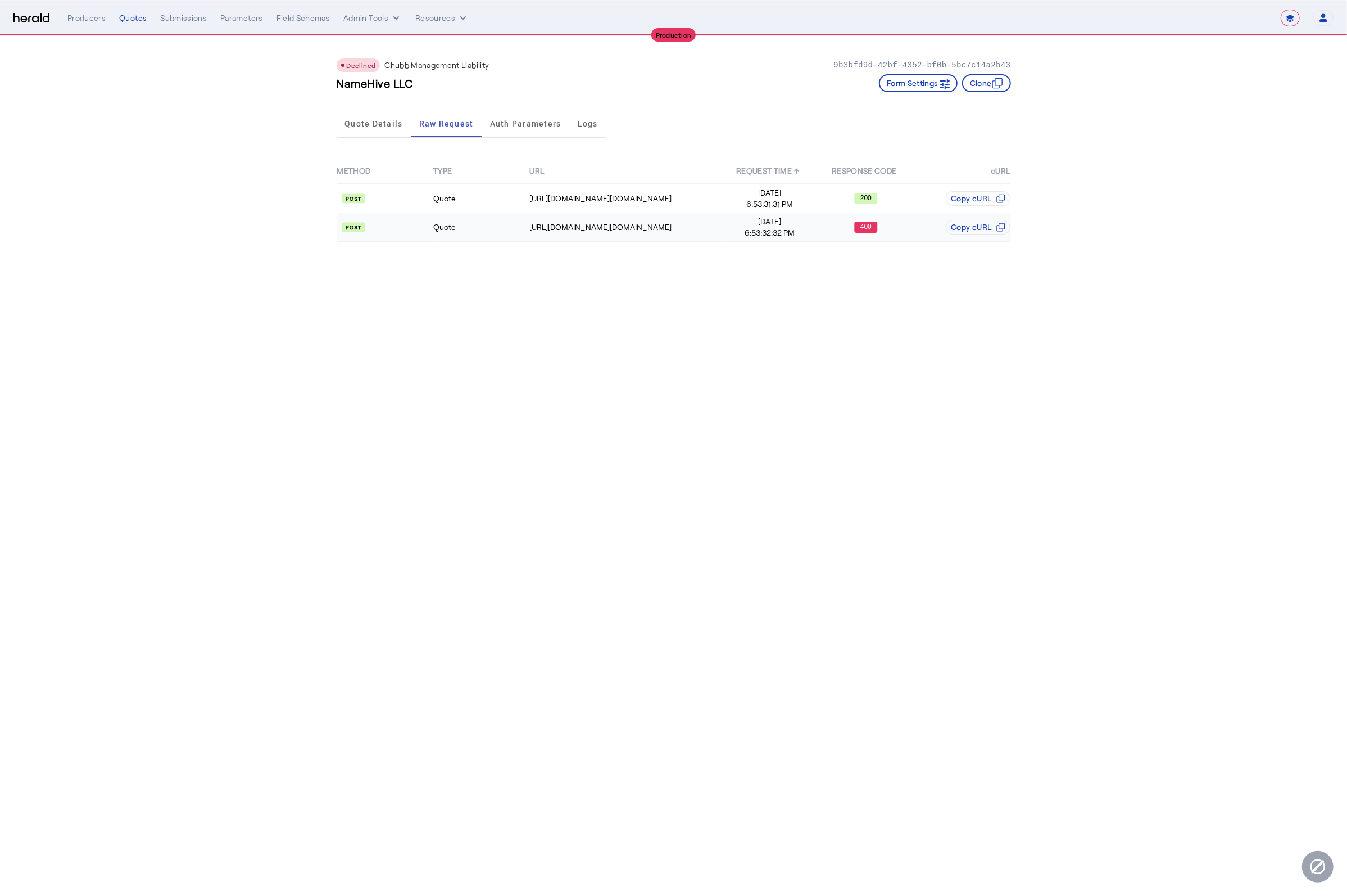
click at [694, 228] on div "https://na.chubbdigital.com/sales.commercial/quotes" at bounding box center [625, 227] width 191 height 11
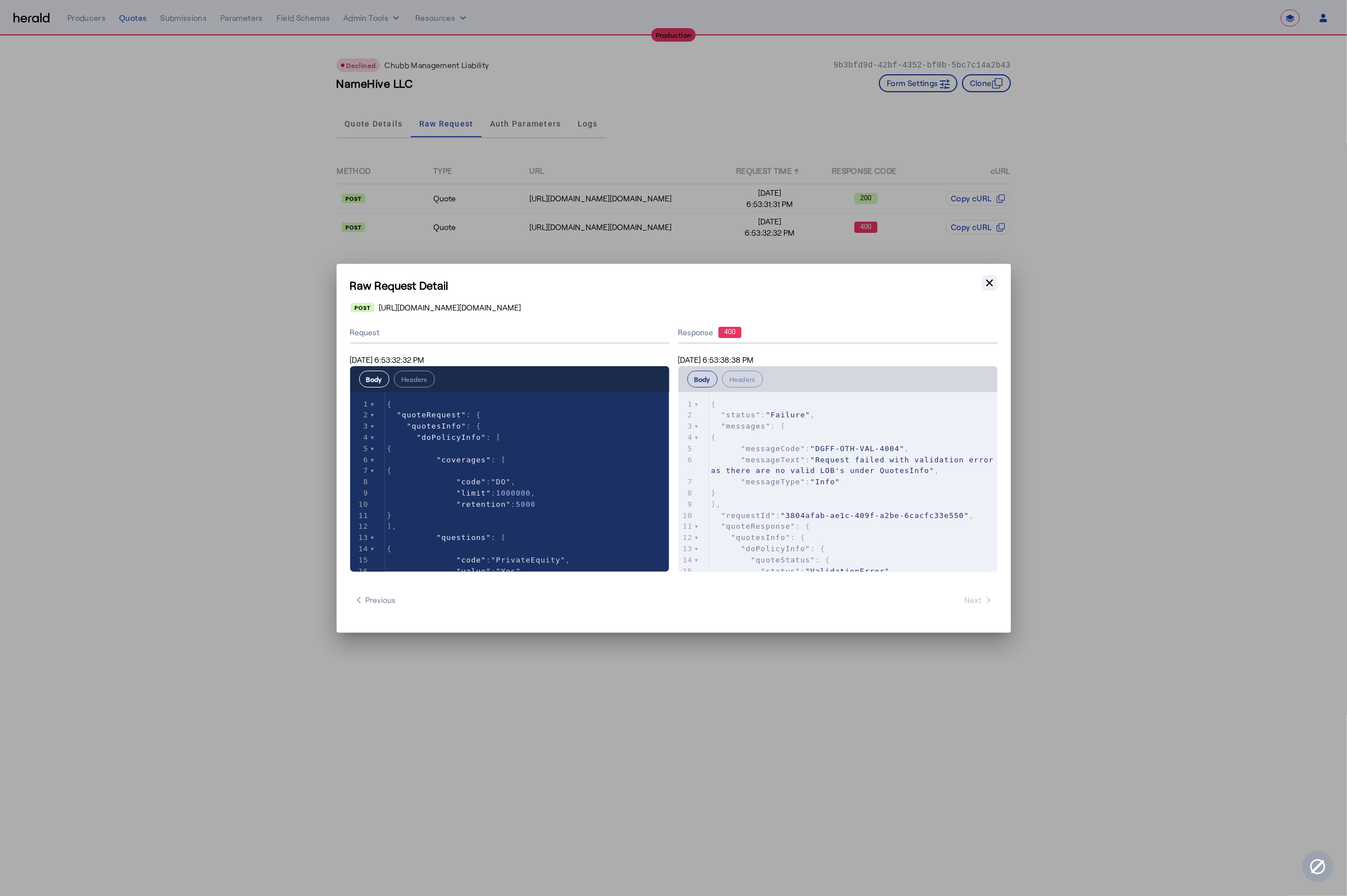
click at [992, 287] on icon "button" at bounding box center [990, 283] width 11 height 11
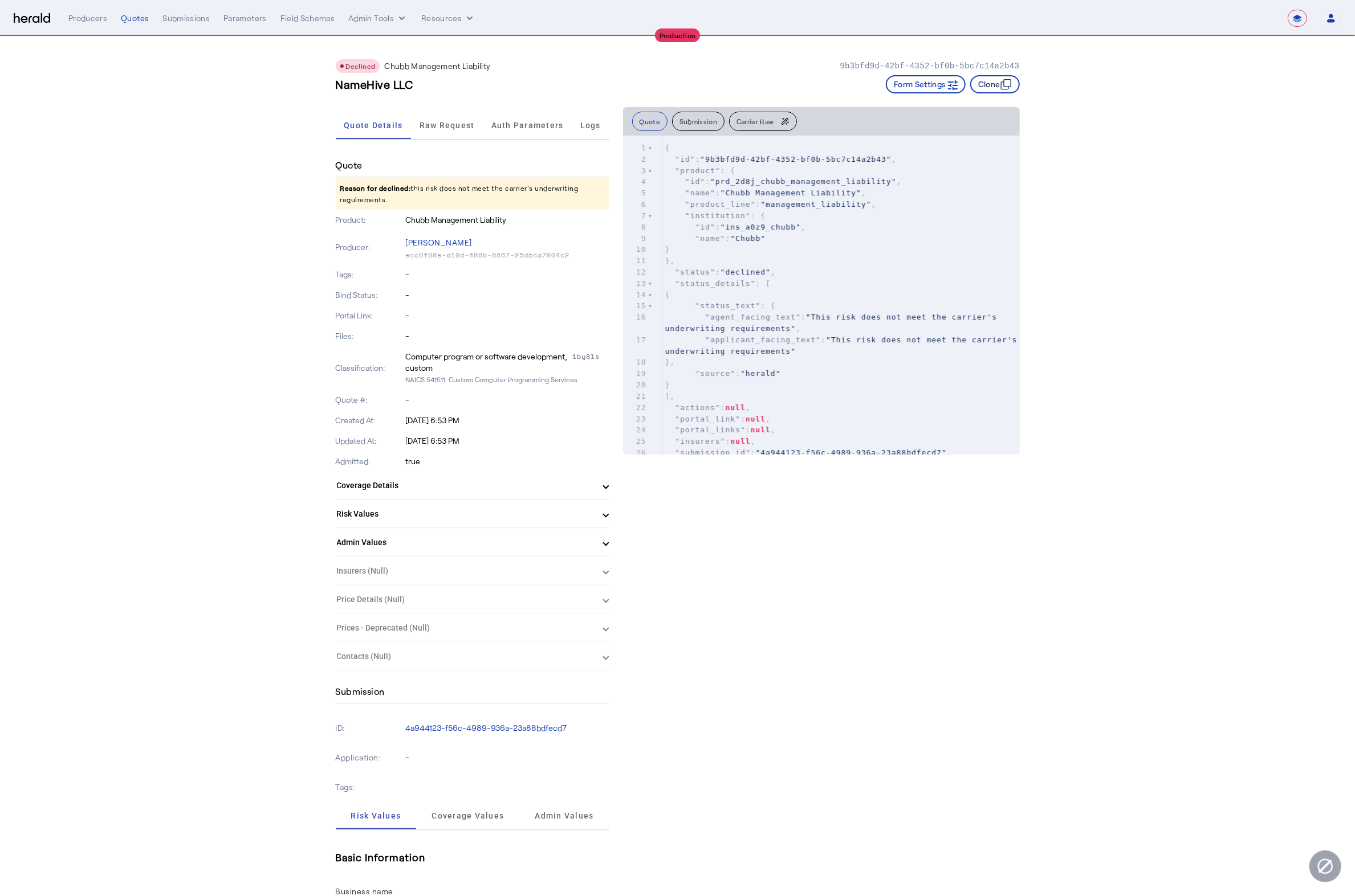
click at [987, 84] on button "Clone" at bounding box center [995, 83] width 50 height 18
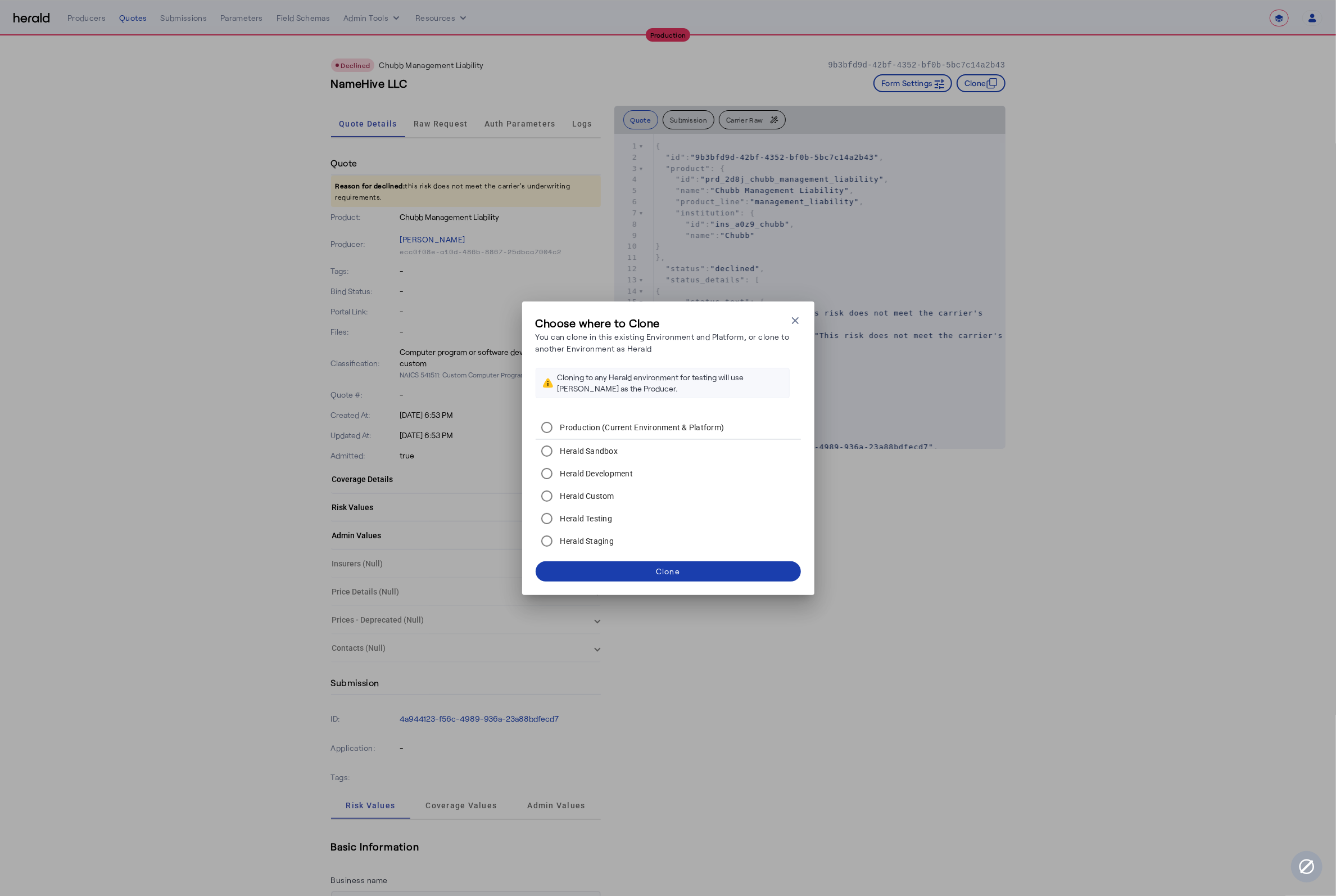
click at [670, 573] on div "Clone" at bounding box center [668, 571] width 24 height 12
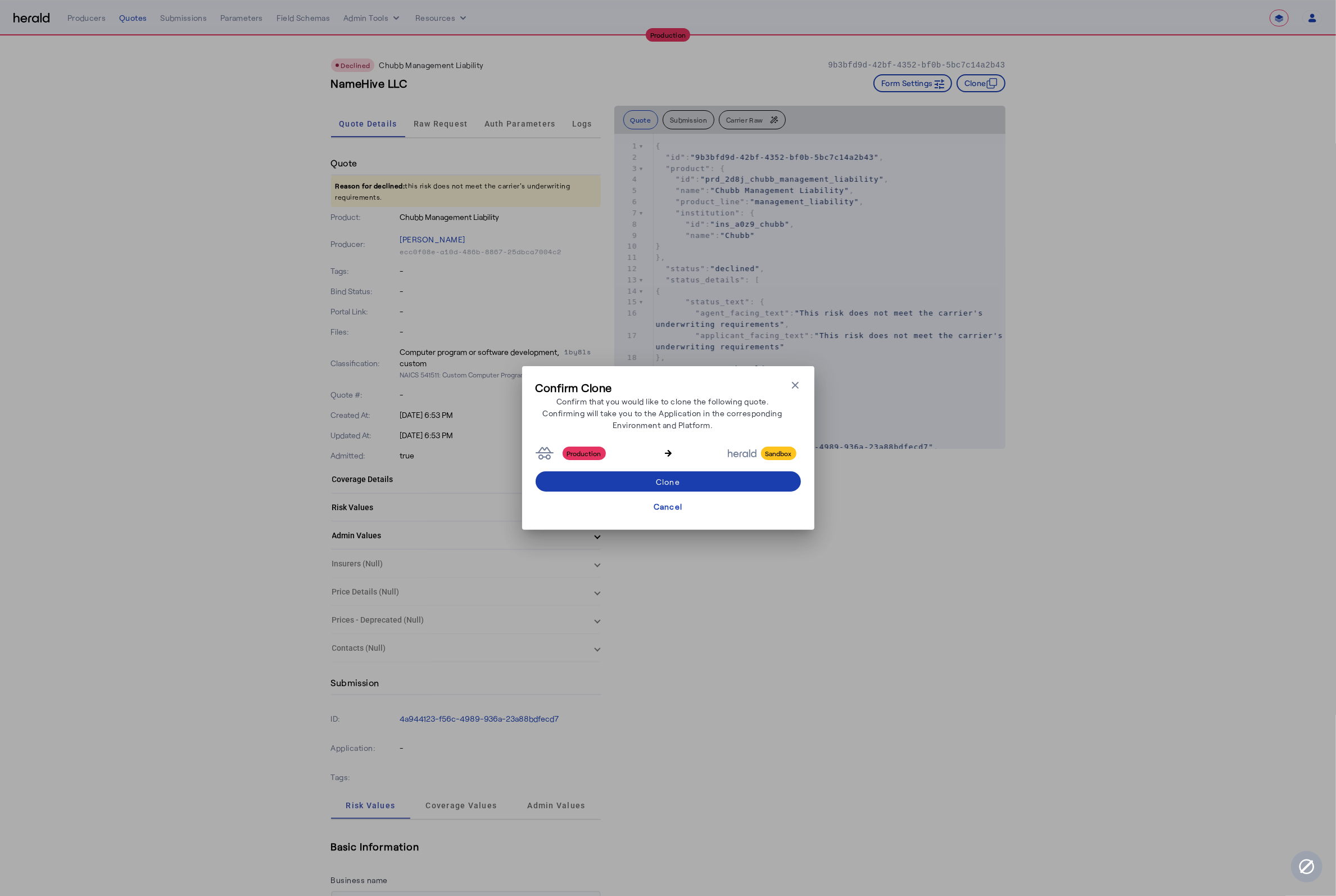
click at [684, 486] on span at bounding box center [668, 481] width 265 height 27
select select "*******"
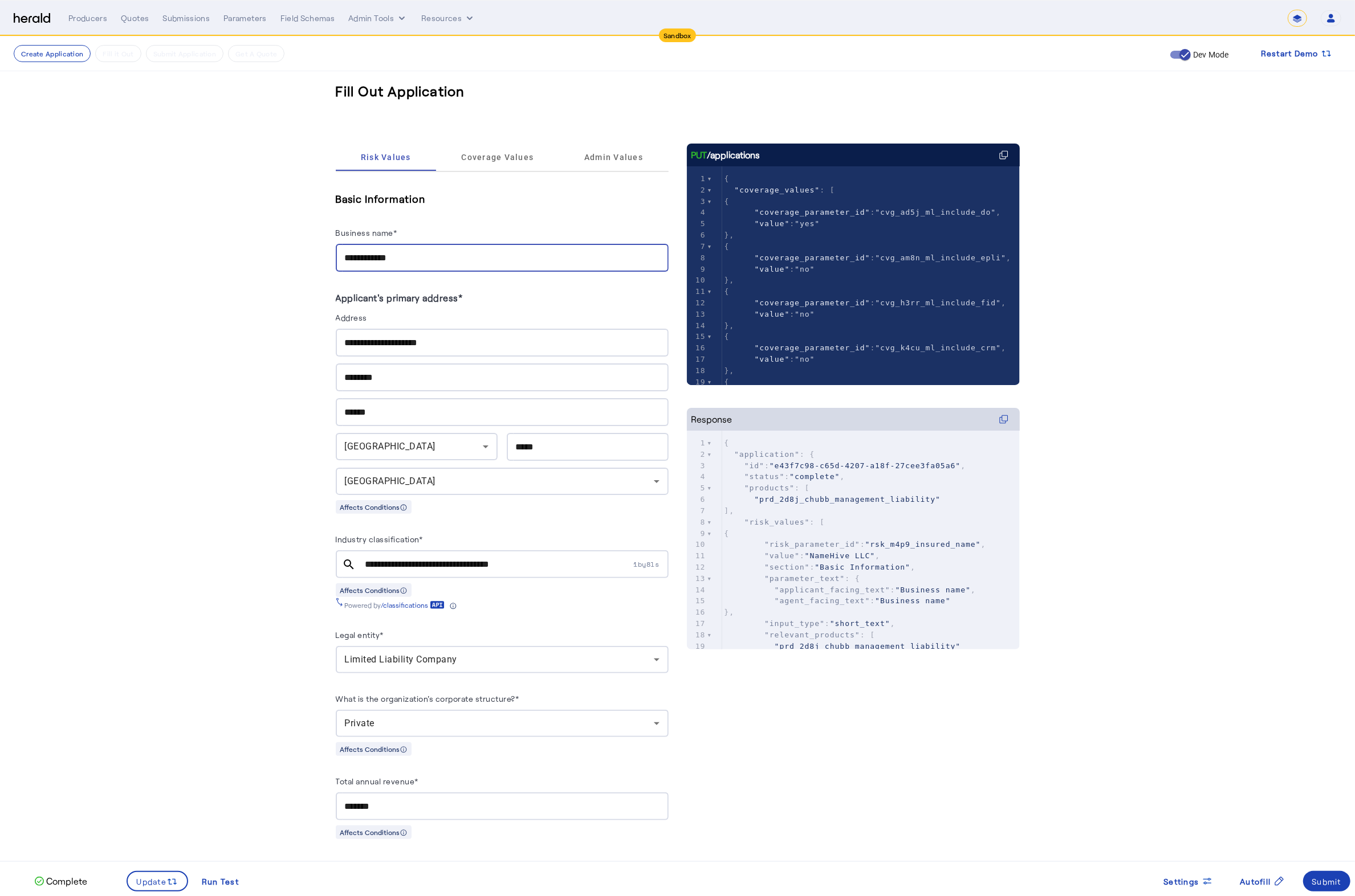
click at [451, 255] on input "**********" at bounding box center [503, 258] width 315 height 14
type input "**********"
click at [372, 341] on input "**********" at bounding box center [503, 343] width 315 height 14
type input "**********"
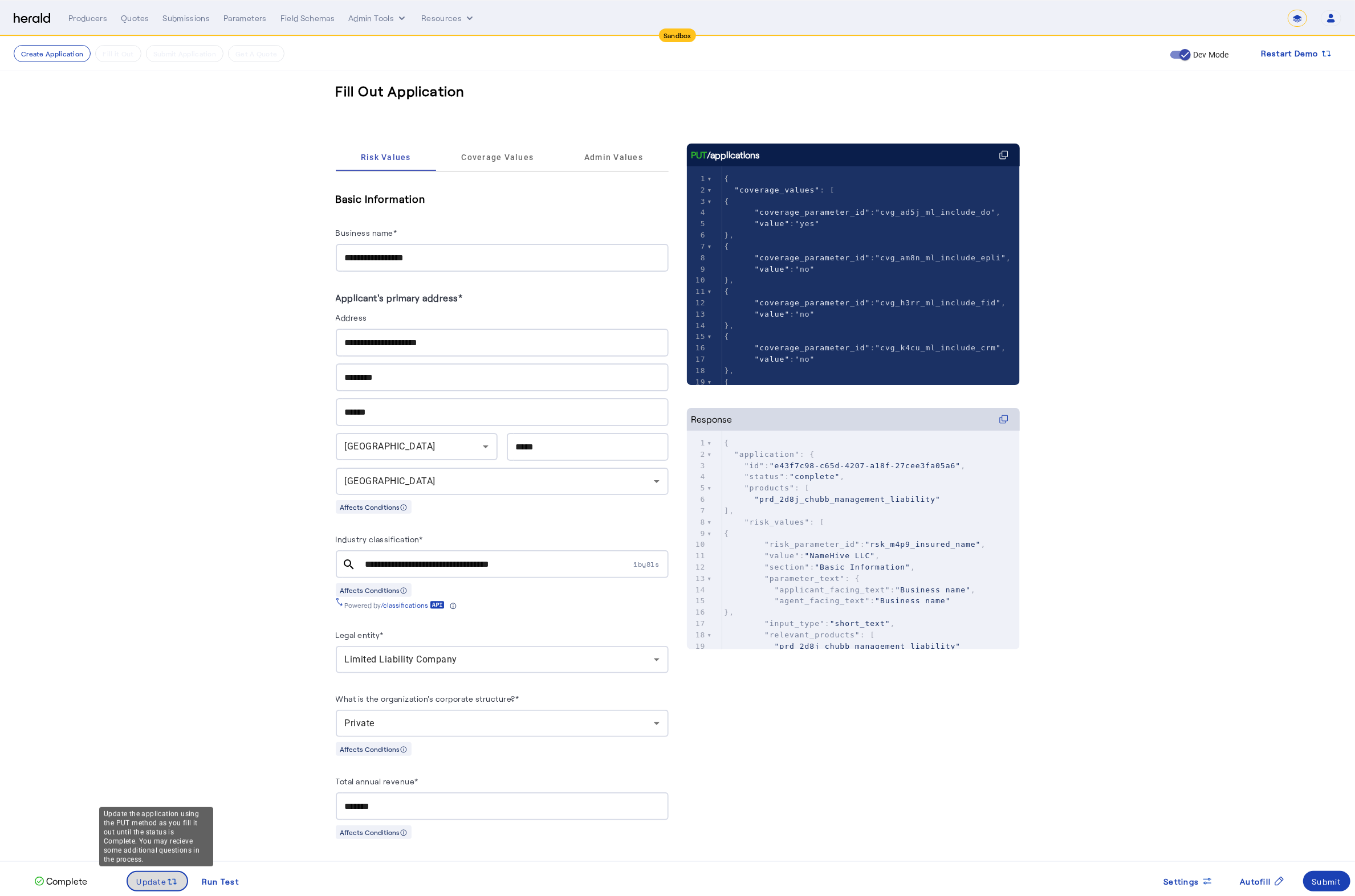
click at [155, 889] on span at bounding box center [158, 881] width 60 height 27
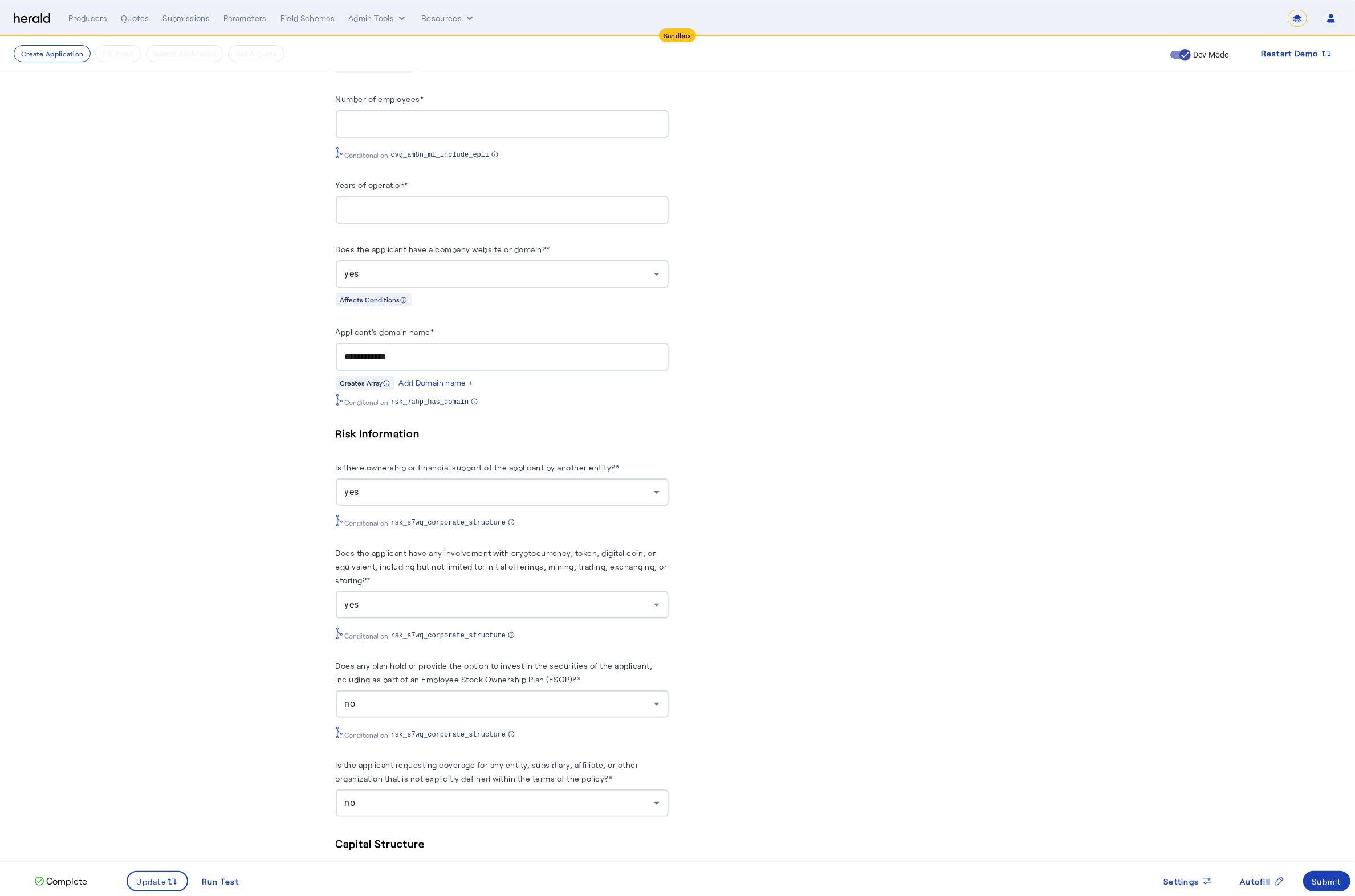
scroll to position [777, 0]
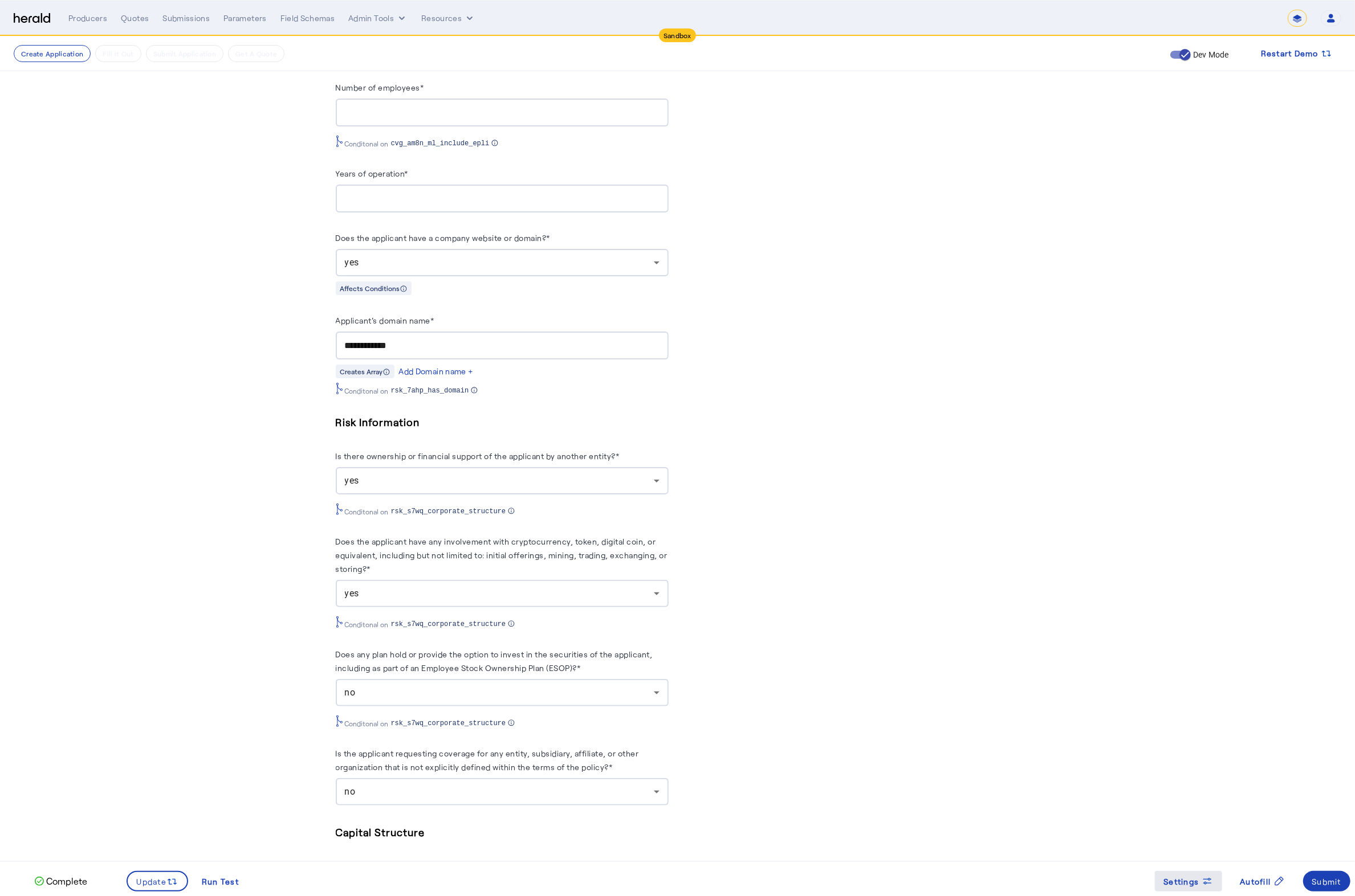
click at [1201, 872] on span at bounding box center [1189, 881] width 68 height 27
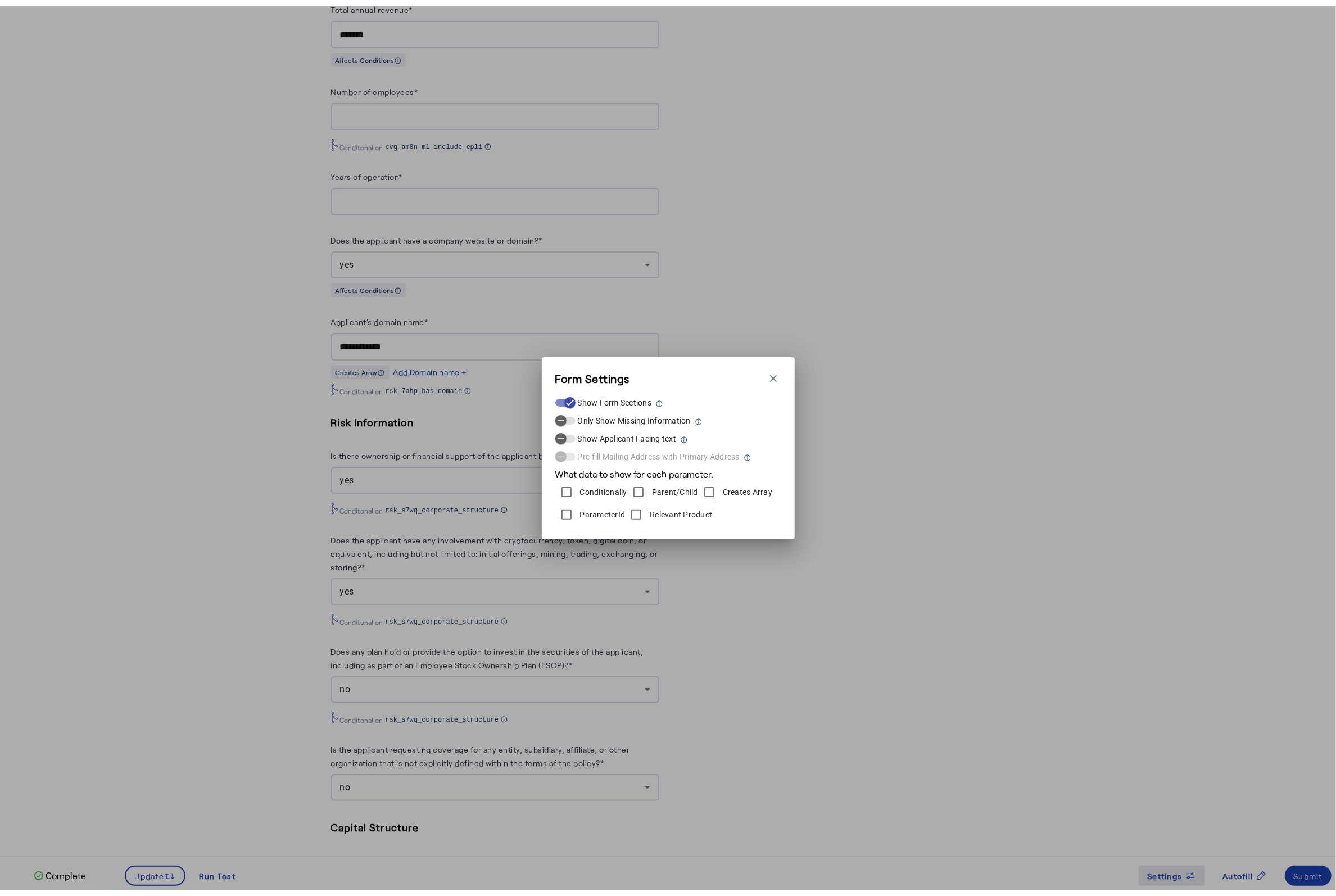
scroll to position [0, 0]
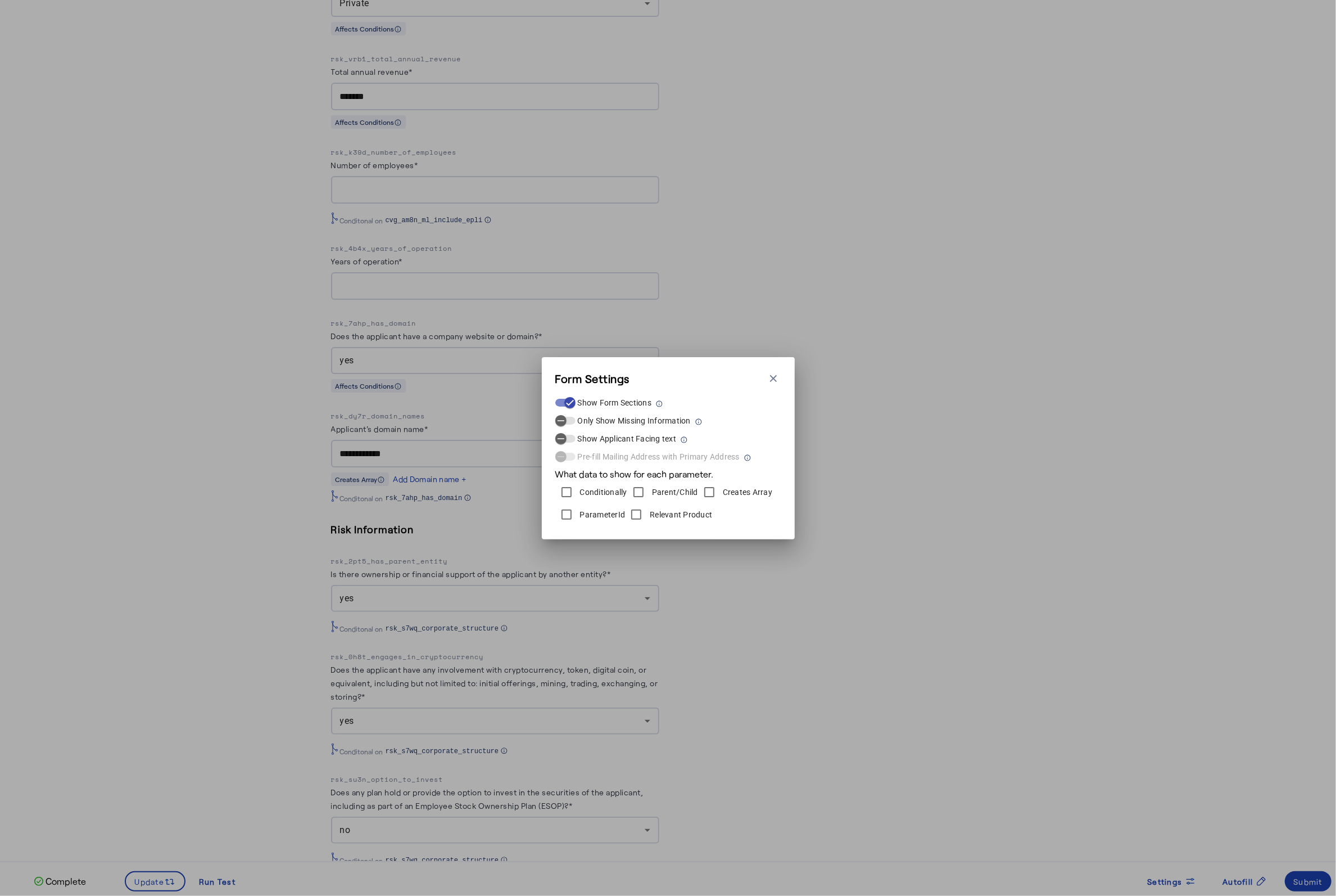
click at [777, 387] on div "Show Form Sections Only Show Missing Information Show Applicant Facing text Pre…" at bounding box center [668, 456] width 226 height 140
click at [777, 378] on icon "button" at bounding box center [774, 378] width 11 height 11
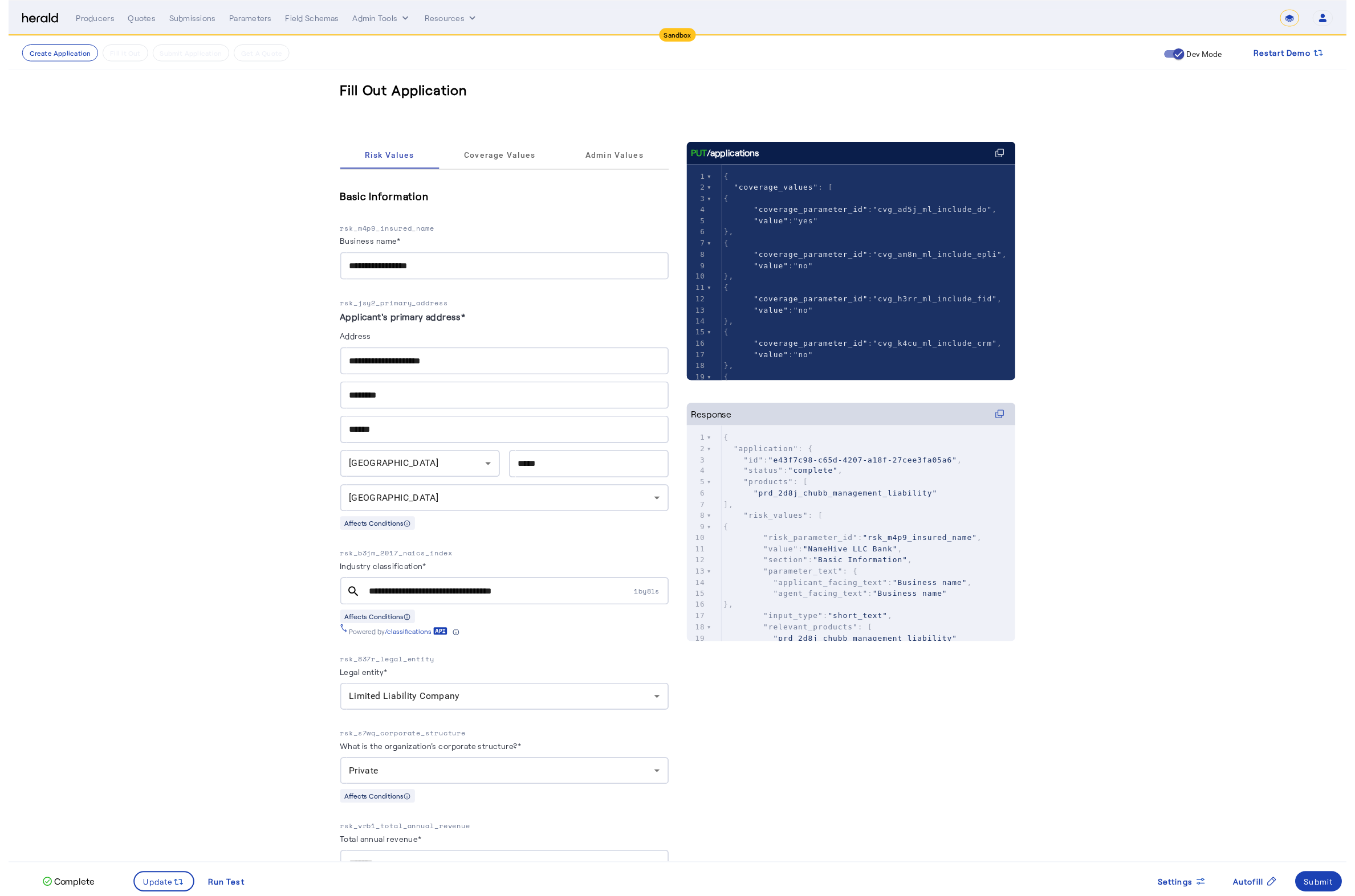
scroll to position [777, 0]
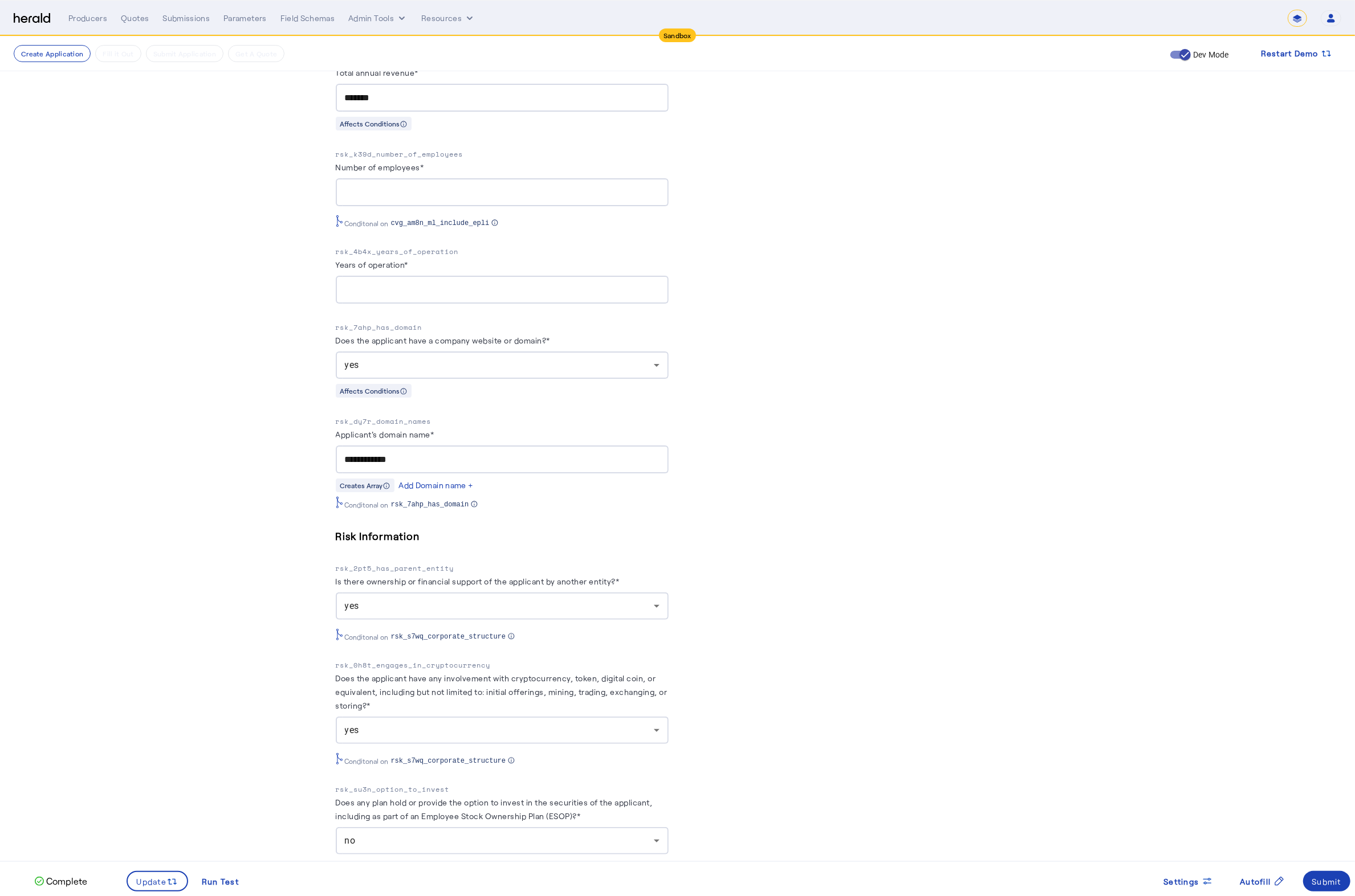
click at [1009, 548] on div "PUT /applications xxxxxxxxxx 5 125 1 { 2 "coverage_values" : [ 3 { 4 "coverage_…" at bounding box center [853, 545] width 333 height 2357
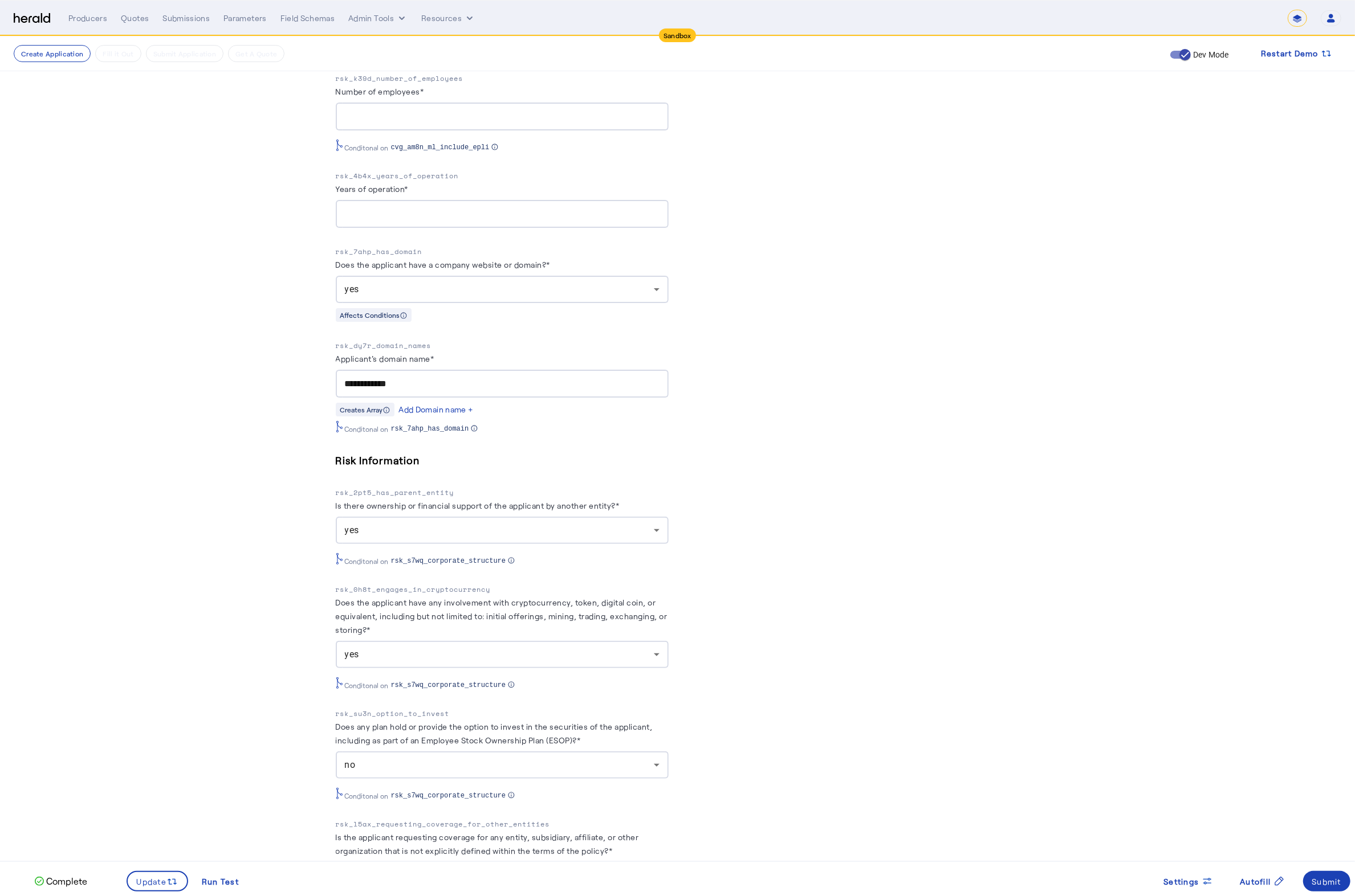
scroll to position [877, 0]
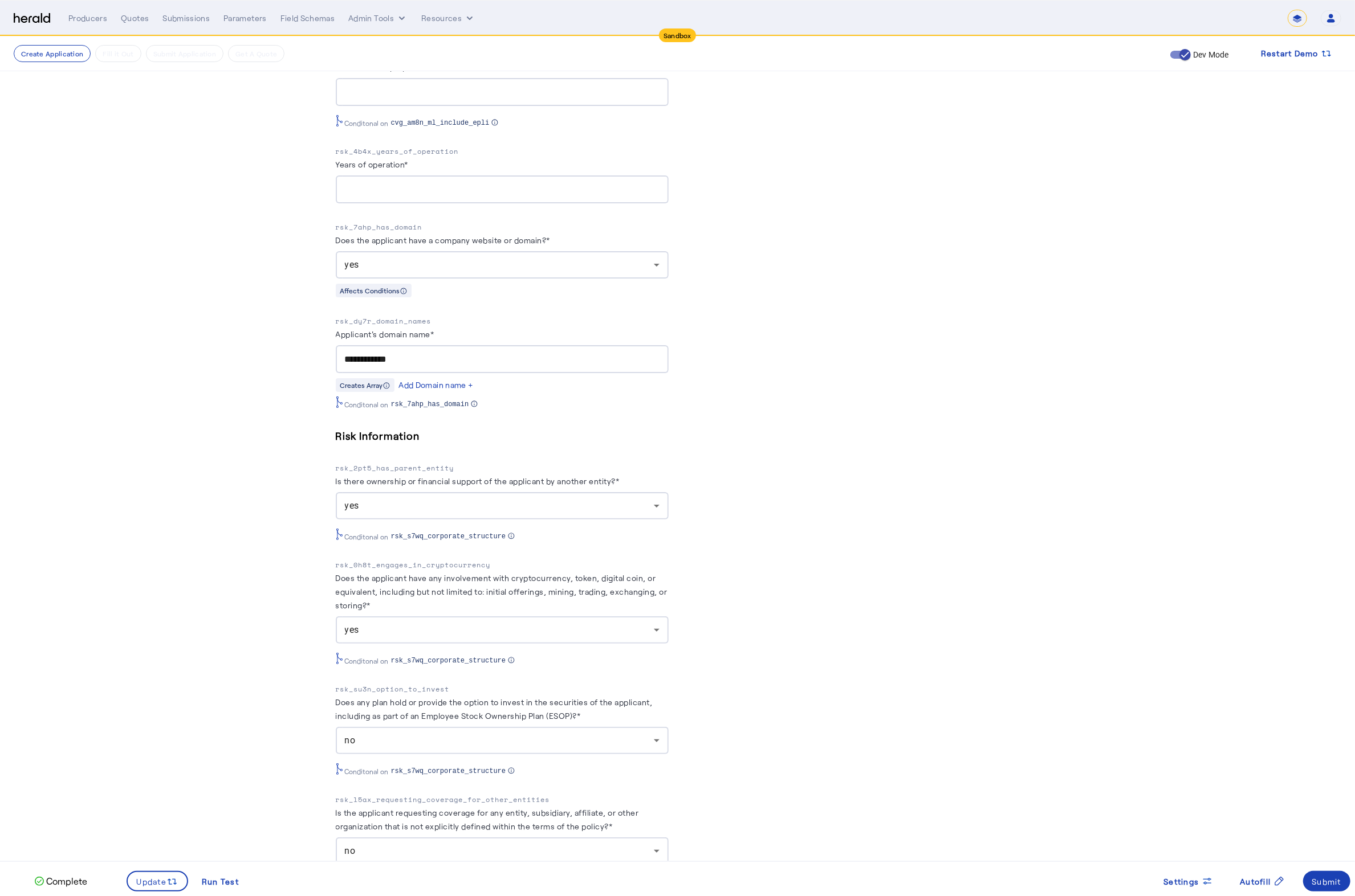
click at [455, 569] on p "rsk_0h8t_engages_in_cryptocurrency" at bounding box center [502, 565] width 333 height 11
click at [586, 571] on p "rsk_0h8t_engages_in_cryptocurrency" at bounding box center [502, 565] width 333 height 11
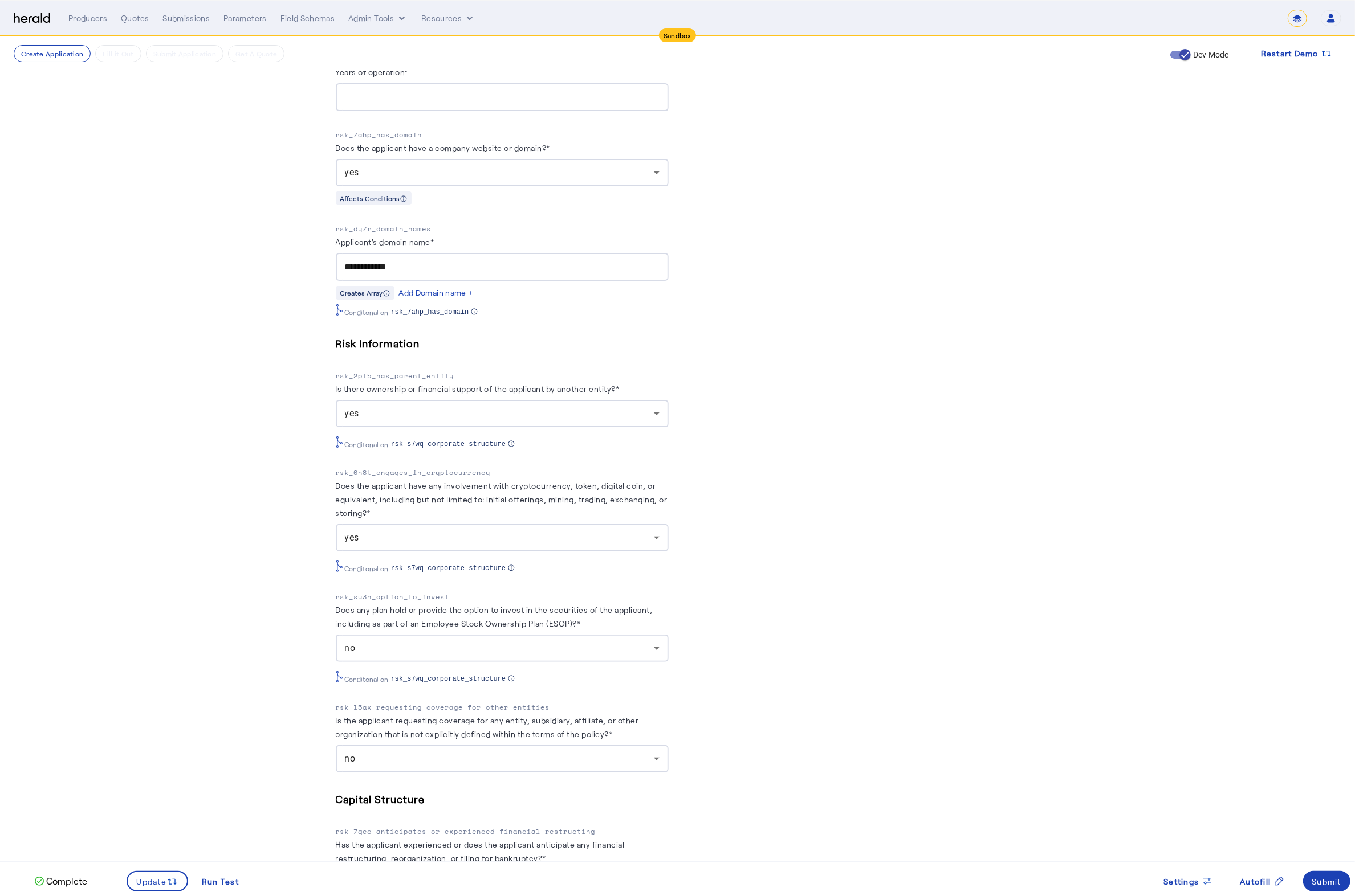
scroll to position [972, 0]
click at [413, 601] on p "rsk_su3n_option_to_invest" at bounding box center [502, 595] width 333 height 11
click at [556, 601] on p "rsk_su3n_option_to_invest" at bounding box center [502, 595] width 333 height 11
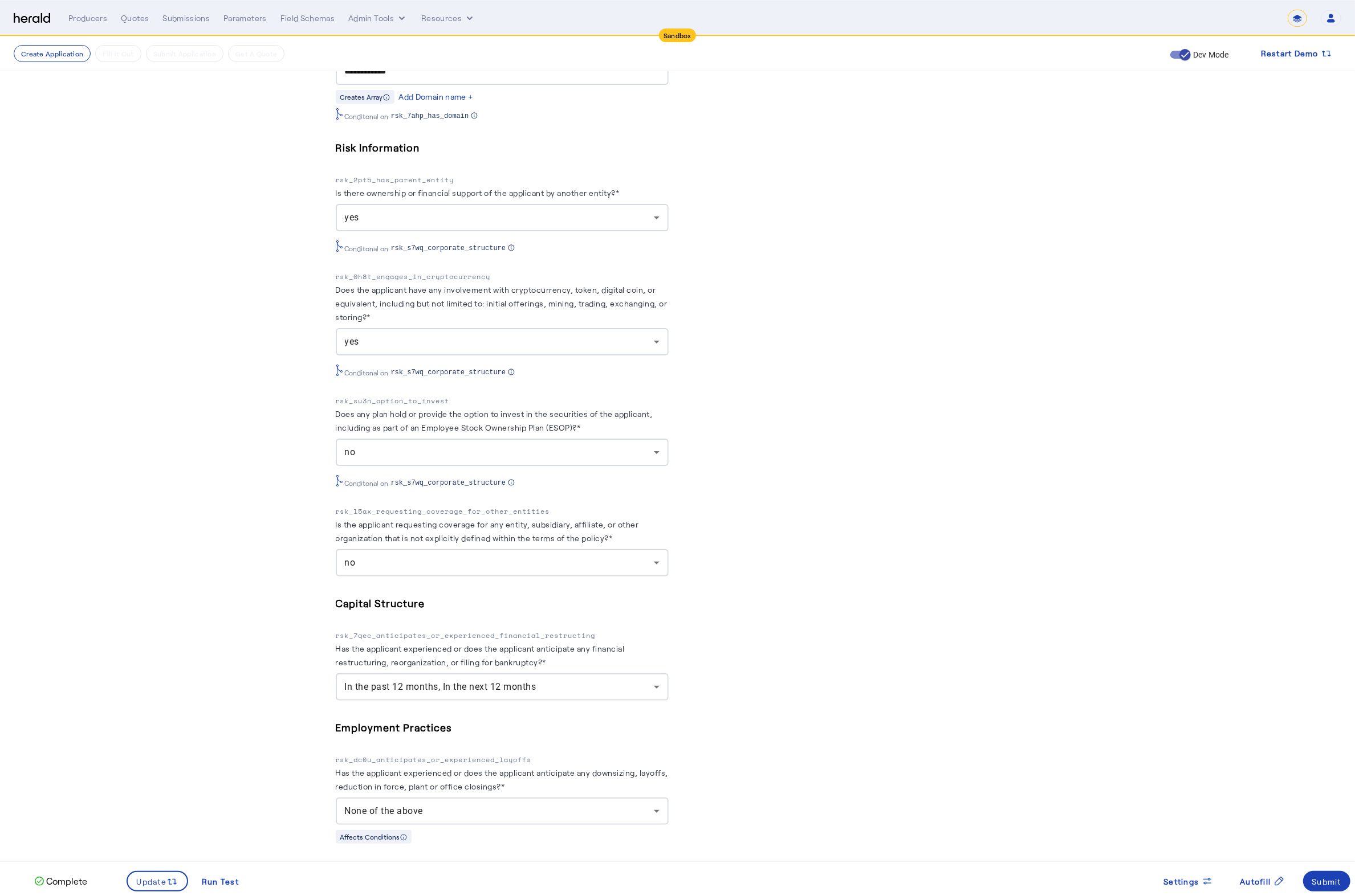
scroll to position [1262, 0]
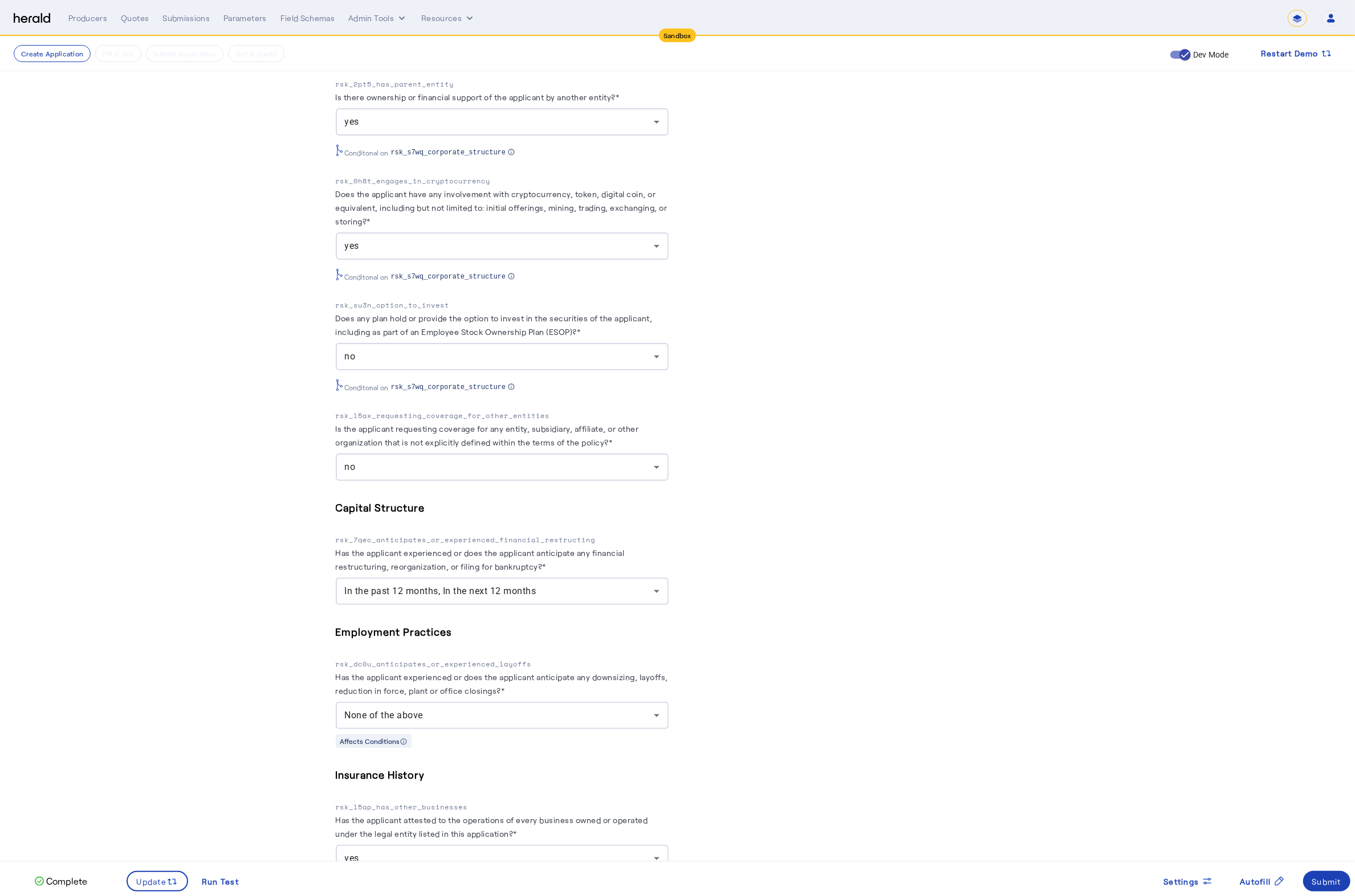
click at [625, 598] on div "In the past 12 months, In the next 12 months" at bounding box center [500, 591] width 309 height 14
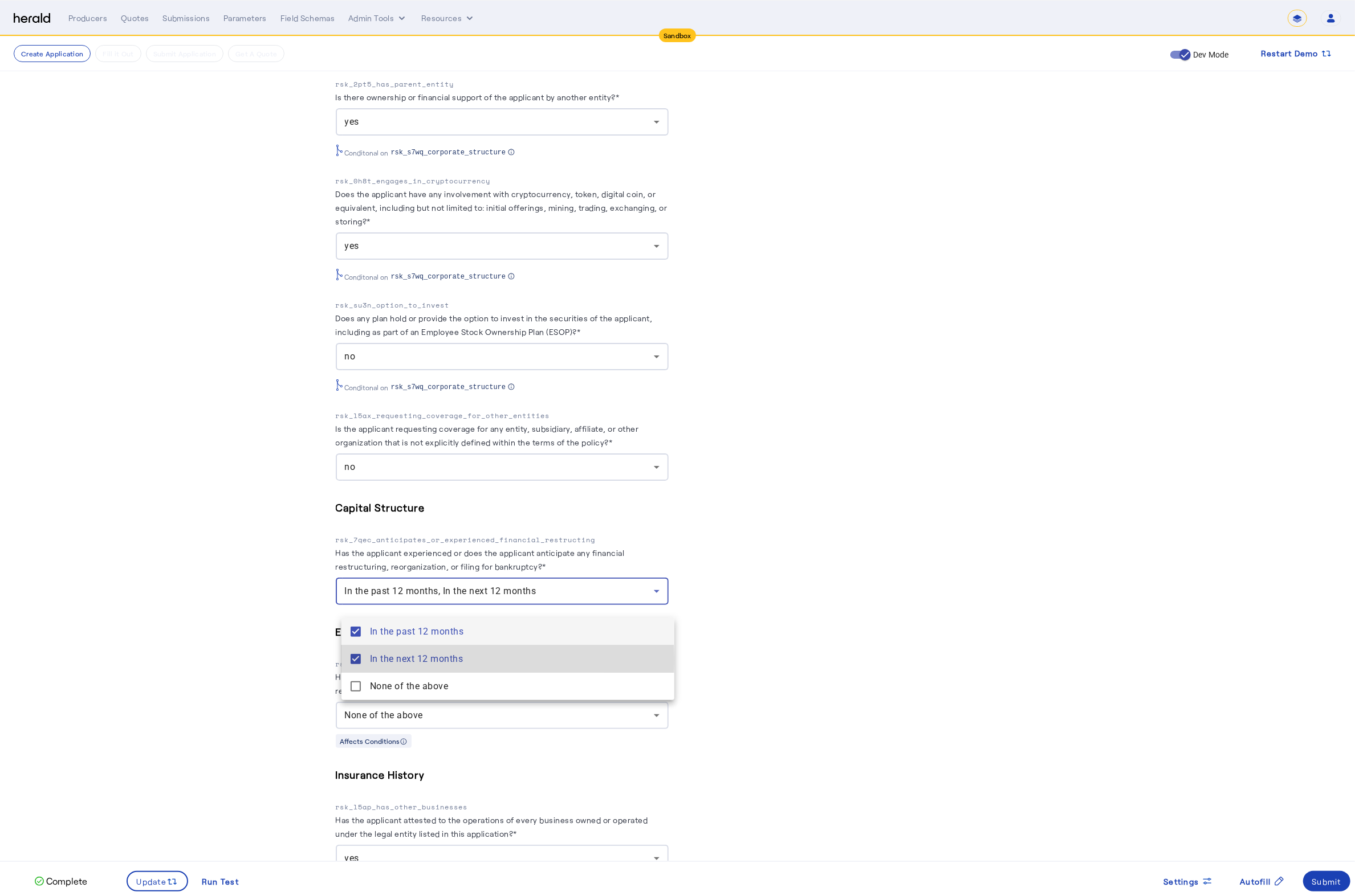
click at [351, 661] on mat-pseudo-checkbox at bounding box center [355, 659] width 10 height 10
click at [233, 678] on div at bounding box center [677, 448] width 1355 height 896
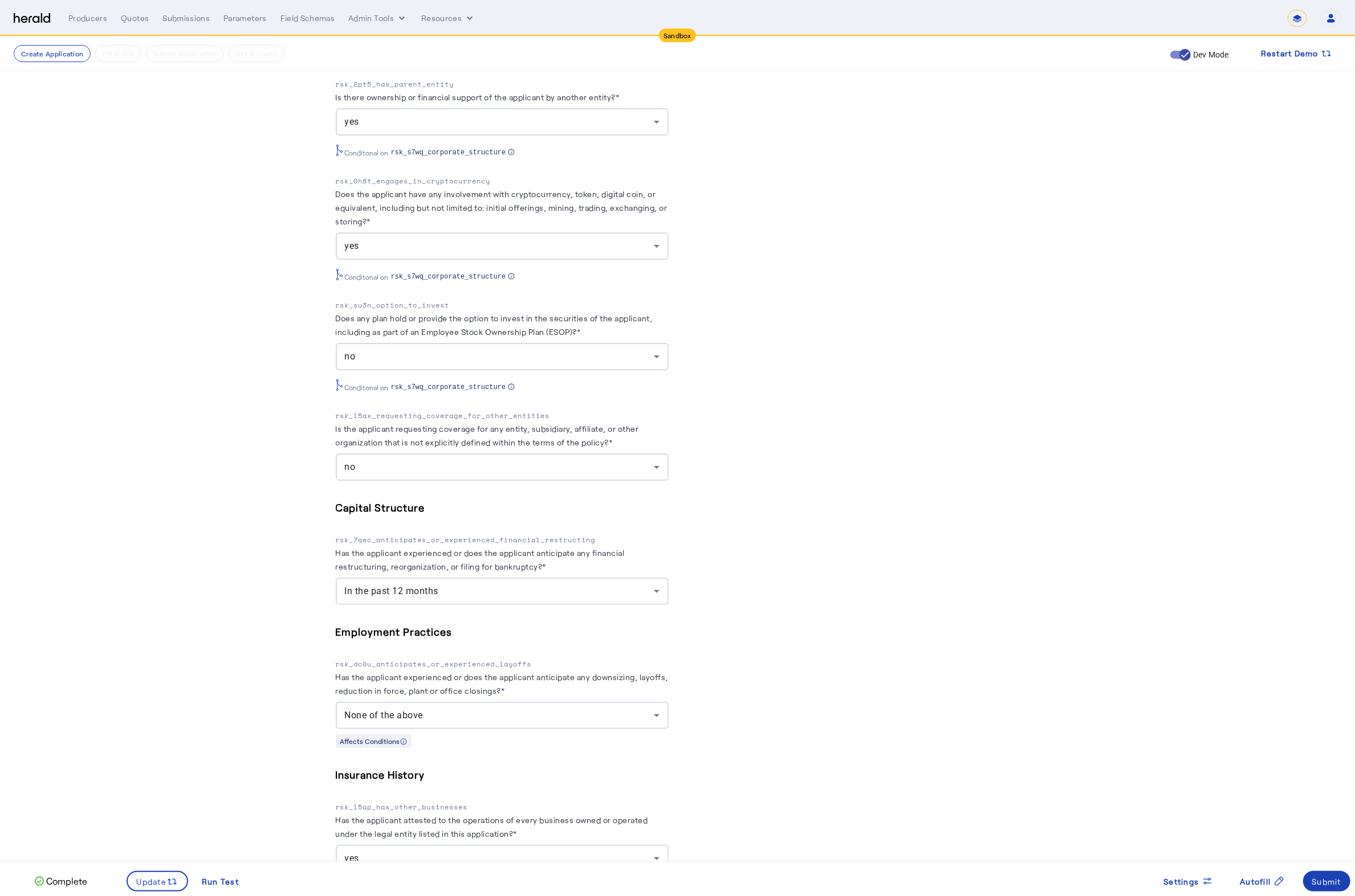
click at [559, 598] on div "In the past 12 months" at bounding box center [500, 591] width 309 height 14
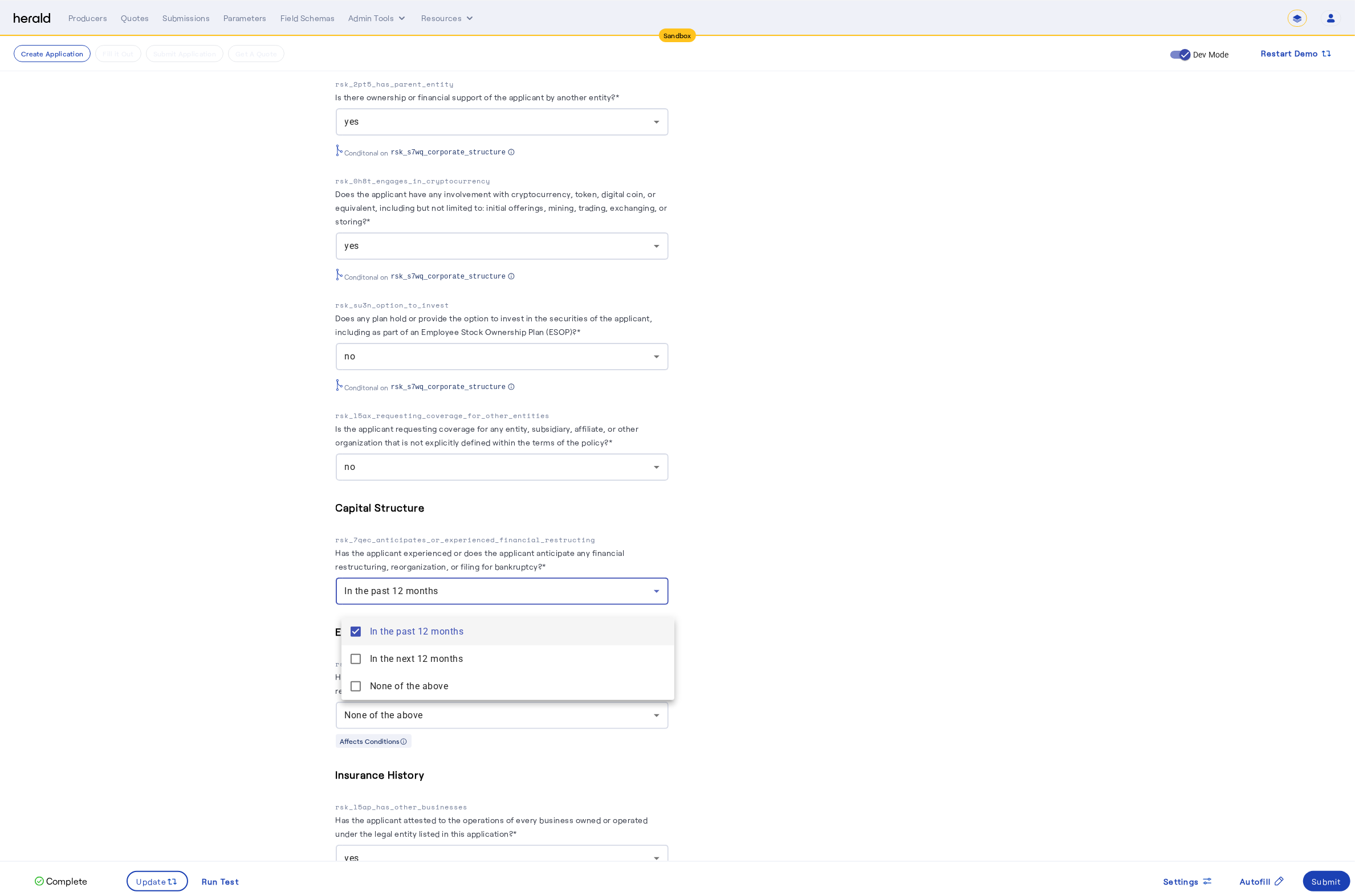
click at [348, 627] on months "In the past 12 months" at bounding box center [507, 632] width 333 height 27
click at [359, 664] on mat-pseudo-checkbox at bounding box center [355, 659] width 10 height 10
click at [173, 883] on div at bounding box center [677, 448] width 1355 height 896
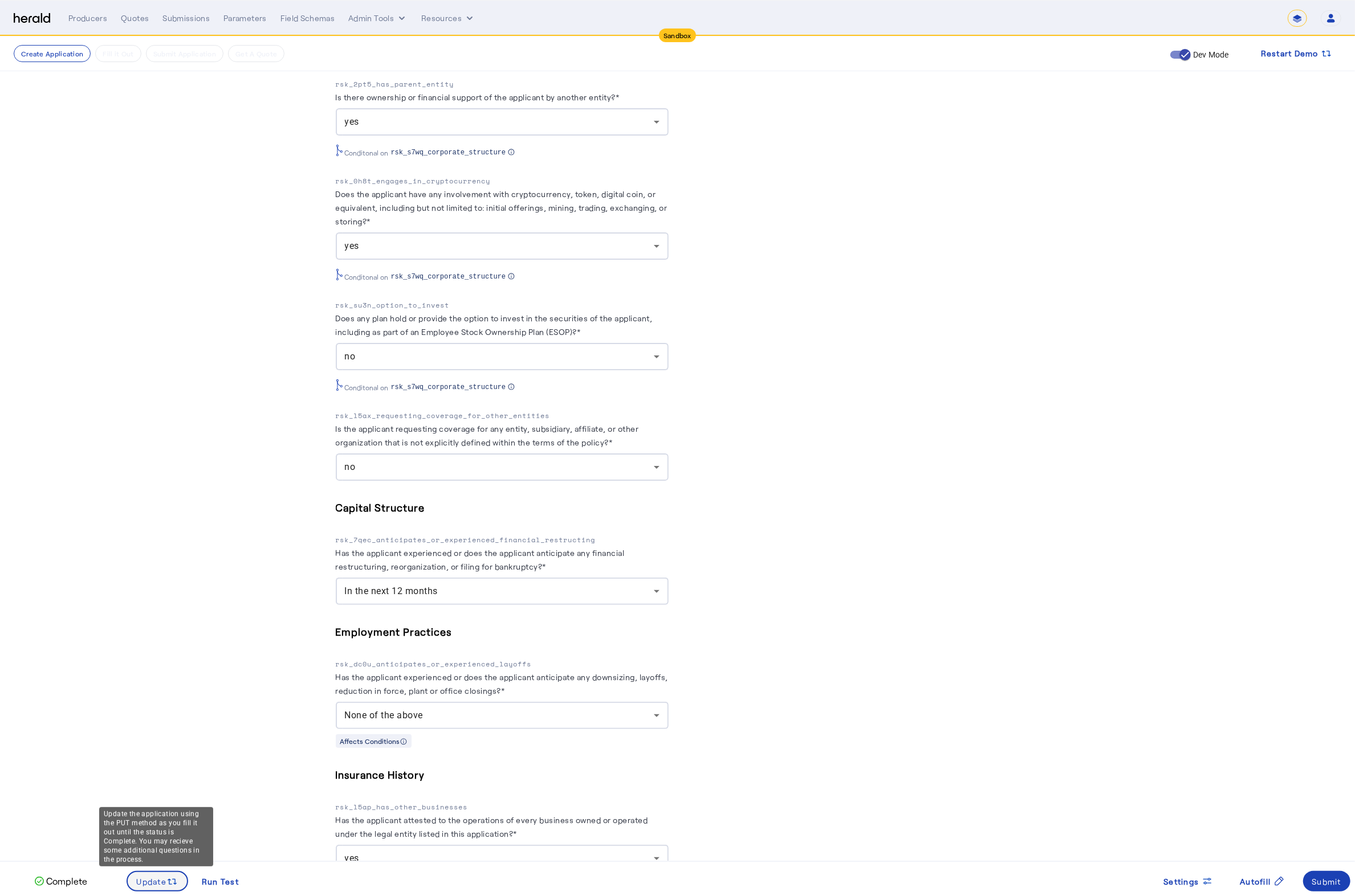
click at [164, 880] on span "Update" at bounding box center [152, 882] width 30 height 12
click at [164, 879] on span "Update" at bounding box center [152, 882] width 30 height 12
click at [248, 635] on fill-application-step "**********" at bounding box center [677, 30] width 1355 height 2510
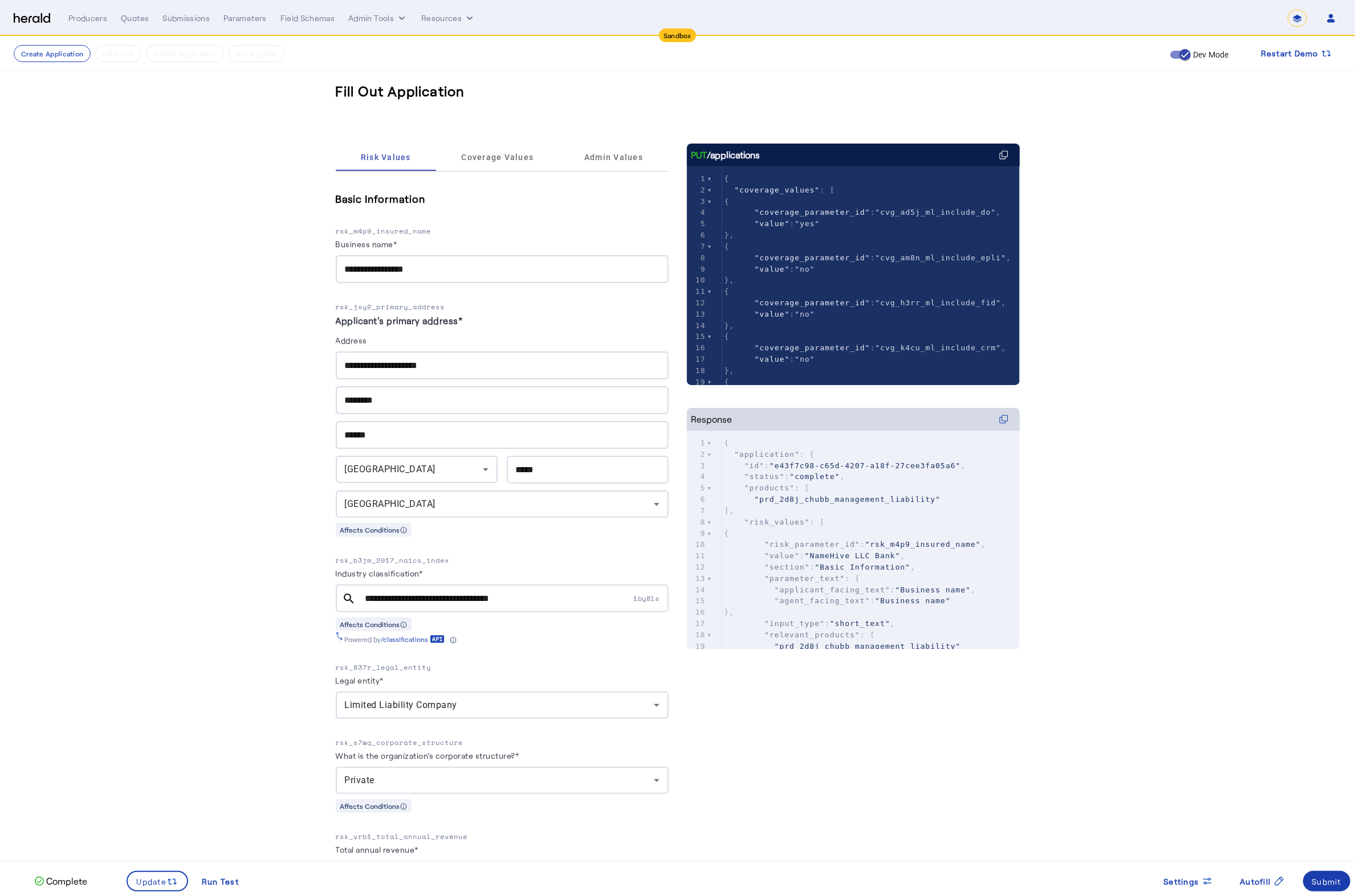
click at [1332, 880] on div "Submit" at bounding box center [1328, 882] width 30 height 12
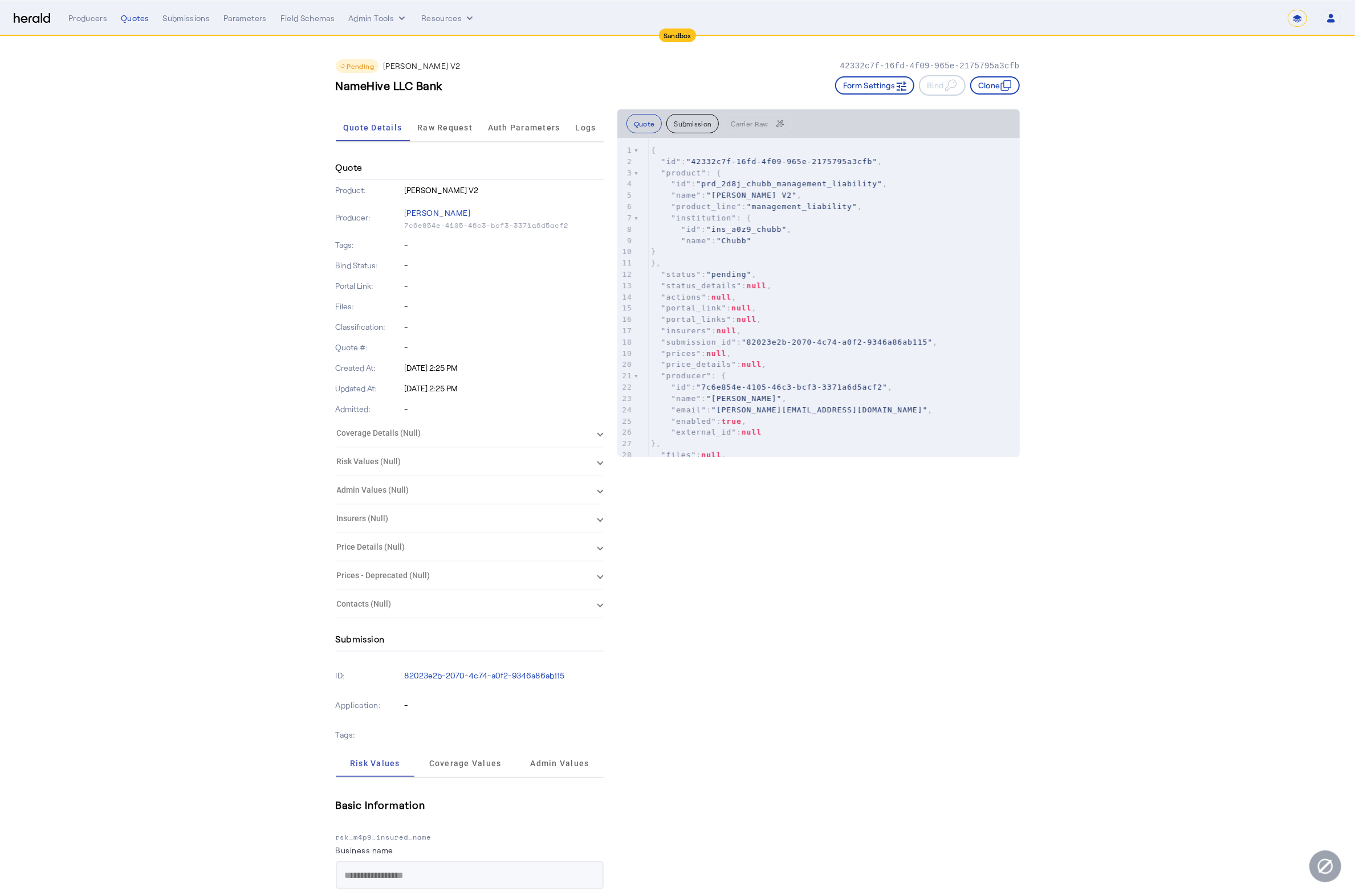
click at [417, 87] on h3 "NameHive LLC Bank" at bounding box center [389, 85] width 107 height 16
click at [512, 89] on div "NameHive LLC Bank Form Settings Bind Clone" at bounding box center [678, 85] width 685 height 21
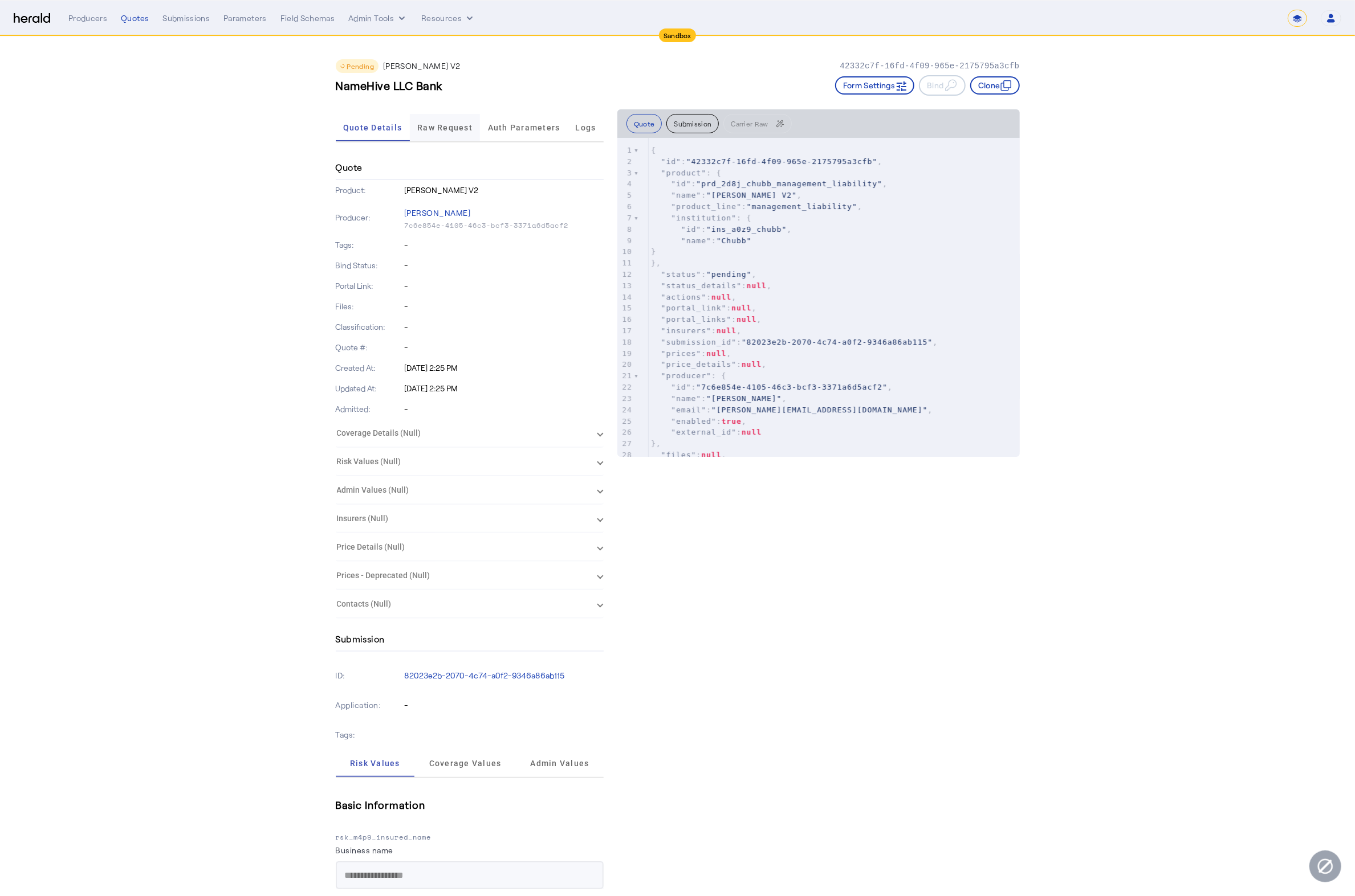
click at [437, 133] on span "Raw Request" at bounding box center [444, 127] width 55 height 27
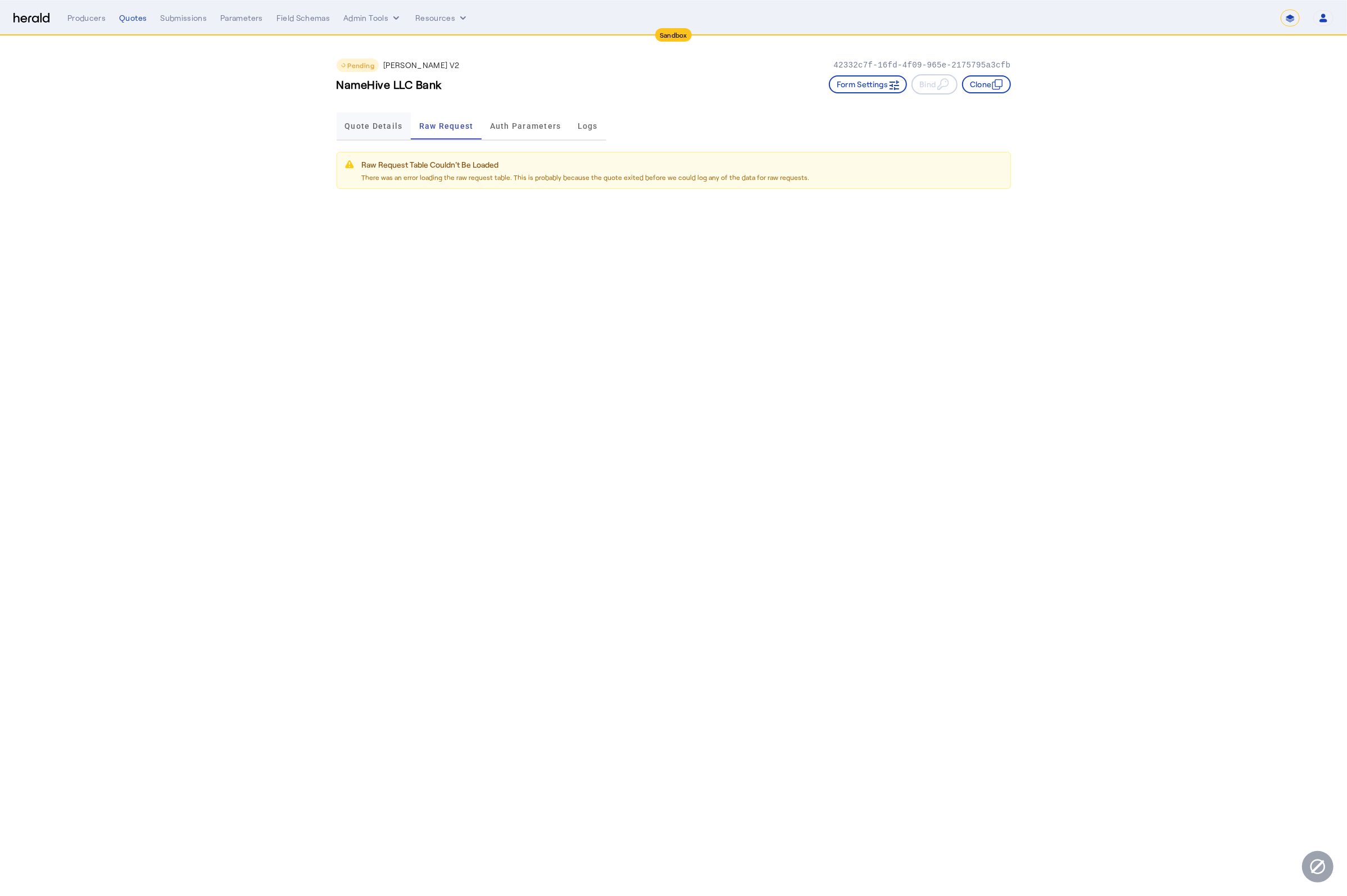
click at [381, 133] on span "Quote Details" at bounding box center [373, 126] width 58 height 27
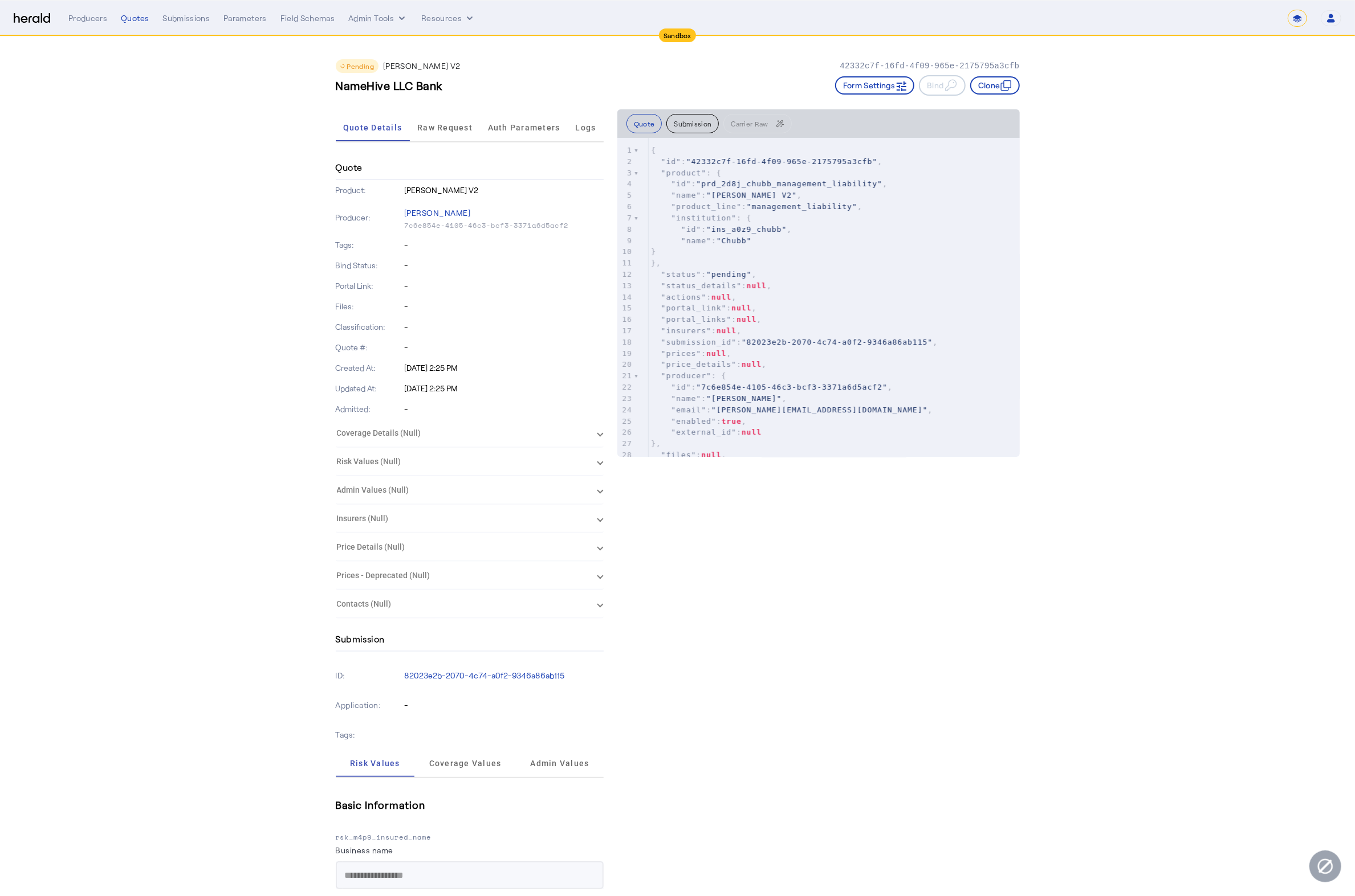
click at [500, 88] on div "NameHive LLC Bank Form Settings Bind Clone" at bounding box center [678, 85] width 685 height 21
click at [448, 139] on span "Raw Request" at bounding box center [444, 127] width 55 height 27
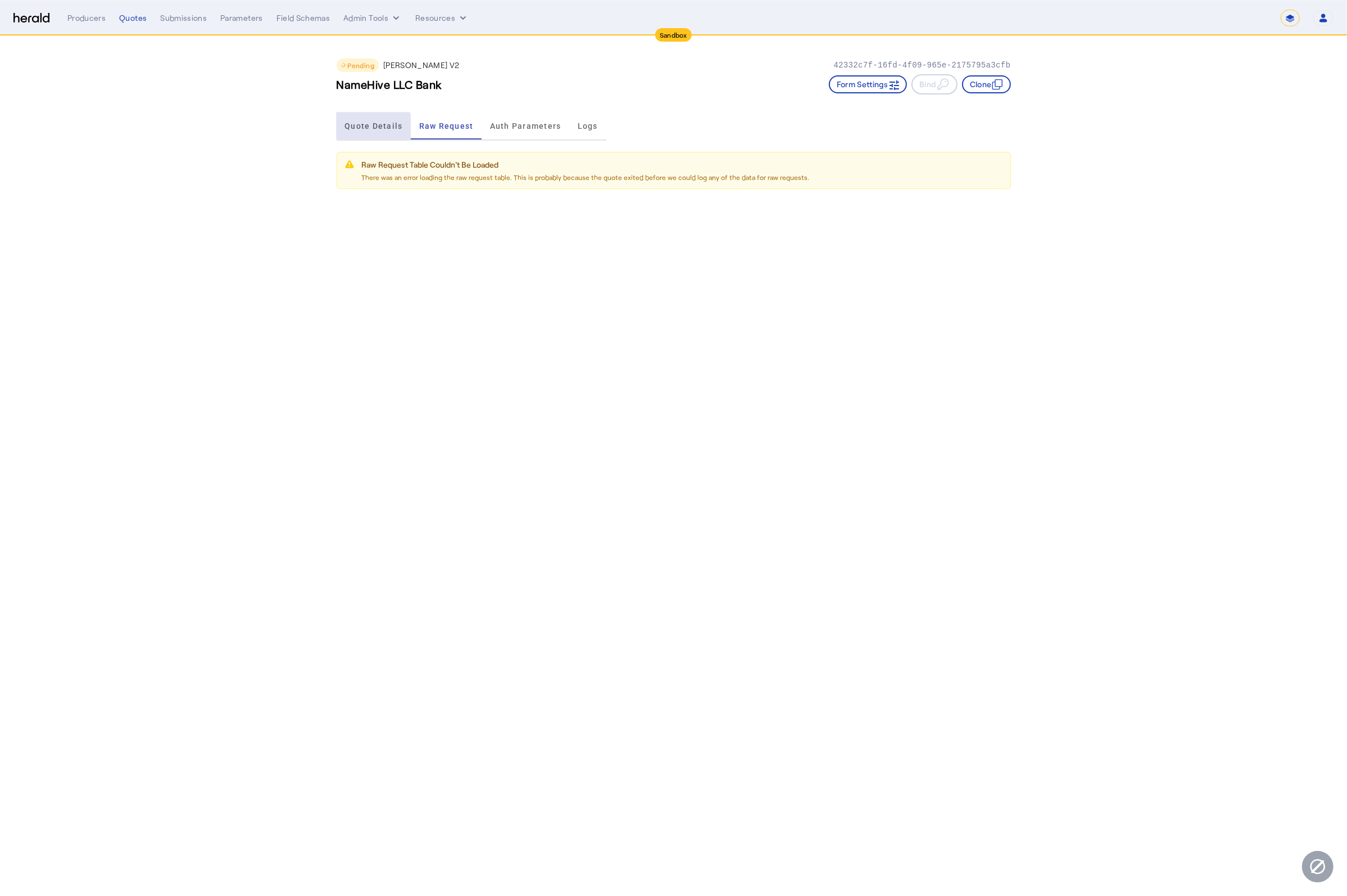
click at [367, 129] on span "Quote Details" at bounding box center [373, 126] width 58 height 8
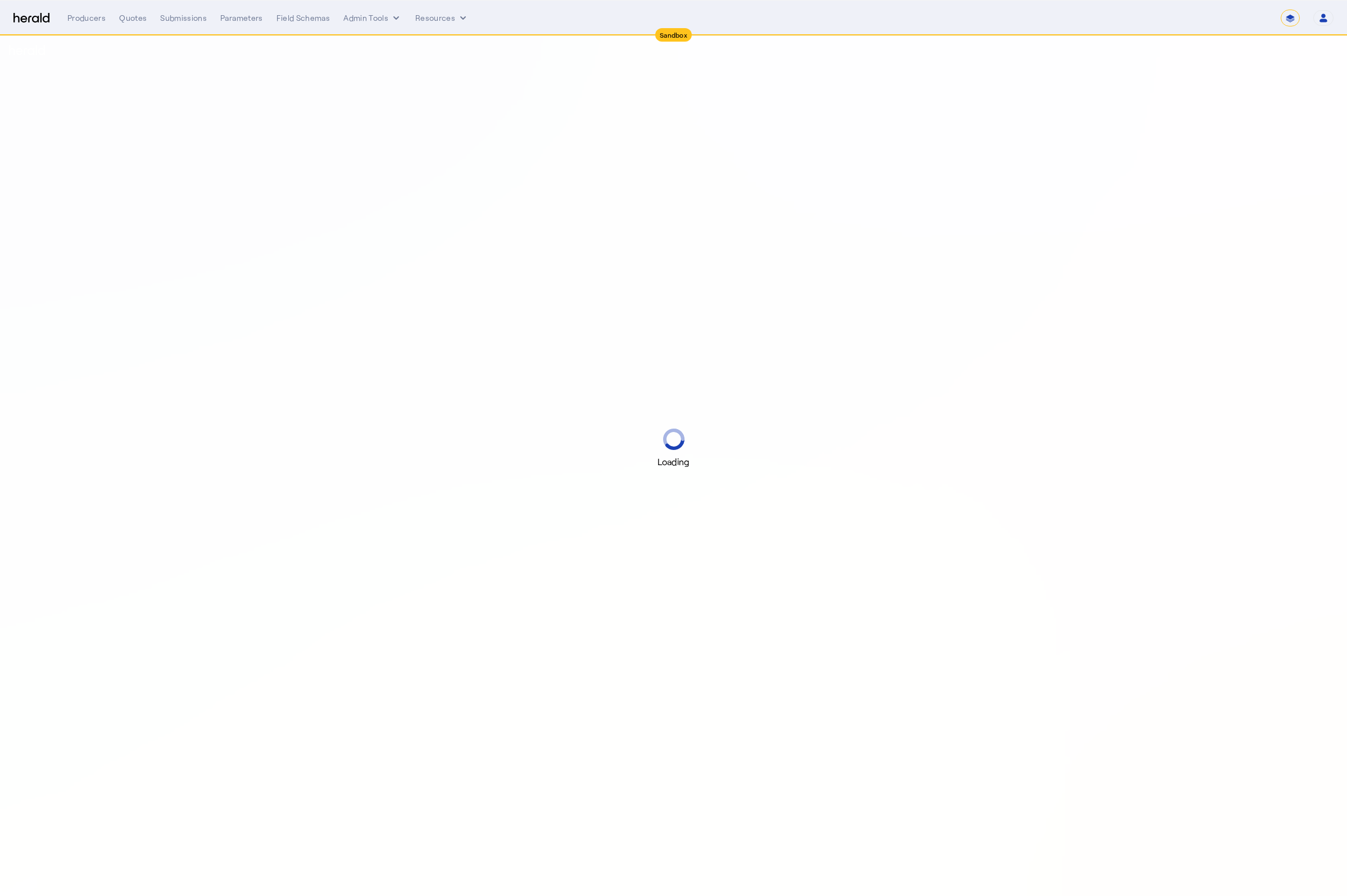
select select "*******"
select select "pfm_2v8p_herald_api"
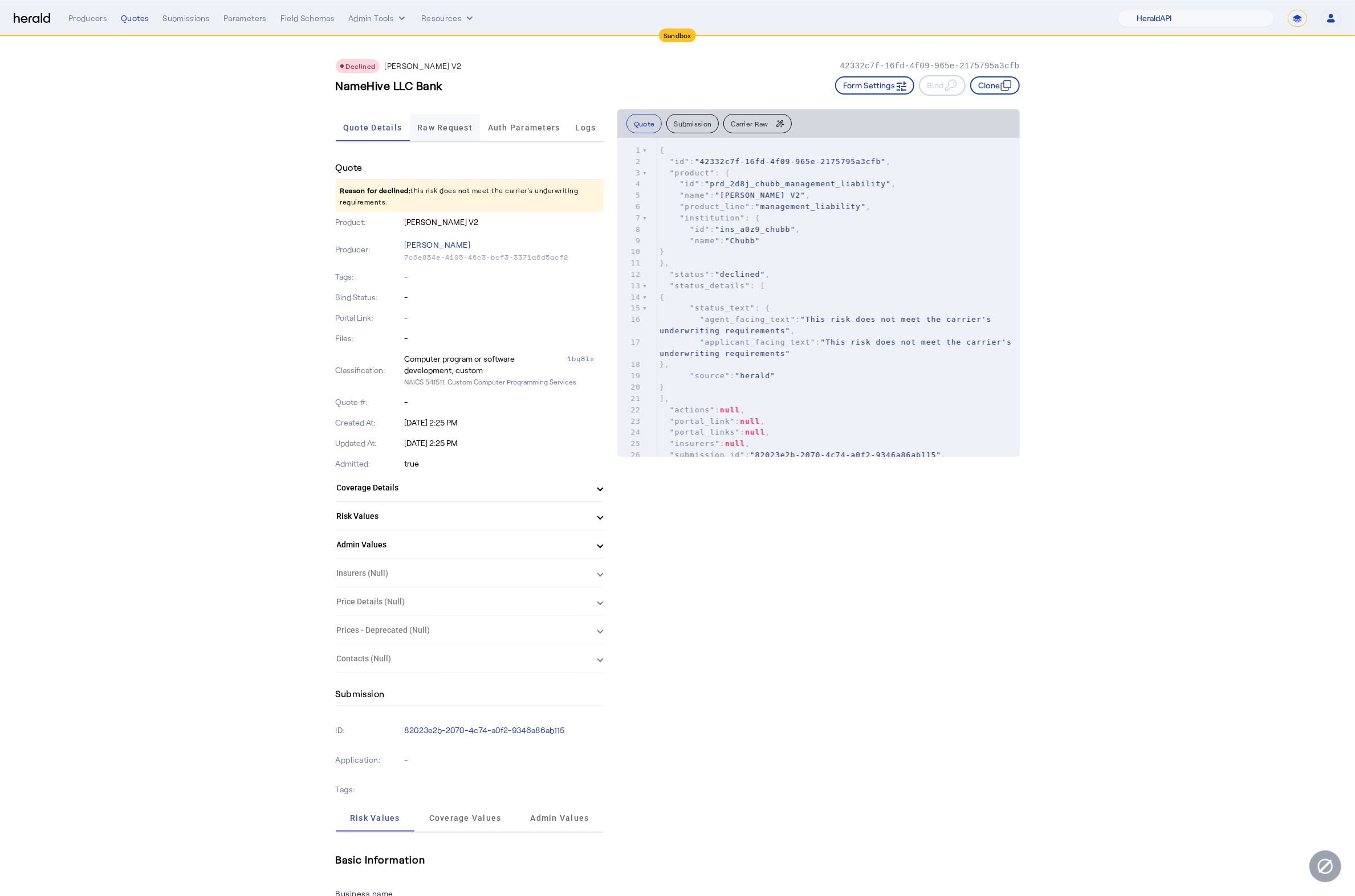
click at [453, 125] on span "Raw Request" at bounding box center [444, 127] width 55 height 8
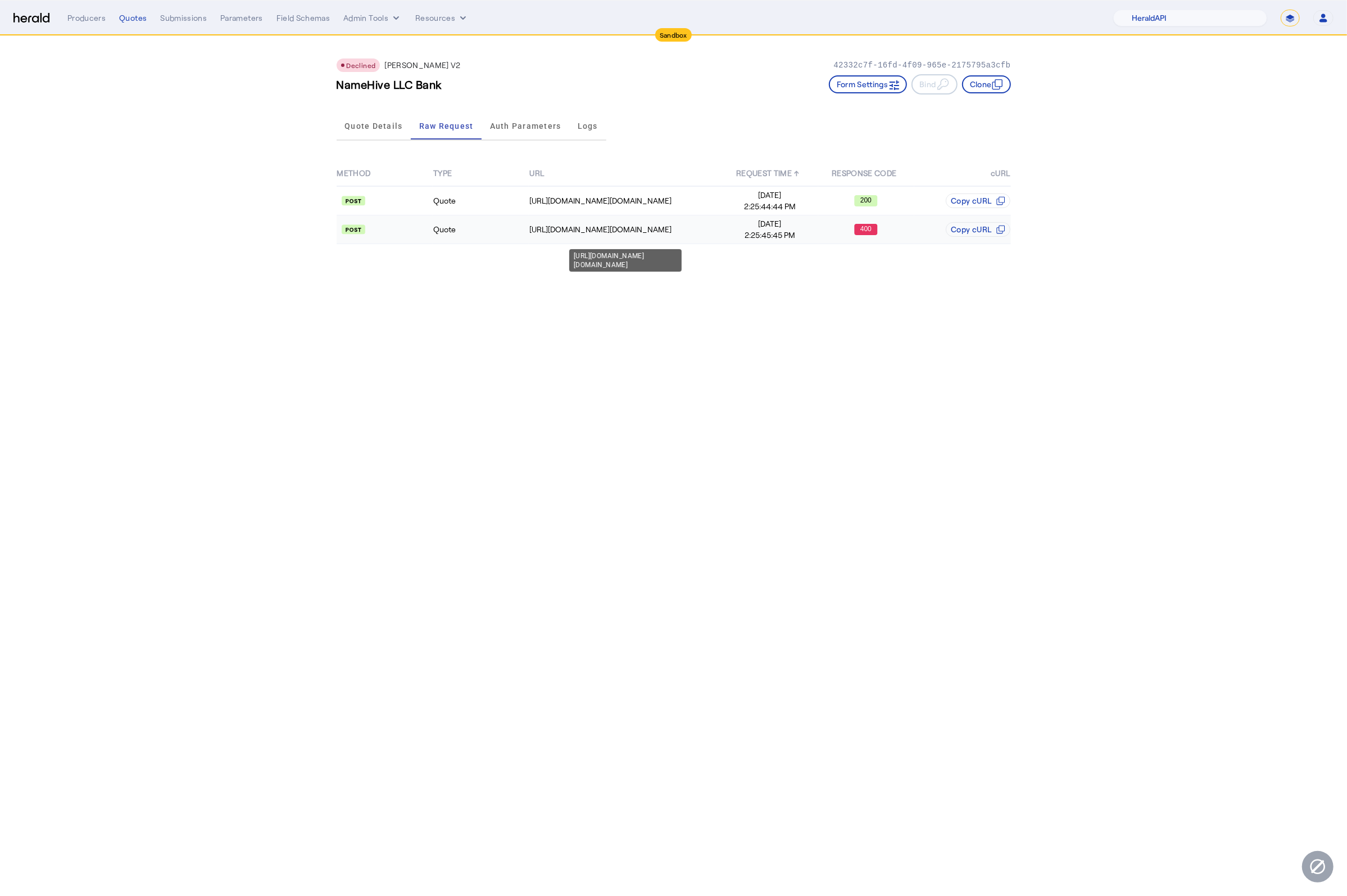
click at [669, 219] on td "[URL][DOMAIN_NAME][DOMAIN_NAME]" at bounding box center [625, 229] width 193 height 29
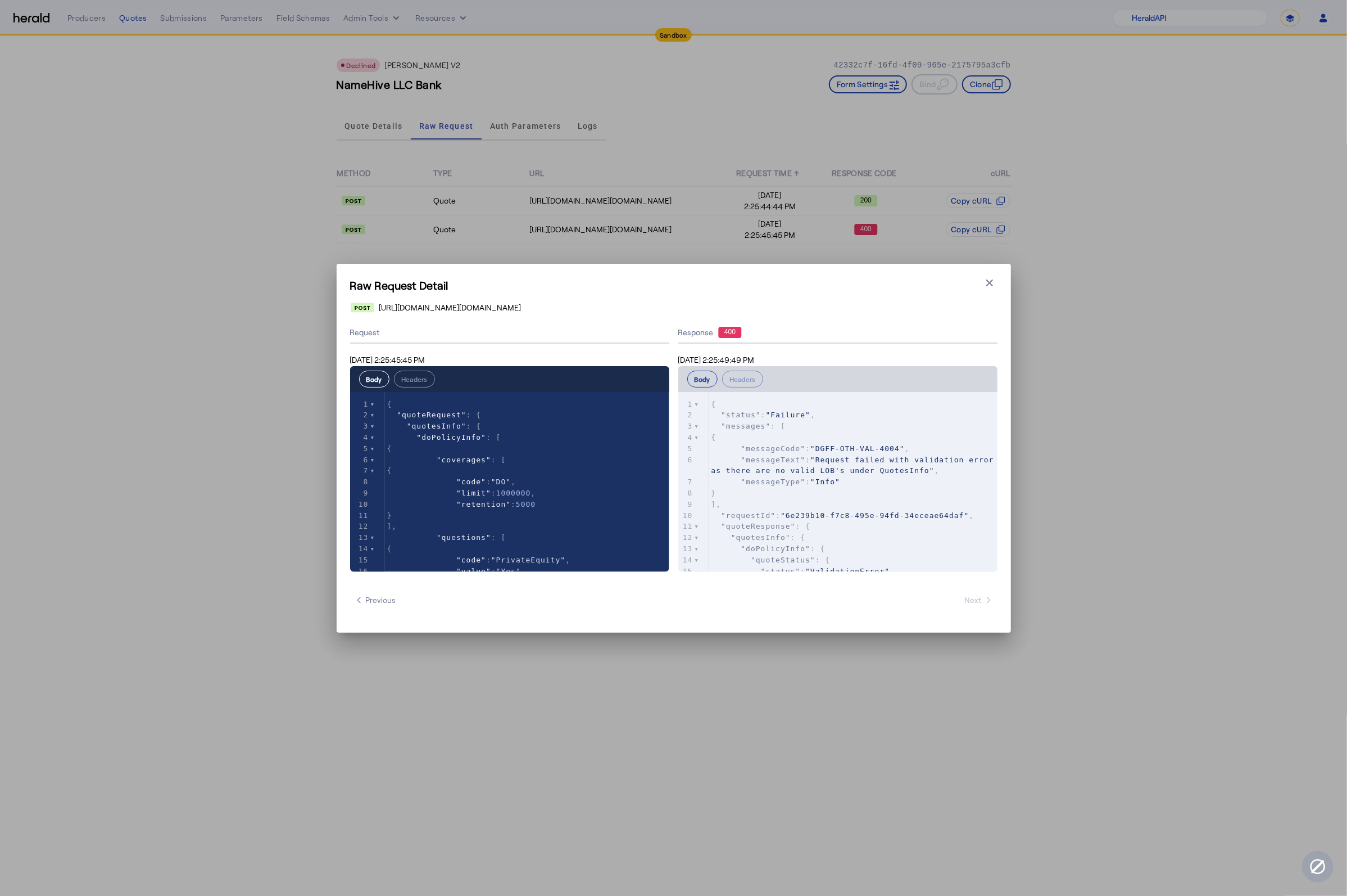
click at [867, 460] on span ""Request failed with validation error as there are no valid LOB's under QuotesI…" at bounding box center [855, 464] width 288 height 19
click at [887, 500] on pre ""message" : "Request failed with validation error due to unfavorable data under…" at bounding box center [853, 491] width 288 height 33
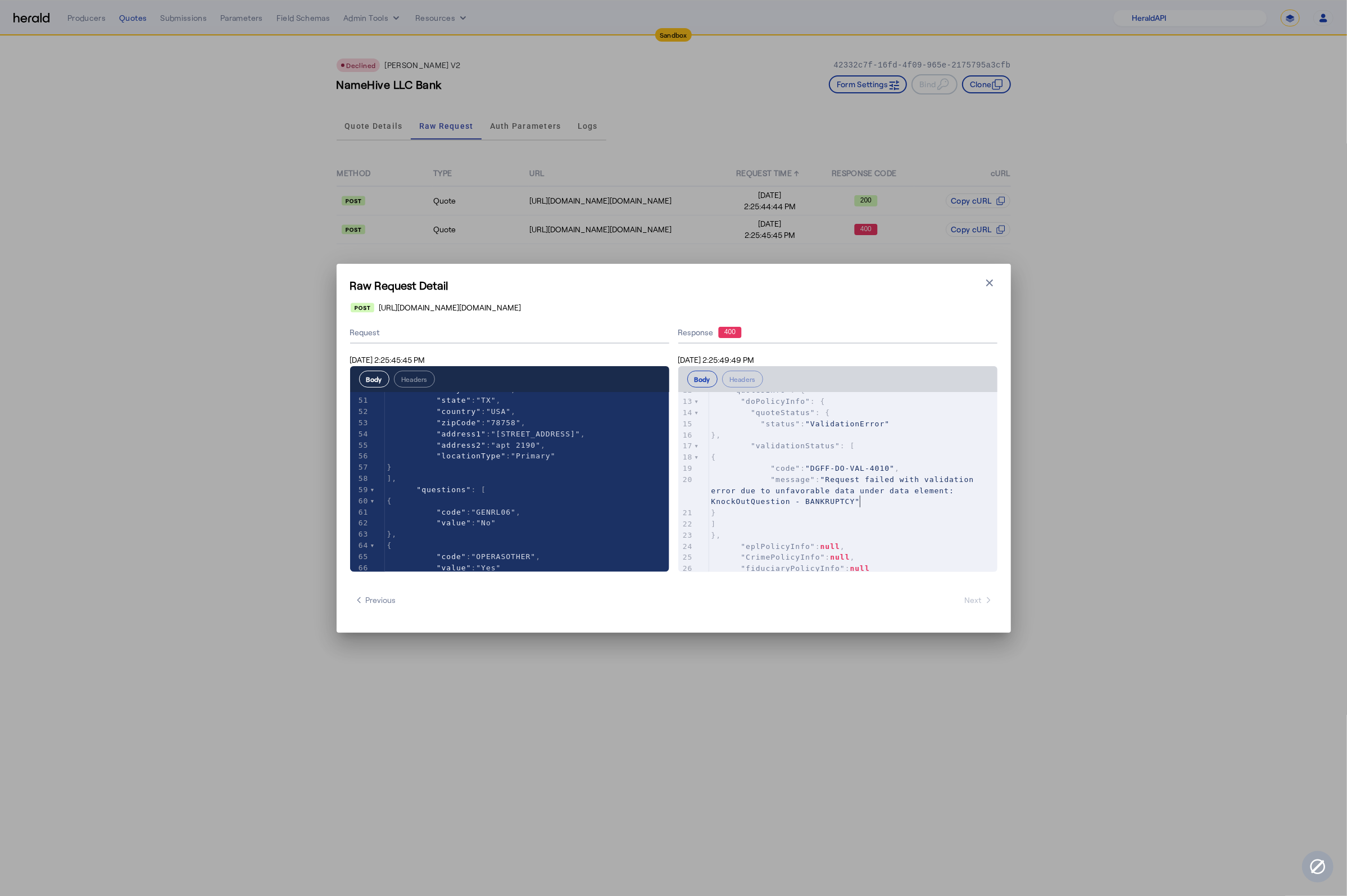
scroll to position [0, 0]
drag, startPoint x: 985, startPoint y: 280, endPoint x: 831, endPoint y: 239, distance: 159.4
click at [985, 280] on icon "button" at bounding box center [990, 283] width 11 height 11
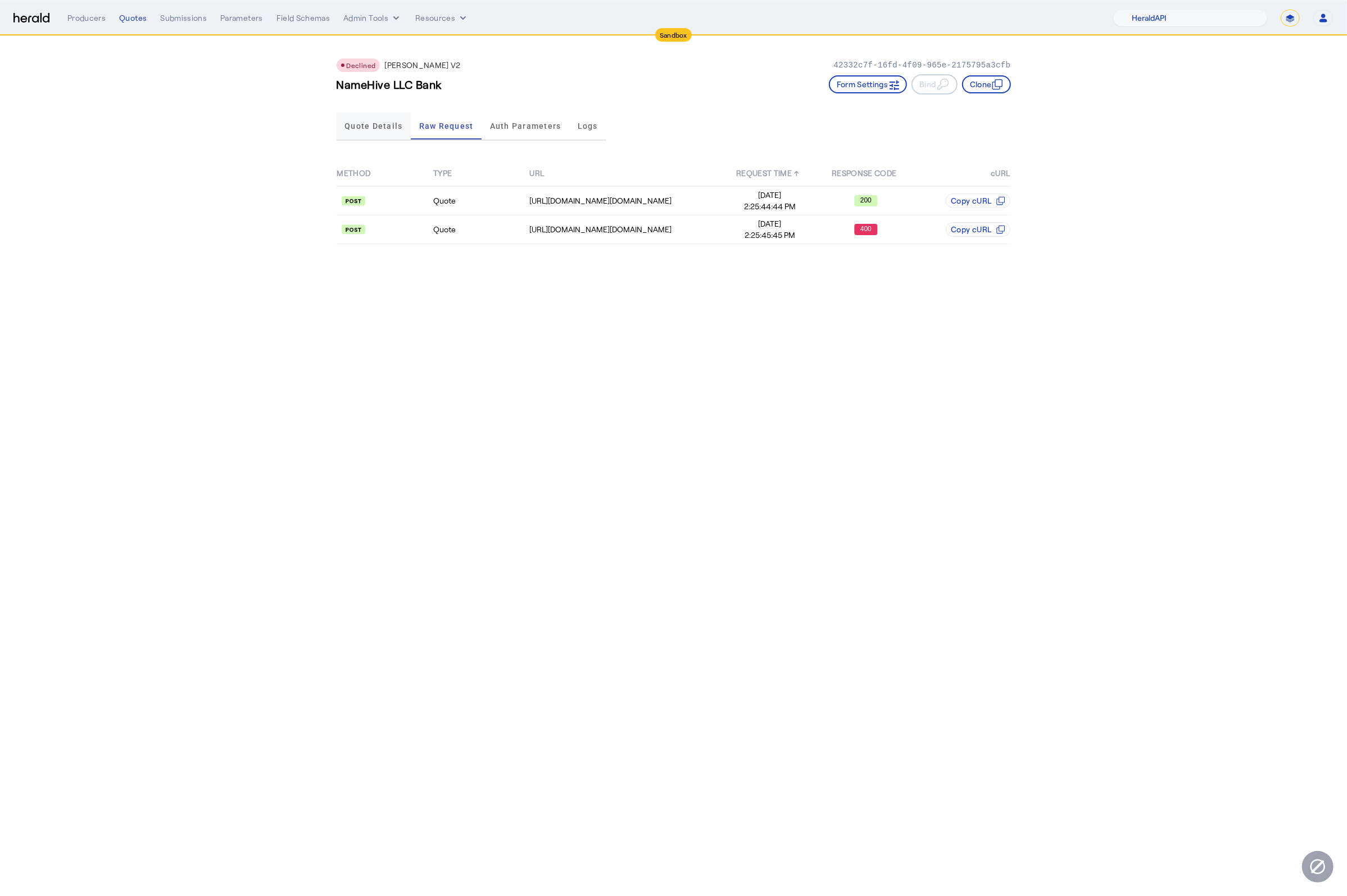
click at [349, 129] on span "Quote Details" at bounding box center [373, 126] width 58 height 8
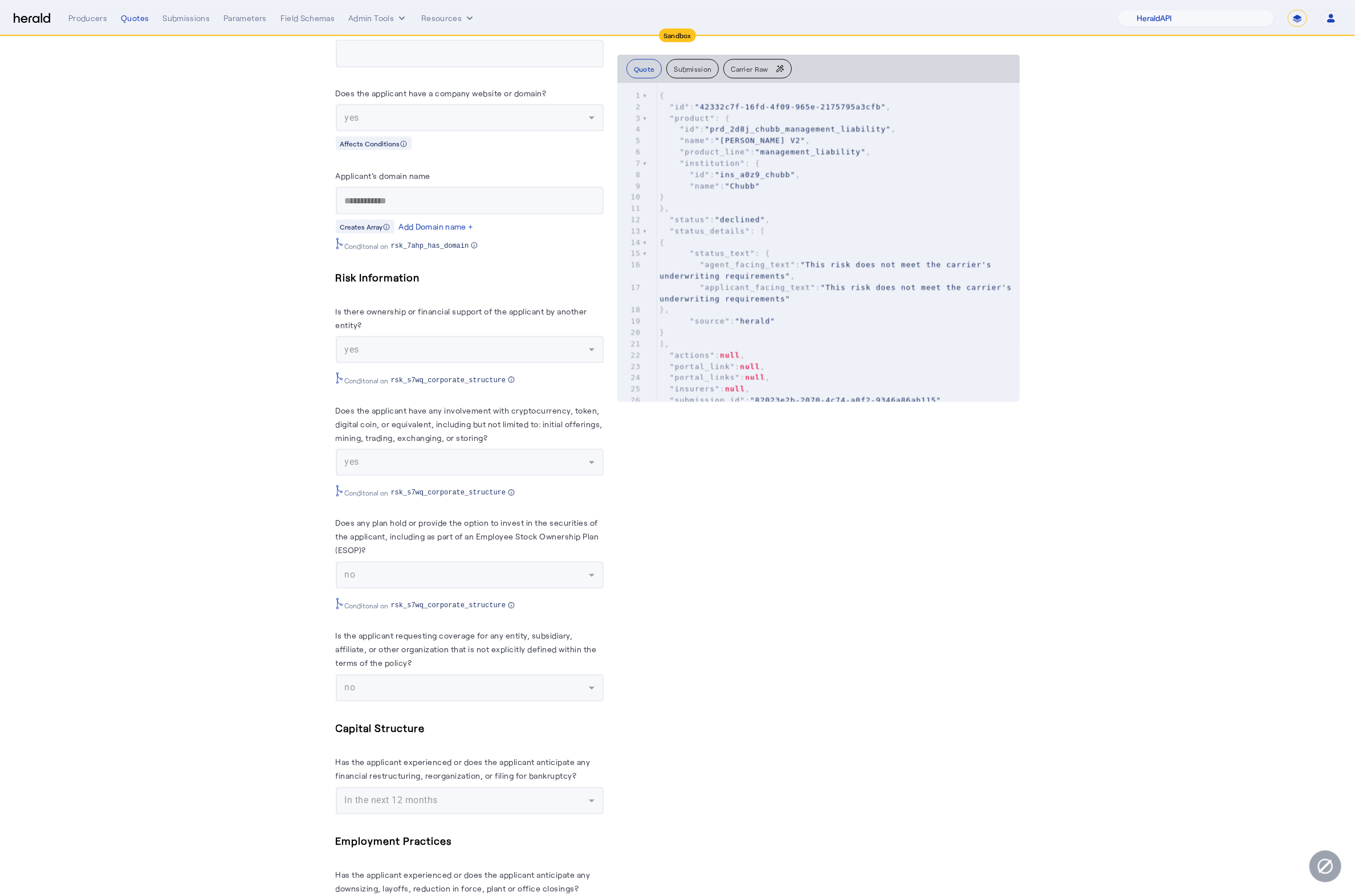
click at [520, 419] on herald-label "Does the applicant have any involvement with cryptocurrency, token, digital coi…" at bounding box center [470, 426] width 268 height 46
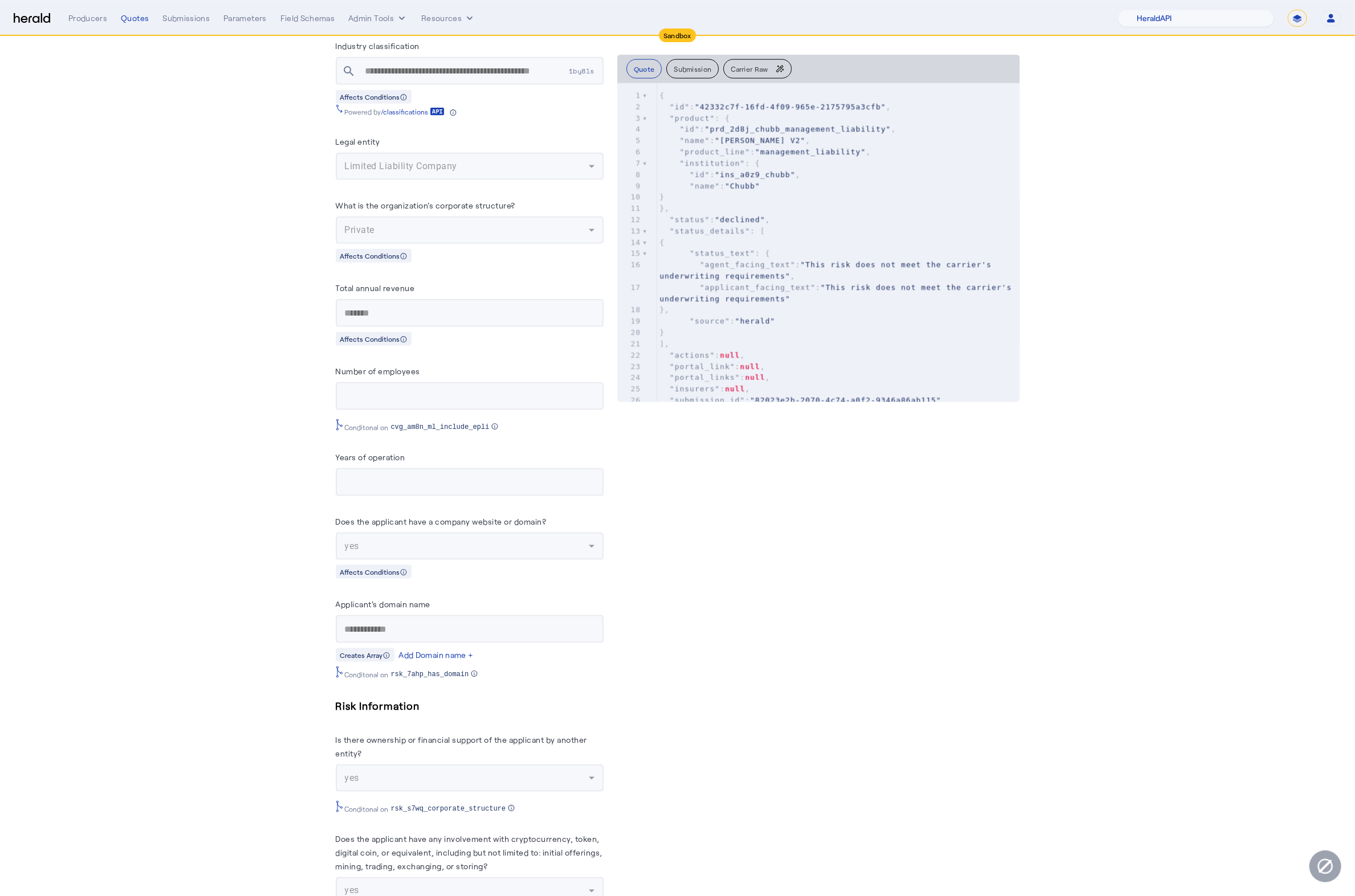
scroll to position [677, 0]
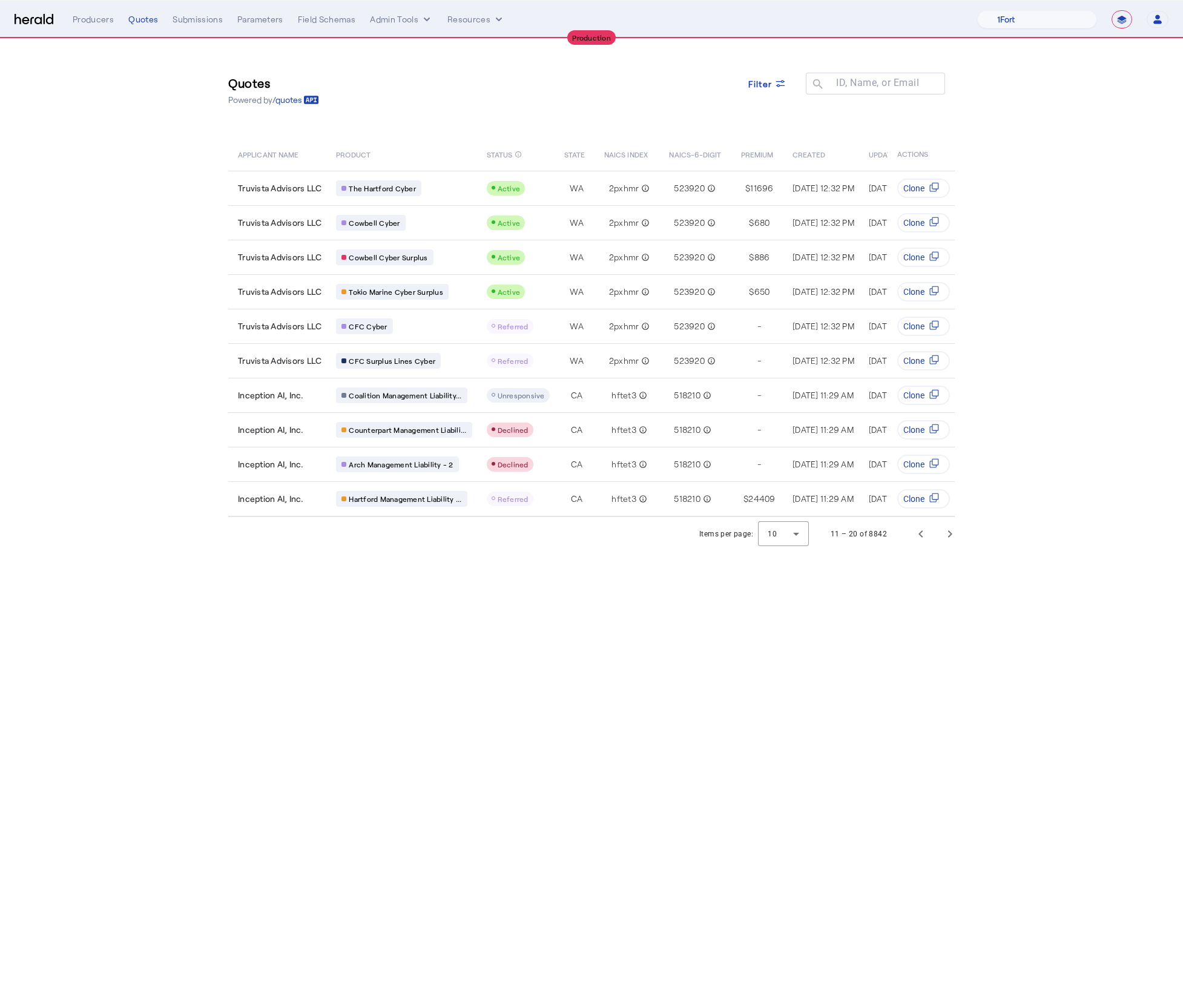
select select "**********"
click at [707, 113] on div "Quotes Powered by /quotes Filter ID, Name, or Email search" at bounding box center [592, 90] width 727 height 55
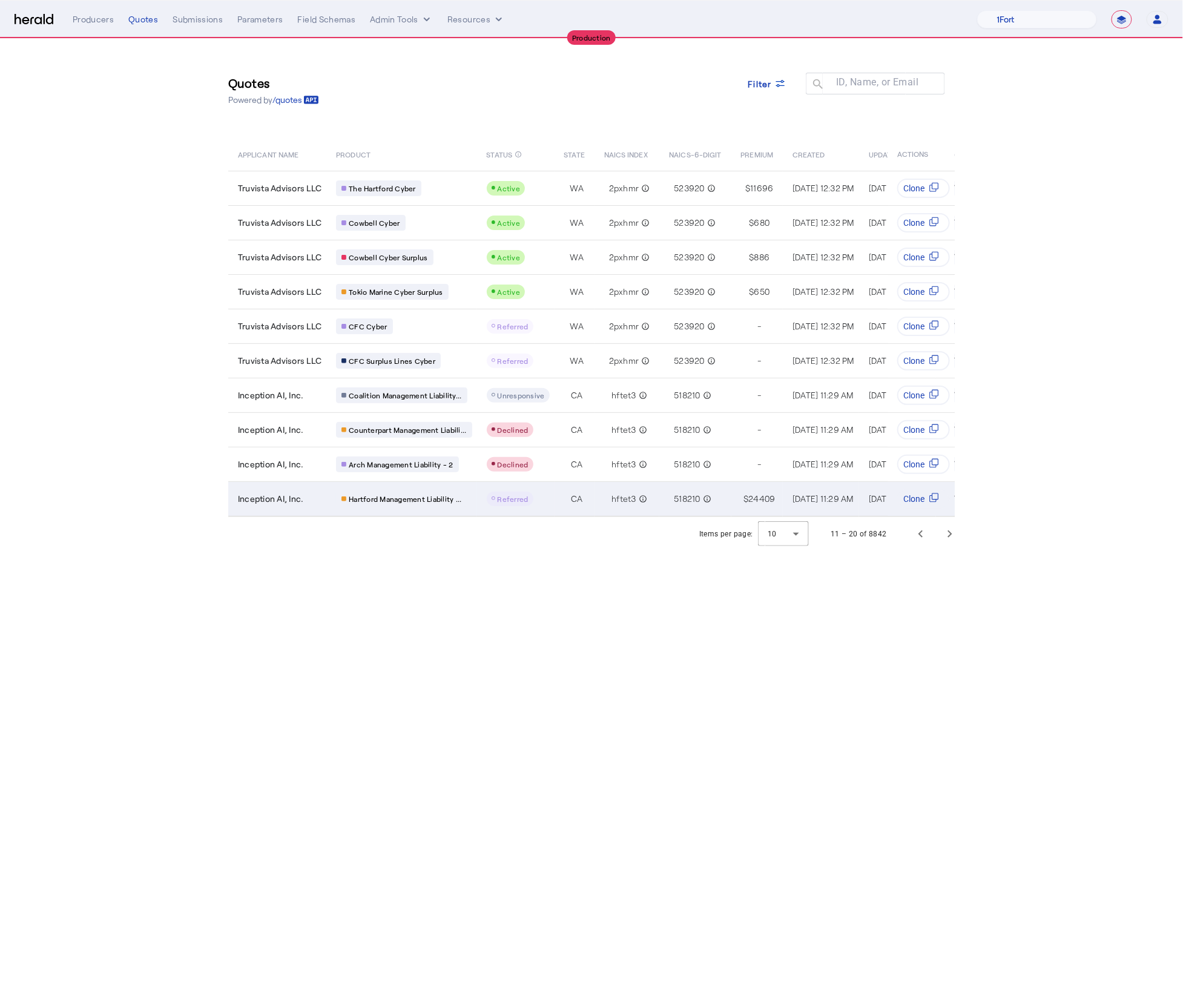
click at [594, 483] on td "hftet3 info_outline" at bounding box center [627, 498] width 66 height 35
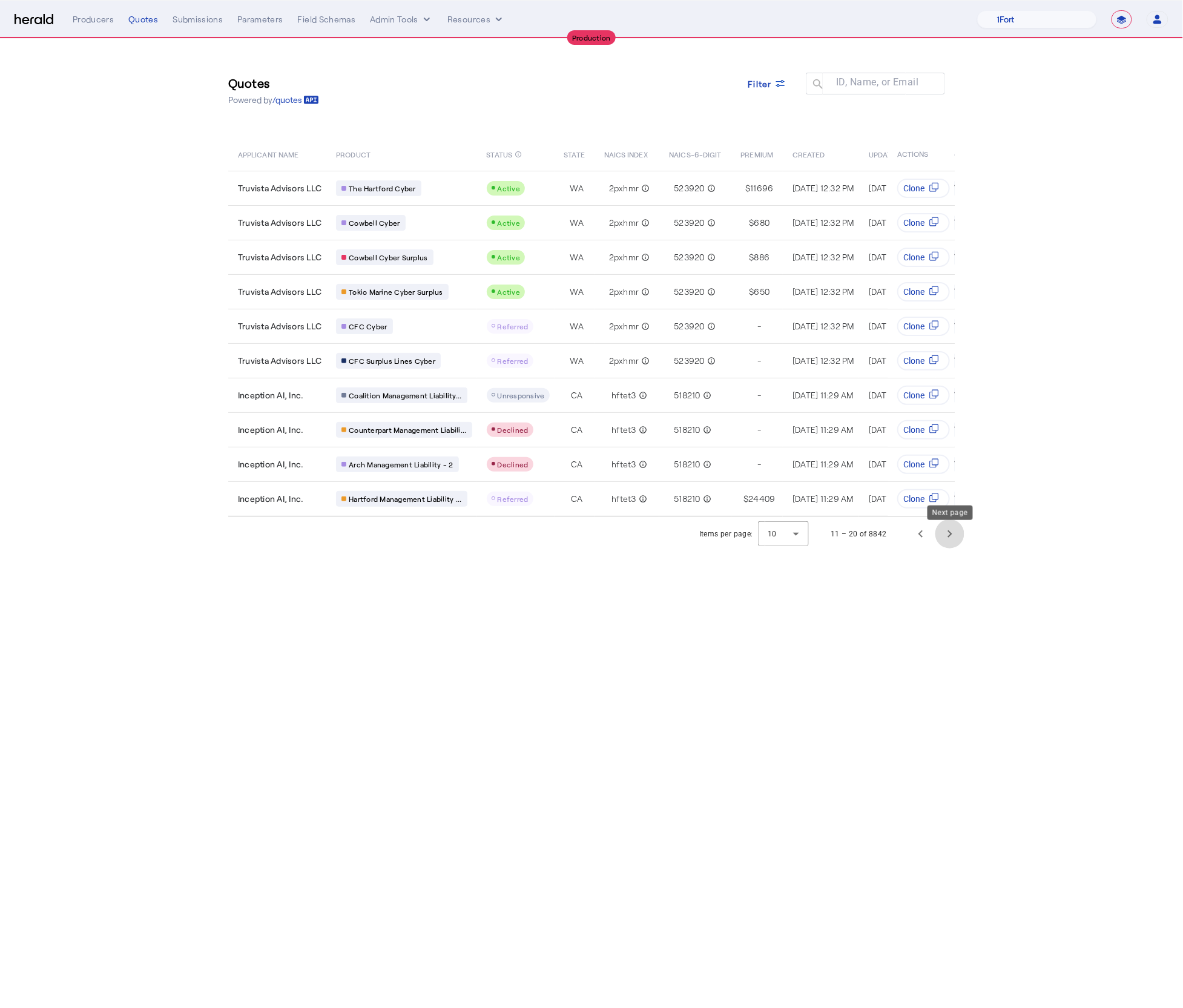
click at [947, 548] on span "Next page" at bounding box center [949, 534] width 29 height 29
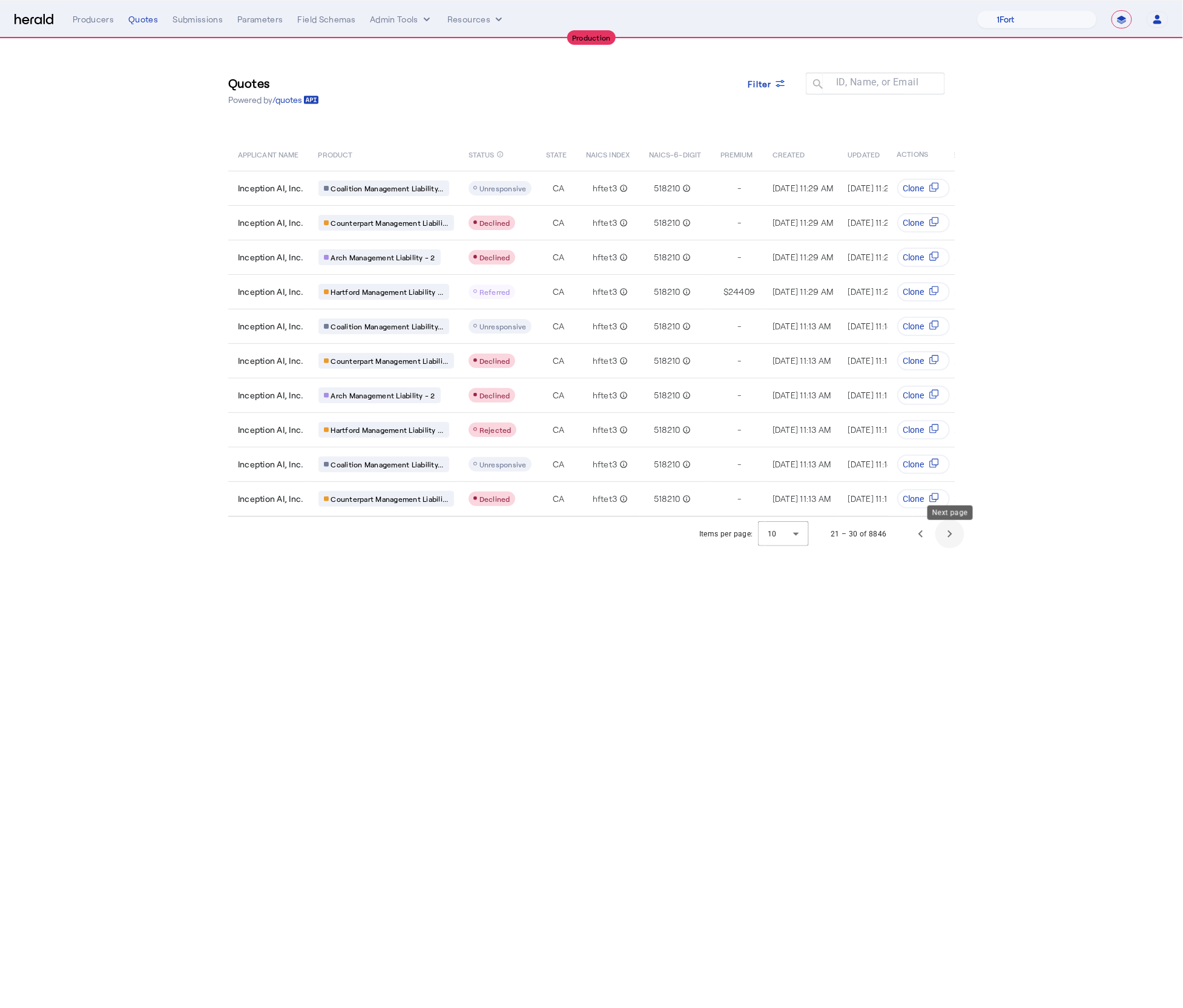
click at [939, 543] on span "Next page" at bounding box center [949, 534] width 29 height 29
click at [948, 547] on span "Next page" at bounding box center [949, 534] width 29 height 29
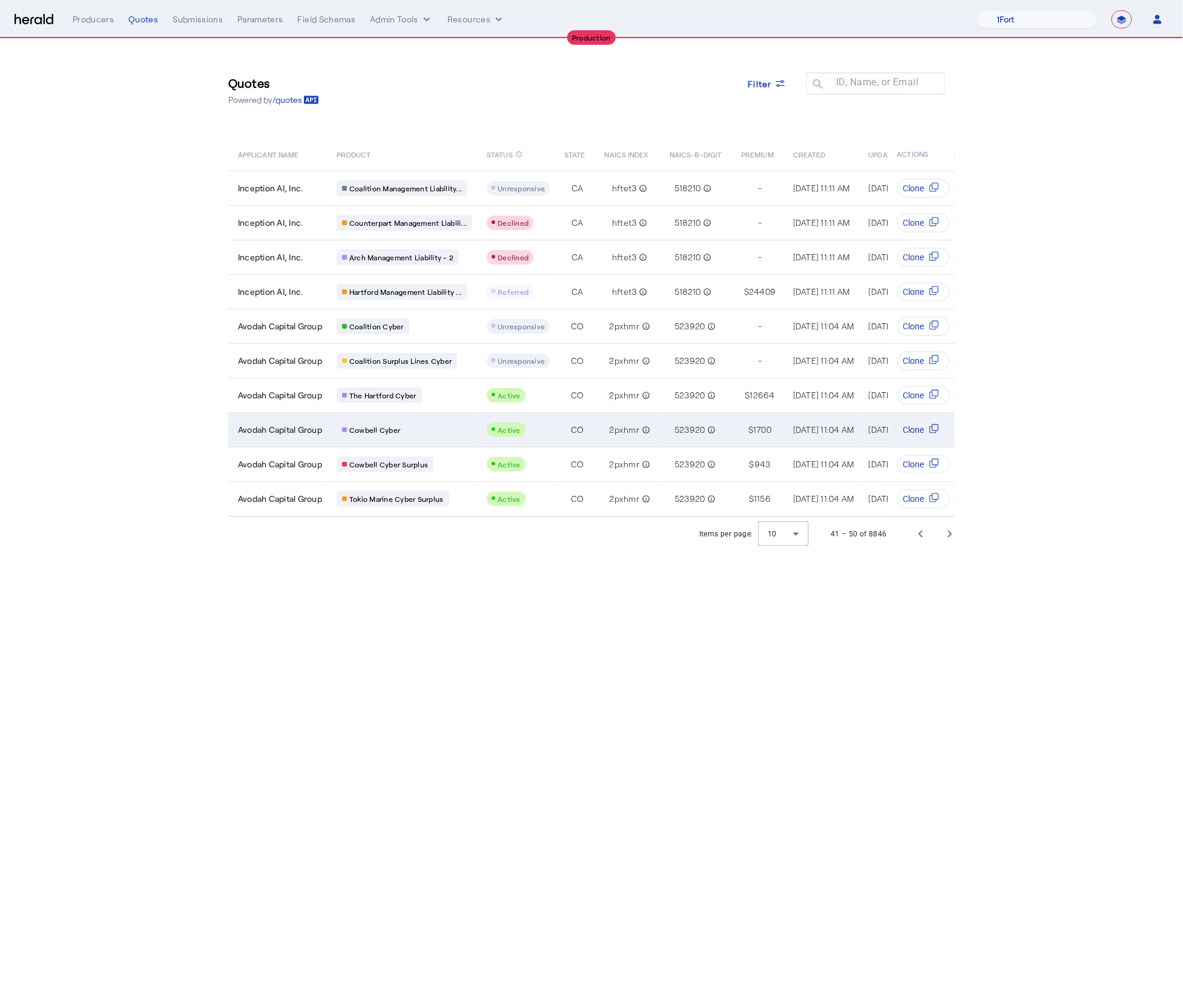
click at [541, 422] on div "Active" at bounding box center [518, 429] width 63 height 15
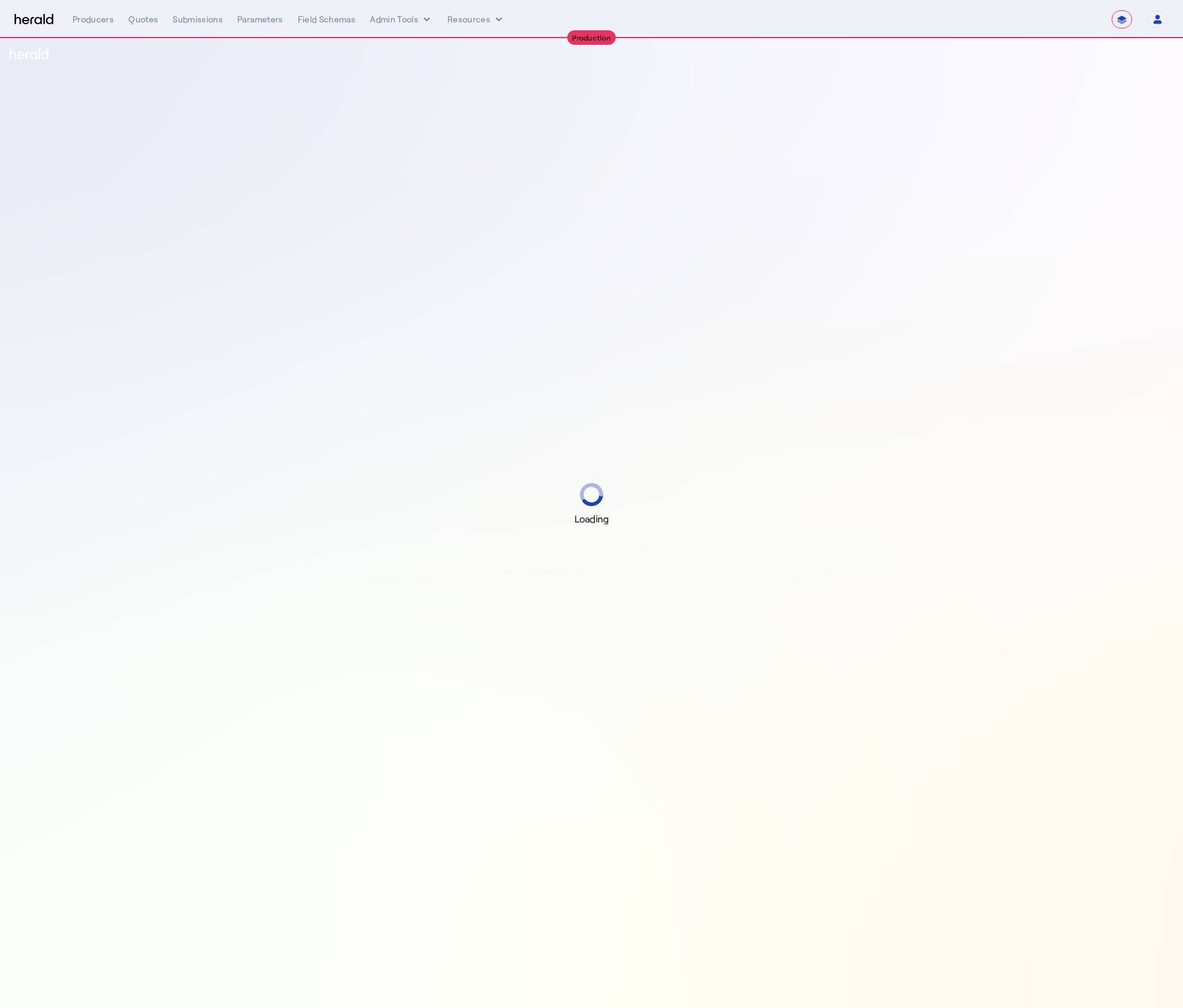
select select "**********"
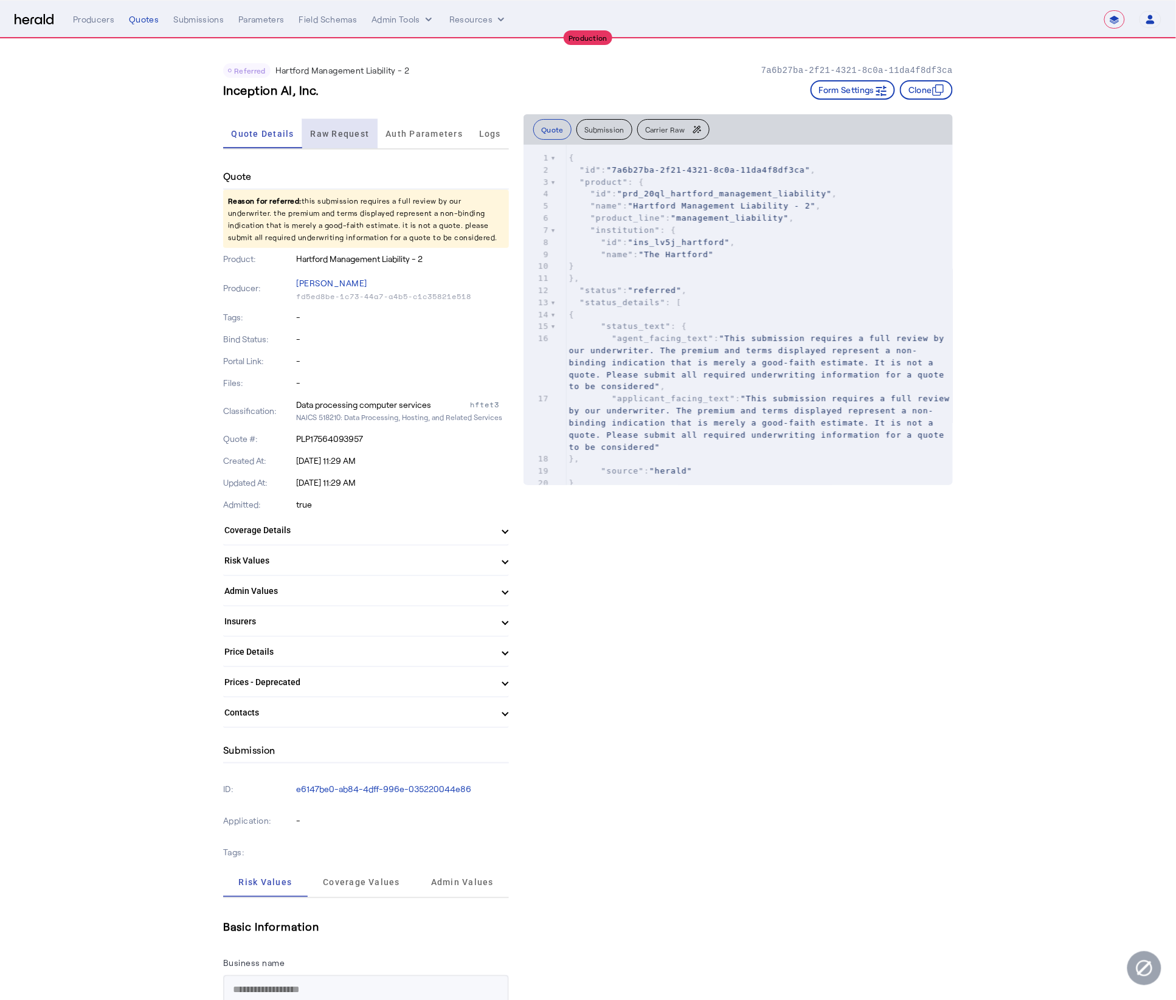
click at [341, 137] on span "Raw Request" at bounding box center [340, 133] width 59 height 29
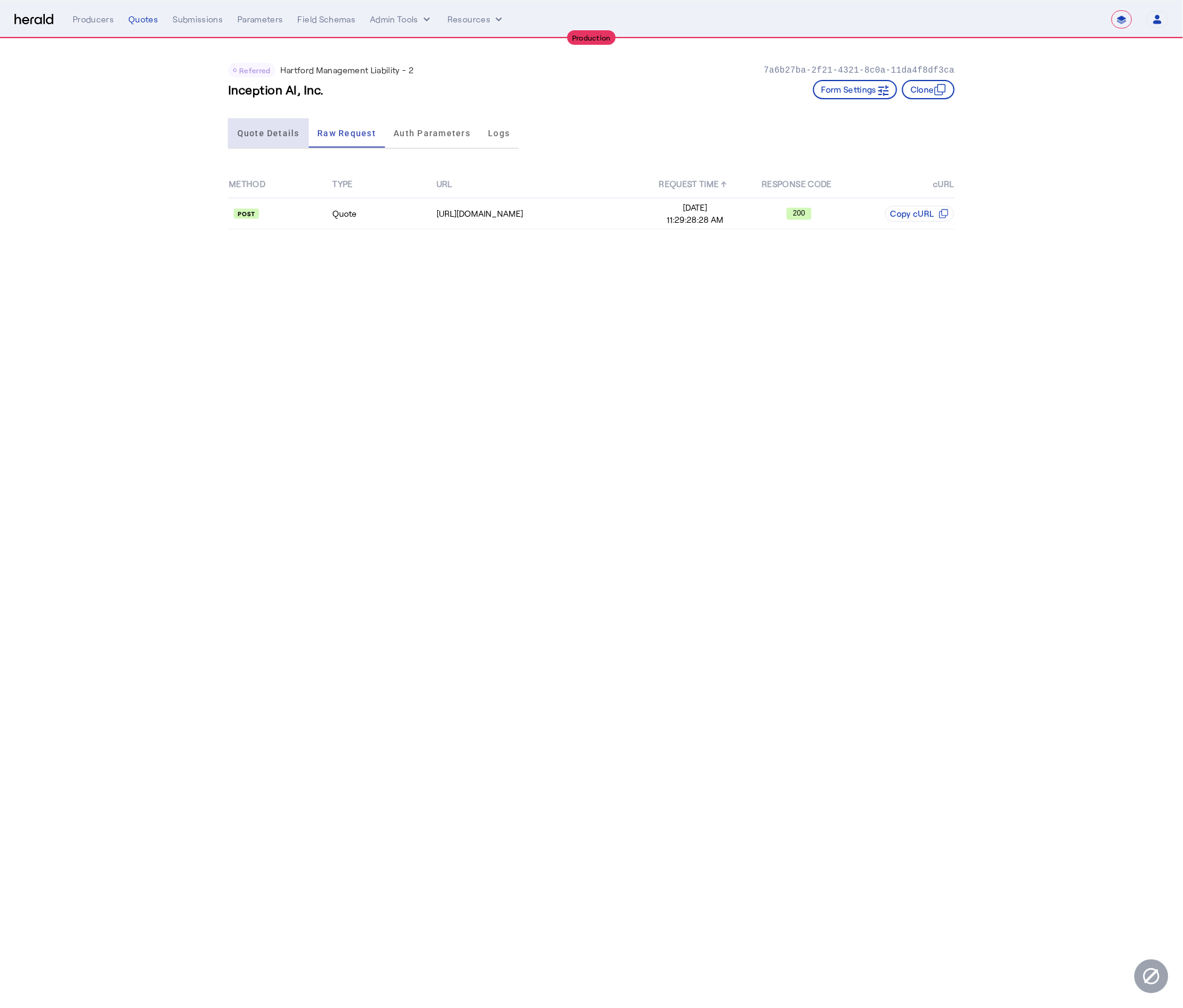
click at [267, 125] on span "Quote Details" at bounding box center [268, 132] width 63 height 29
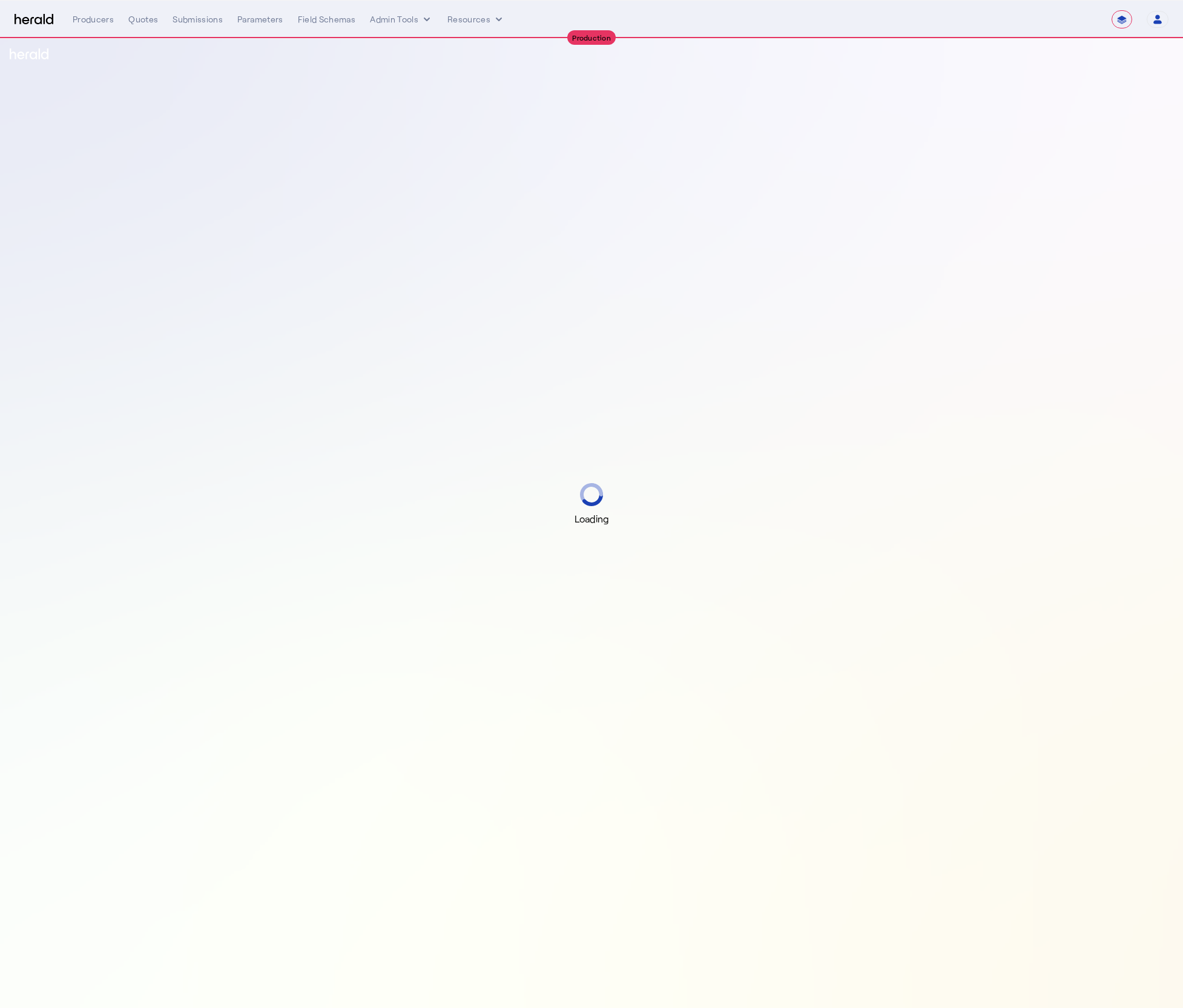
select select "**********"
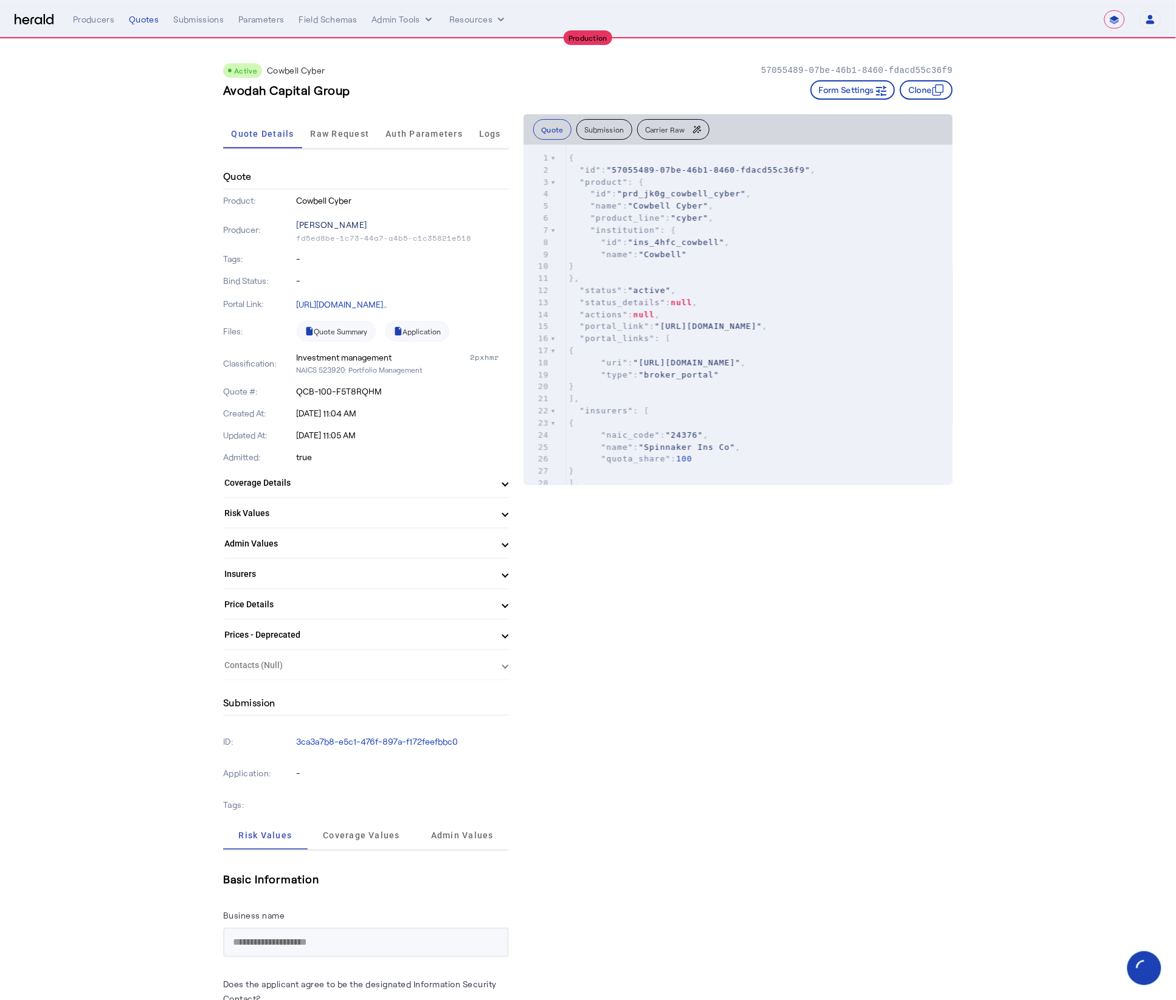
click at [332, 219] on p "[PERSON_NAME]" at bounding box center [403, 224] width 213 height 17
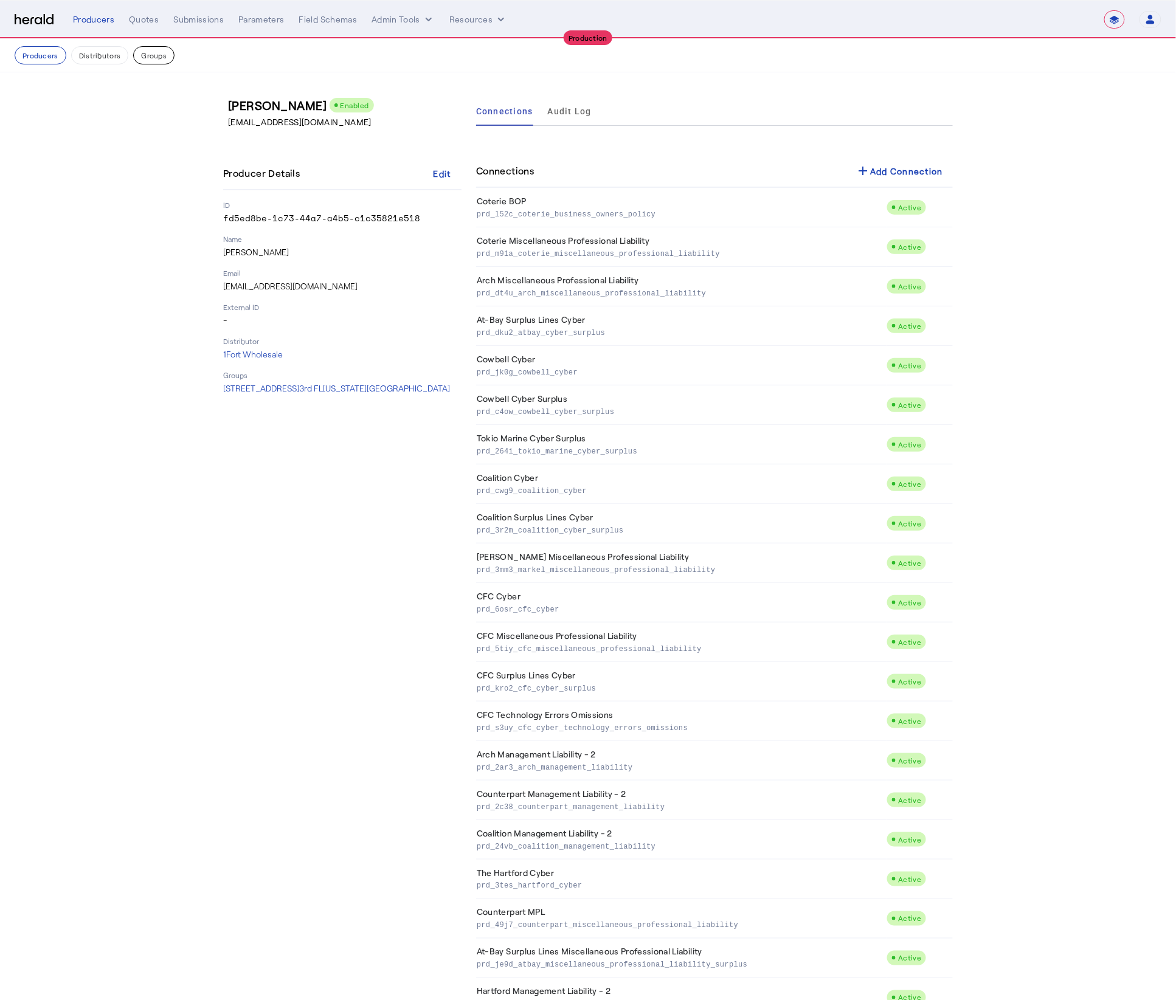
click at [146, 53] on button "Groups" at bounding box center [153, 55] width 41 height 18
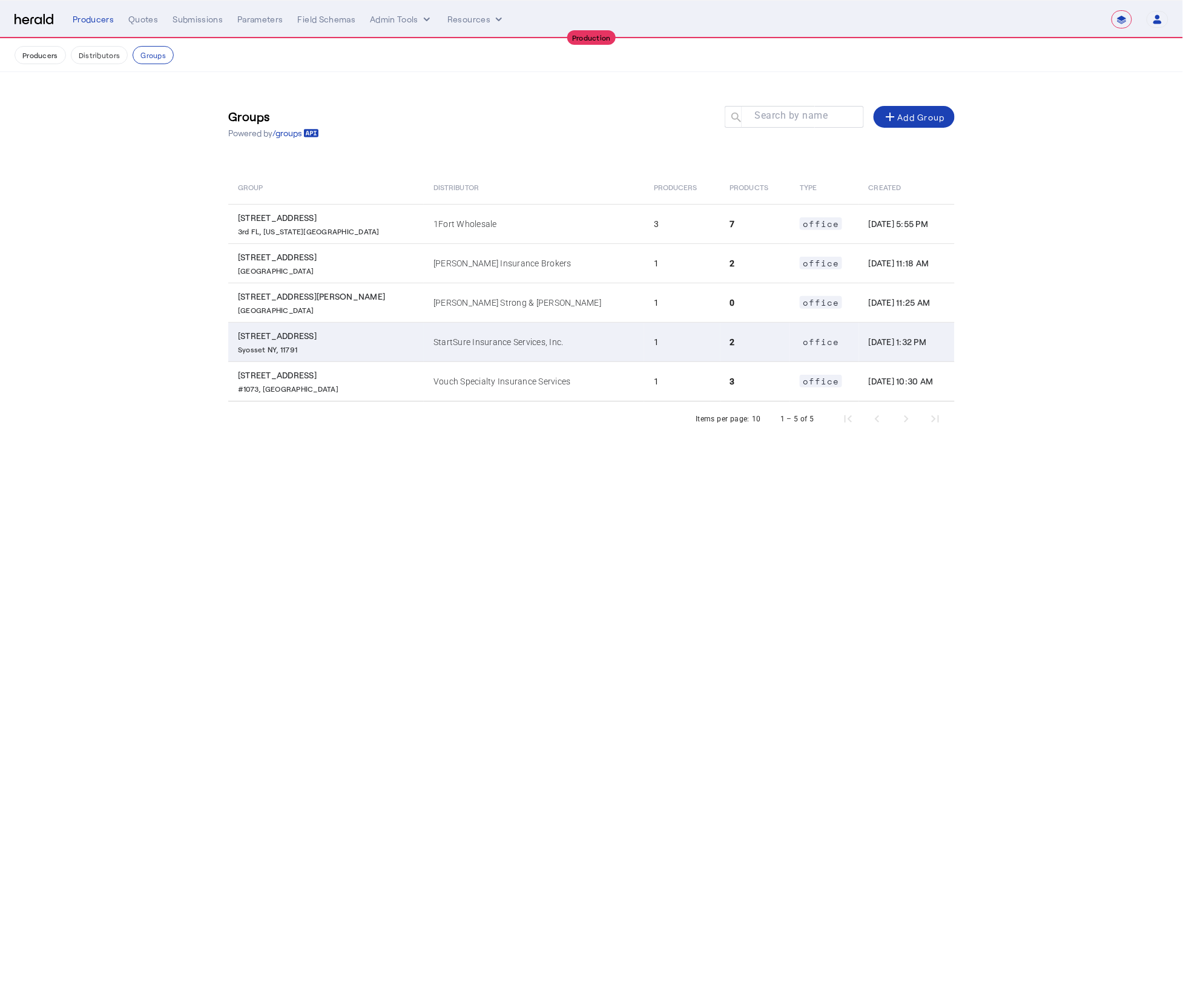
click at [500, 339] on td "StartSure Insurance Services, Inc." at bounding box center [534, 342] width 220 height 40
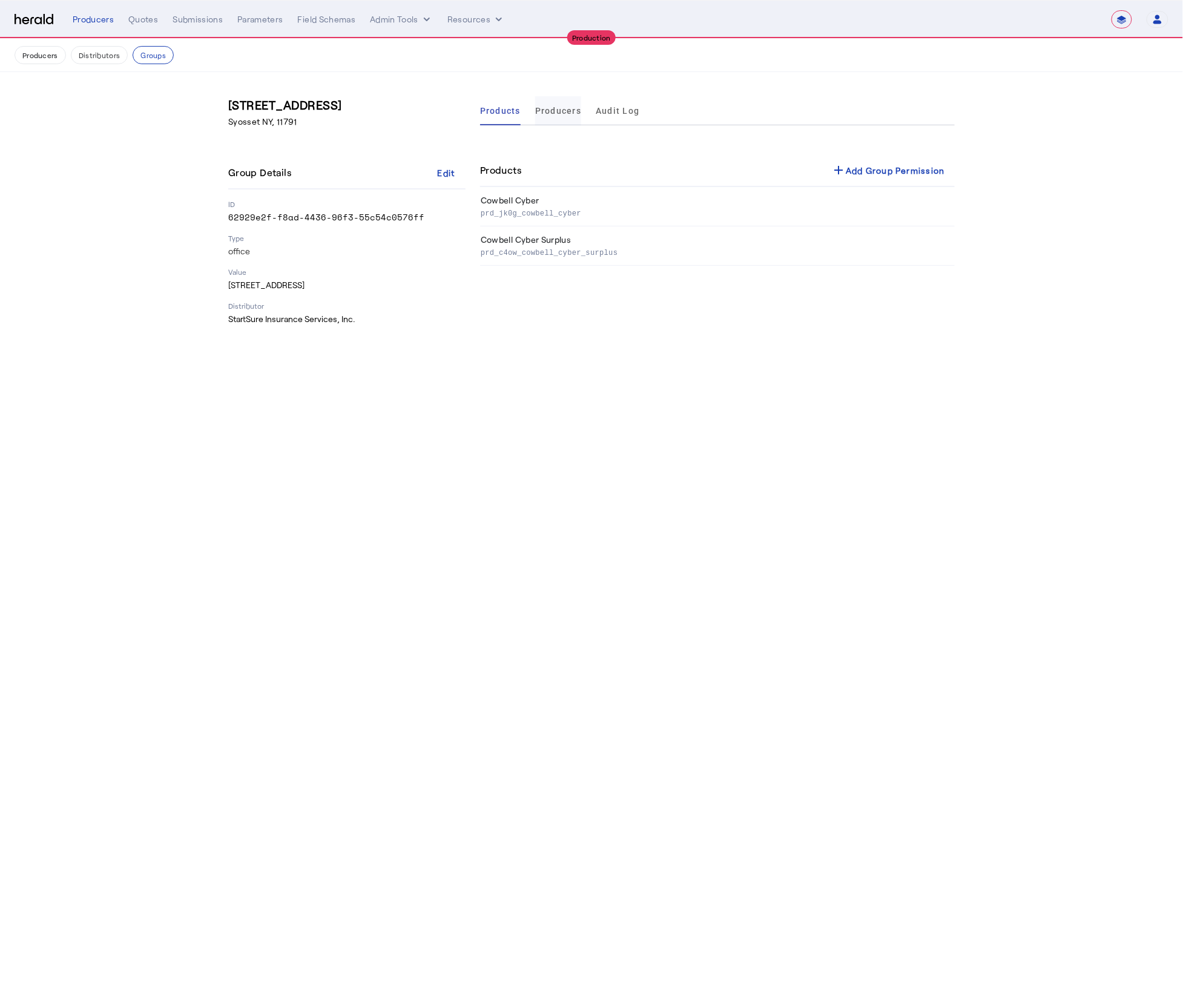
click at [573, 114] on span "Producers" at bounding box center [558, 111] width 46 height 9
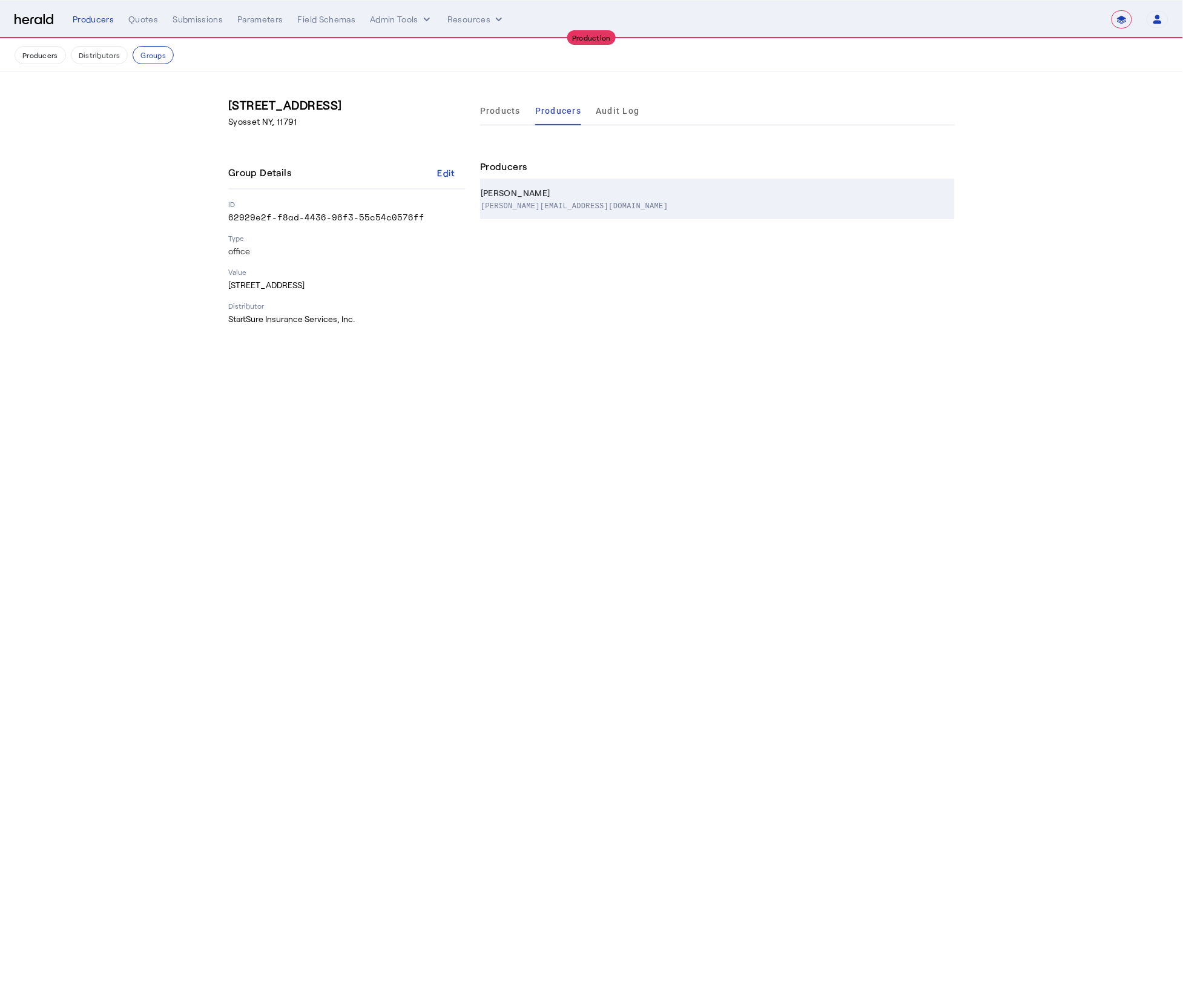
click at [606, 206] on div "fabio@startsure.co" at bounding box center [715, 205] width 469 height 12
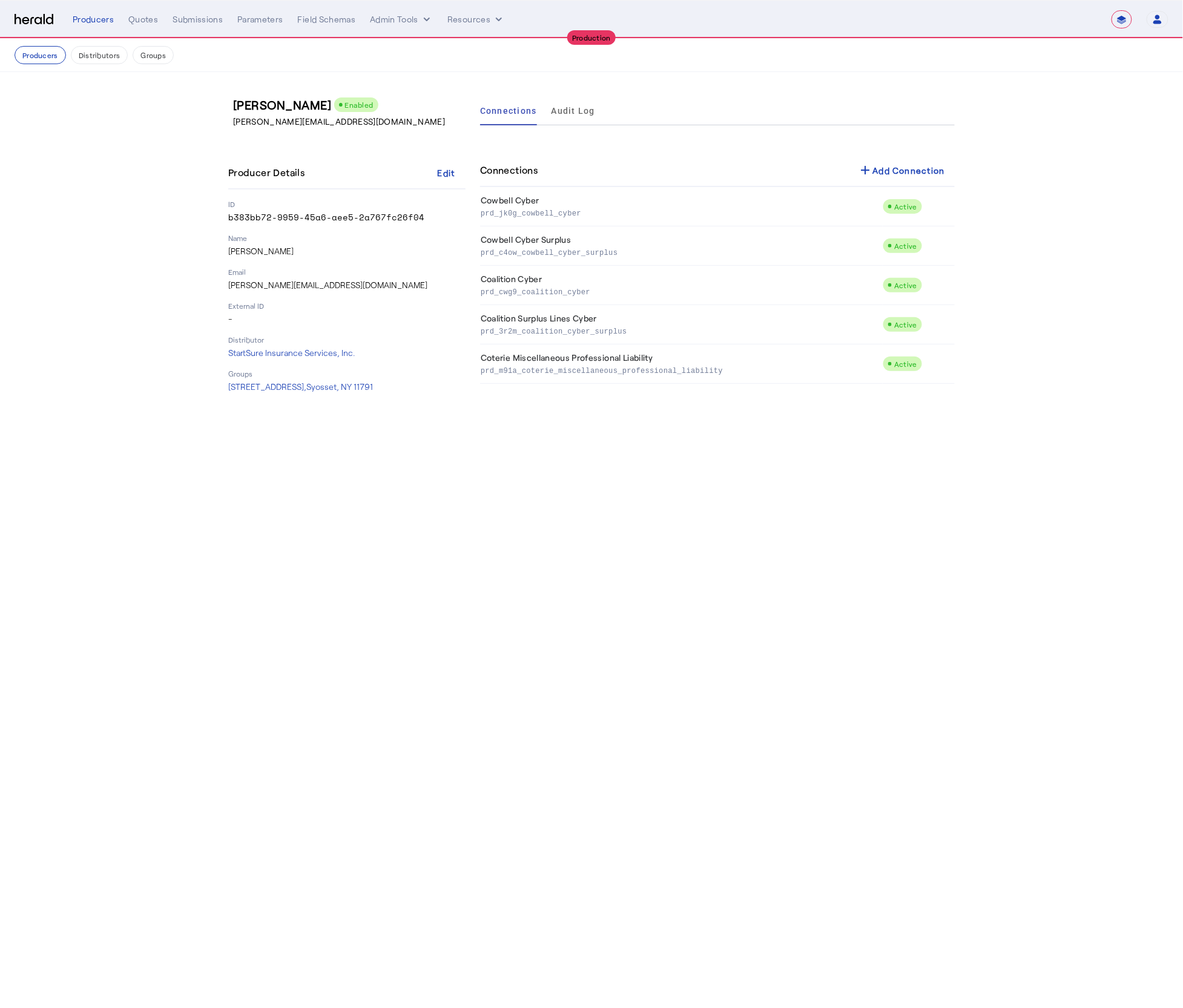
click at [703, 486] on body "**********" at bounding box center [592, 504] width 1183 height 1008
click at [153, 18] on div "Quotes" at bounding box center [143, 19] width 30 height 12
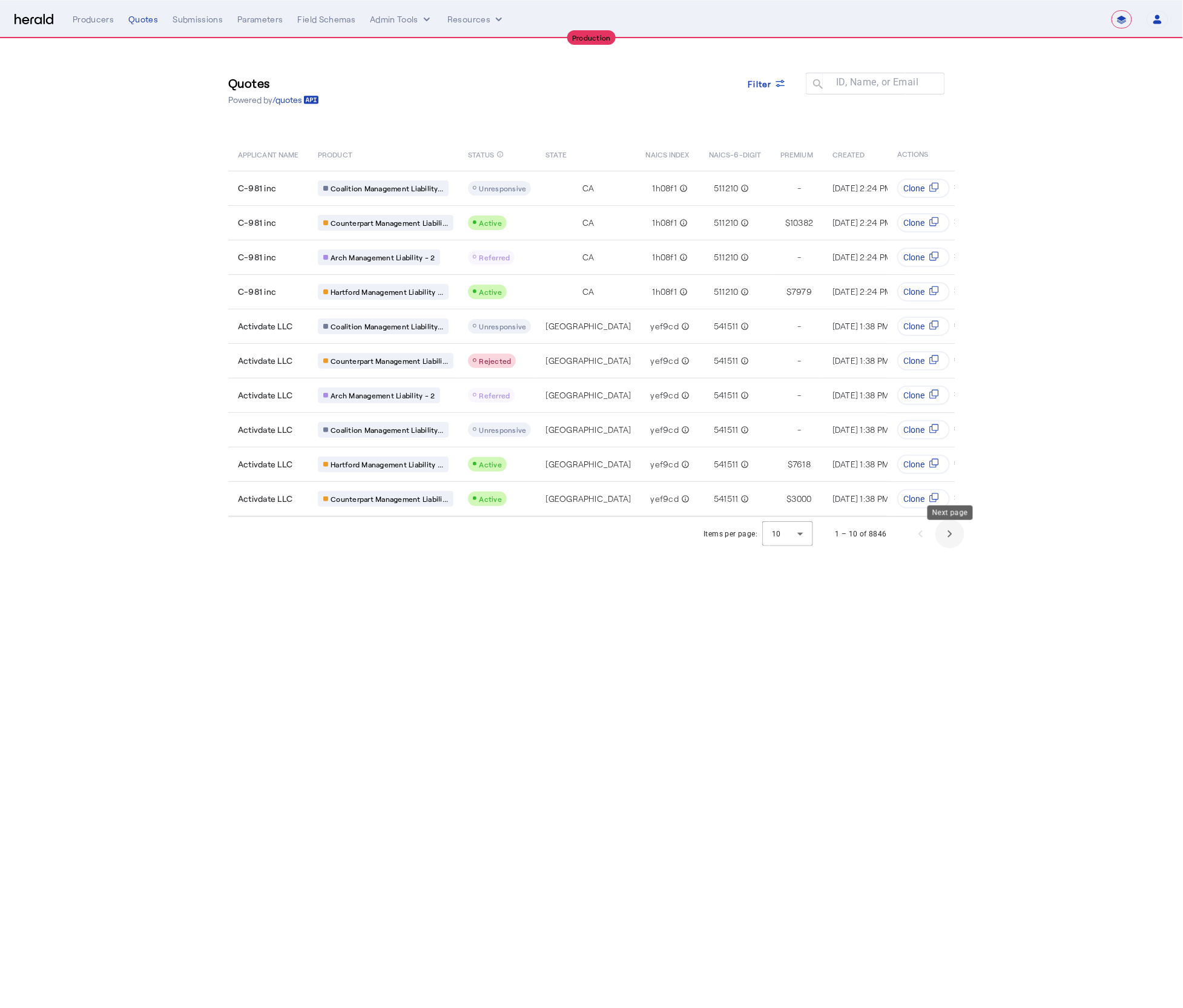
click at [954, 548] on span "Next page" at bounding box center [949, 534] width 29 height 29
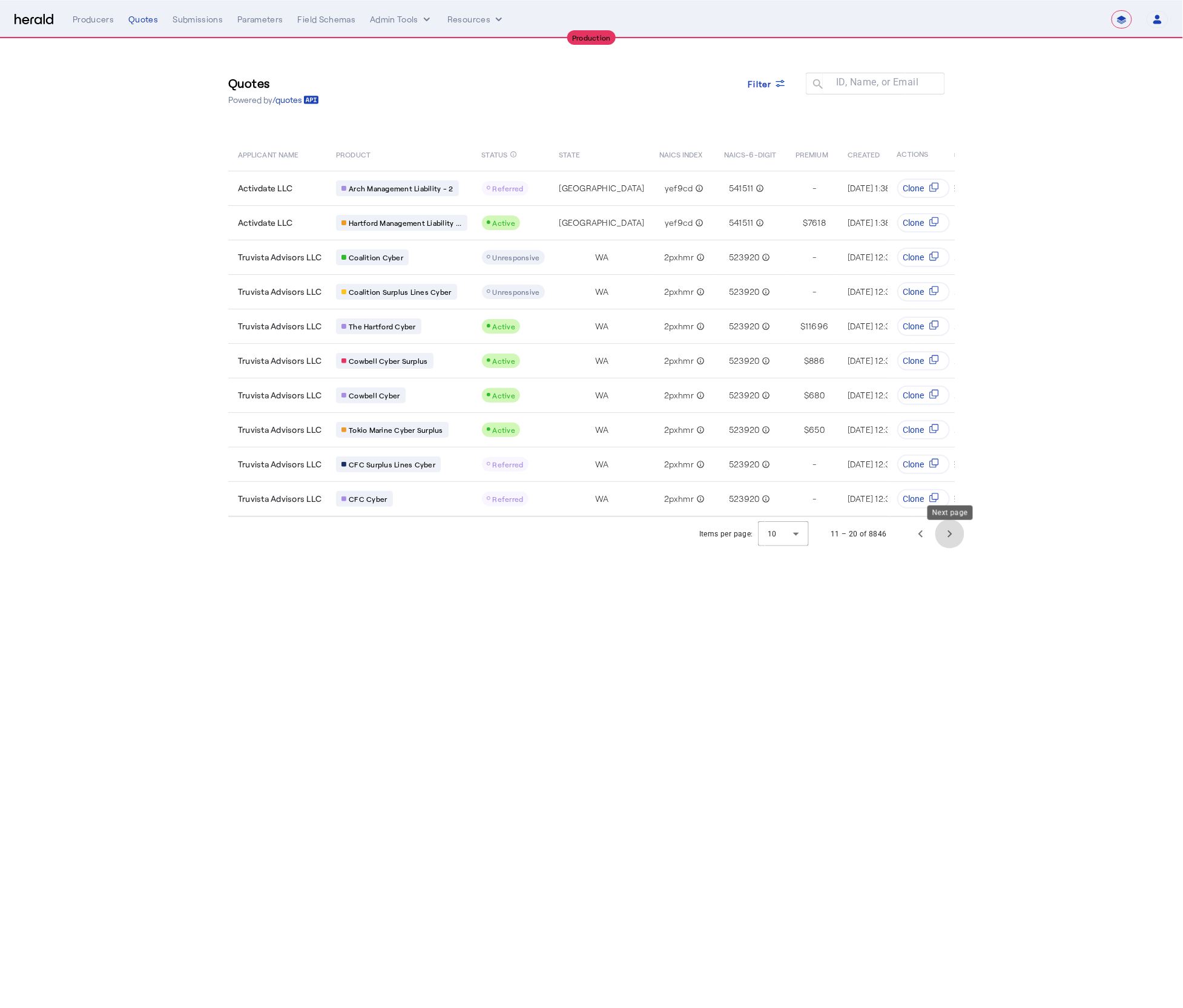
click at [952, 549] on span "Next page" at bounding box center [949, 534] width 29 height 29
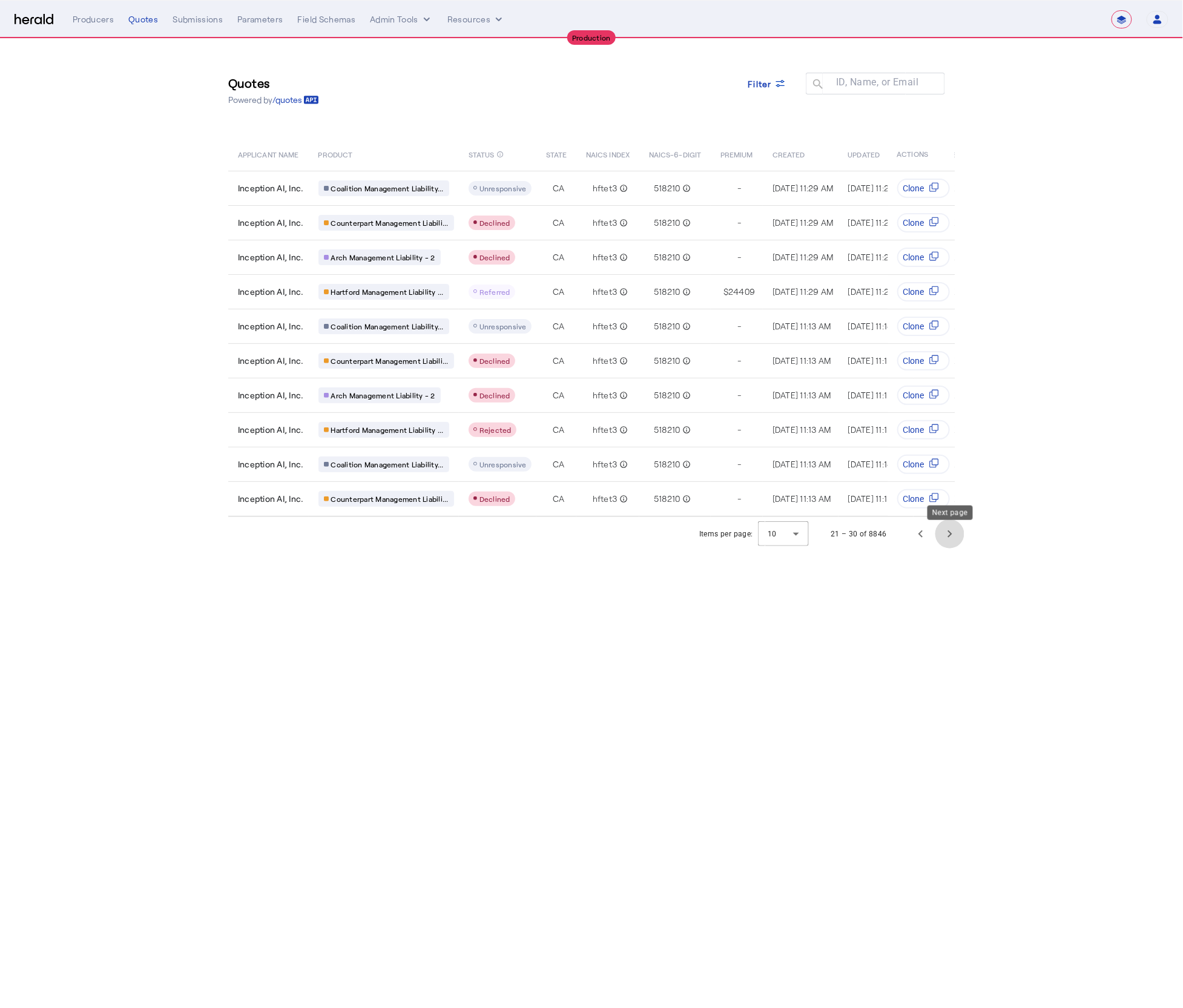
click at [957, 543] on span "Next page" at bounding box center [949, 534] width 29 height 29
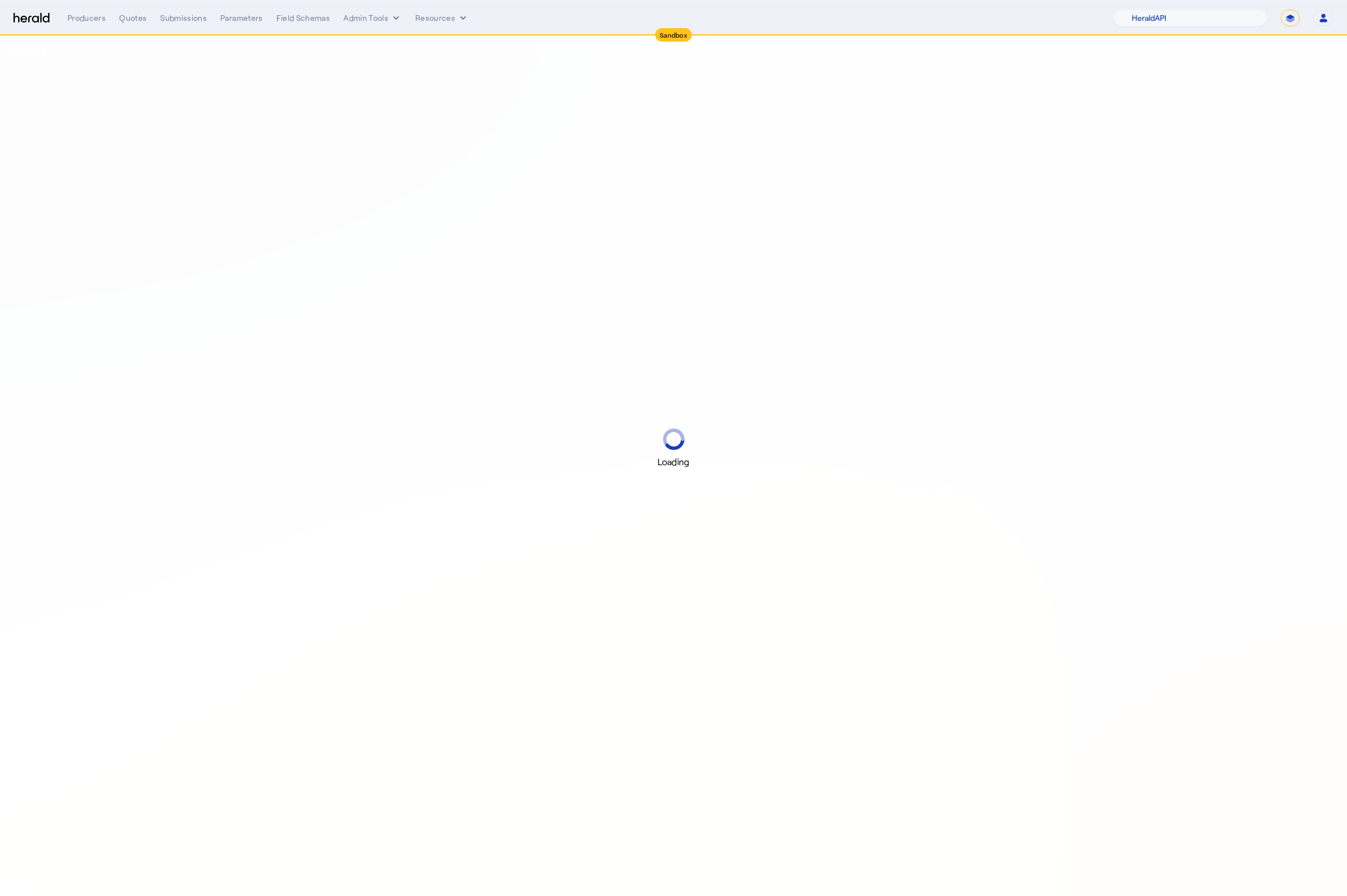
select select "pfm_2v8p_herald_api"
select select "*******"
